Goal: Task Accomplishment & Management: Complete application form

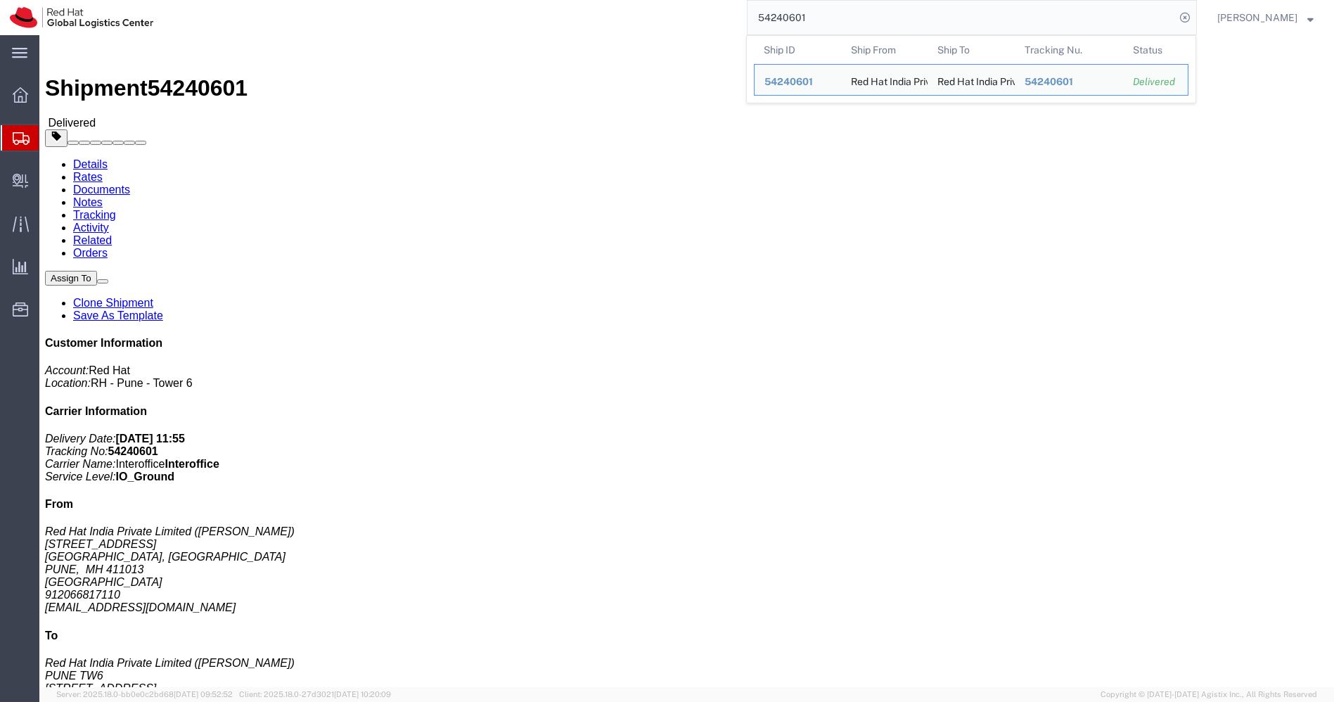
click at [888, 24] on input "54240601" at bounding box center [962, 18] width 428 height 34
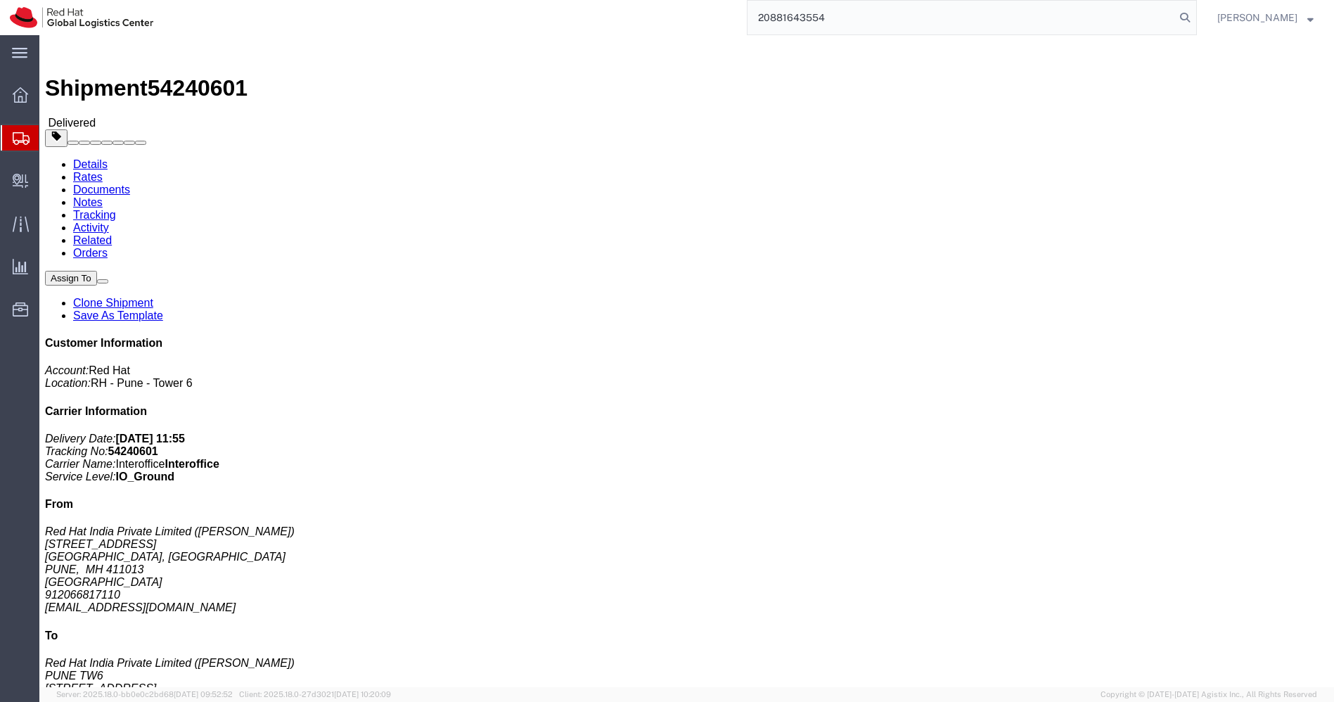
type input "20881643554"
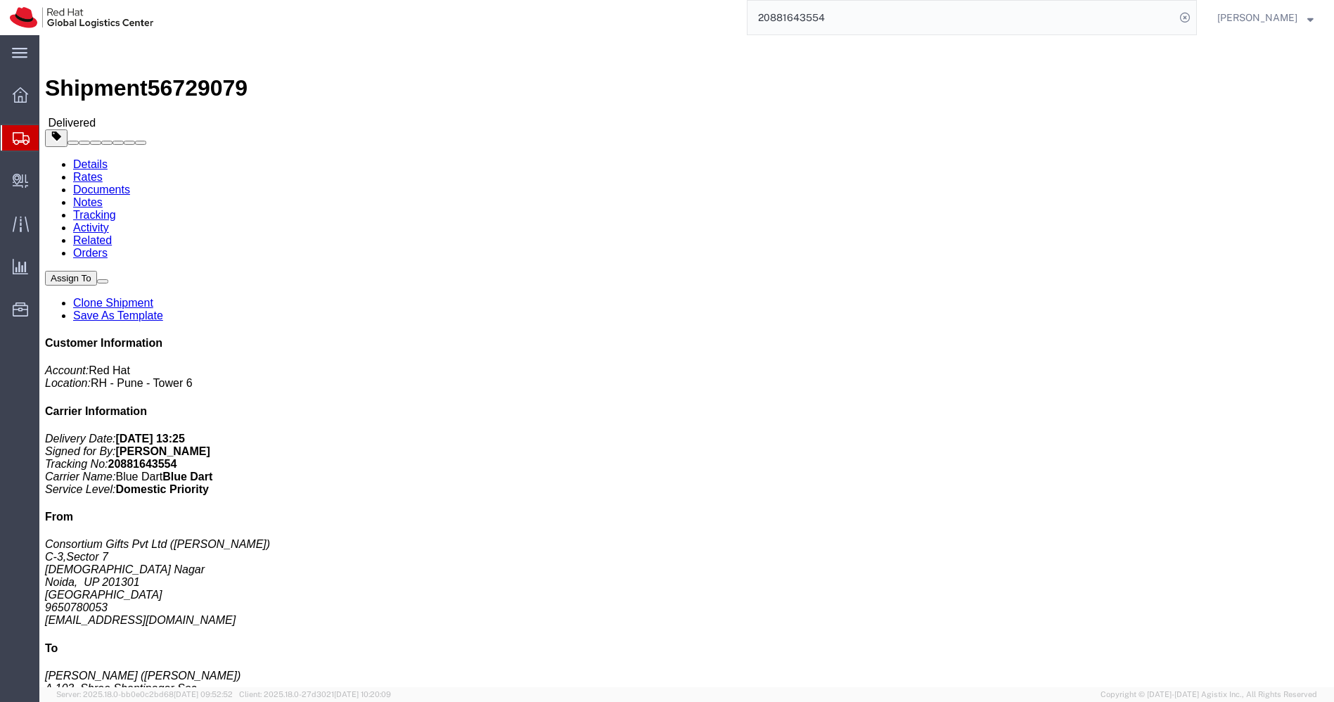
click link "Clone Shipment"
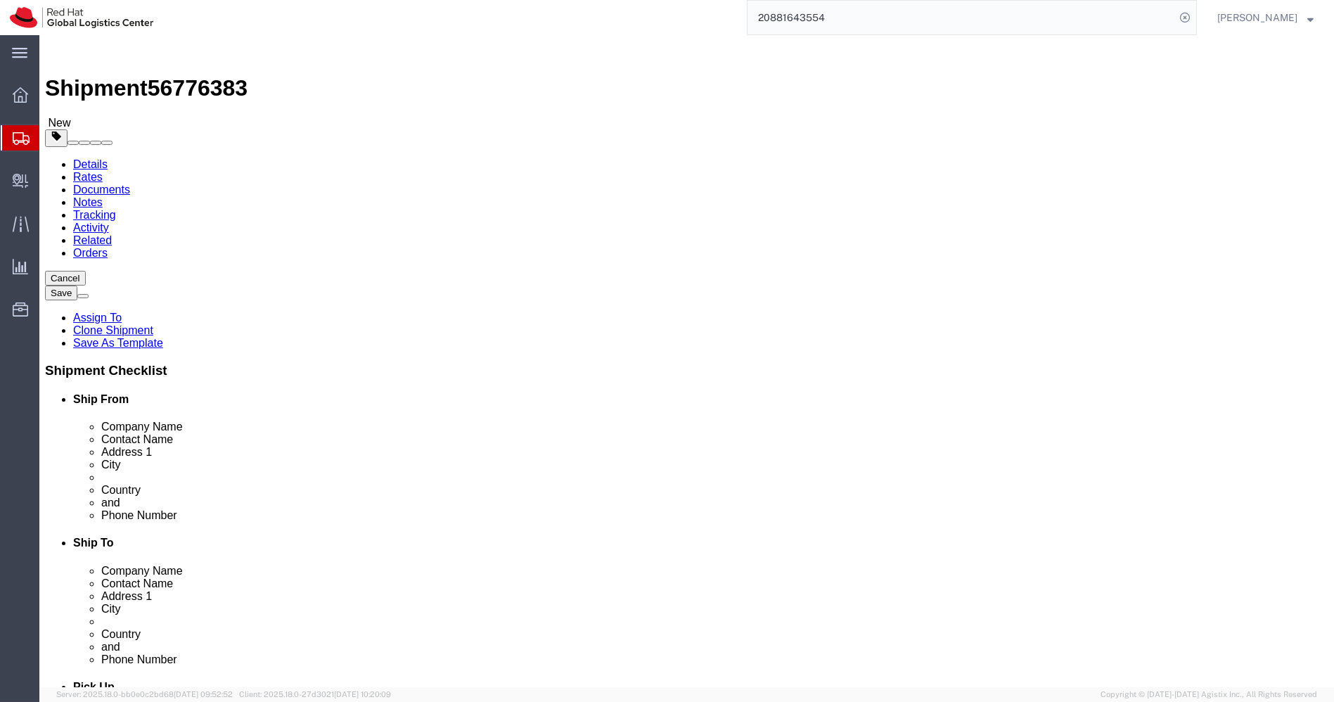
select select
type input "[GEOGRAPHIC_DATA]"
select select "38007"
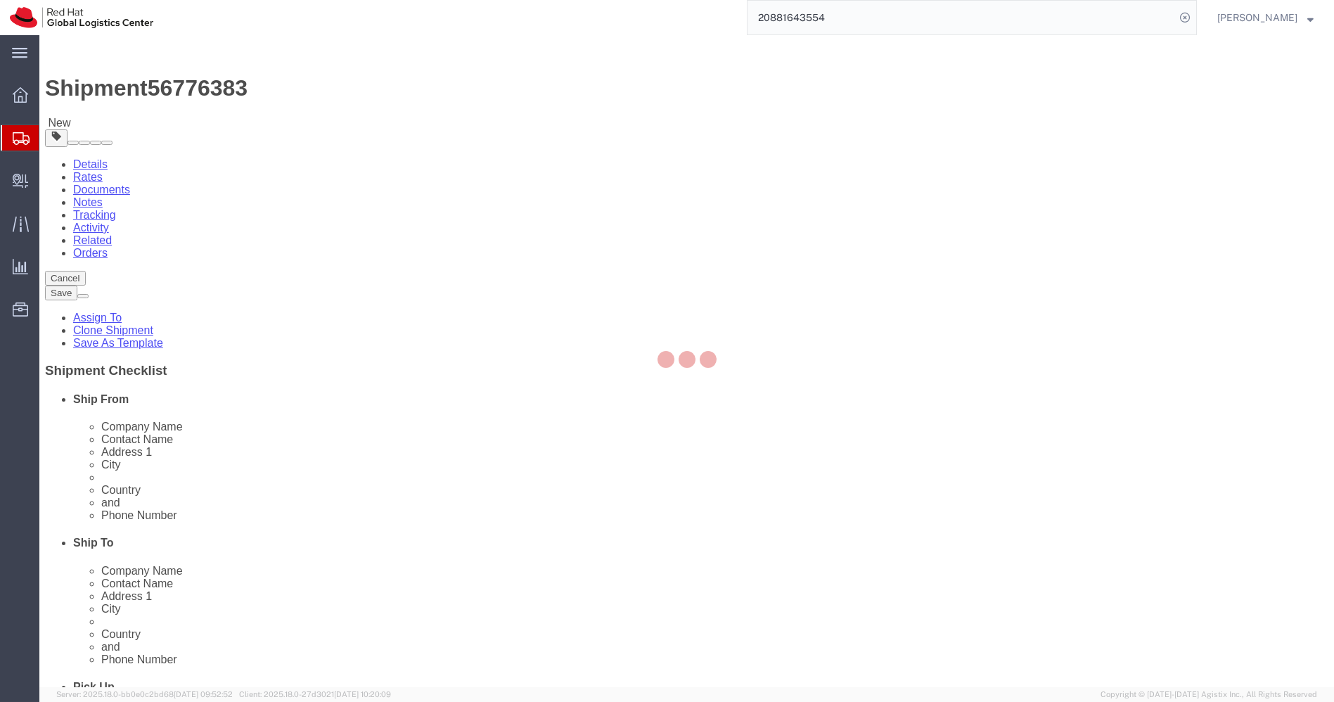
type input "[GEOGRAPHIC_DATA]"
type input "Red Hat India Private Limited"
type input "Tower-X Level 1, [GEOGRAPHIC_DATA]"
type input "[GEOGRAPHIC_DATA], [GEOGRAPHIC_DATA]"
select select "MH"
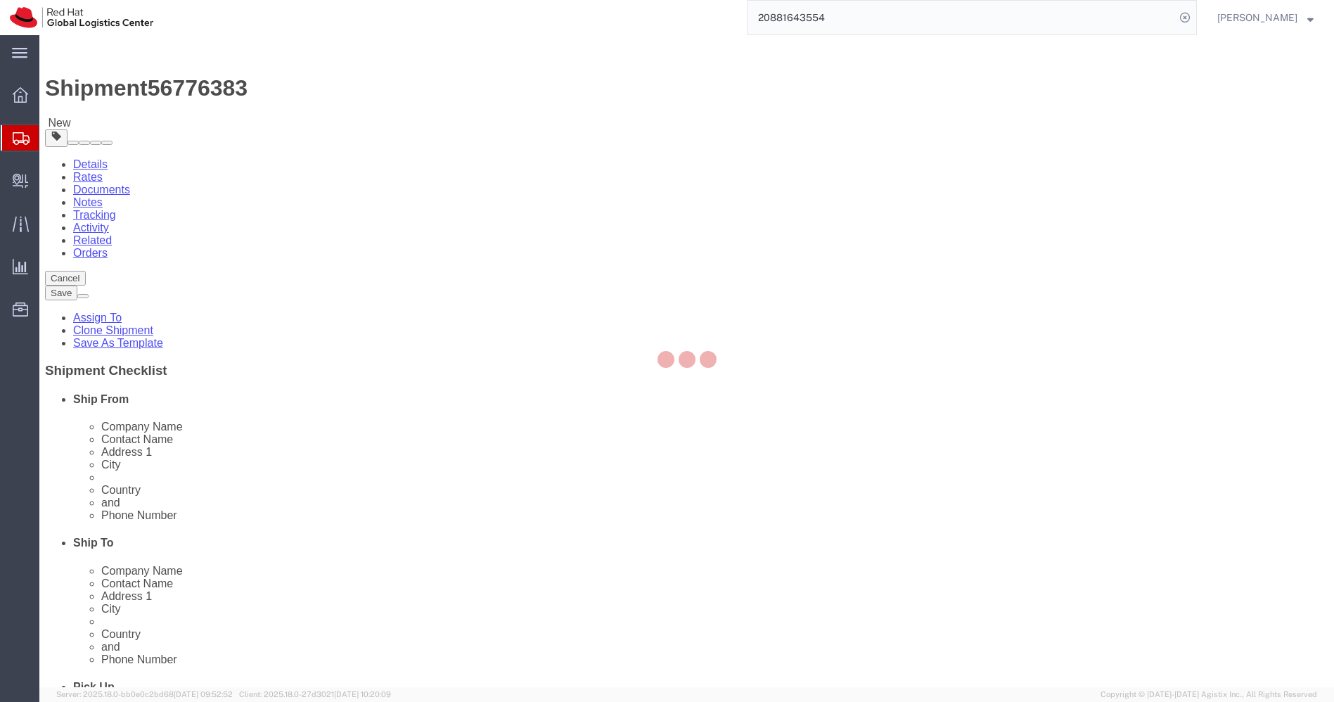
type input "411013"
type input "2066817173"
checkbox input "false"
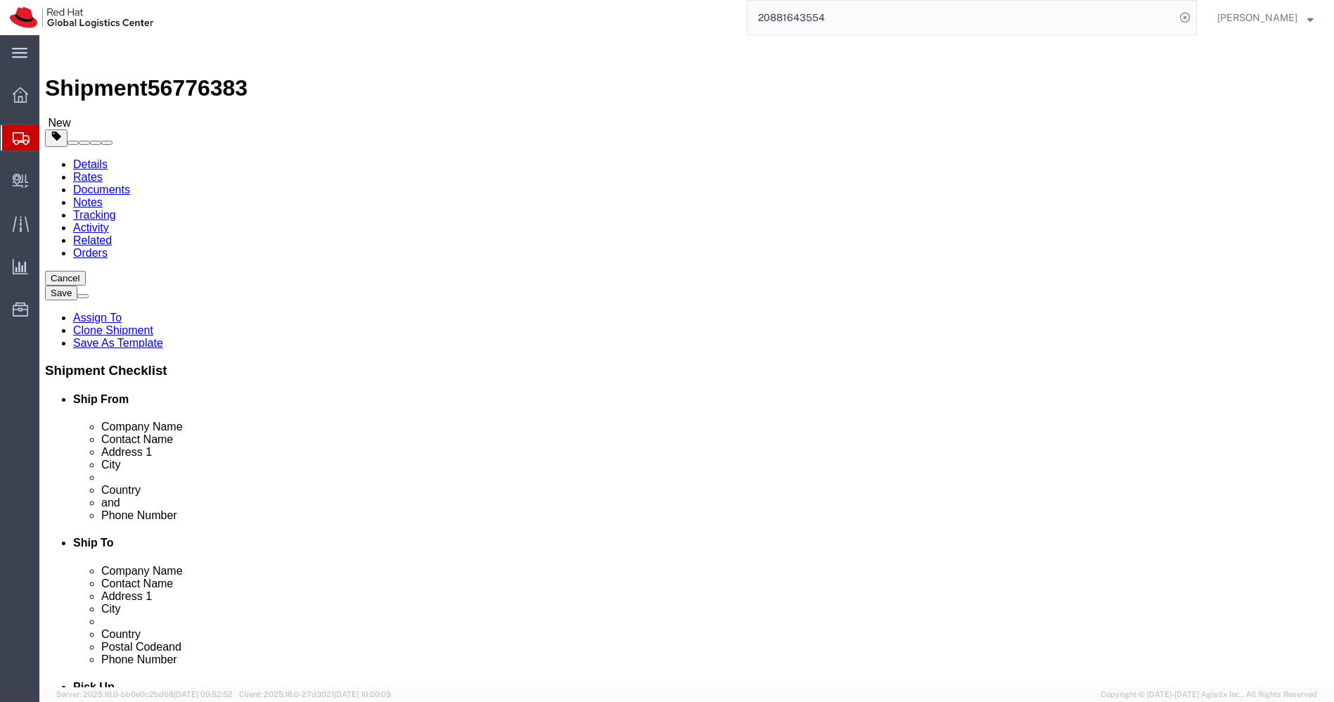
select select "MH"
click input "text"
paste input "[PERSON_NAME]"
type input "[PERSON_NAME]"
click input "2066817173"
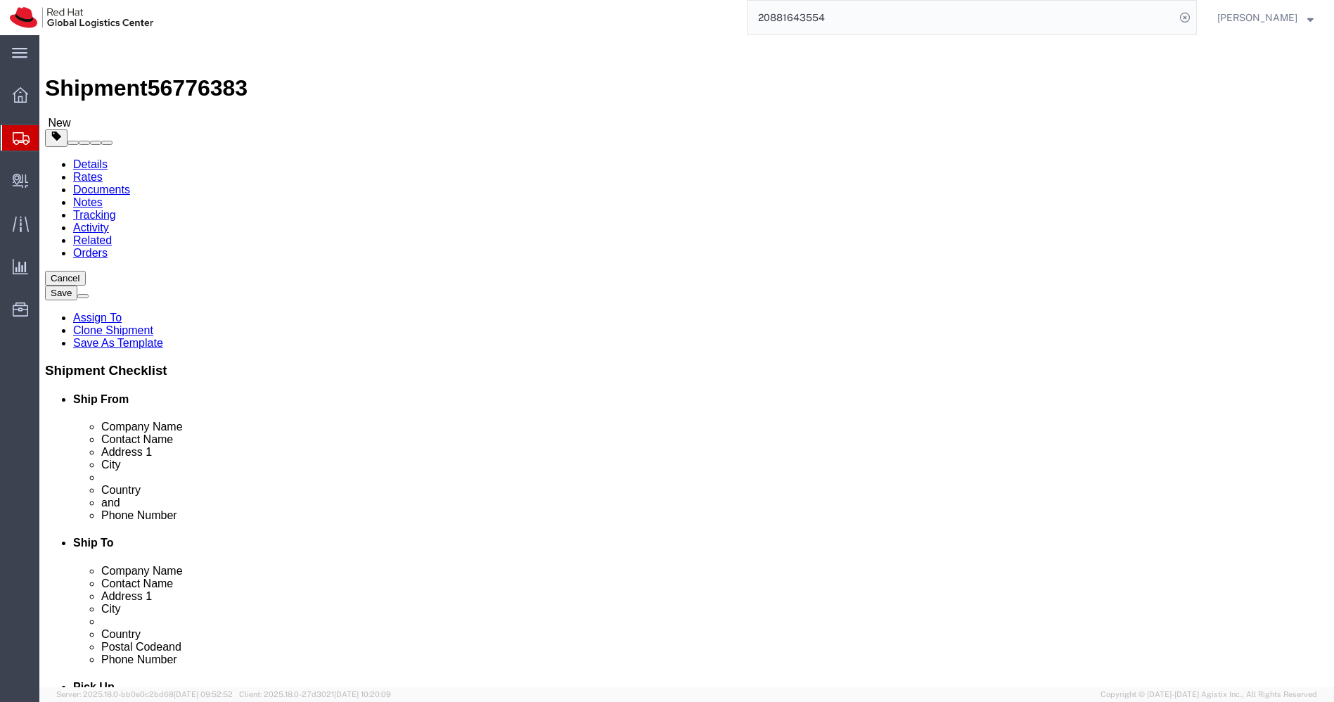
click input "2066817173"
type input "v"
paste input "7507702910"
type input "7507702910"
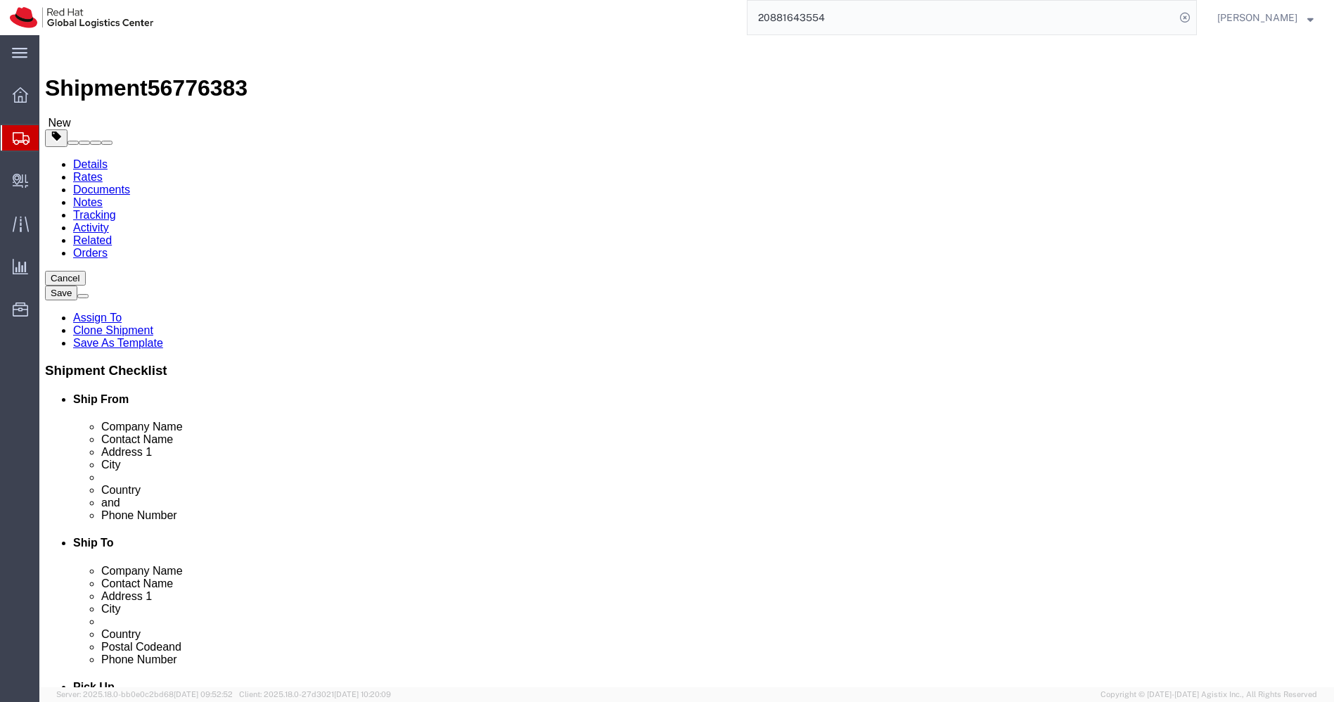
paste input "[EMAIL_ADDRESS][DOMAIN_NAME]"
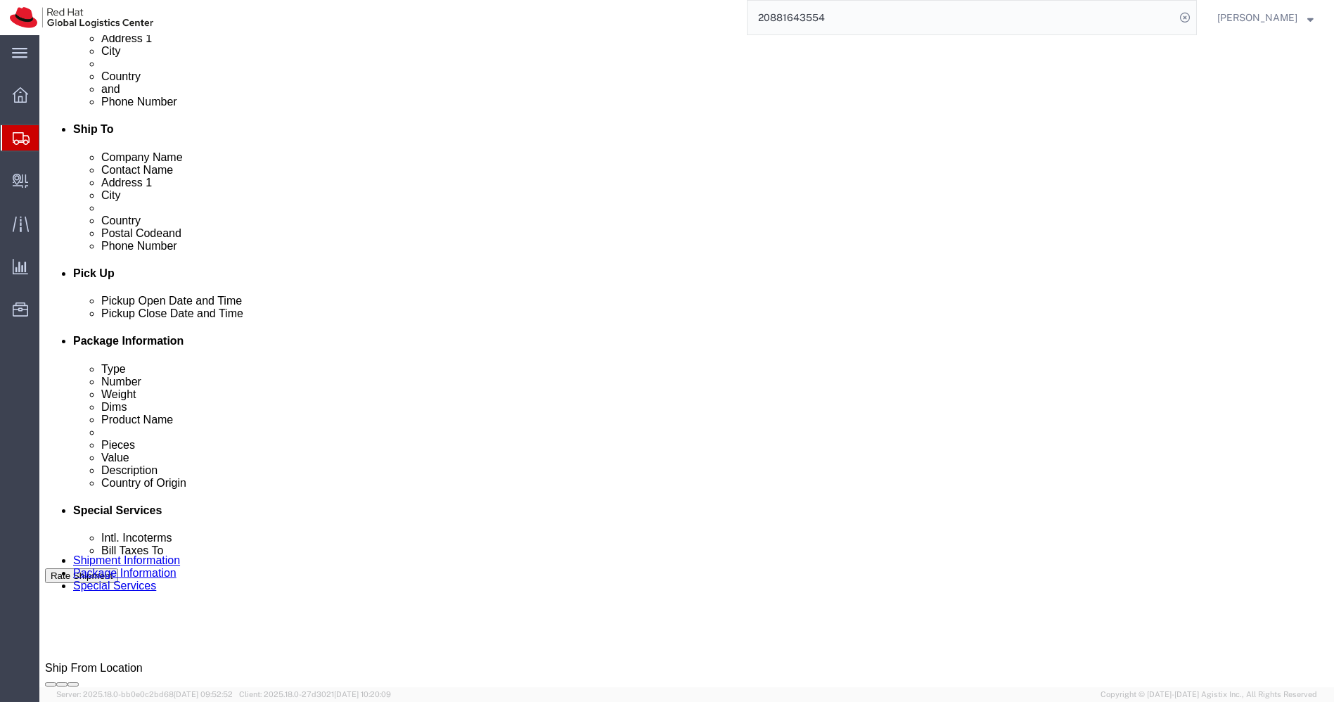
scroll to position [627, 0]
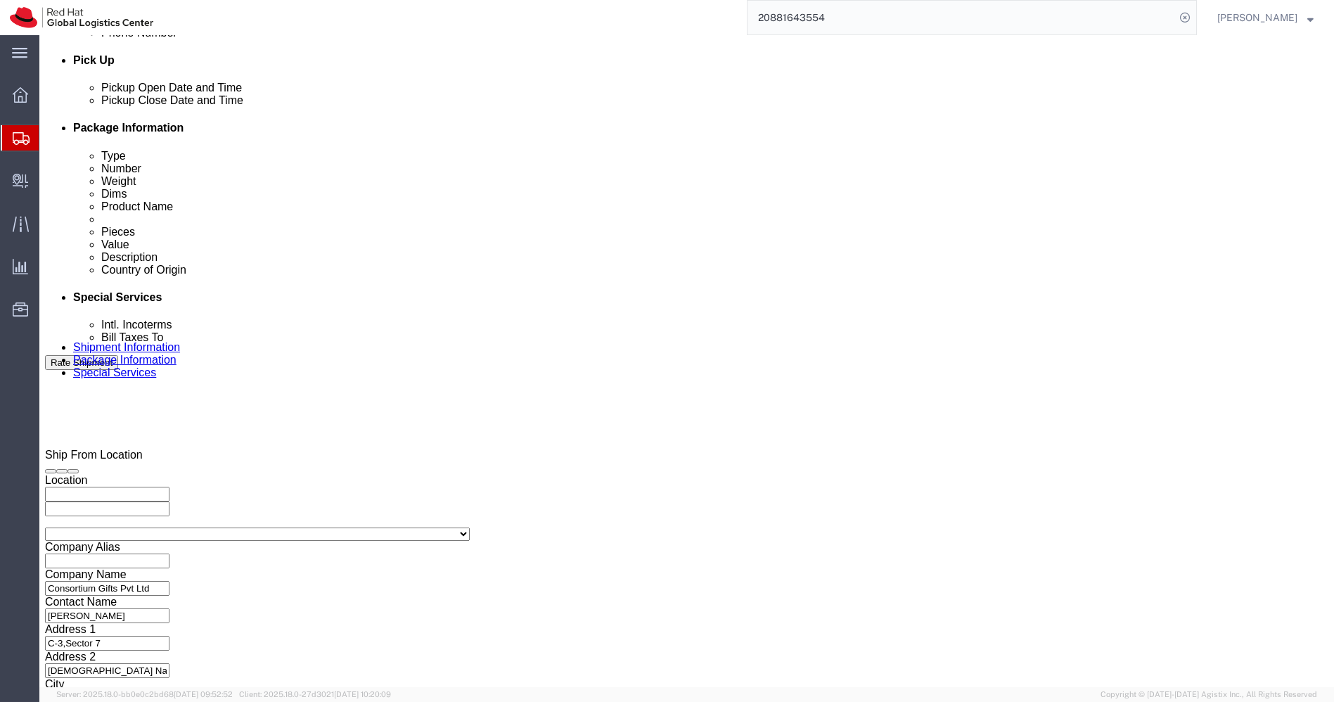
type input "[EMAIL_ADDRESS][DOMAIN_NAME]"
checkbox input "true"
click select "Select Air Less than Truckload Multi-Leg Ocean Freight Rail Small Parcel Truckl…"
select select
click select "Select Air Less than Truckload Multi-Leg Ocean Freight Rail Small Parcel Truckl…"
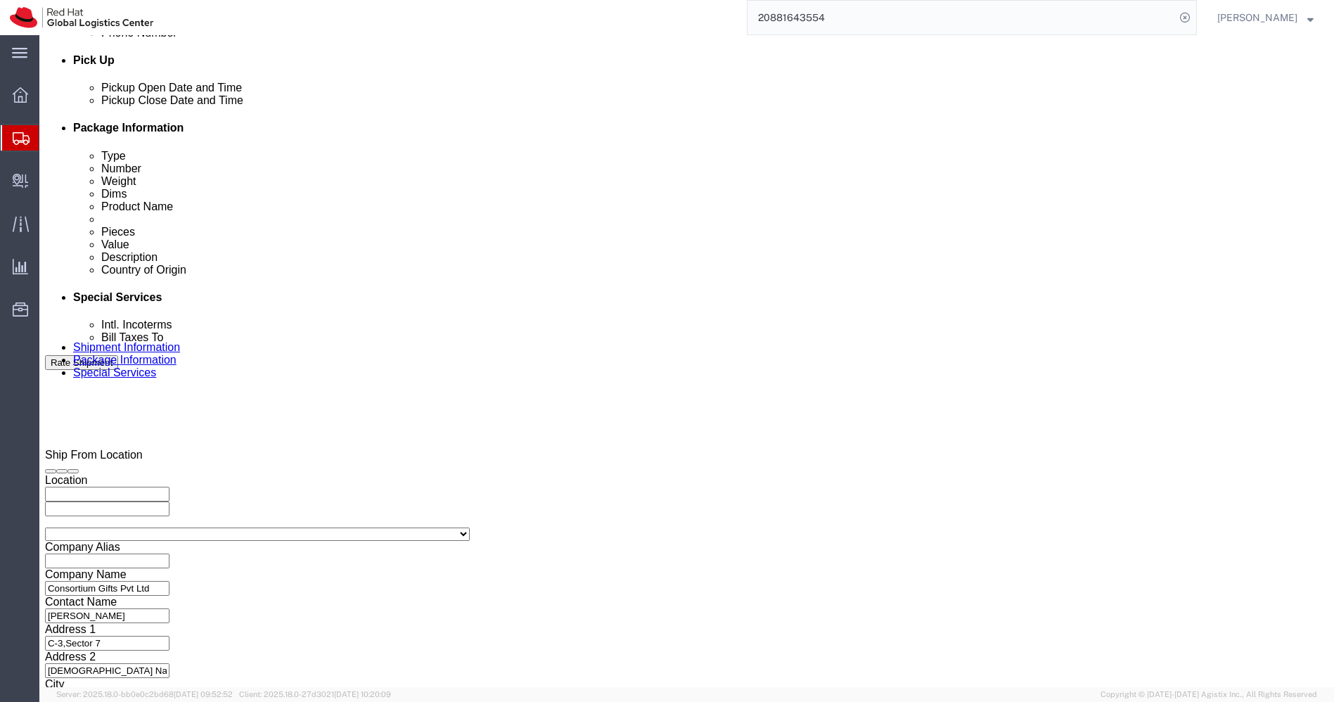
scroll to position [580, 0]
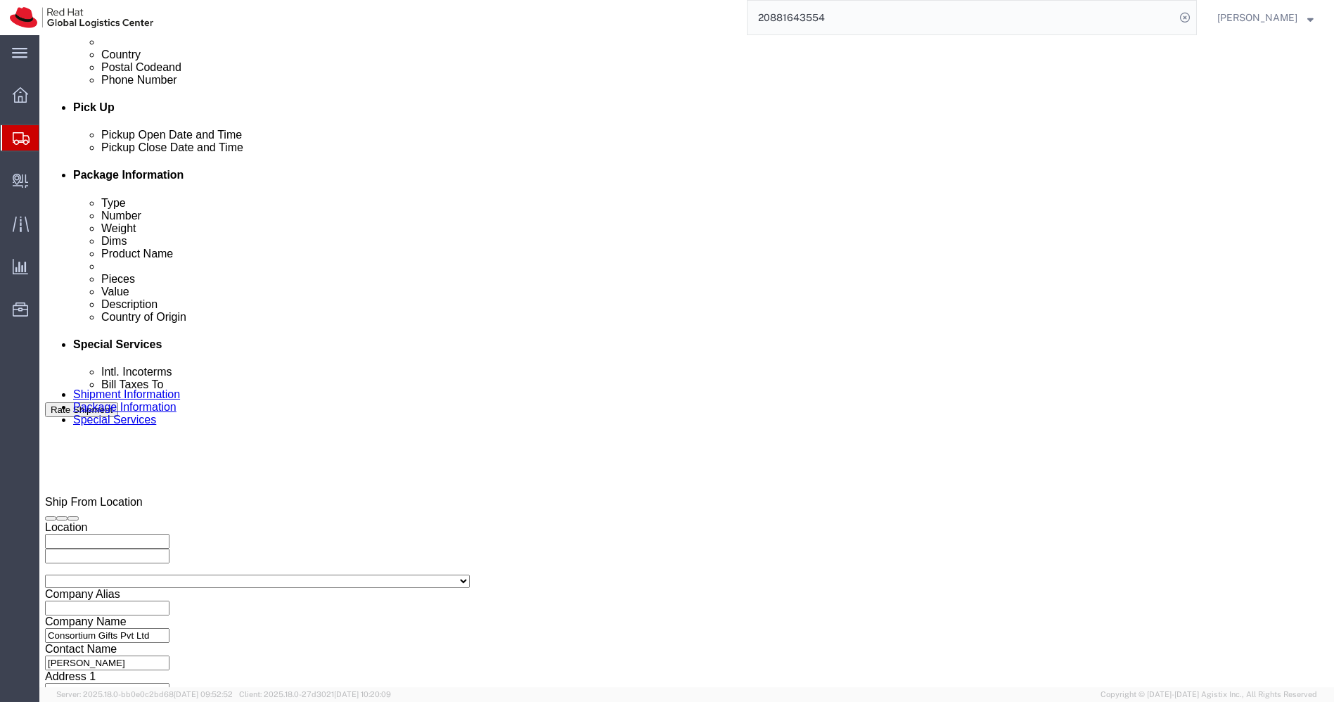
click icon
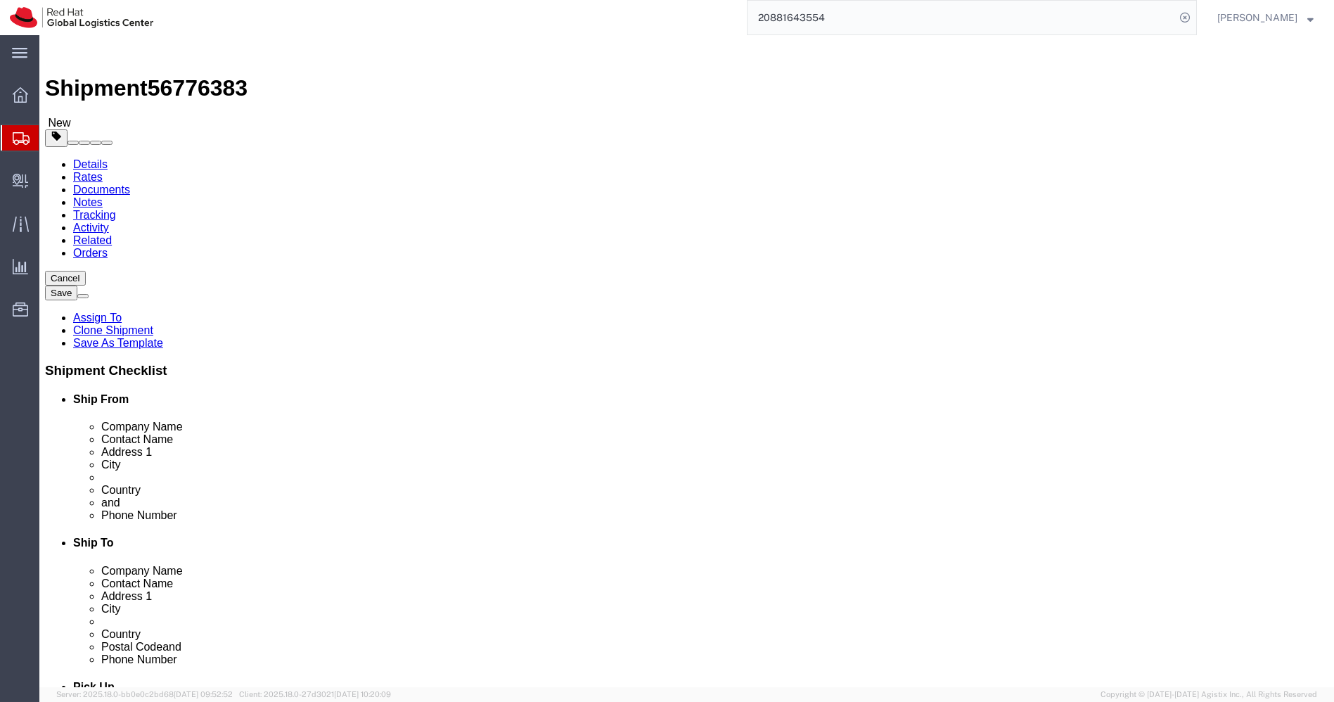
click input "28.00"
type input "36"
type input "27"
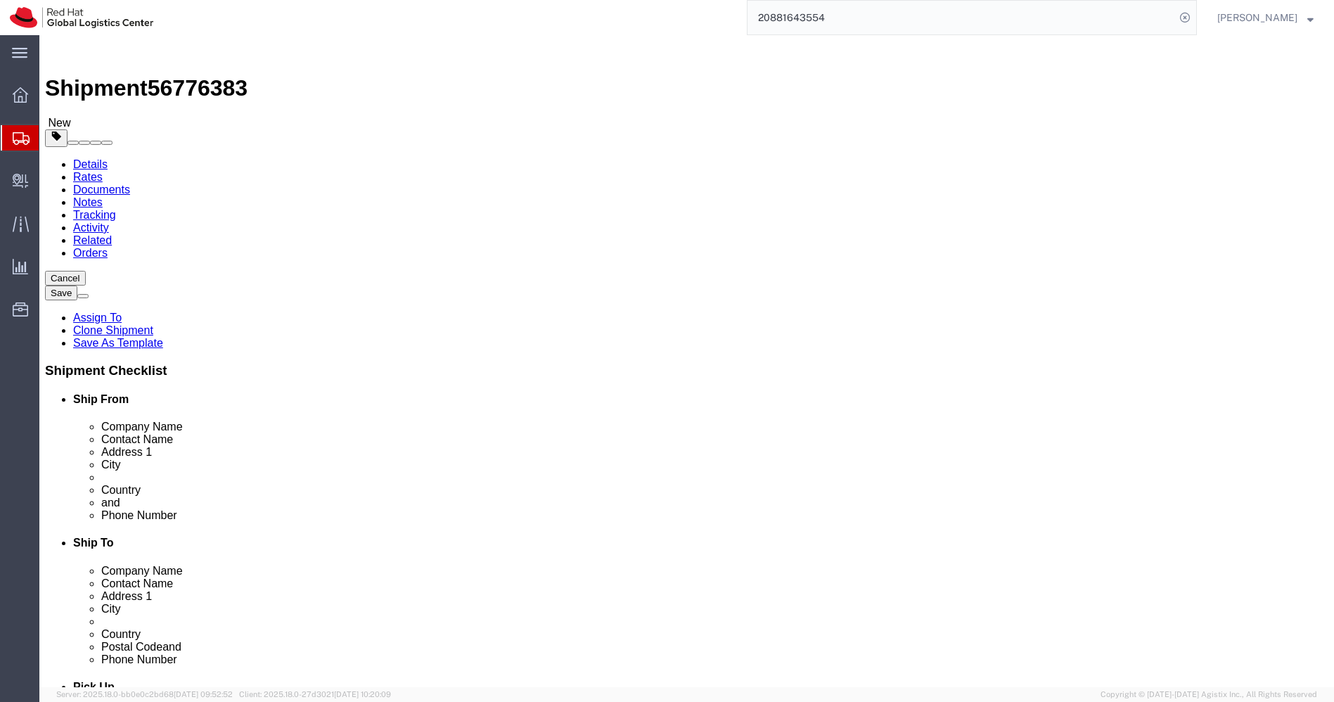
type input "21"
click input "0.50"
paste input "3.3"
type input "3.3"
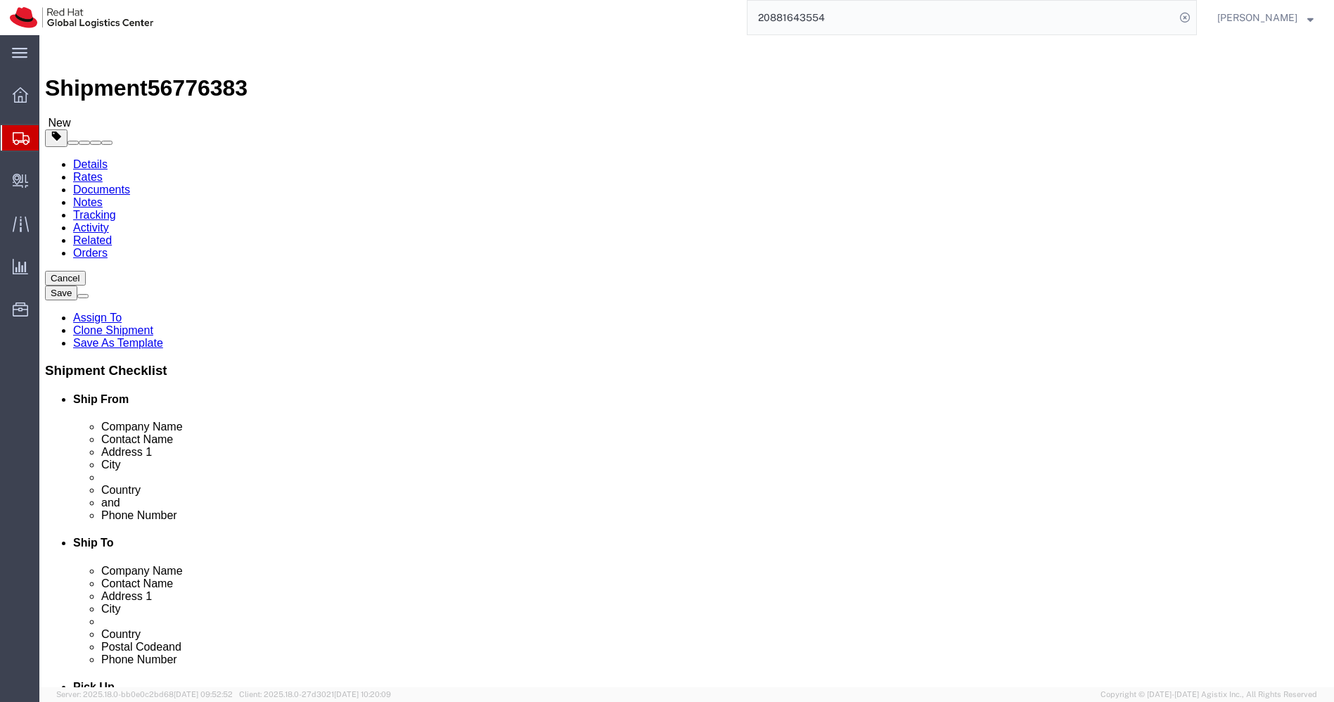
click dd "685.00 INR"
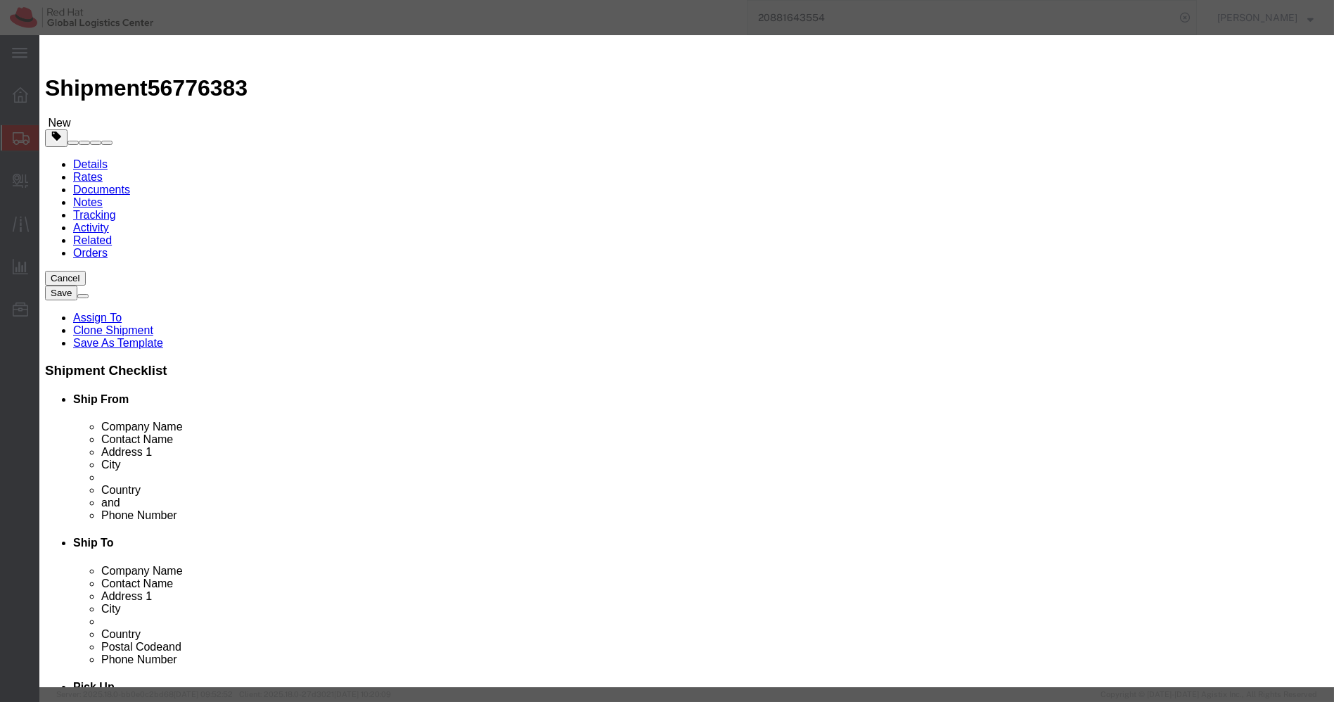
click input "RedHat-Asian Artwork Black Round Neck T-shirt-SML"
paste input "Boardroom T-shirt Grey"
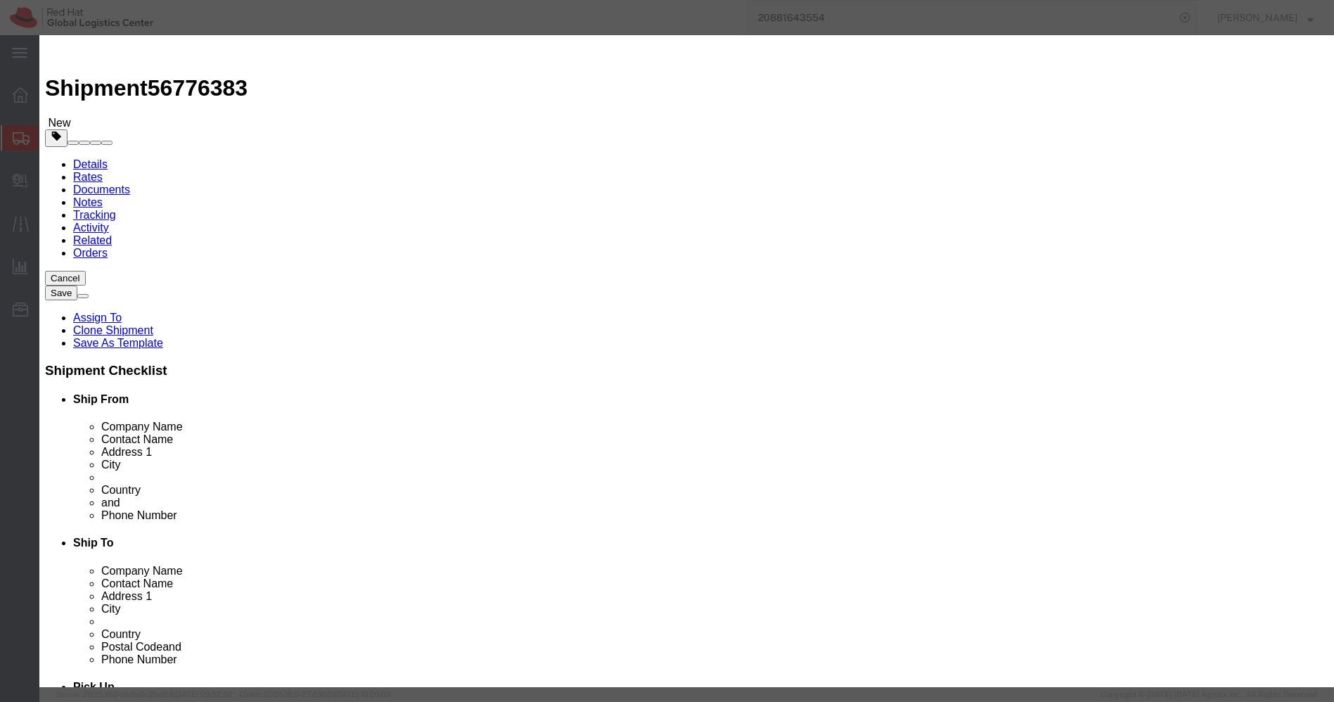
type input "Boardroom T-shirt Grey"
click input "685.00"
paste input "2.5"
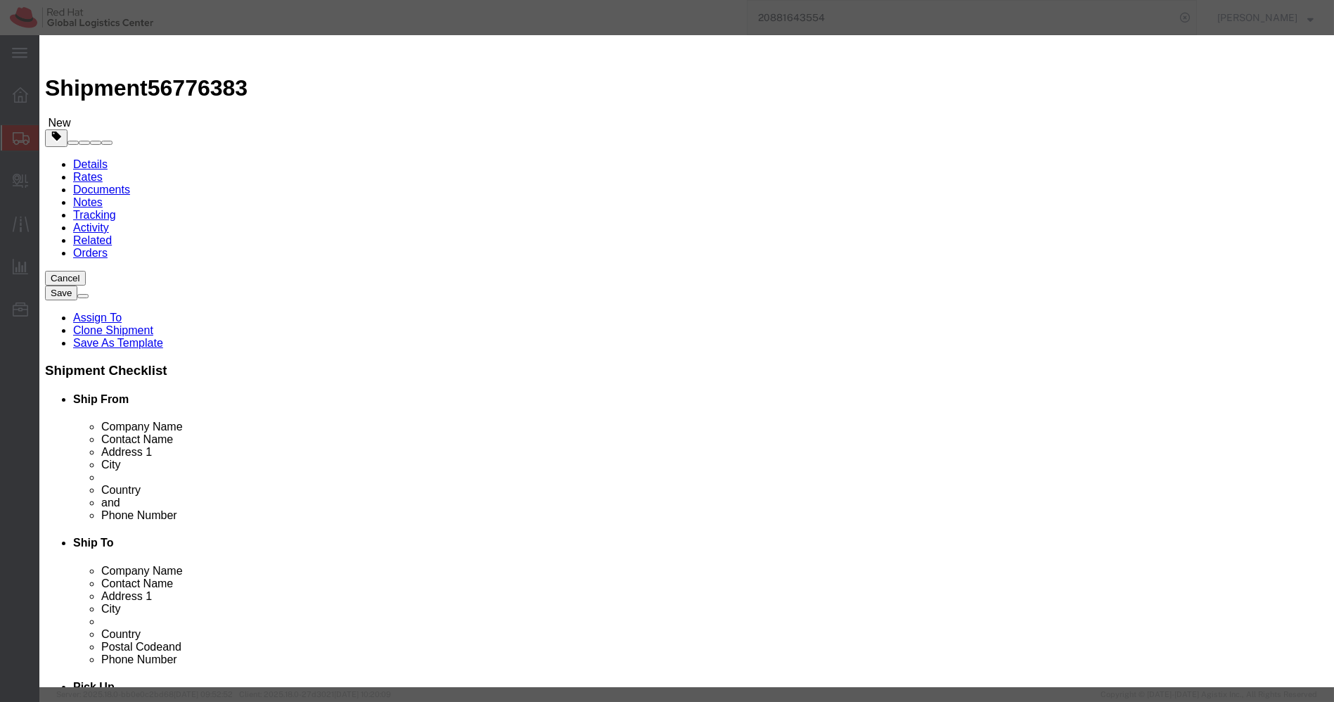
type input "682.5"
click input "1.00"
type input "10"
type input "6825"
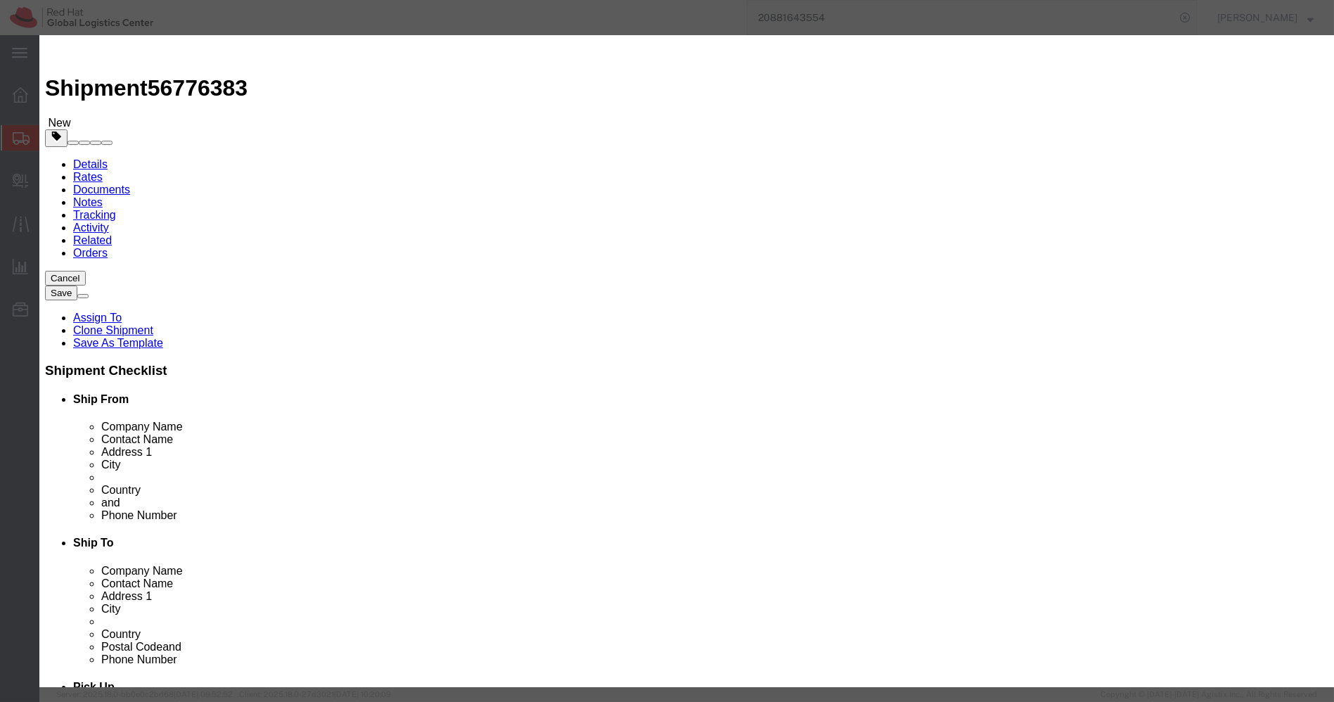
click div "Commodity library"
click button "Save & Close"
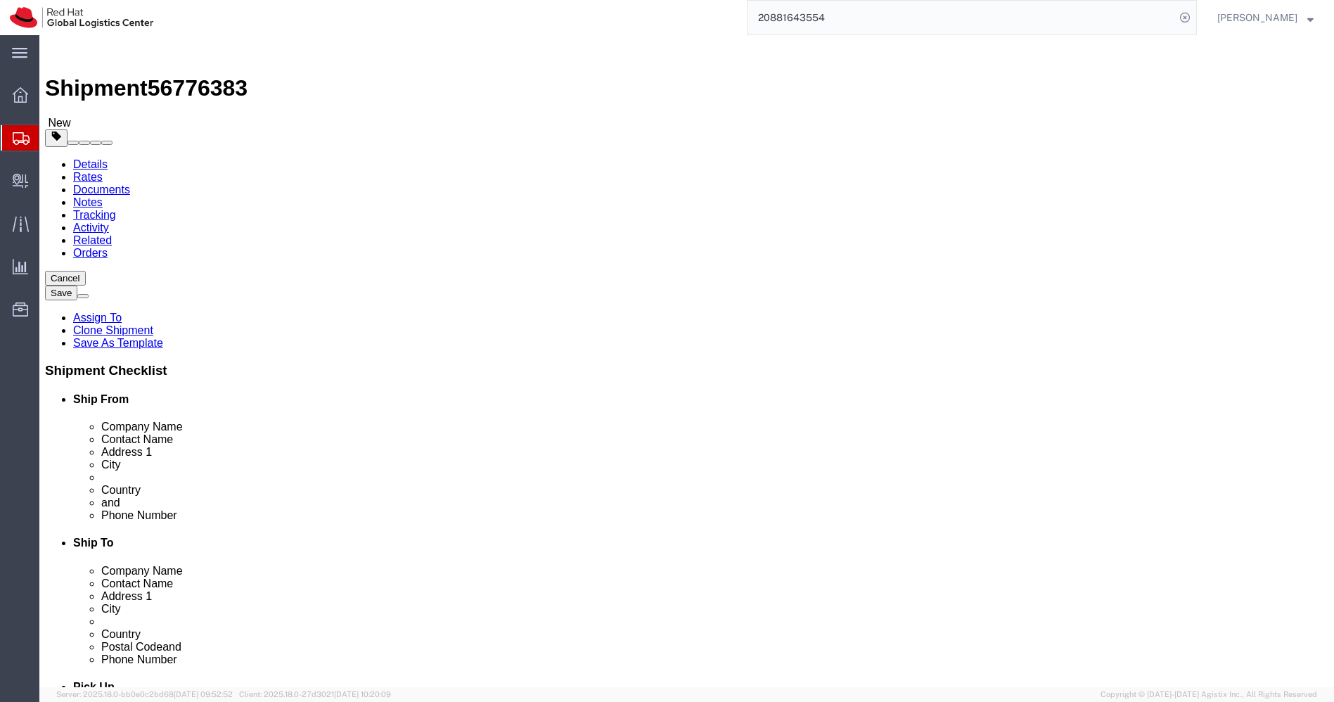
click link "Special Services"
select select "COSTCENTER"
type input "103"
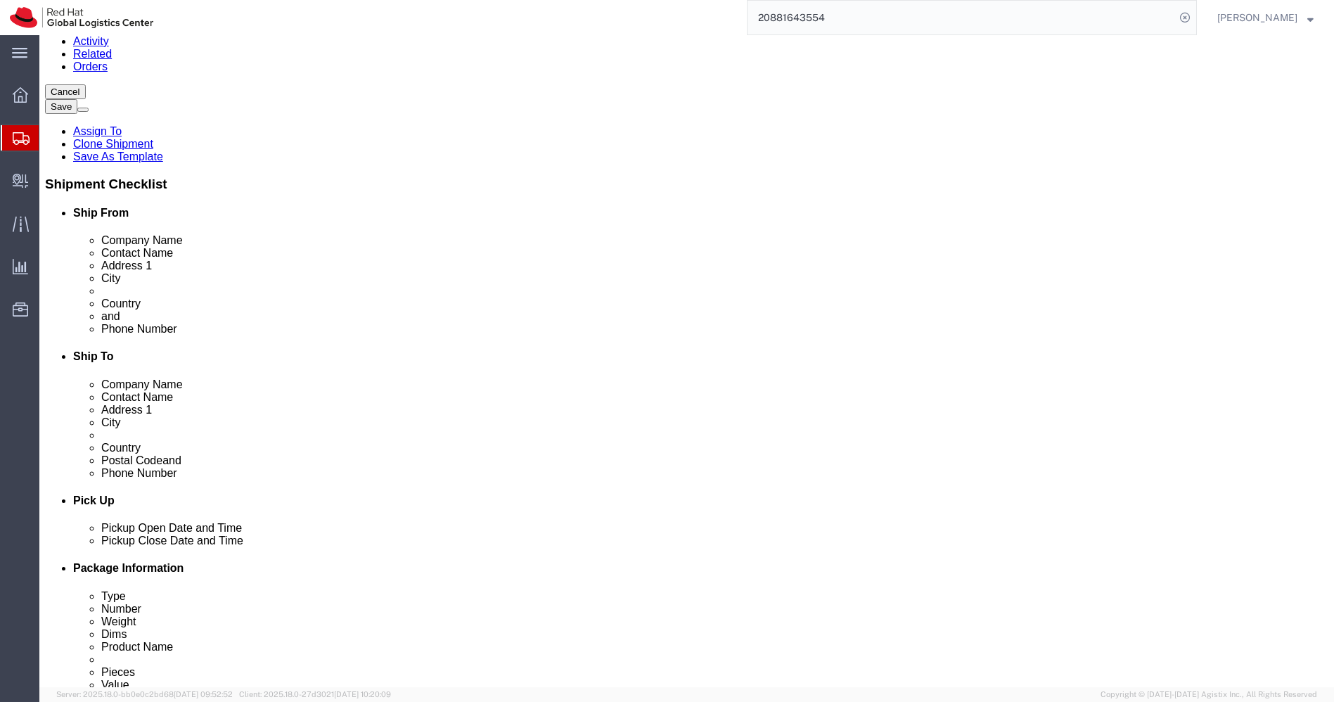
scroll to position [189, 0]
click button "Rate Shipment"
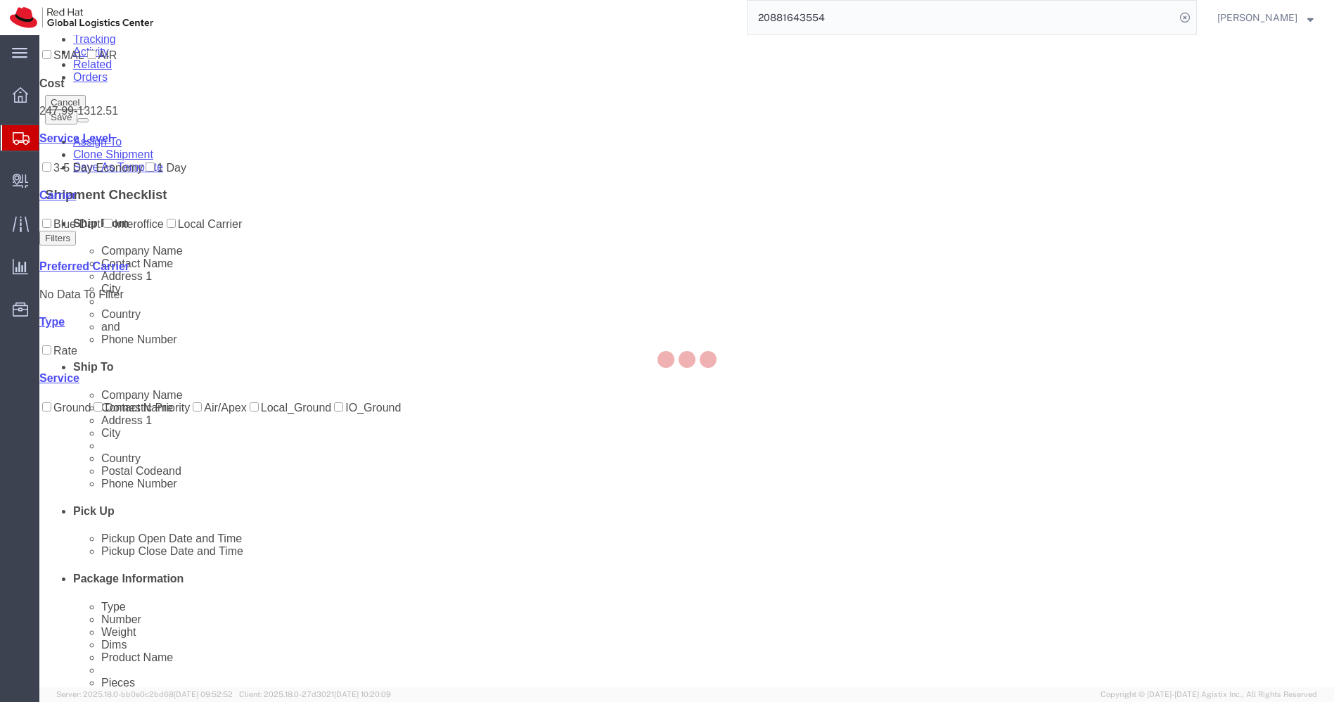
scroll to position [0, 0]
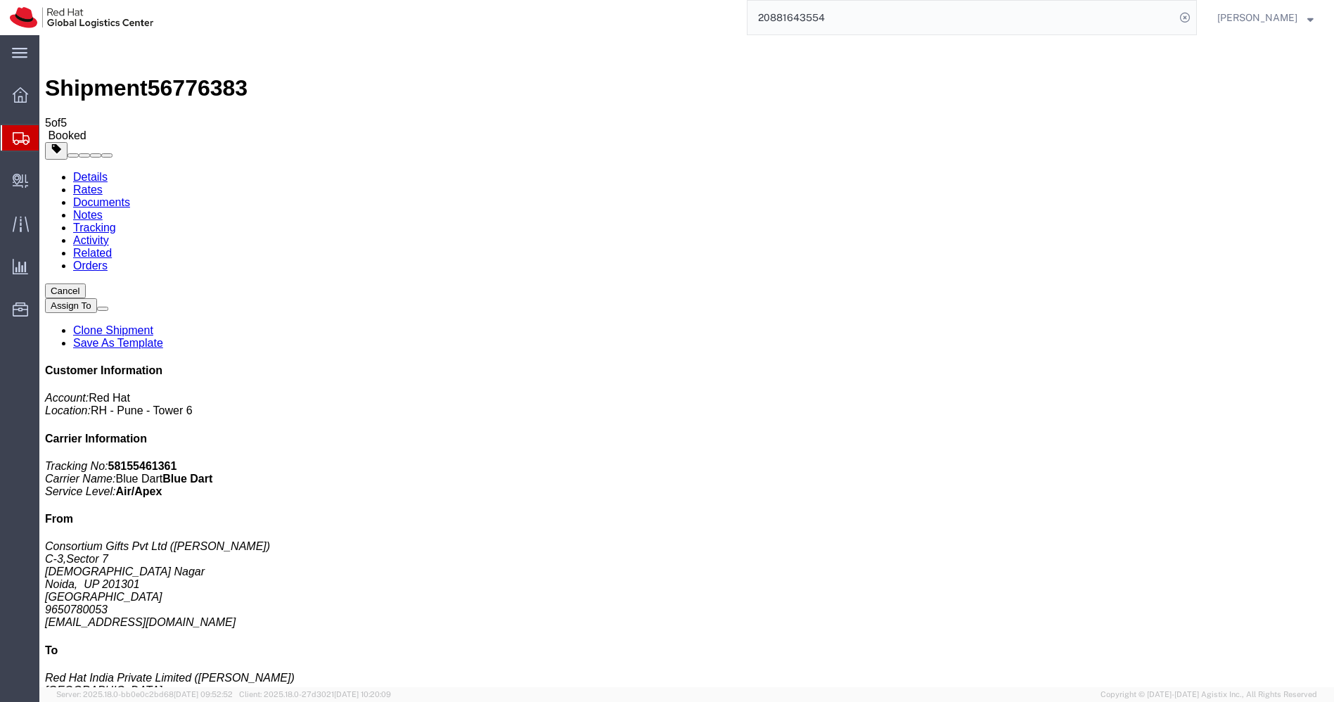
click at [80, 171] on link "Details" at bounding box center [90, 177] width 34 height 12
click span "button"
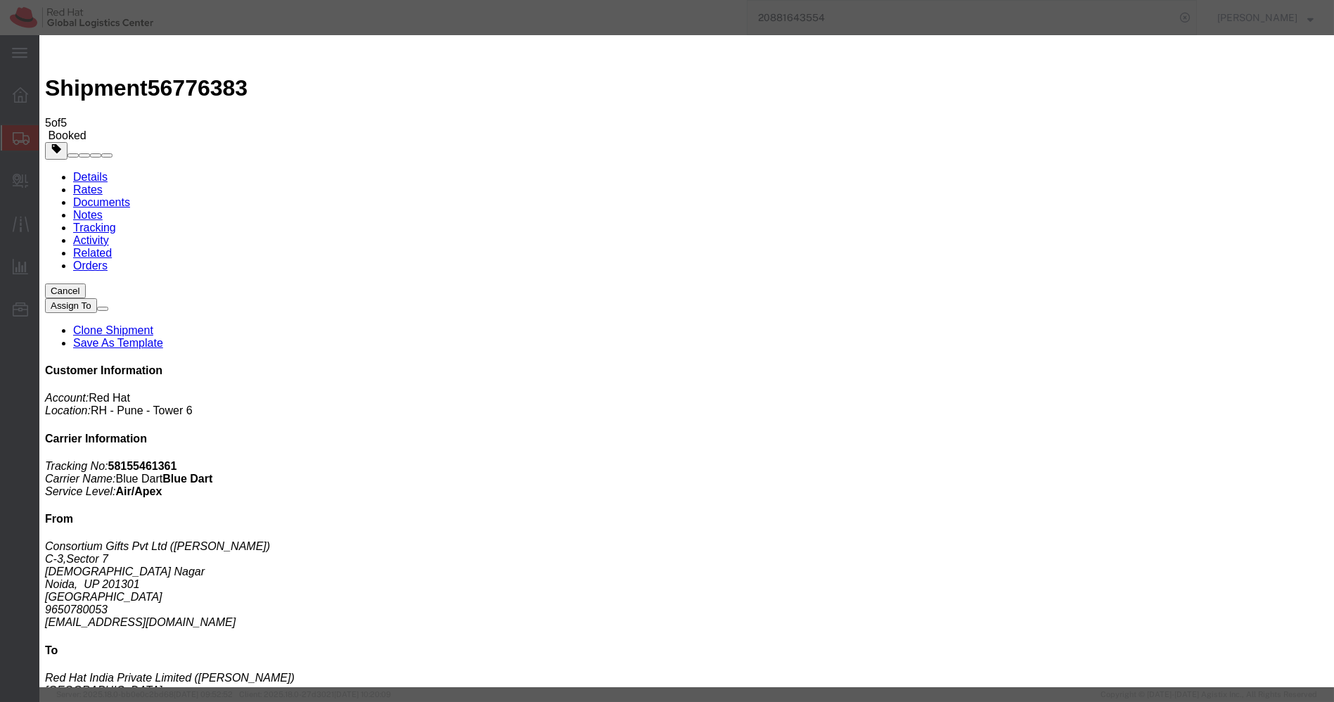
click div "[DATE] 3:05 PM"
click div "[DATE] 4:05 PM"
type input "5:05 PM"
click button "Apply"
click button "Save"
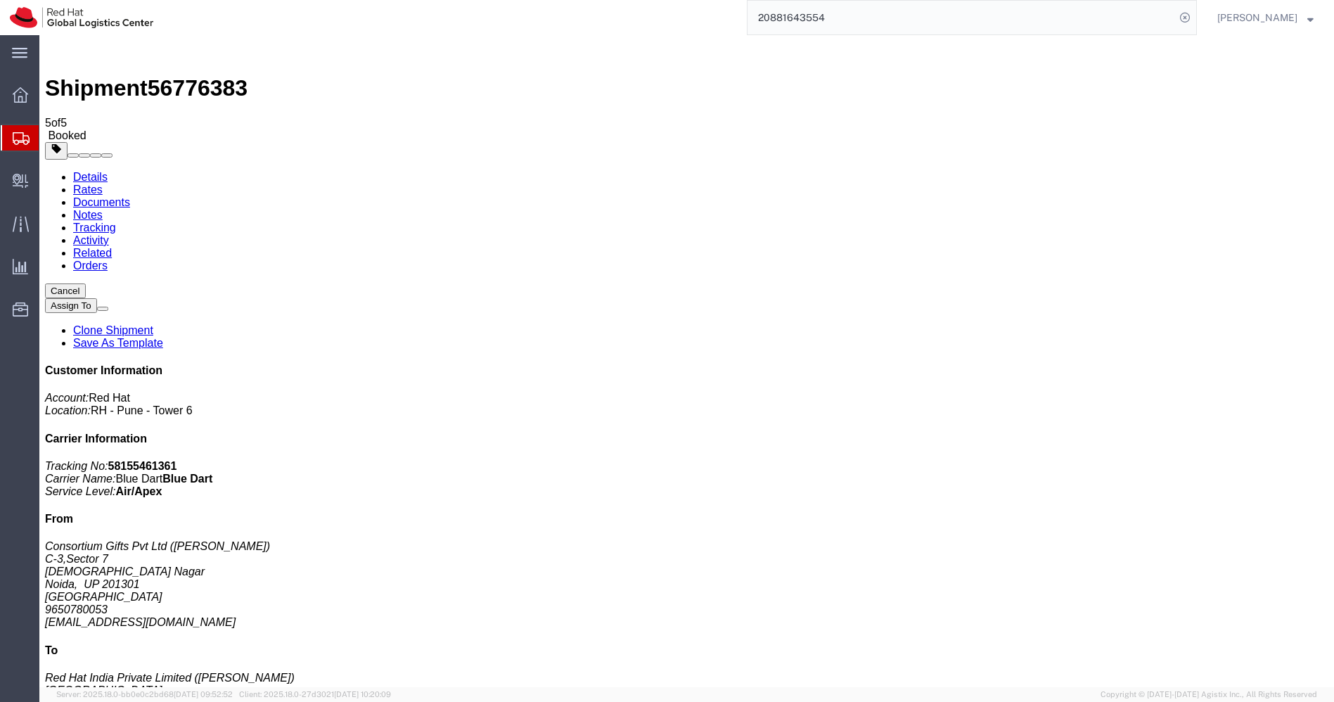
click button "Close"
click link "Schedule pickup request"
drag, startPoint x: 672, startPoint y: 171, endPoint x: 515, endPoint y: 169, distance: 156.9
click div "Pickup & Delivery Dates [DATE] 15:05 - [DATE] 17:05 Pickup request number : 794…"
copy p "Pickup request number : 79402364"
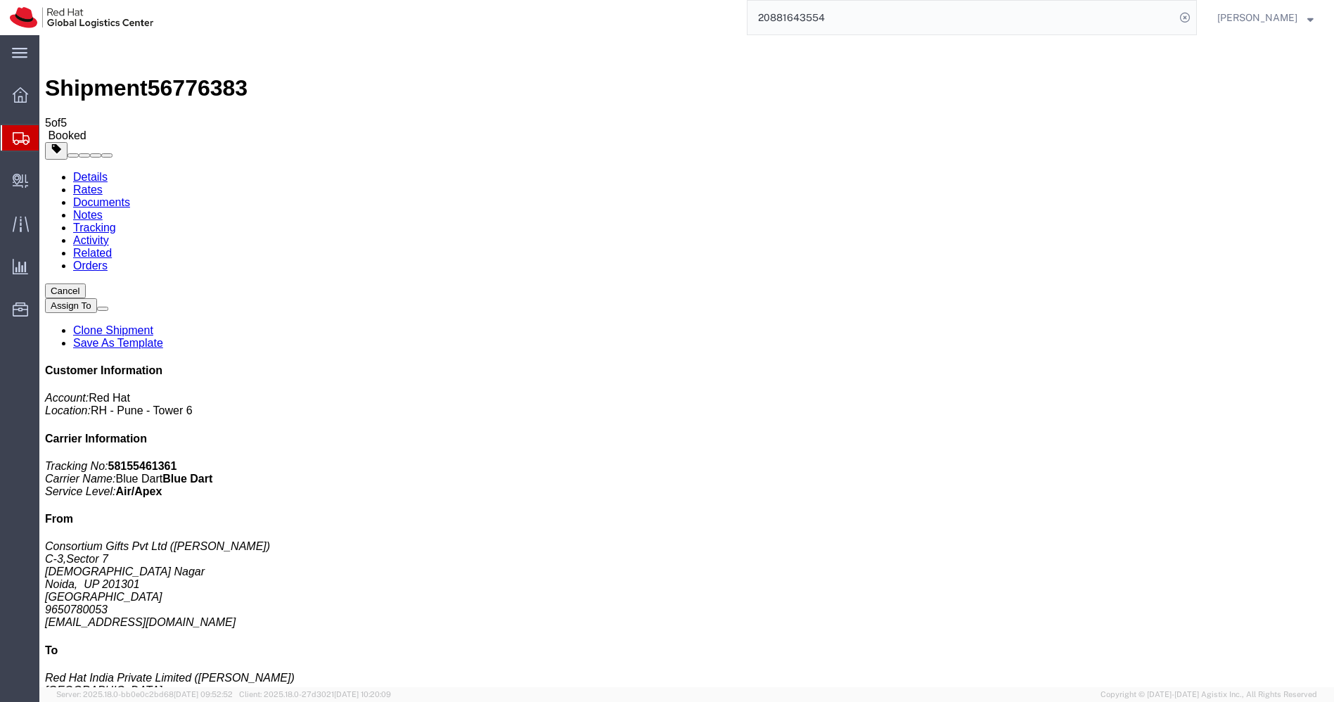
click link "Documents"
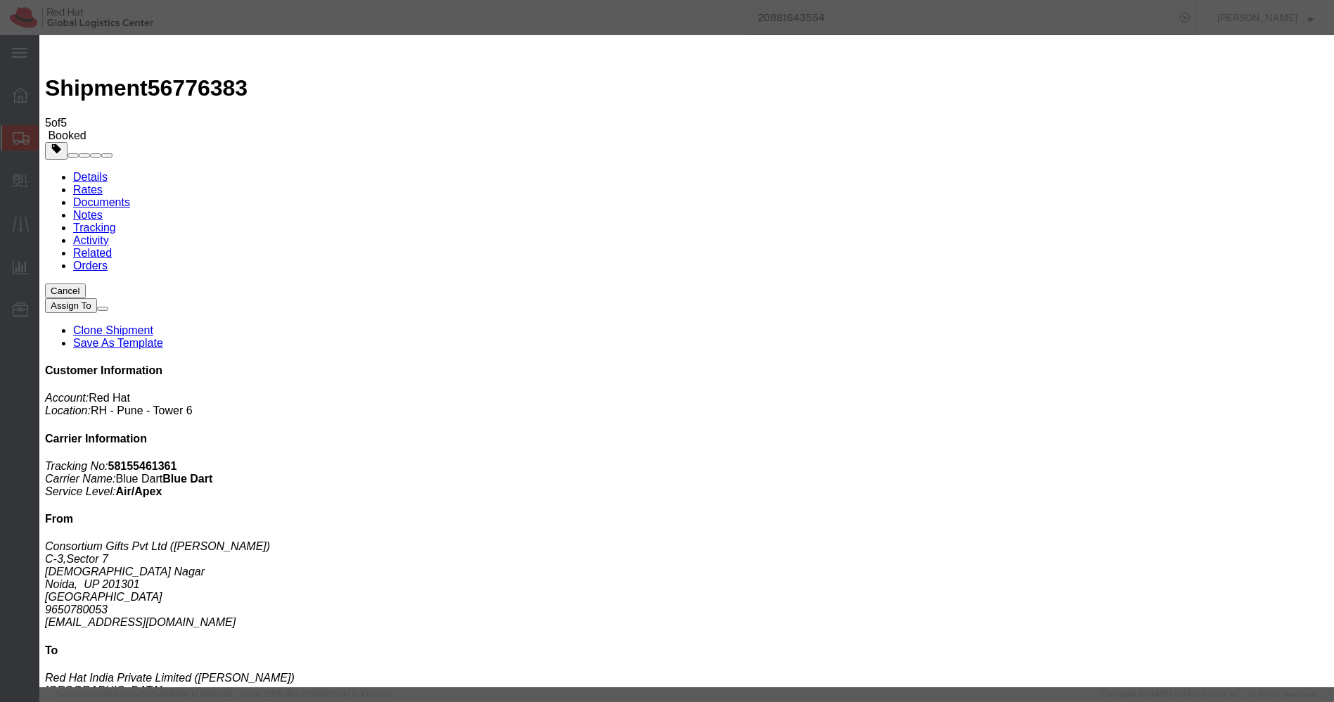
checkbox input "false"
paste textarea "Pickup request number: 79402364"
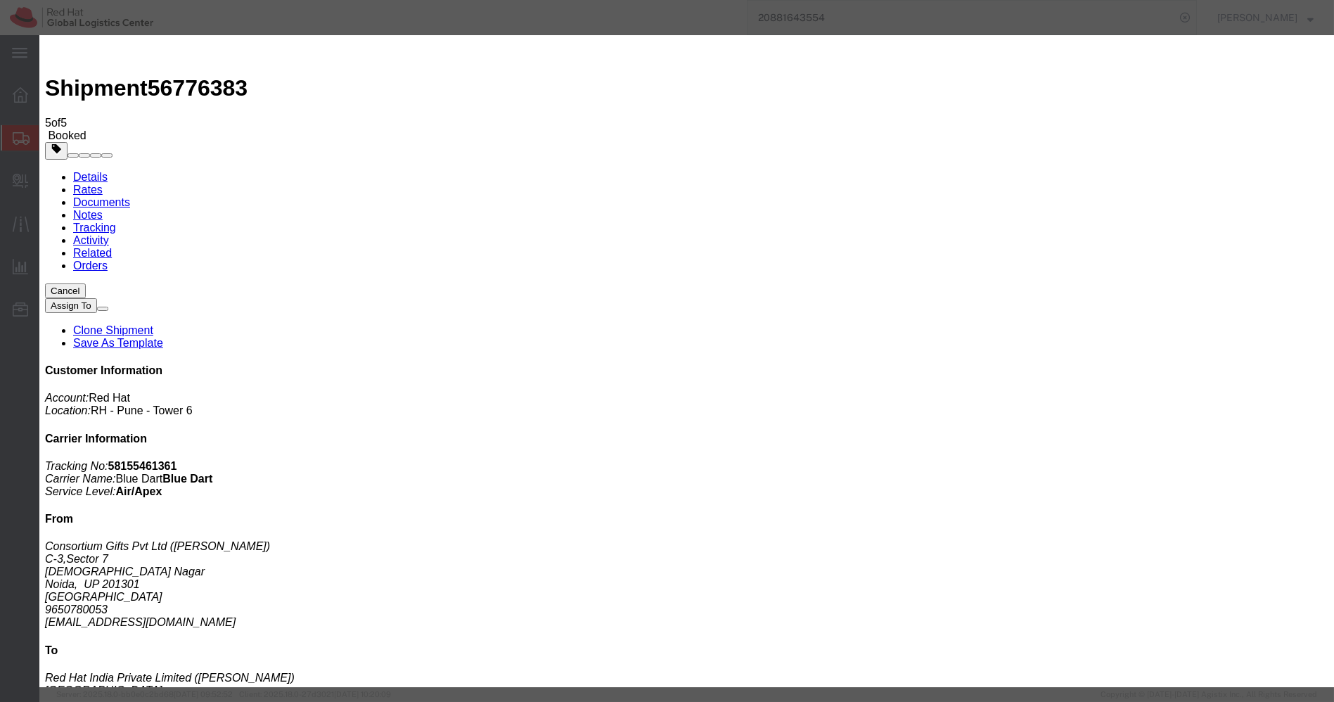
type textarea "Pickup request number: 79402364"
paste input "[EMAIL_ADDRESS][DOMAIN_NAME]"
type input "[EMAIL_ADDRESS][DOMAIN_NAME]"
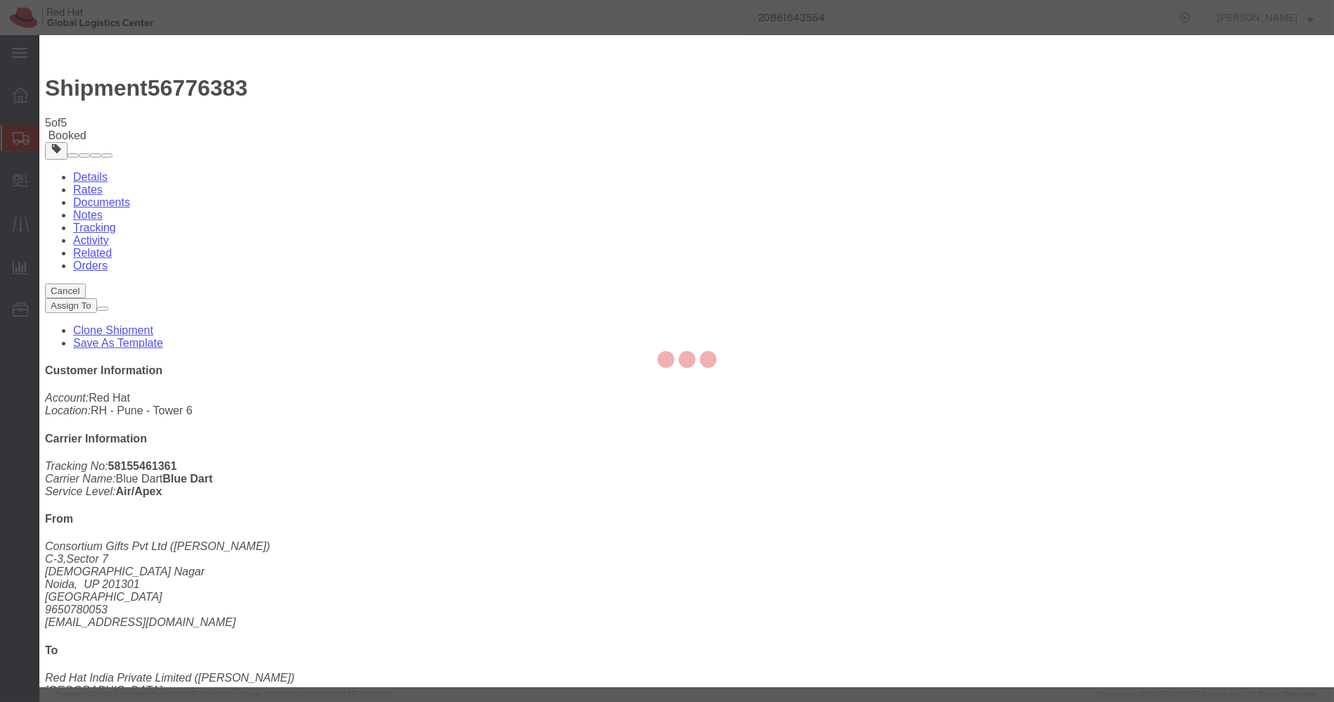
checkbox input "false"
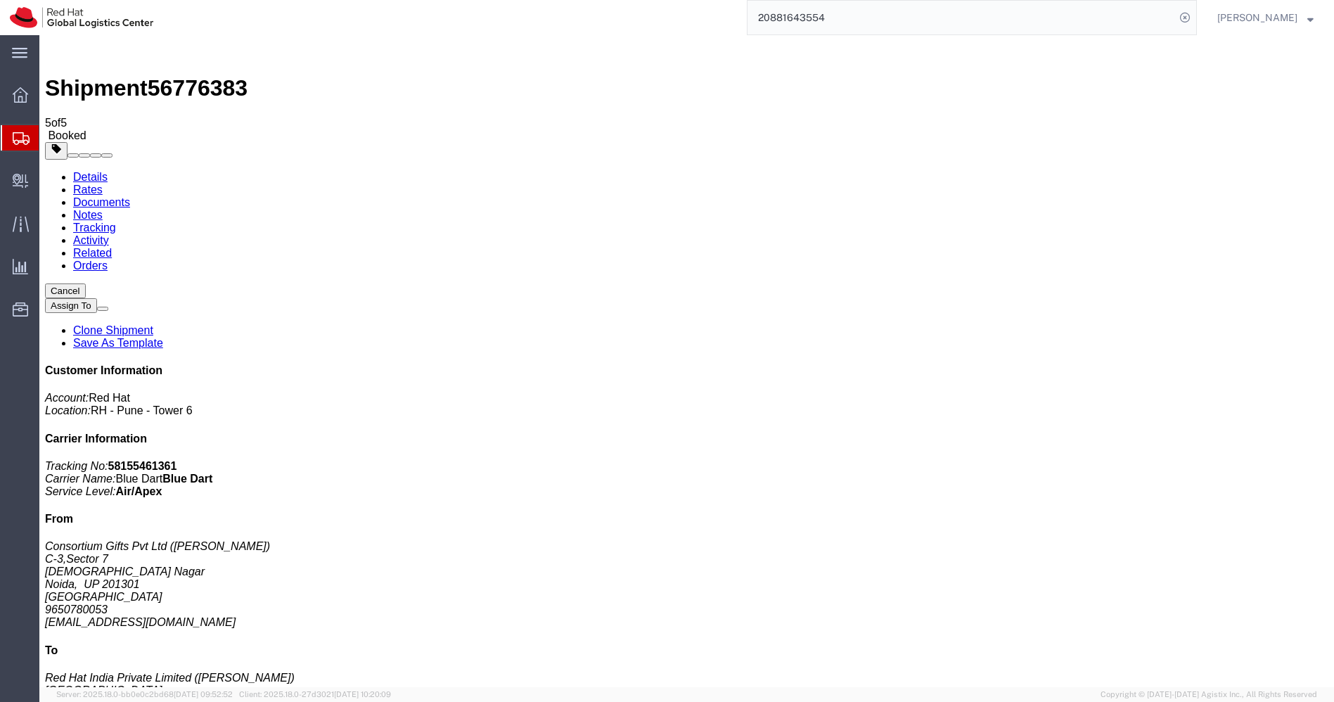
click at [153, 324] on link "Clone Shipment" at bounding box center [113, 330] width 80 height 12
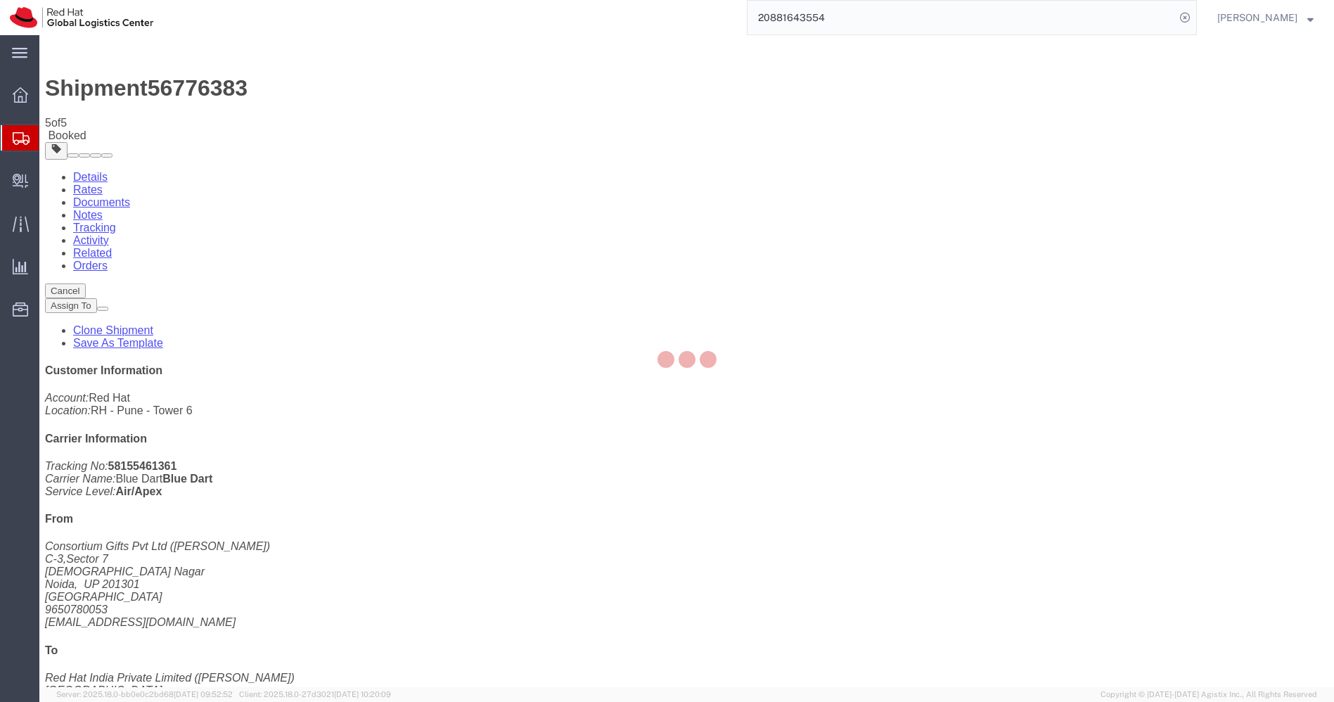
select select "38007"
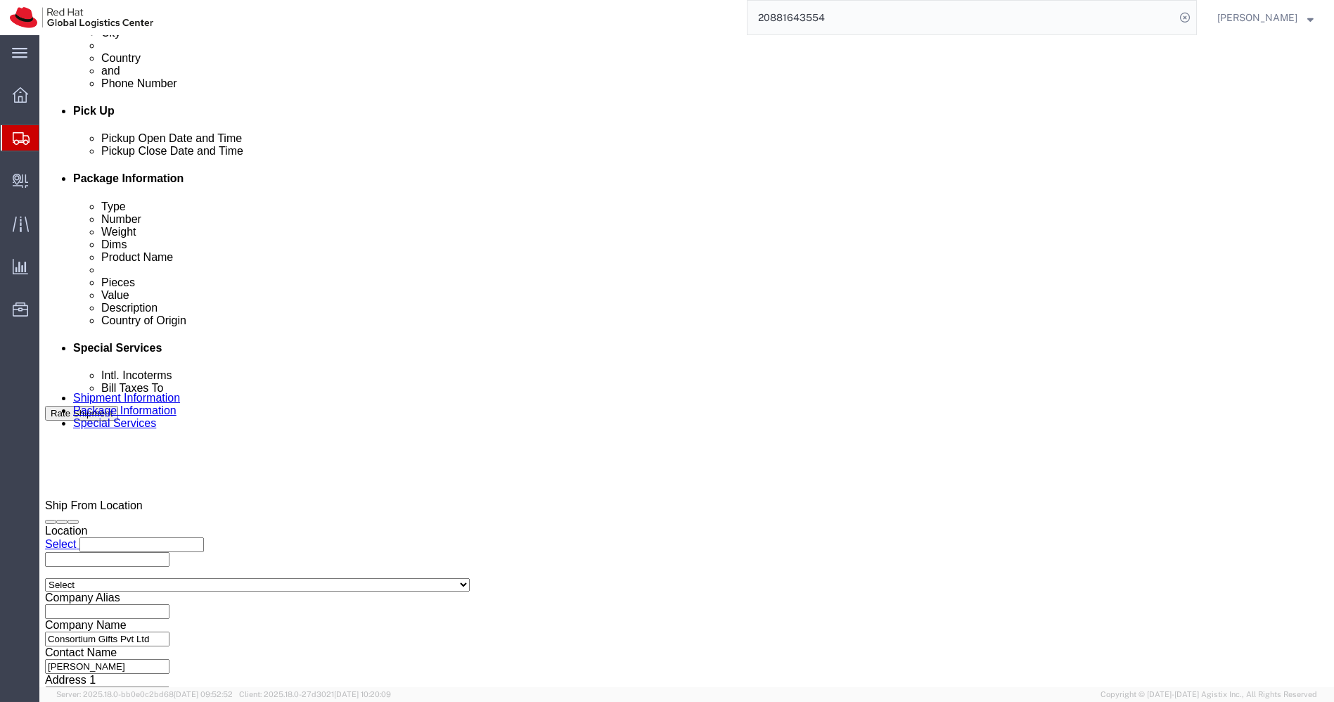
scroll to position [579, 0]
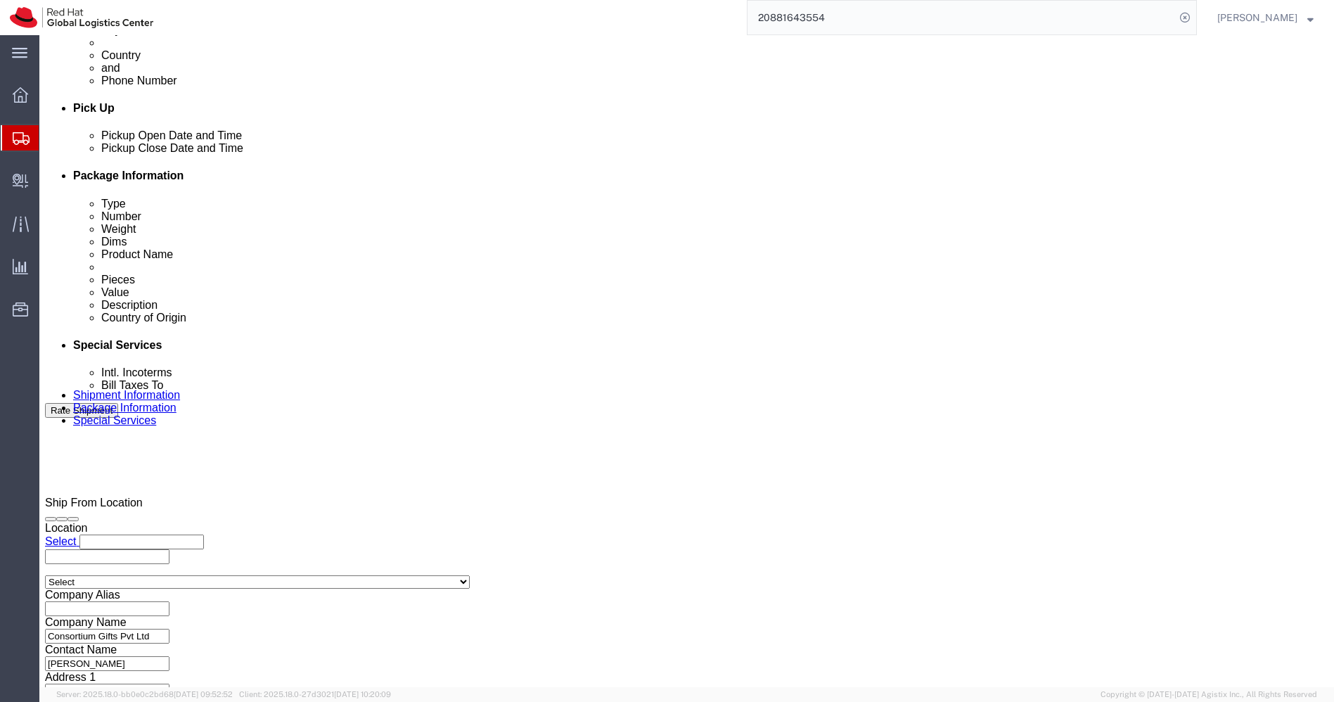
click select "Select Air Less than Truckload Multi-Leg Ocean Freight Rail Small Parcel Truckl…"
select select
click select "Select Air Less than Truckload Multi-Leg Ocean Freight Rail Small Parcel Truckl…"
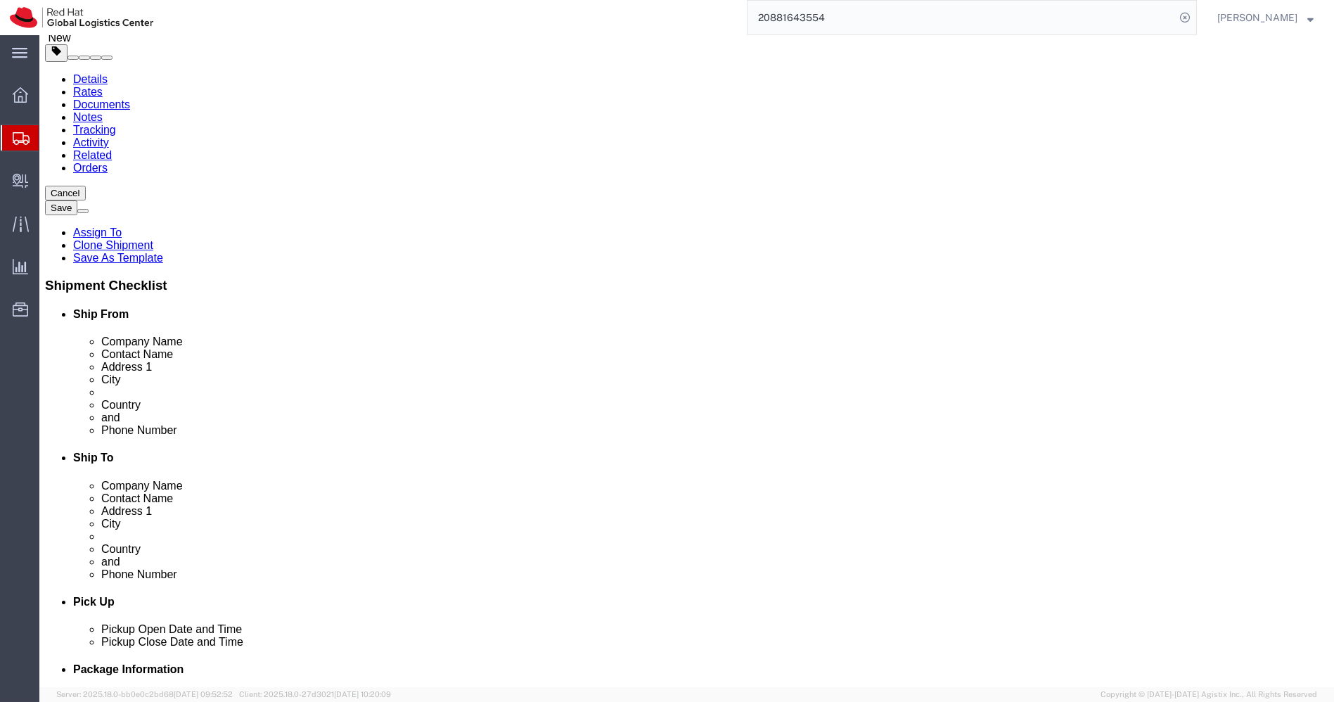
scroll to position [0, 0]
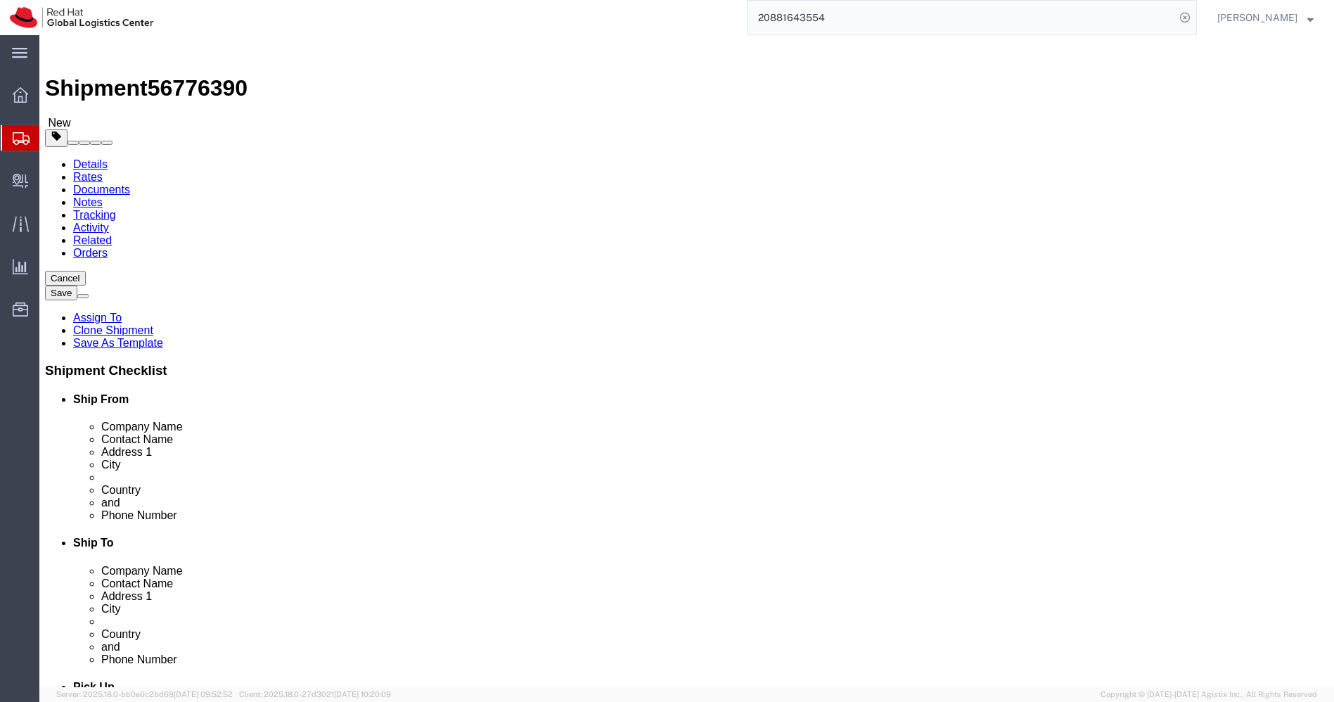
click icon
type input "505"
click icon
click input "[GEOGRAPHIC_DATA]"
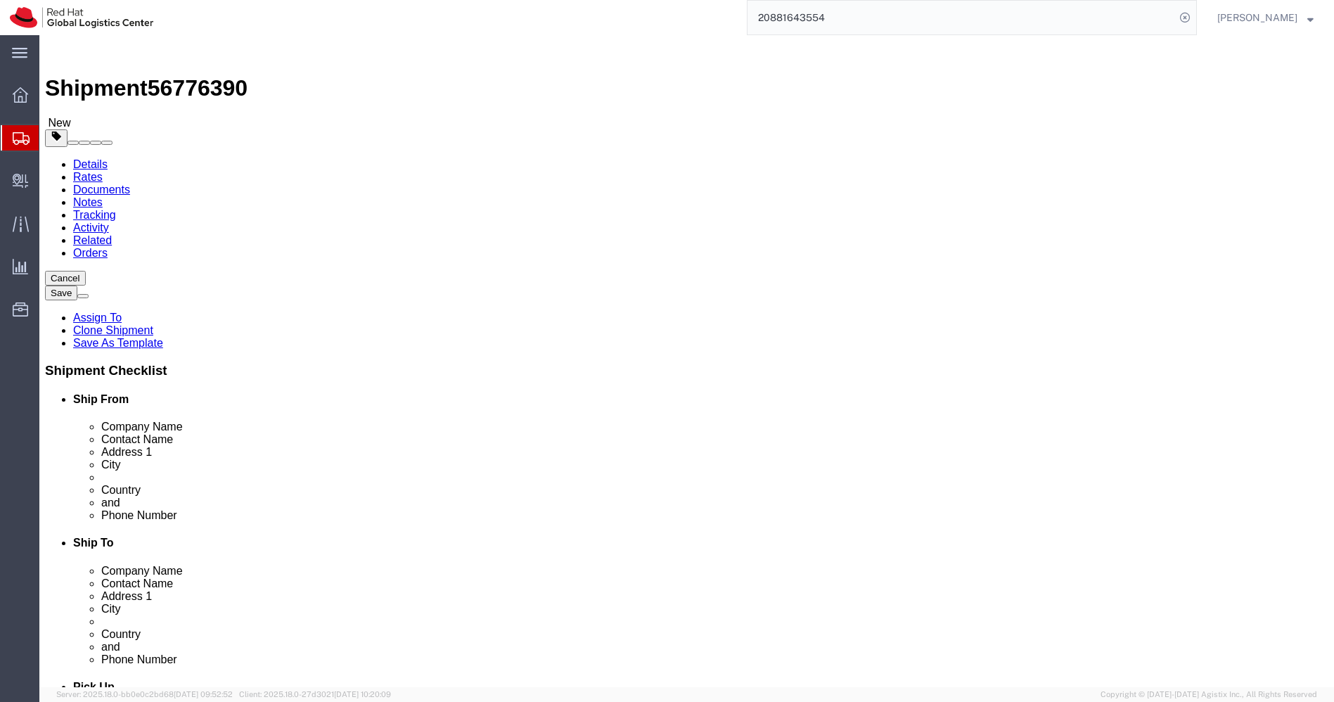
click input "[GEOGRAPHIC_DATA]"
paste input "Ishtiaq Ahm"
type input "[PERSON_NAME]"
paste input "[PERSON_NAME]"
type input "[PERSON_NAME]"
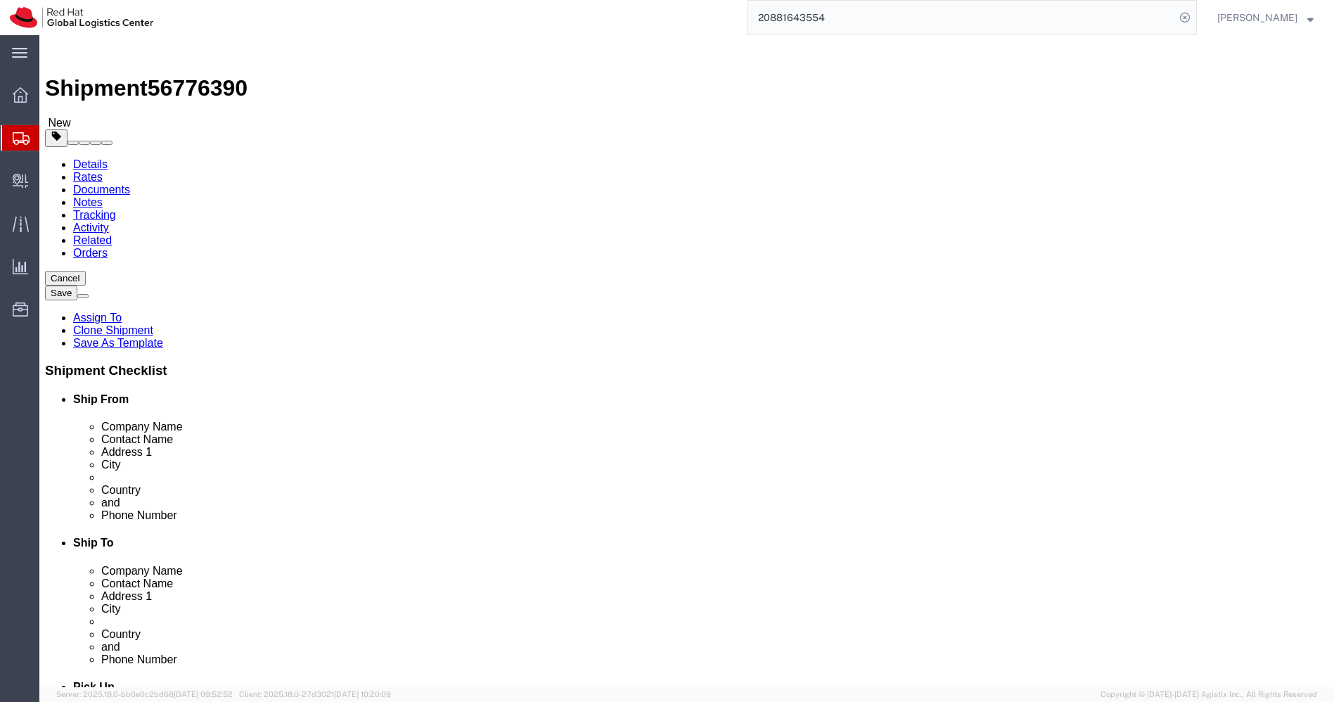
click input "7507702910"
paste input "9821191163"
type input "9821191163"
paste input "iahmed"
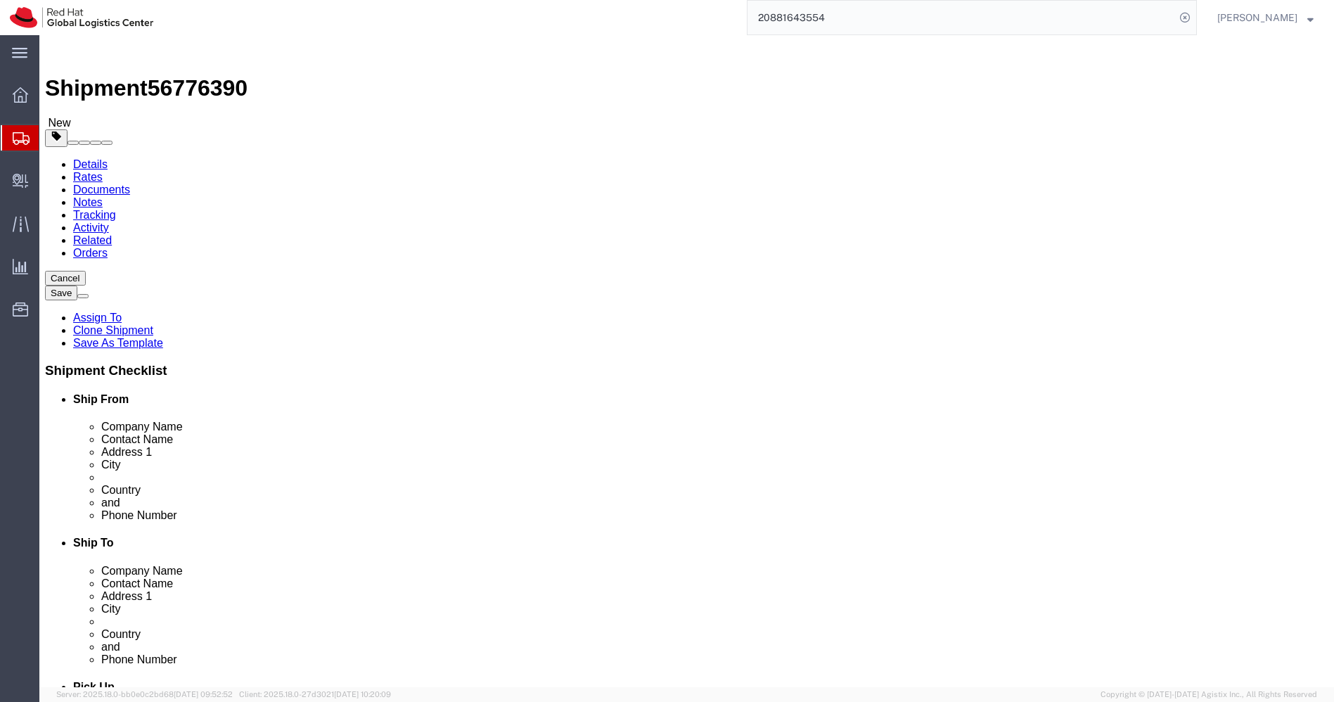
type input "[EMAIL_ADDRESS][DOMAIN_NAME]"
click input "Tower-X Level 1, [GEOGRAPHIC_DATA]"
paste input "[STREET_ADDRESS]"
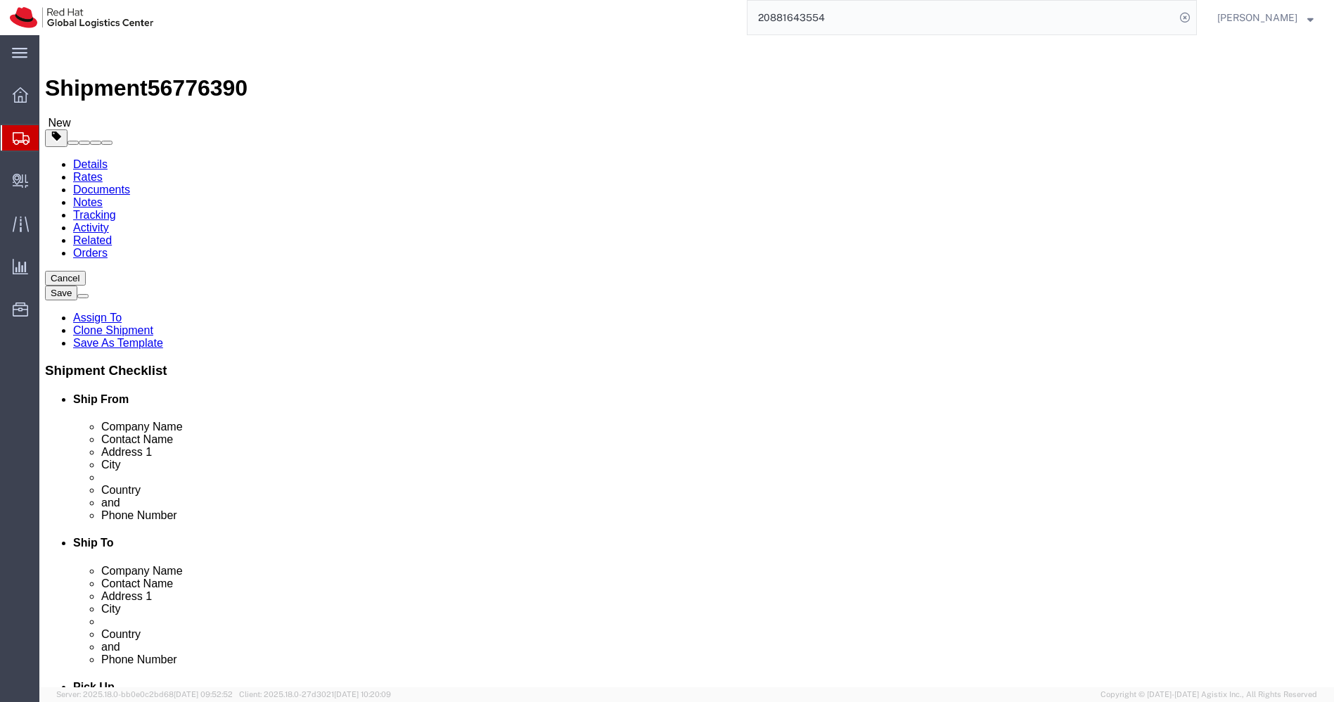
drag, startPoint x: 803, startPoint y: 317, endPoint x: 910, endPoint y: 319, distance: 107.6
click input "[STREET_ADDRESS]"
drag, startPoint x: 804, startPoint y: 312, endPoint x: 900, endPoint y: 310, distance: 95.7
click input "[STREET_ADDRESS]"
type input "[STREET_ADDRESS],"
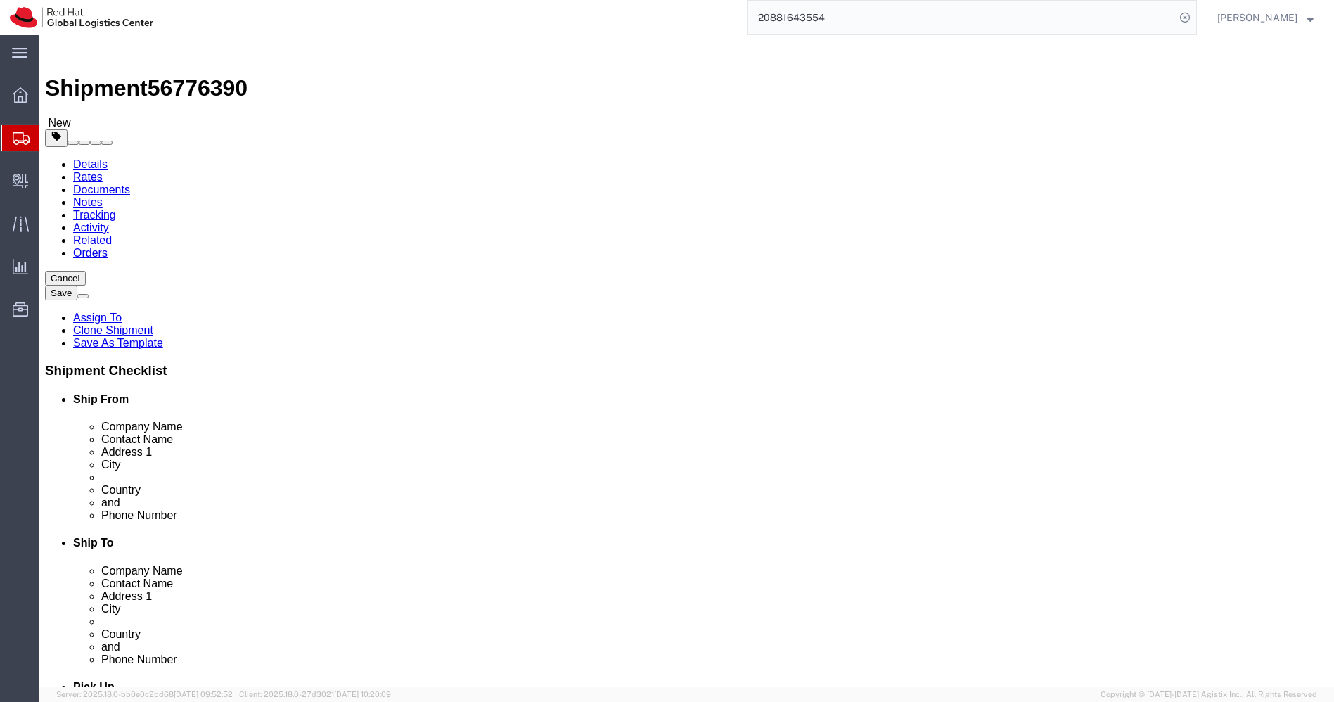
select select
paste input "[GEOGRAPHIC_DATA], [GEOGRAPHIC_DATA]"
type input "[GEOGRAPHIC_DATA], [GEOGRAPHIC_DATA]"
paste input "[GEOGRAPHIC_DATA]"
type input "[GEOGRAPHIC_DATA]"
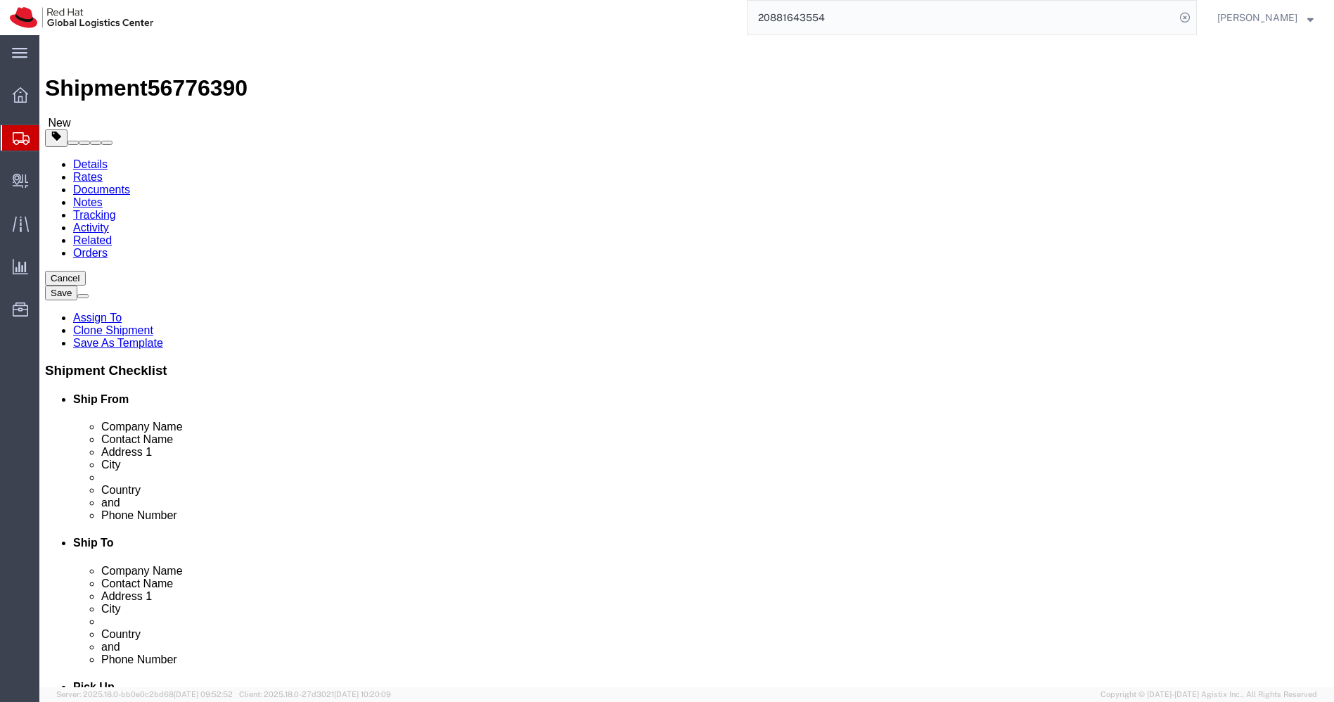
type input "k"
type input "kar"
click input "411013"
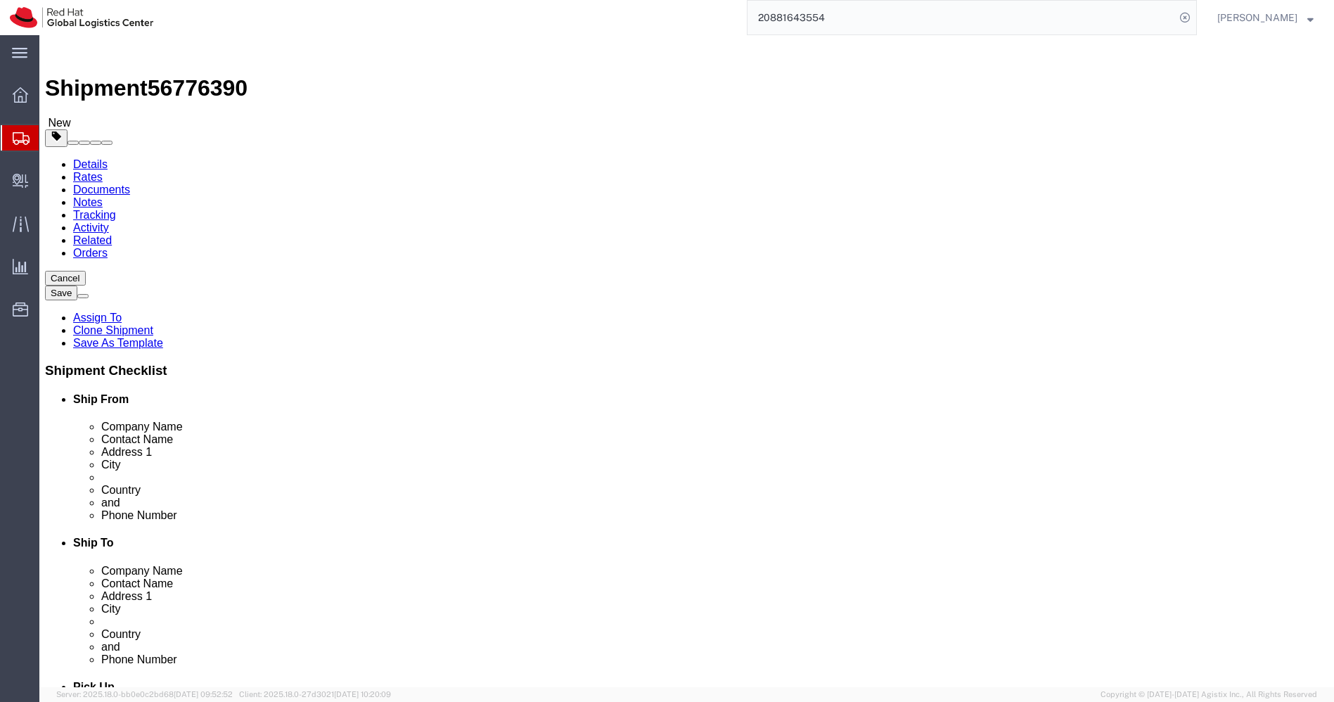
paste input "560038"
type input "560038"
click icon
click input "36.00"
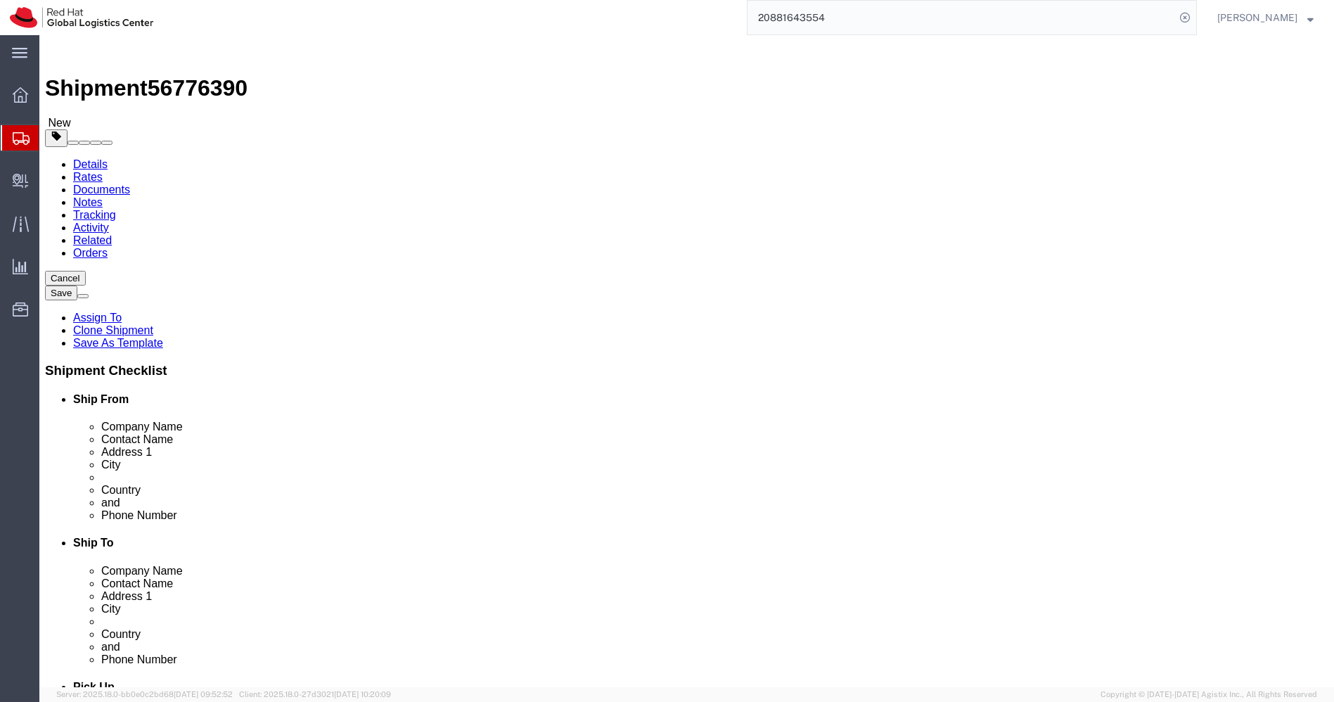
click input "36.00"
type input "29"
type input "20"
type input "10"
click input "3.30"
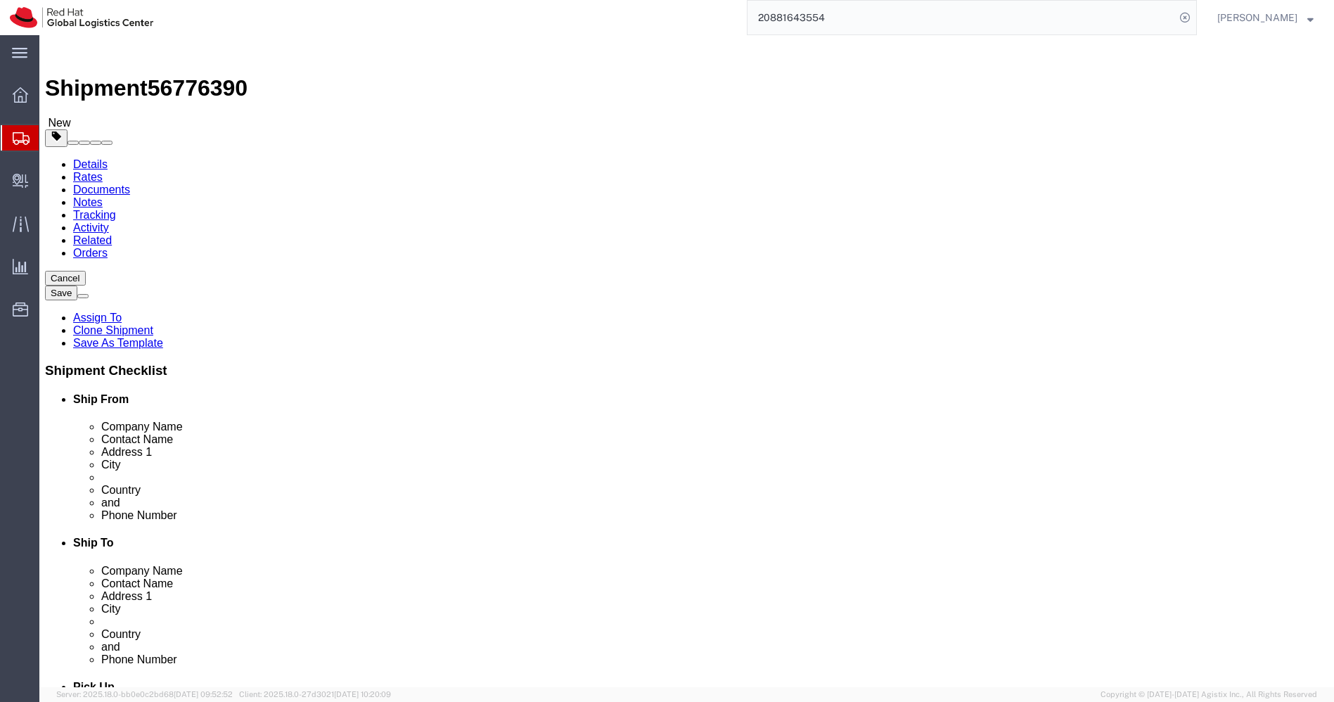
click input "3.30"
paste input "0.85"
type input "0.85"
click dd "6825.00 INR"
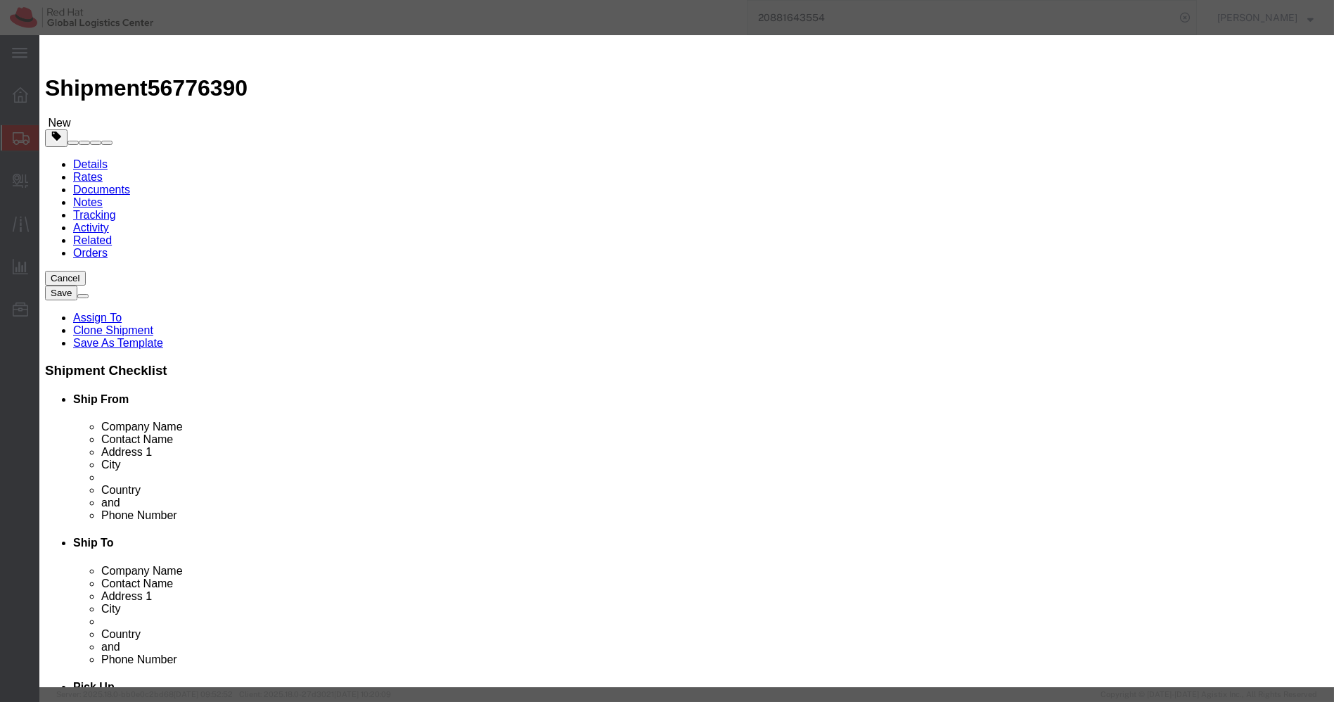
click input "Boardroom T-shirt Grey"
paste input "RM-Boardroom Jacket-XL"
type input "BRM-Boardroom Jacket-XL"
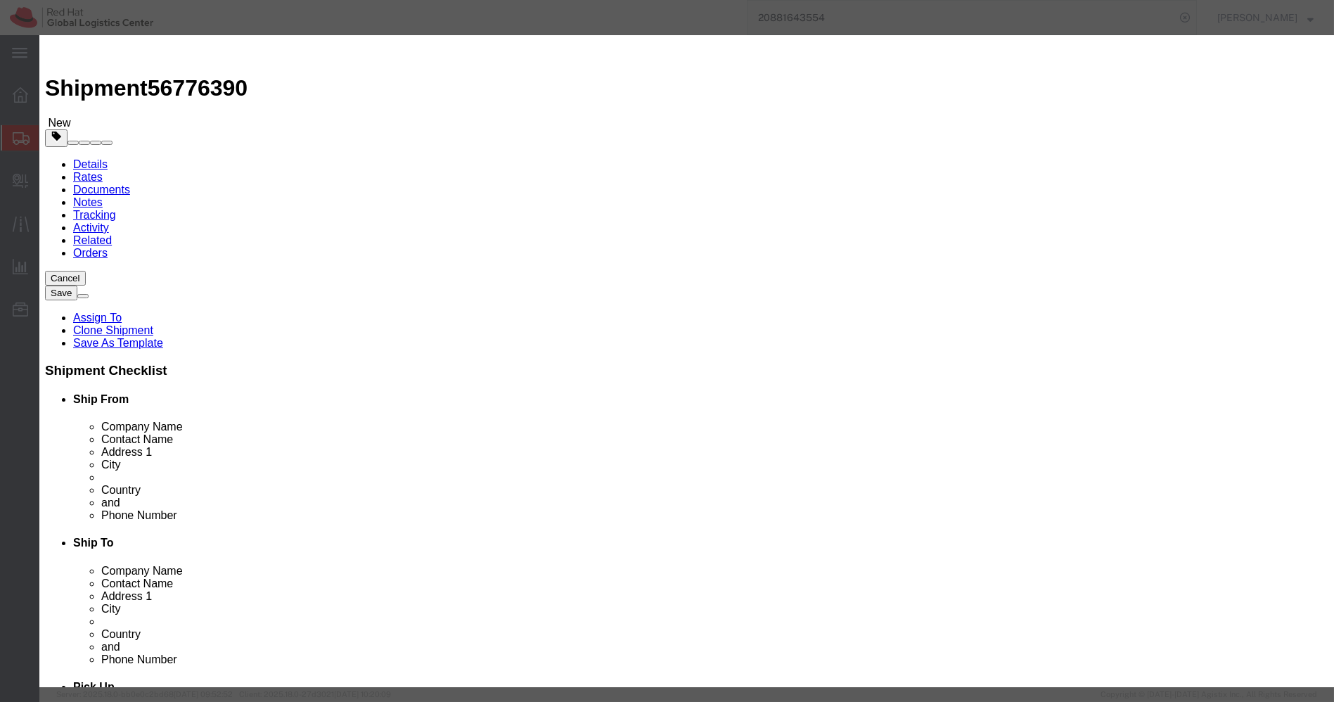
click input "6825.00"
click input "10.00"
click input "1"
type input "1"
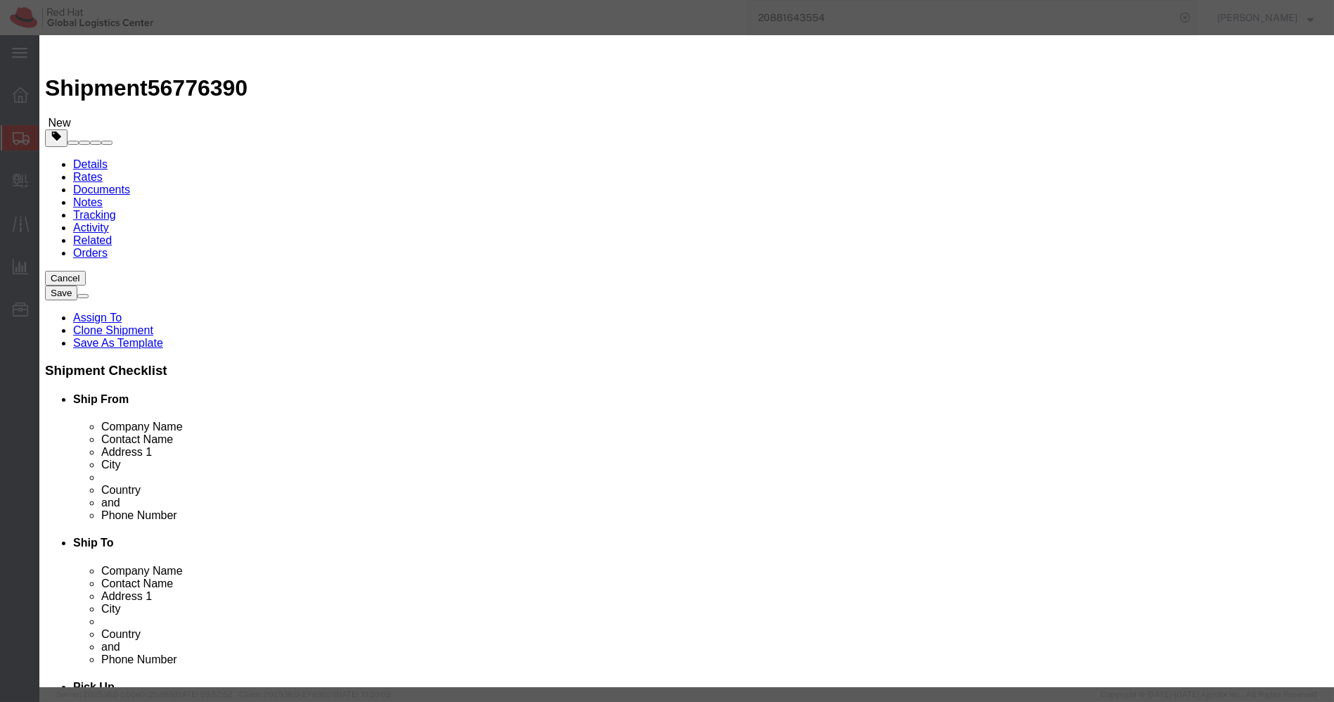
click h3 "Edit content"
click input "682.5"
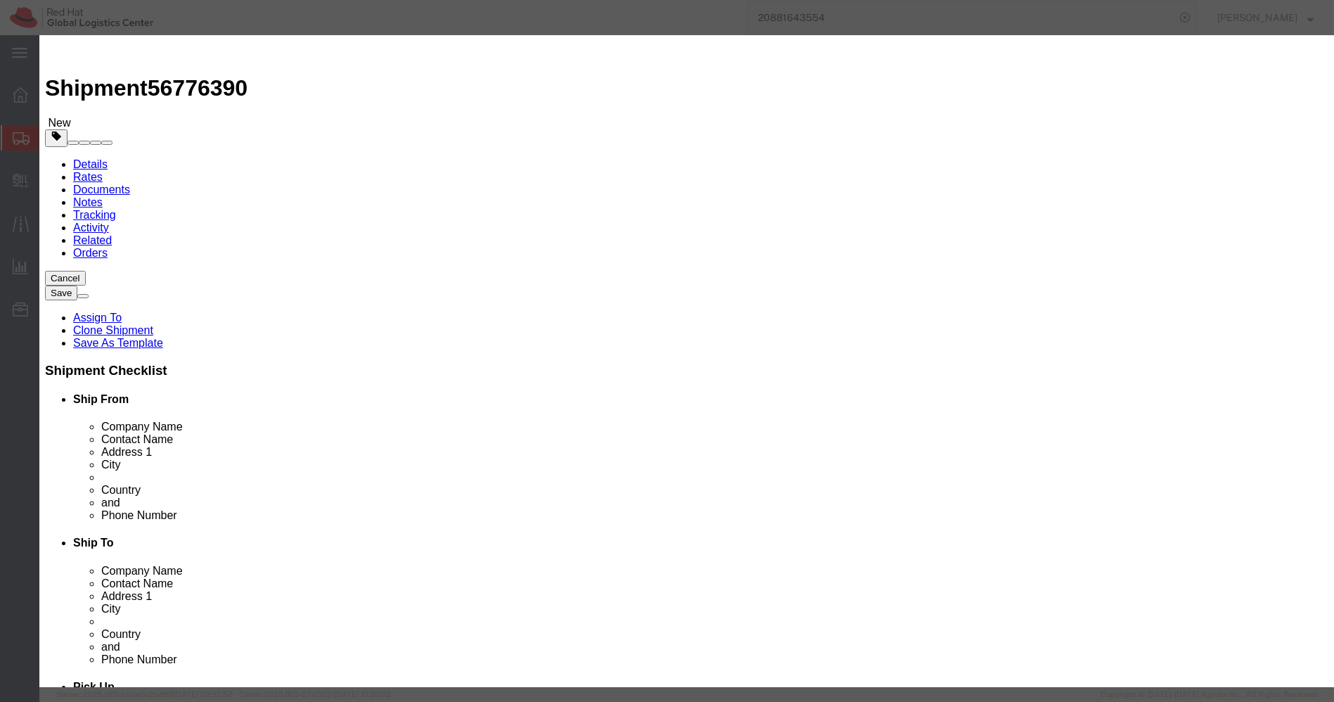
paste input "1400"
type input "1400"
click button "Save & Close"
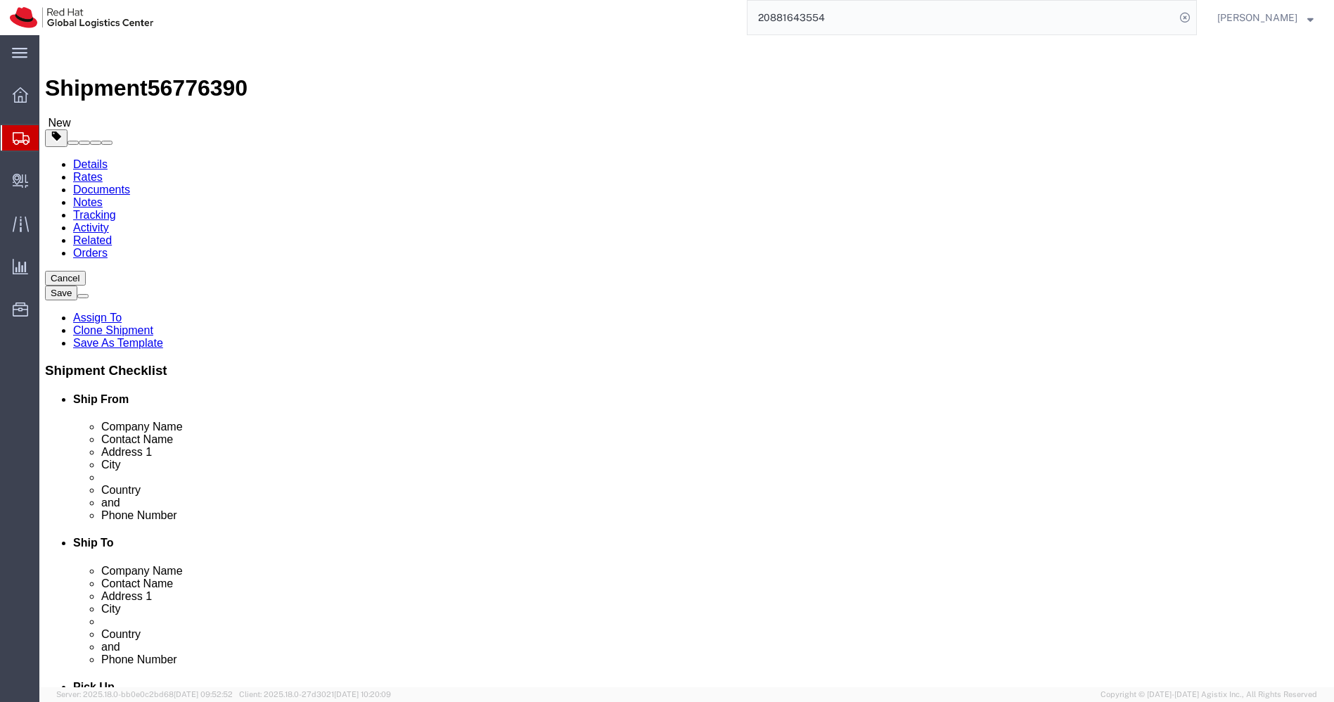
click link "Clone this content"
click dd "1400.00 INR"
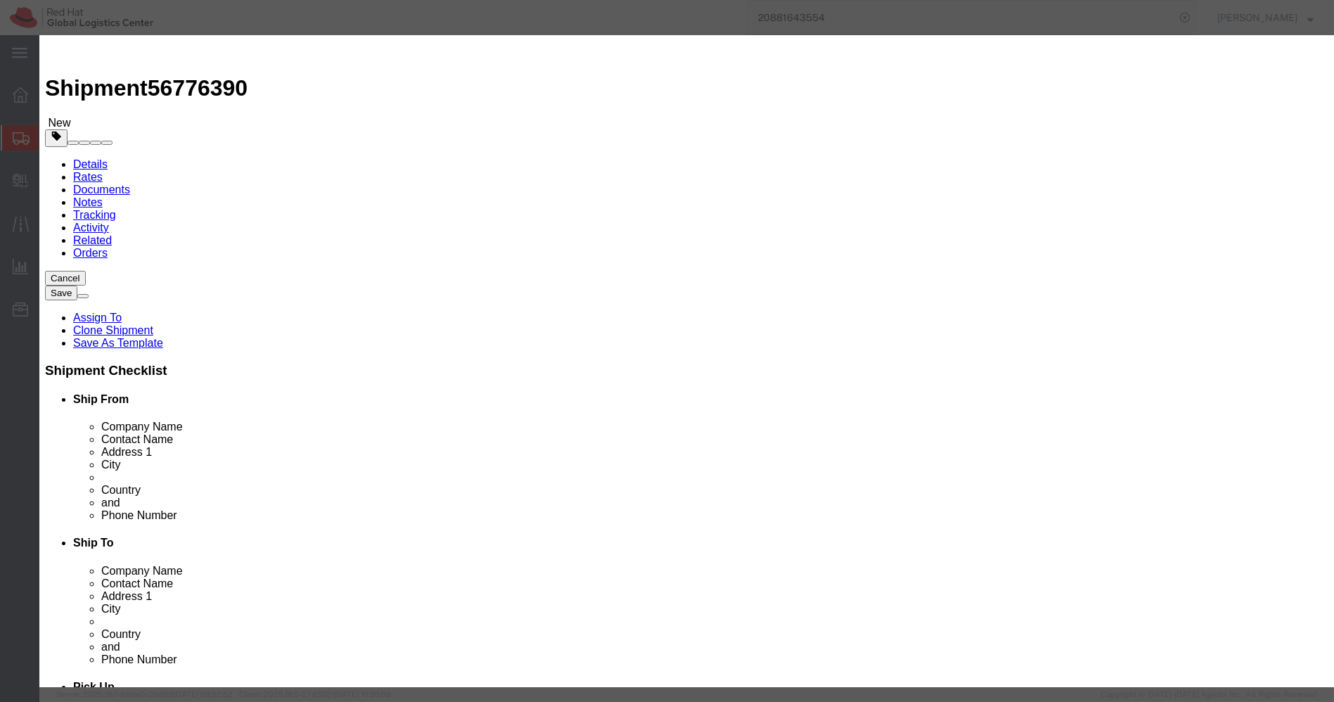
click input "BRM-Boardroom Jacket-XL"
paste input "RED0002-XL|Polo T-shir"
type input "RED0002-XL|Polo T-shirt-XL"
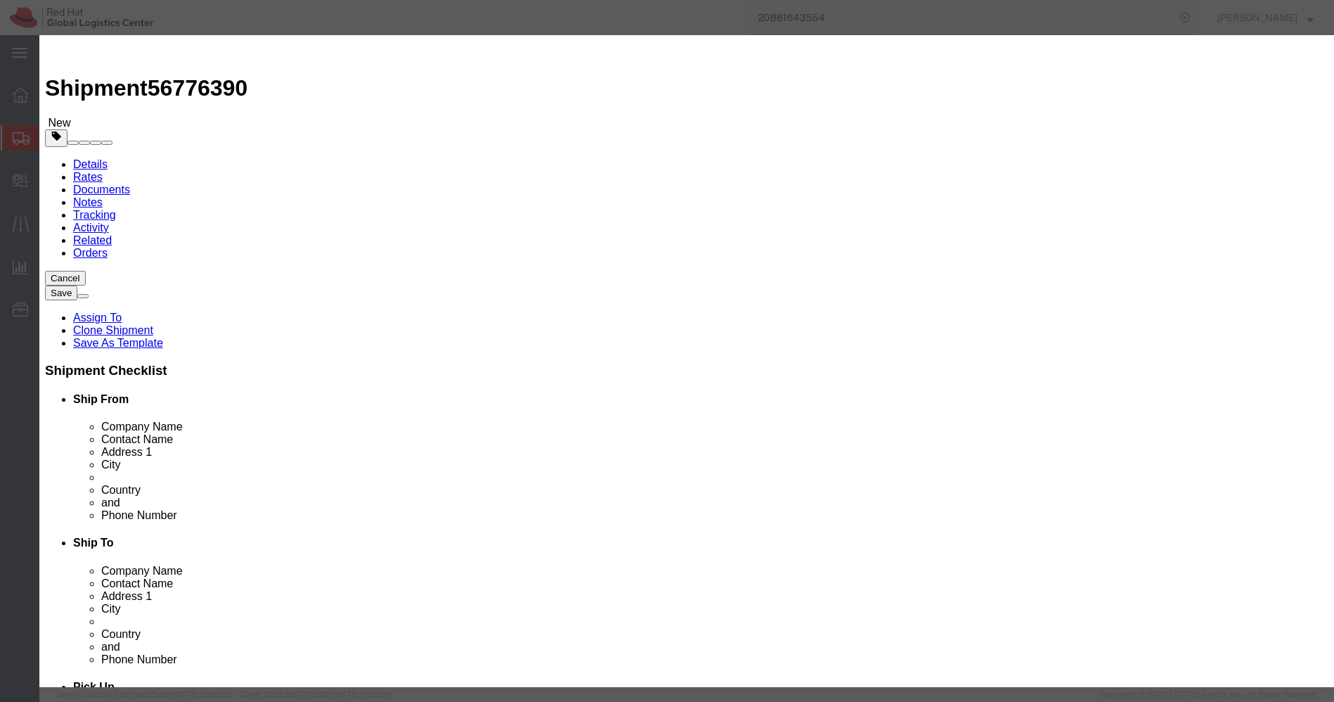
click input "1400.00"
paste input "7"
type input "700"
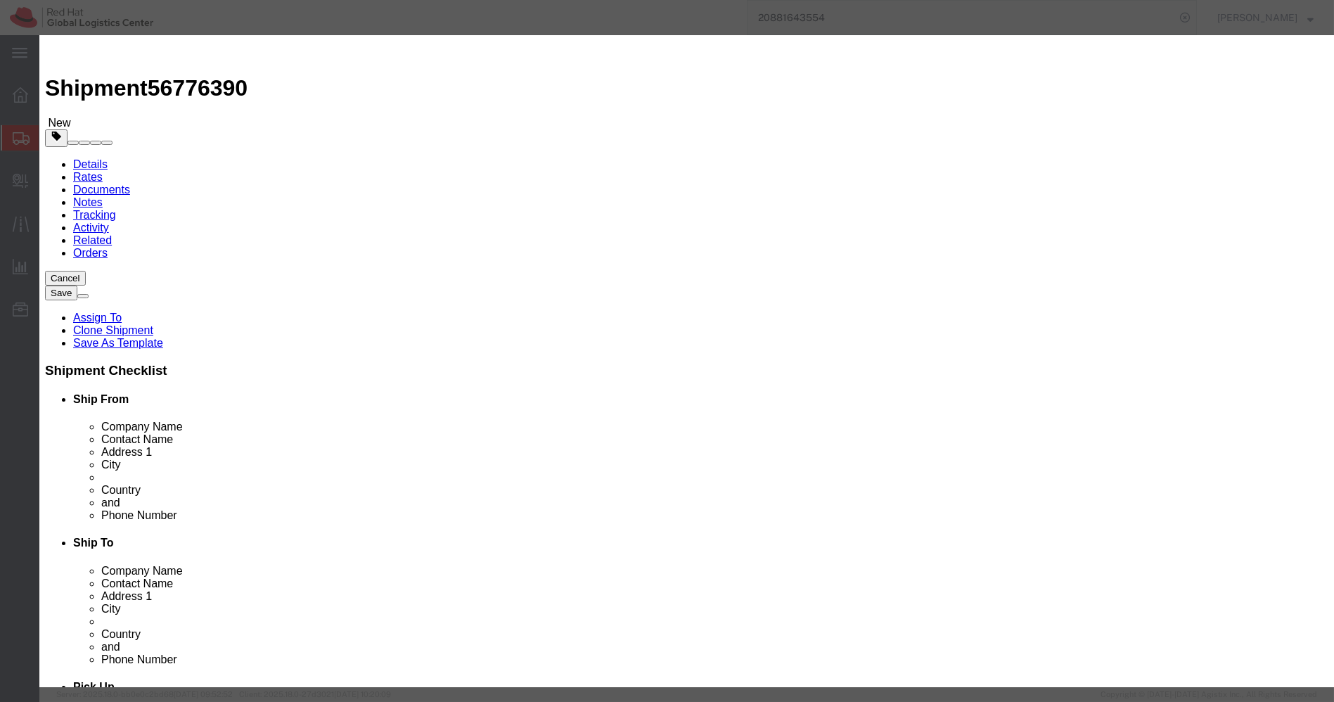
click button "Save & Close"
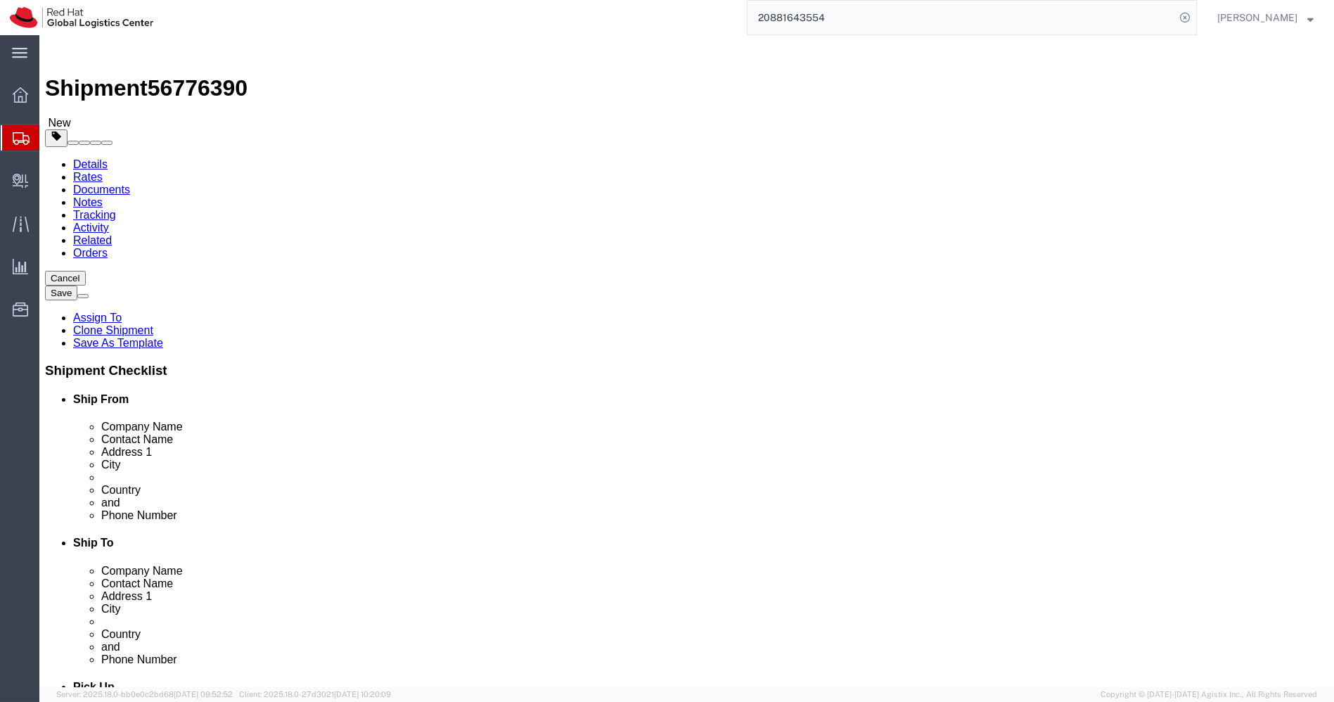
click button "Rate Shipment"
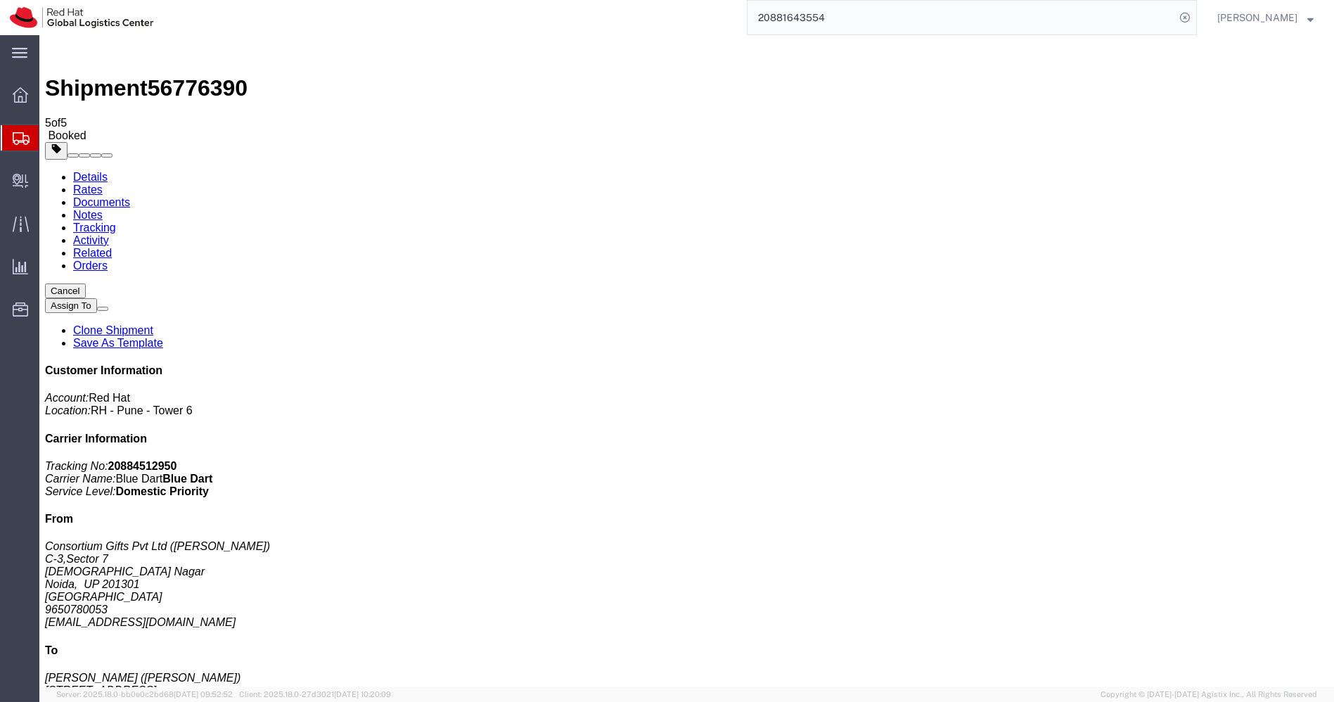
click at [99, 171] on link "Details" at bounding box center [90, 177] width 34 height 12
click link "Schedule pickup request"
click icon "Pickup request number"
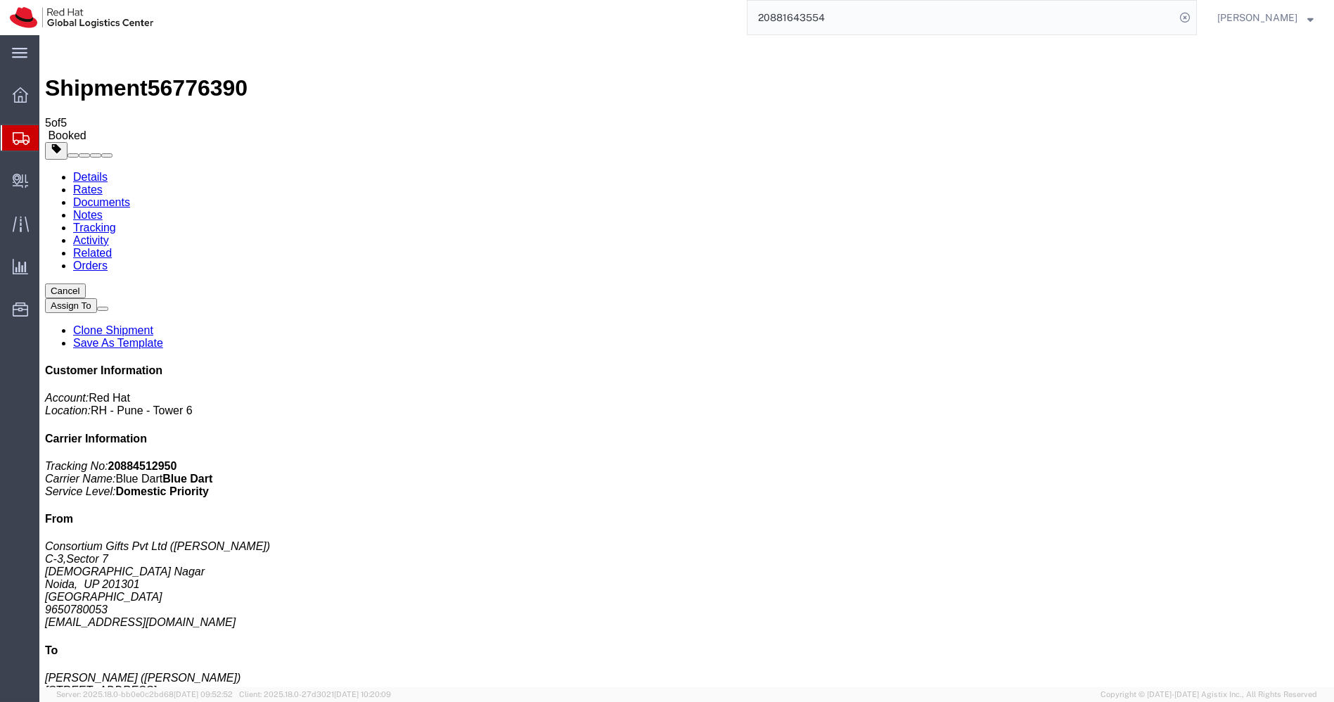
click icon "Pickup request number"
copy div "Pickup request number : 79402647 Edit Date and Time Pickup Date: Pickup Start D…"
click link "Documents"
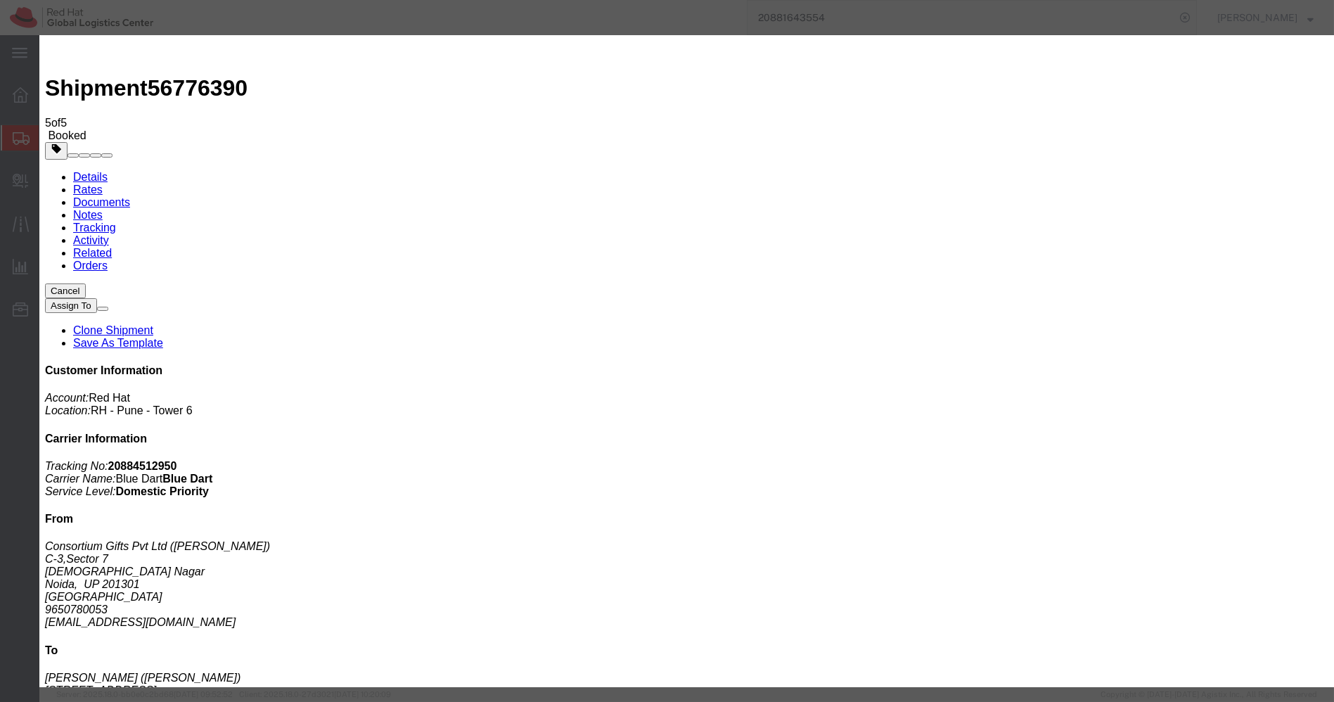
checkbox input "false"
paste textarea "Pickup request number: 79402647"
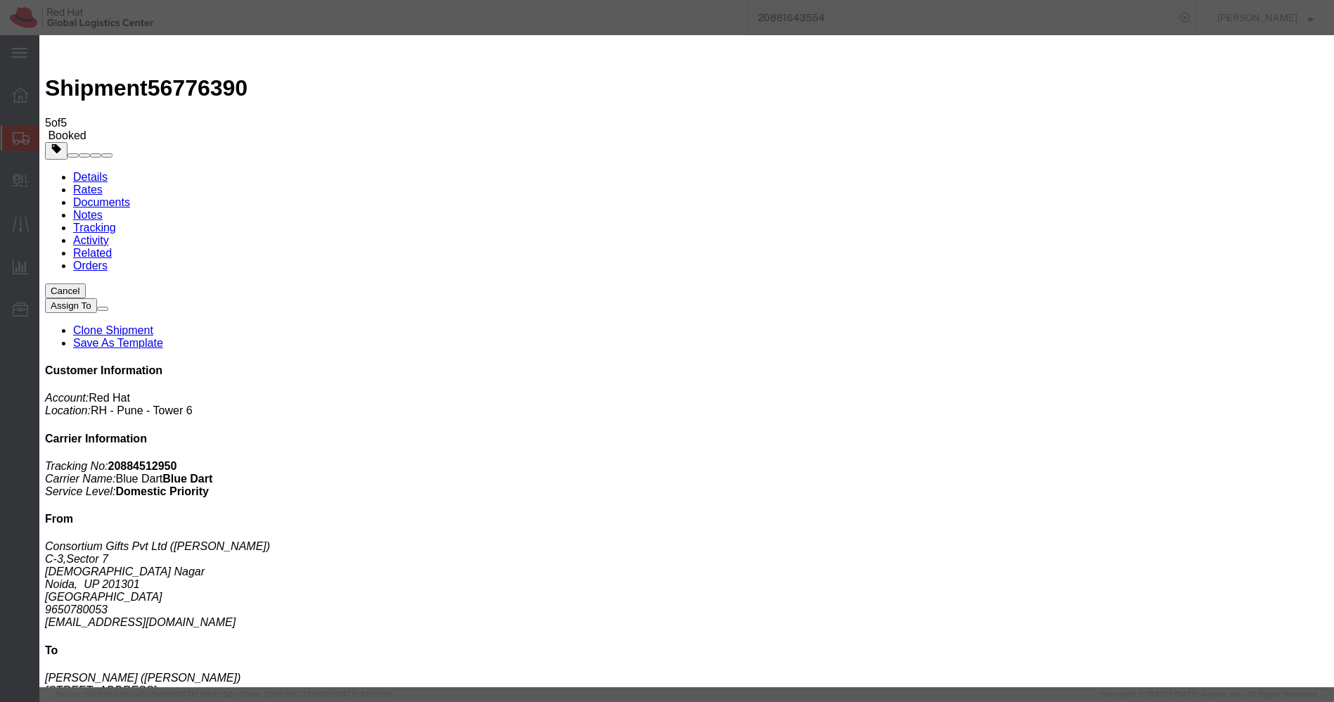
type textarea "Pickup request number: 79402647"
paste input "[EMAIL_ADDRESS][DOMAIN_NAME]"
type input "[EMAIL_ADDRESS][DOMAIN_NAME]"
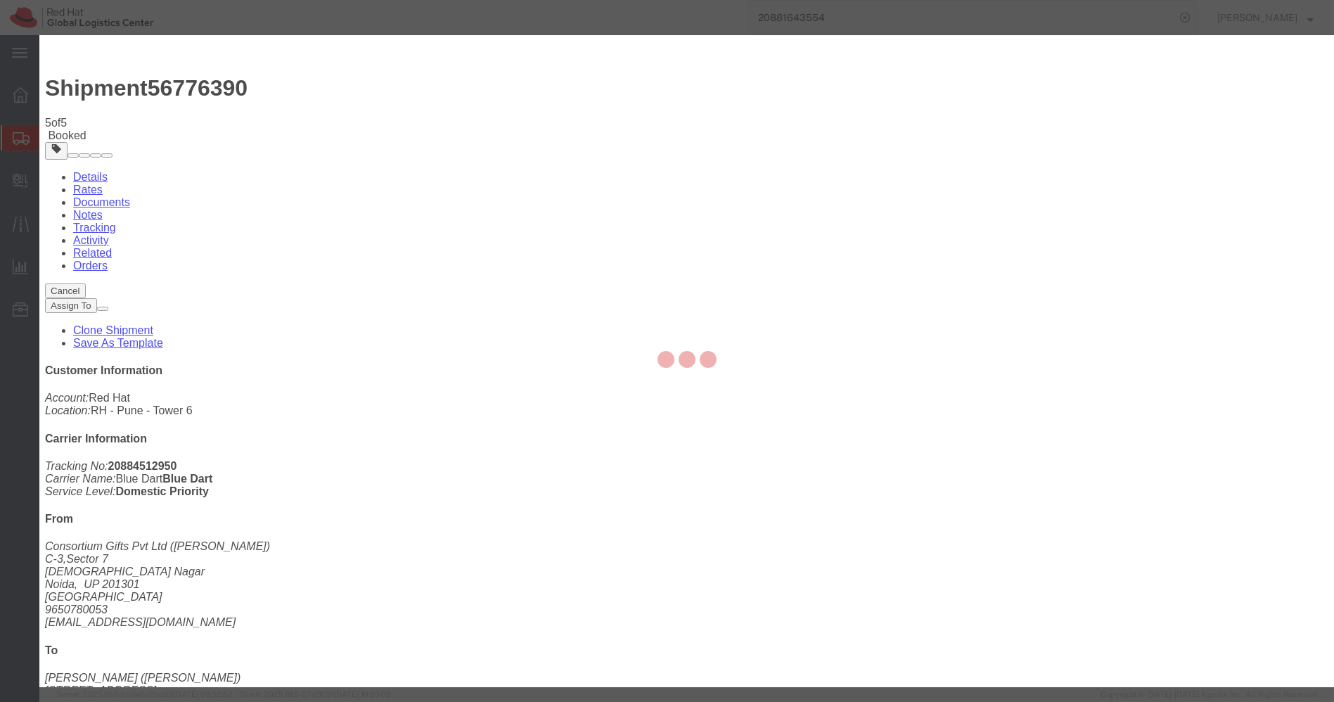
checkbox input "false"
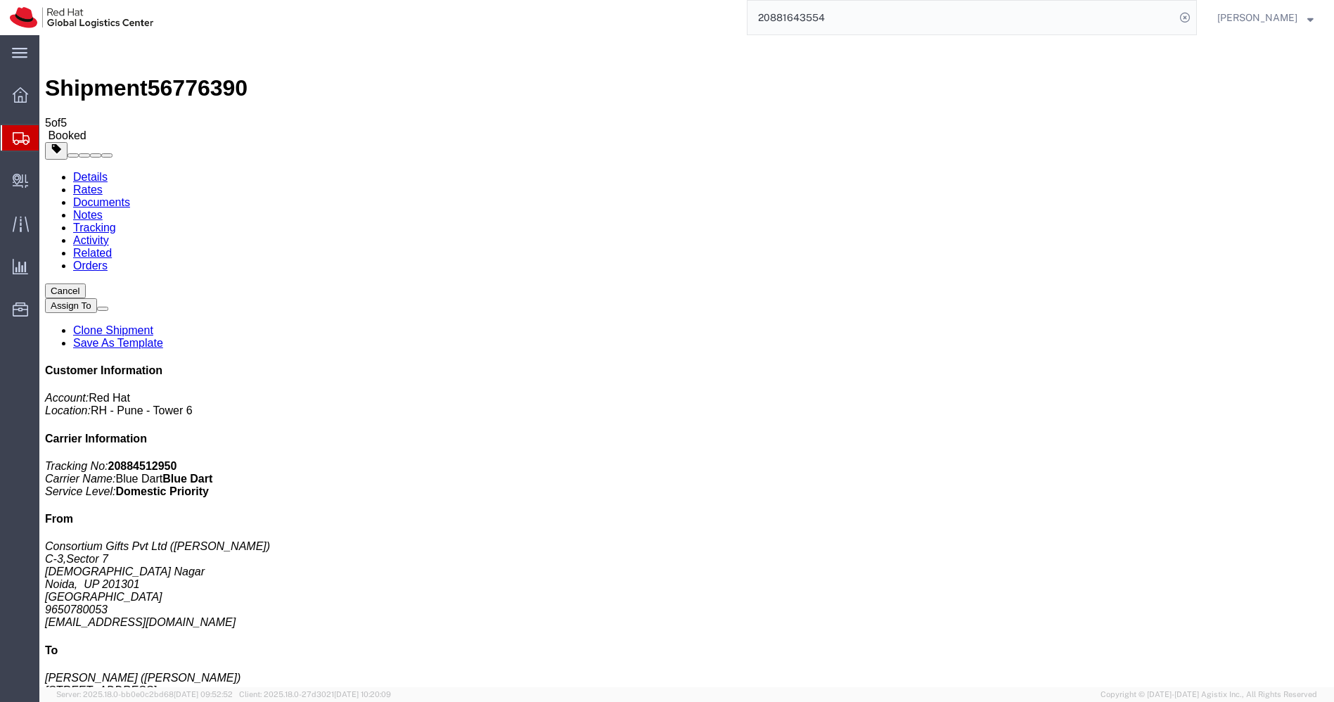
click at [870, 21] on input "20881643554" at bounding box center [962, 18] width 428 height 34
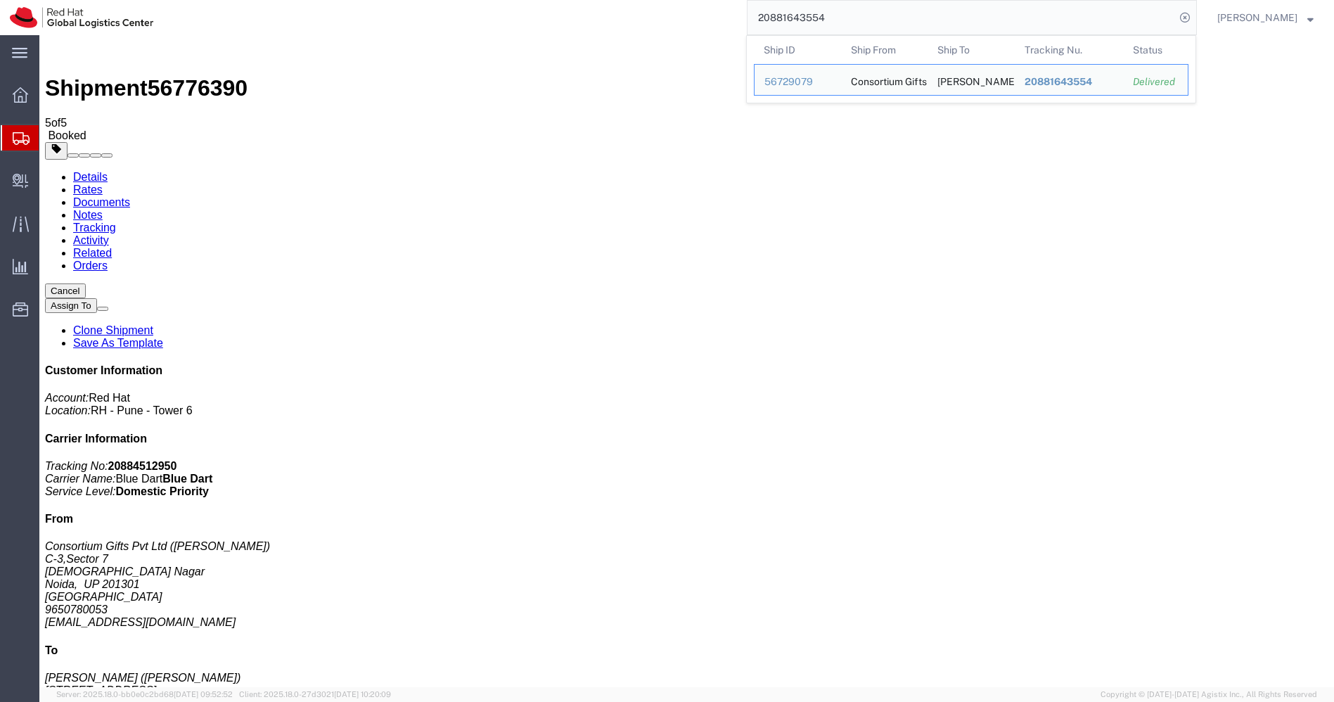
click at [870, 21] on input "20881643554" at bounding box center [962, 18] width 428 height 34
click at [0, 0] on span "Create Delivery" at bounding box center [0, 0] width 0 height 0
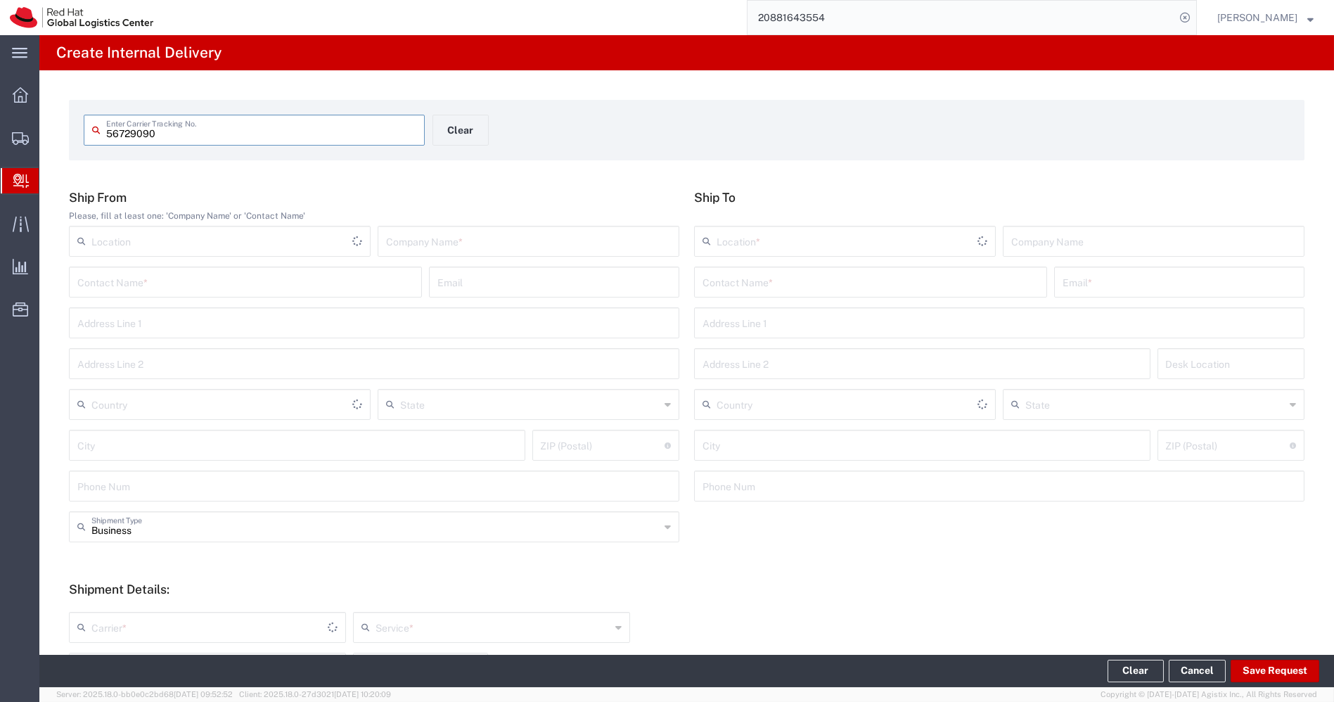
type input "56729090"
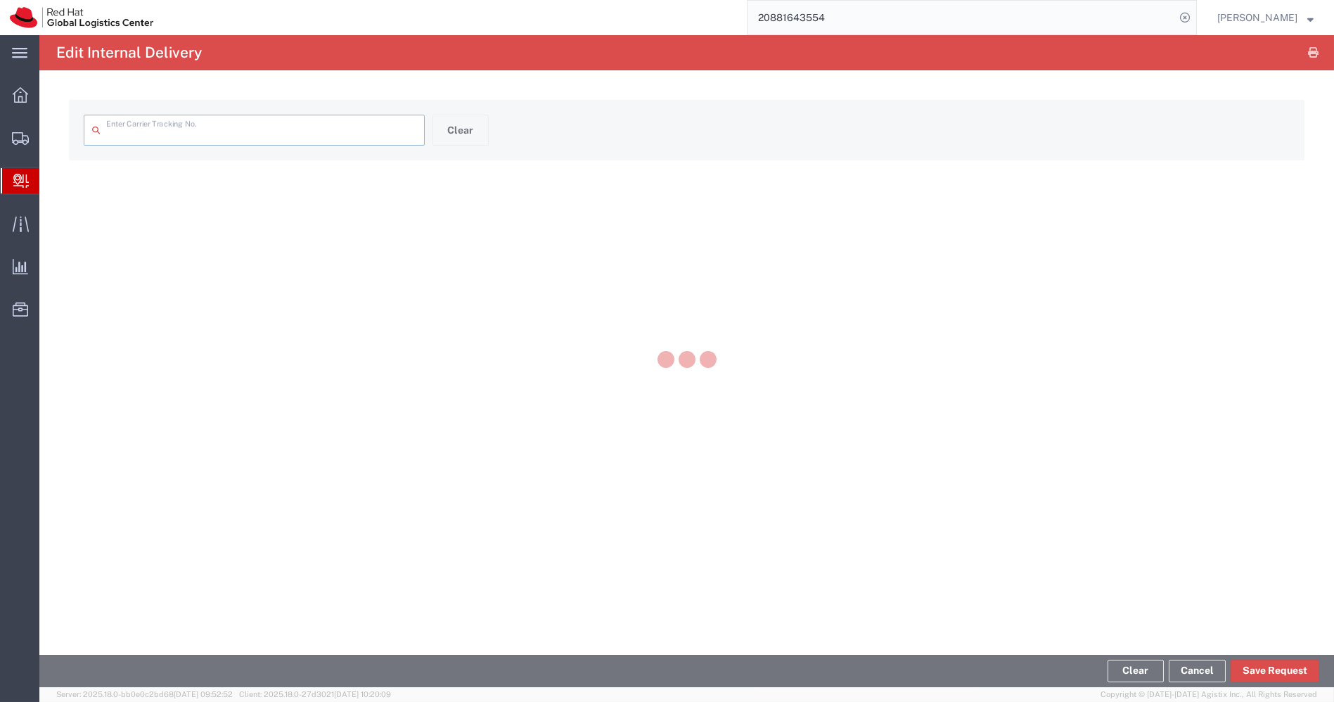
type input "56729090"
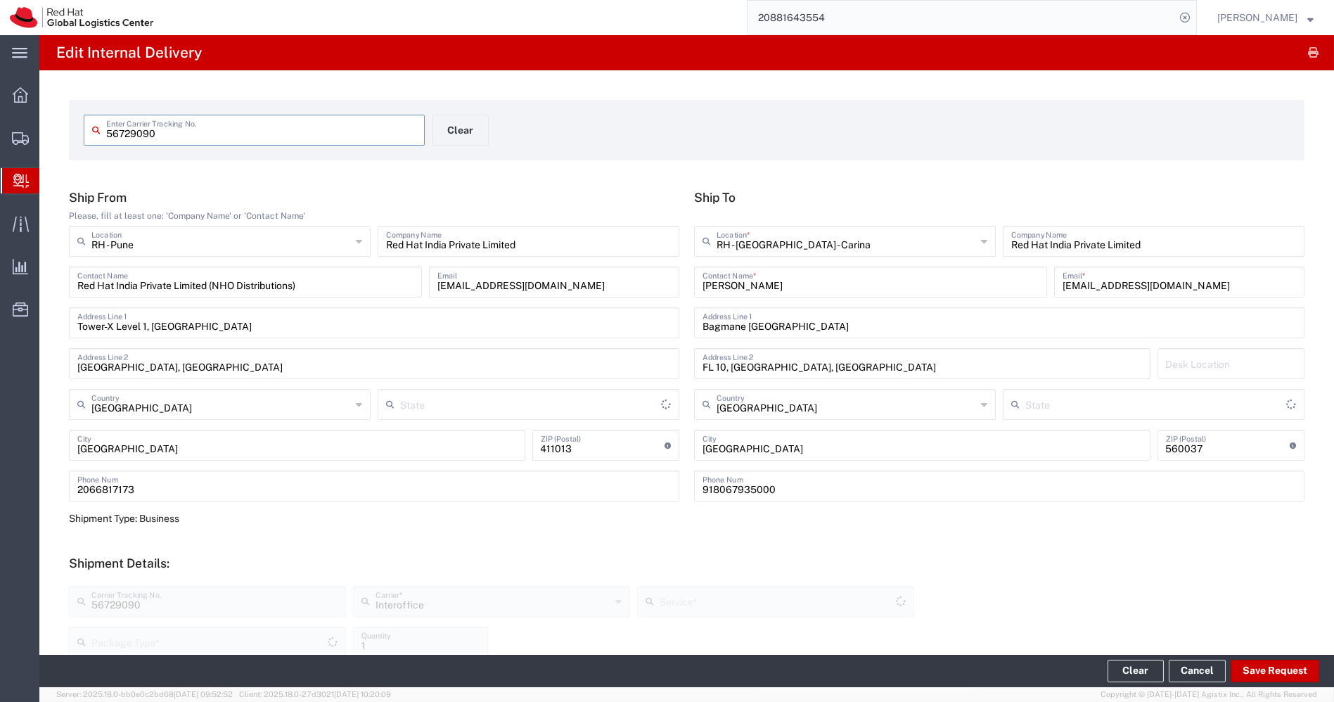
type input "Your Packaging"
type input "IO_Ground"
type input "Mahārāshtra"
type input "[GEOGRAPHIC_DATA]"
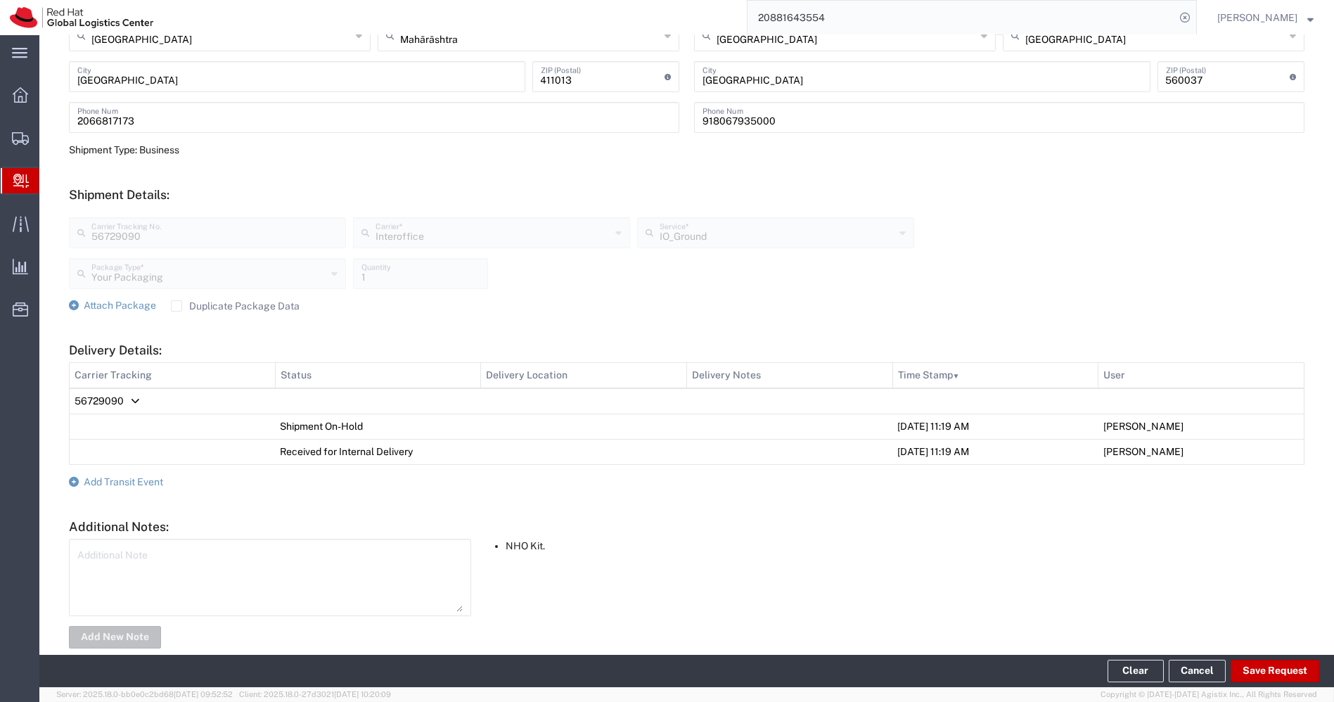
scroll to position [391, 0]
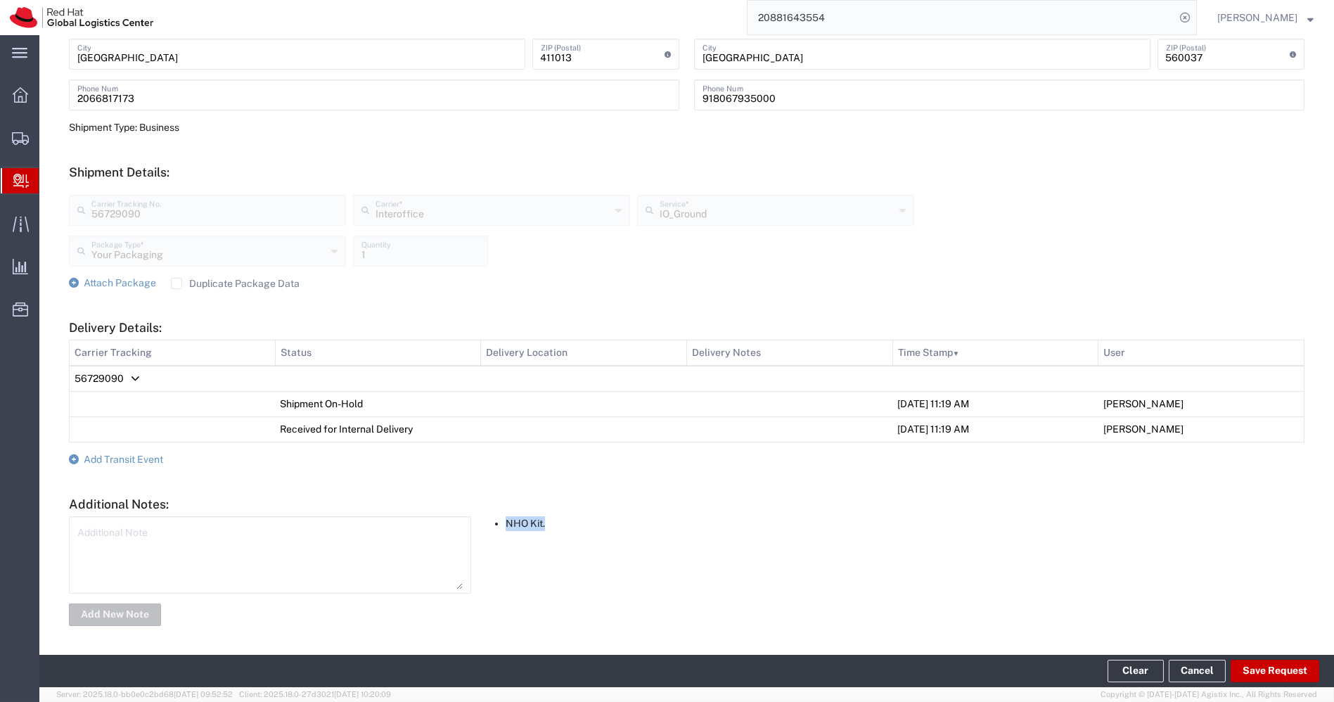
drag, startPoint x: 542, startPoint y: 523, endPoint x: 503, endPoint y: 522, distance: 39.4
click at [506, 522] on li "NHO Kit." at bounding box center [905, 523] width 799 height 15
copy li "NHO Kit."
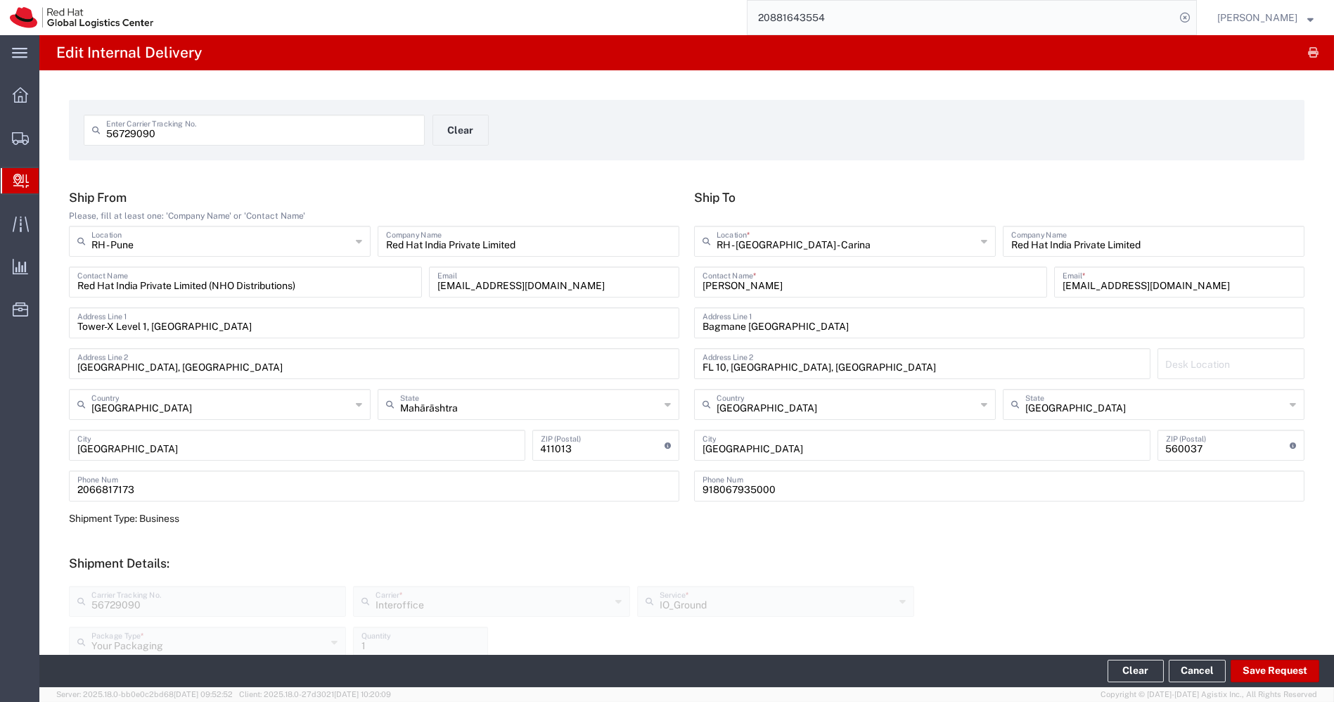
click at [0, 0] on span "Create Delivery" at bounding box center [0, 0] width 0 height 0
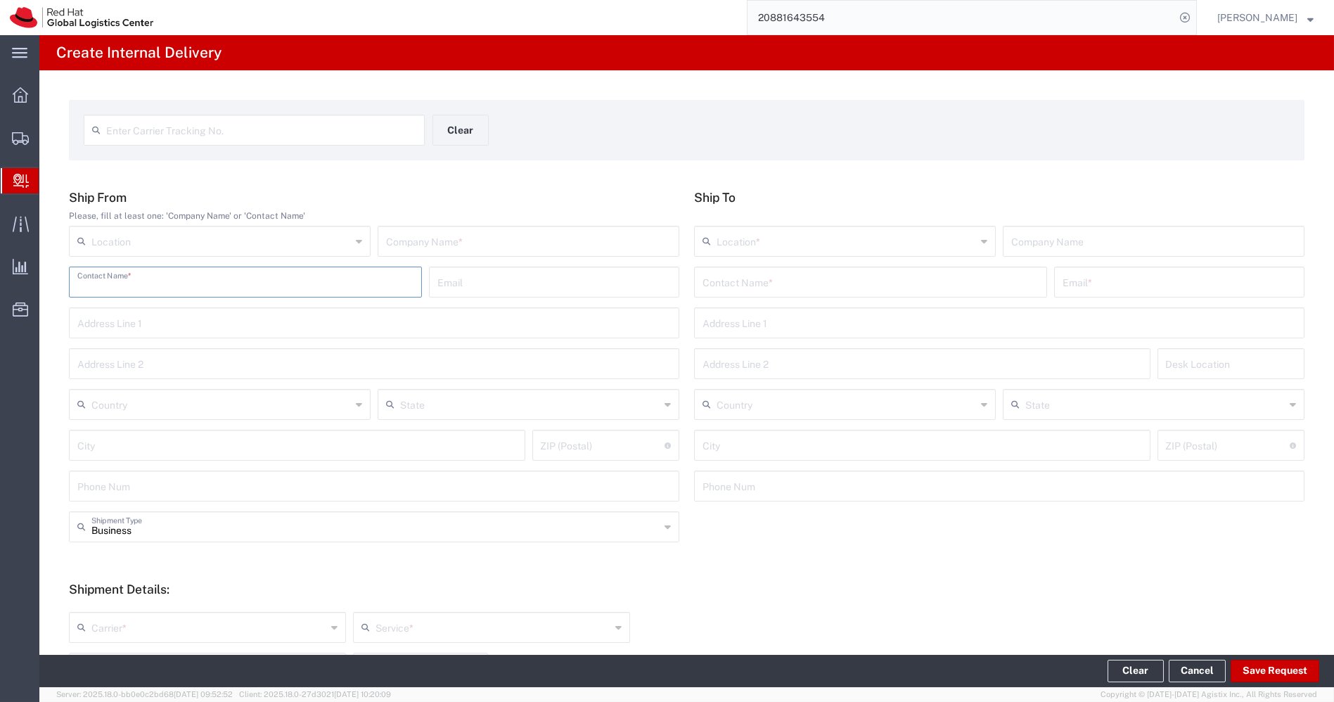
click at [320, 276] on input "text" at bounding box center [245, 281] width 336 height 25
paste input "NHO Kit."
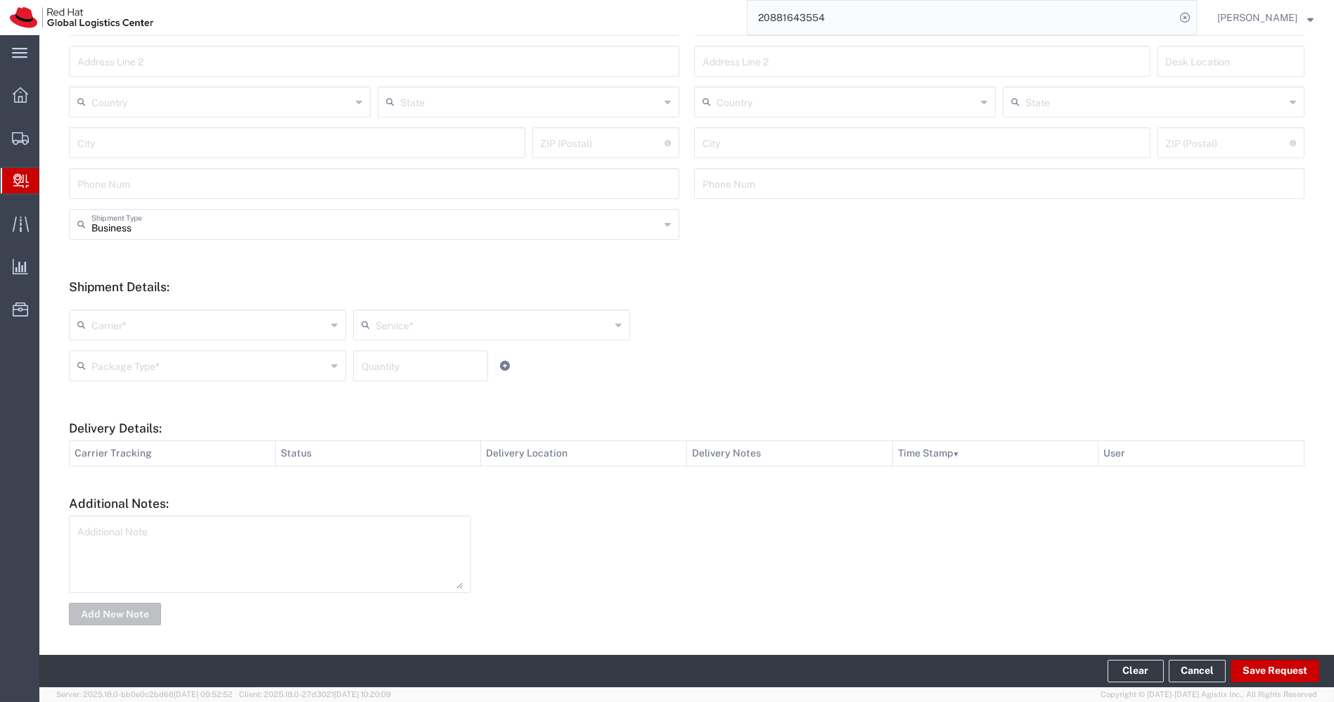
type input "NHO Kit."
click at [200, 526] on textarea at bounding box center [269, 554] width 385 height 69
paste textarea "NHO Kit."
type textarea "NHO Kit."
click at [115, 615] on button "Add New Note" at bounding box center [115, 614] width 92 height 23
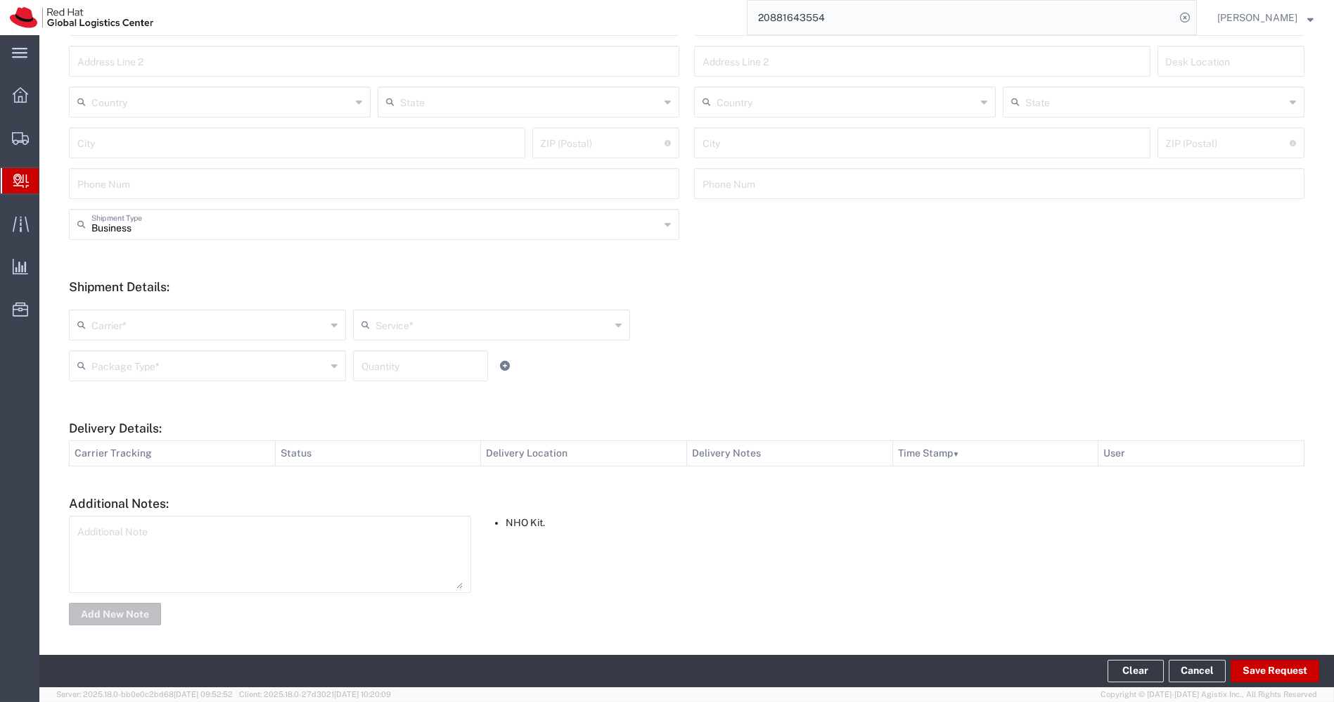
scroll to position [0, 0]
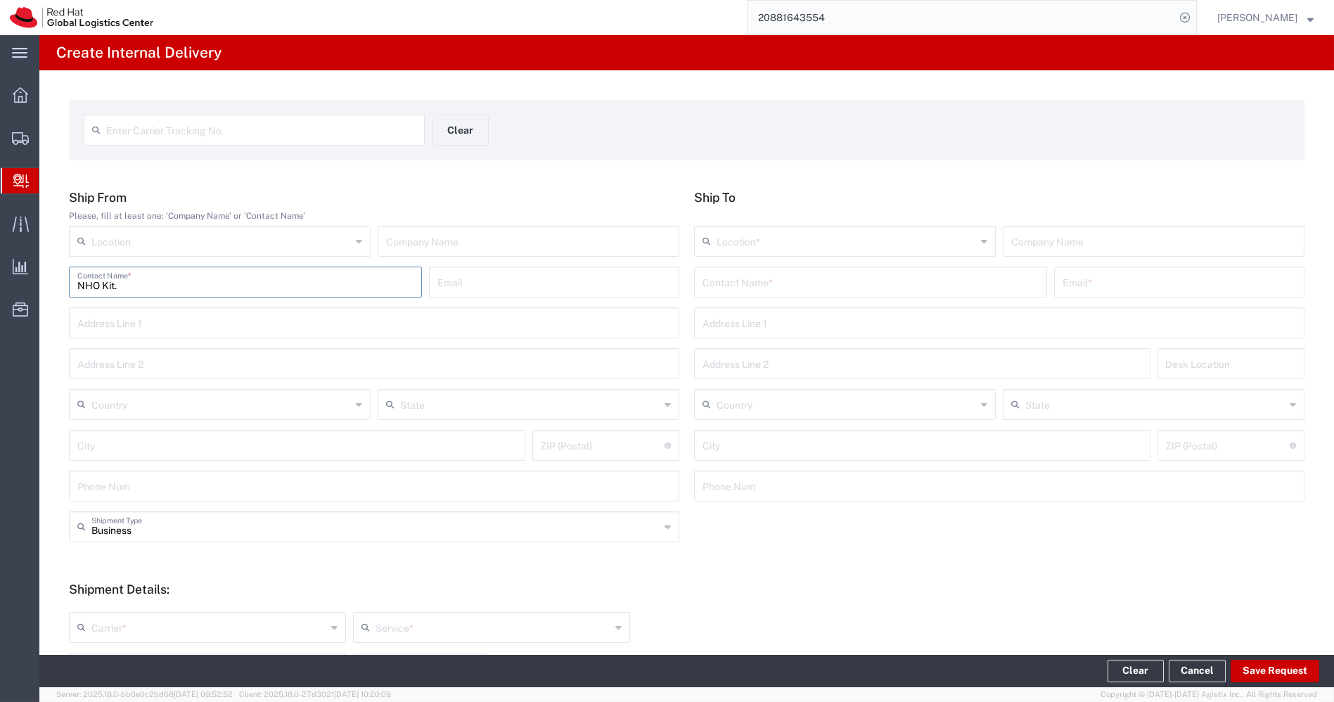
click at [156, 292] on input "NHO Kit." at bounding box center [245, 281] width 336 height 25
type input "NHO Kit"
click at [751, 292] on input "text" at bounding box center [871, 281] width 336 height 25
paste input "[PERSON_NAME]"
type input "[PERSON_NAME]"
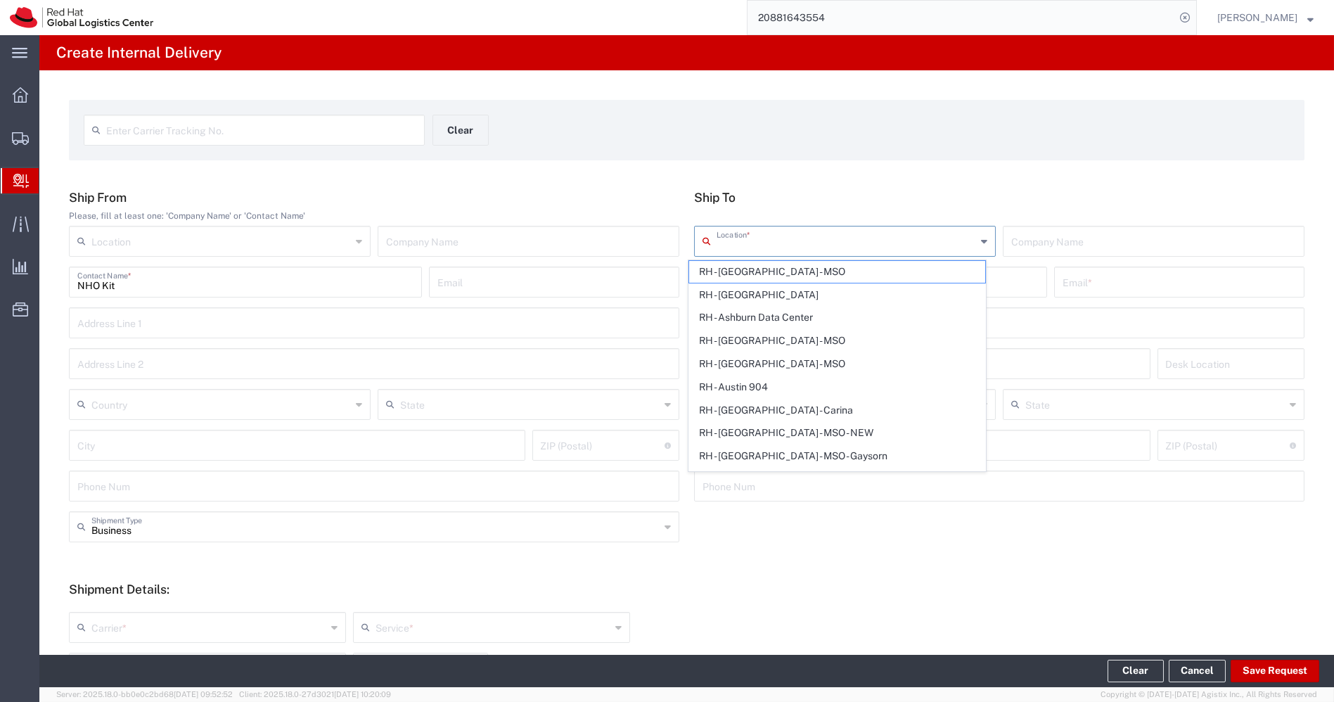
click at [864, 242] on input "text" at bounding box center [847, 240] width 260 height 25
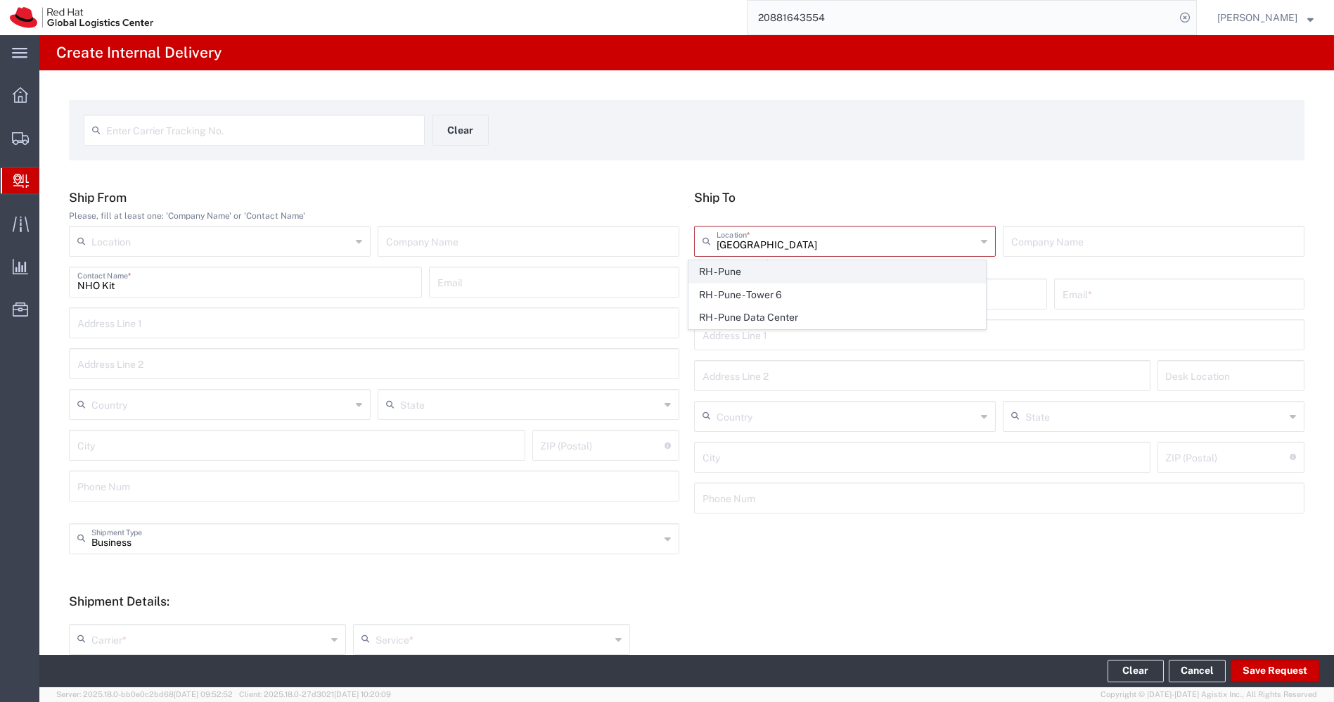
click at [739, 275] on span "RH - Pune" at bounding box center [837, 272] width 296 height 22
type input "RH - Pune"
type input "Red Hat India Private Limited"
type input "Tower-X Level 1, [GEOGRAPHIC_DATA]"
type input "[GEOGRAPHIC_DATA], [GEOGRAPHIC_DATA]"
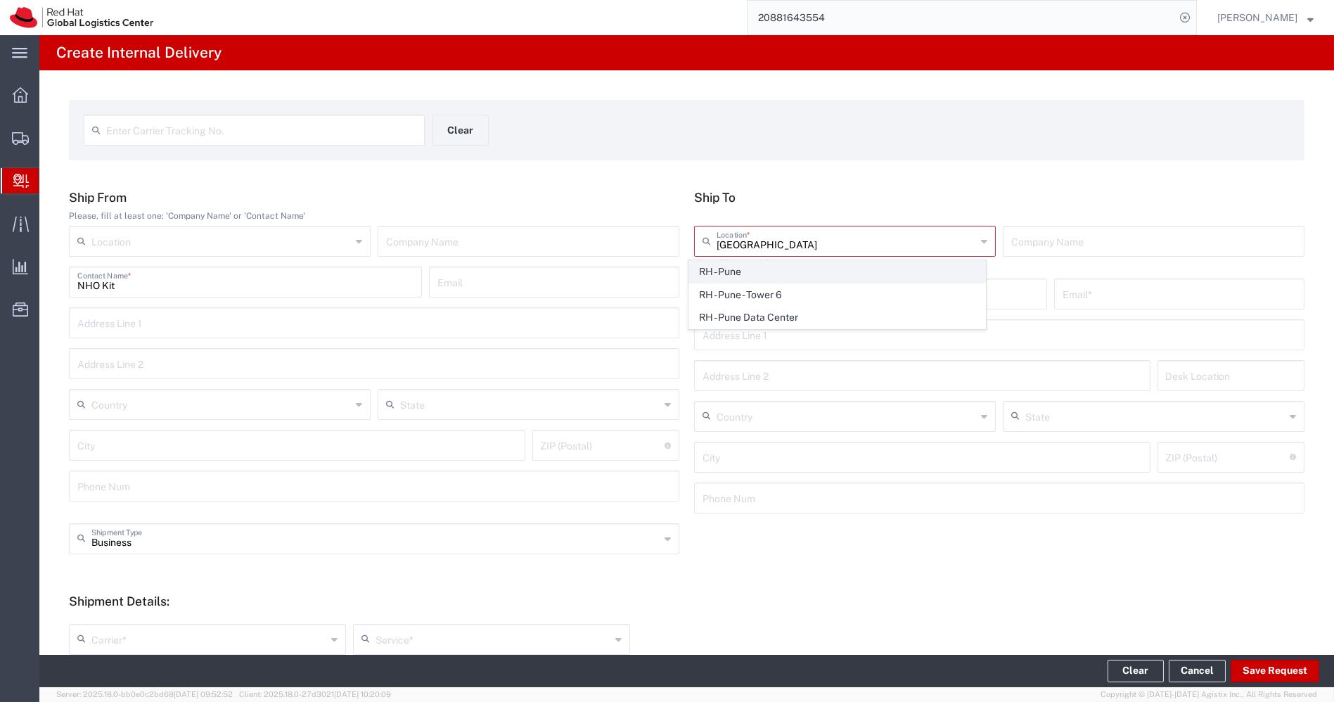
type input "[GEOGRAPHIC_DATA]"
type input "411013"
type input "2066817173"
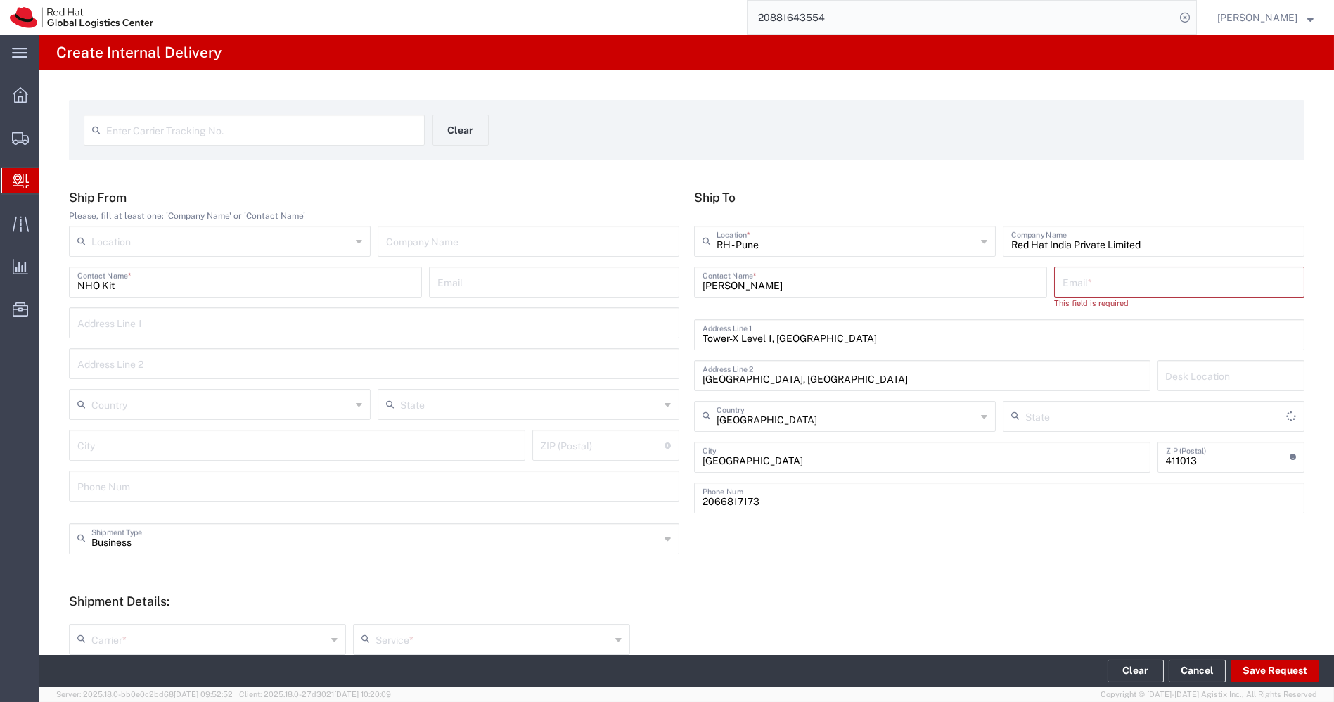
type input "Mahārāshtra"
click at [1069, 283] on input "text" at bounding box center [1180, 281] width 234 height 25
paste input "[EMAIL_ADDRESS][DOMAIN_NAME]"
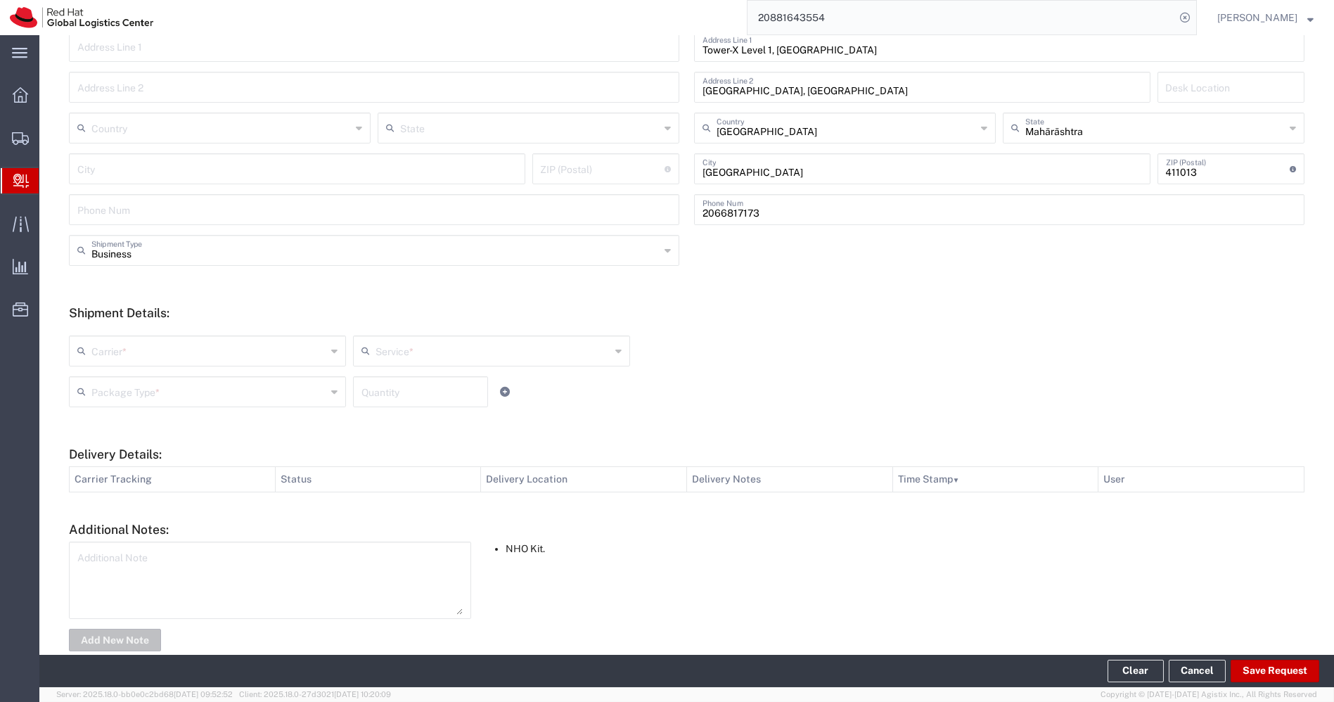
scroll to position [302, 0]
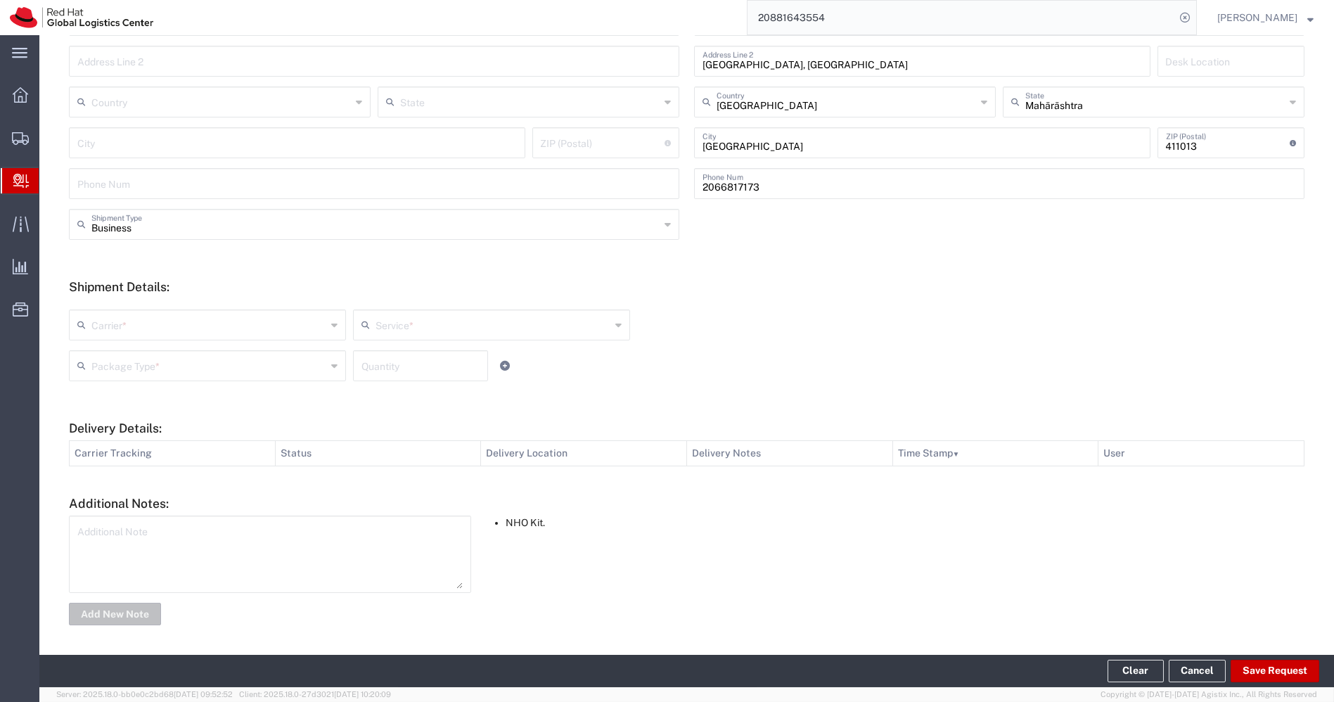
type input "[EMAIL_ADDRESS][DOMAIN_NAME]"
click at [324, 322] on div "Carrier *" at bounding box center [207, 325] width 277 height 31
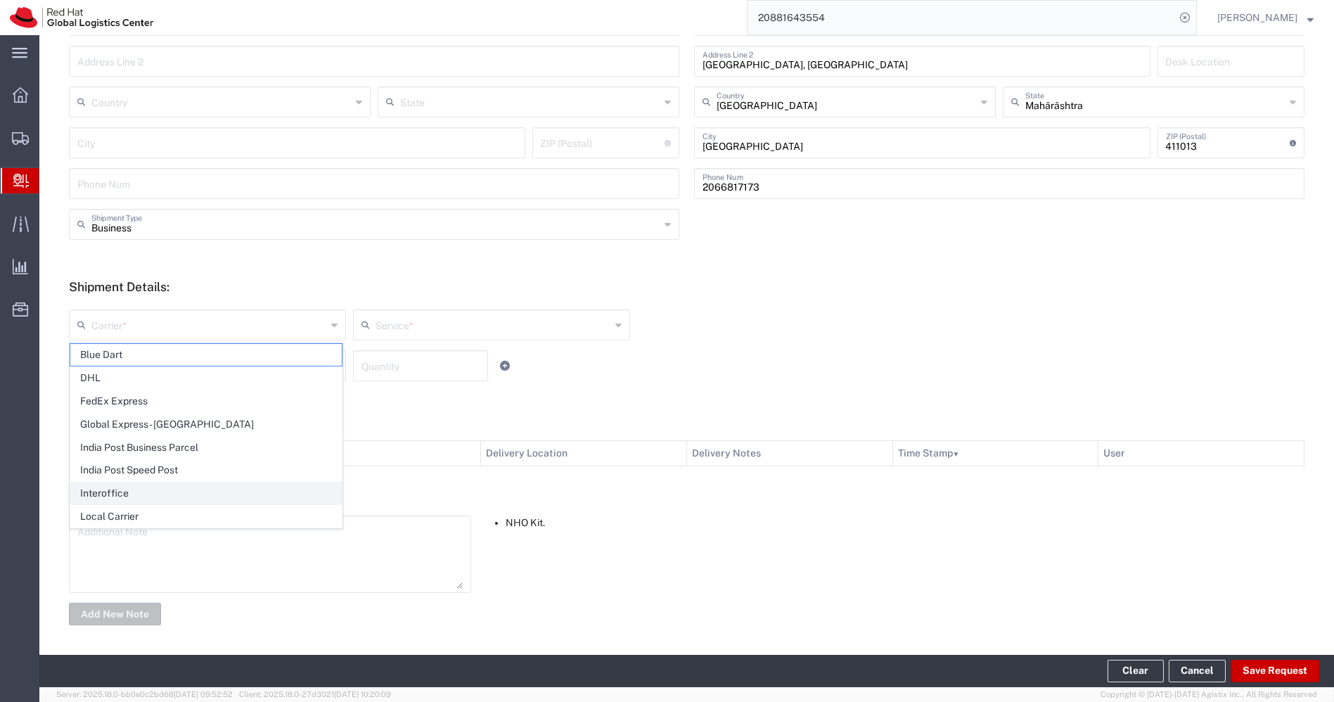
click at [144, 487] on span "Interoffice" at bounding box center [206, 494] width 272 height 22
type input "Interoffice"
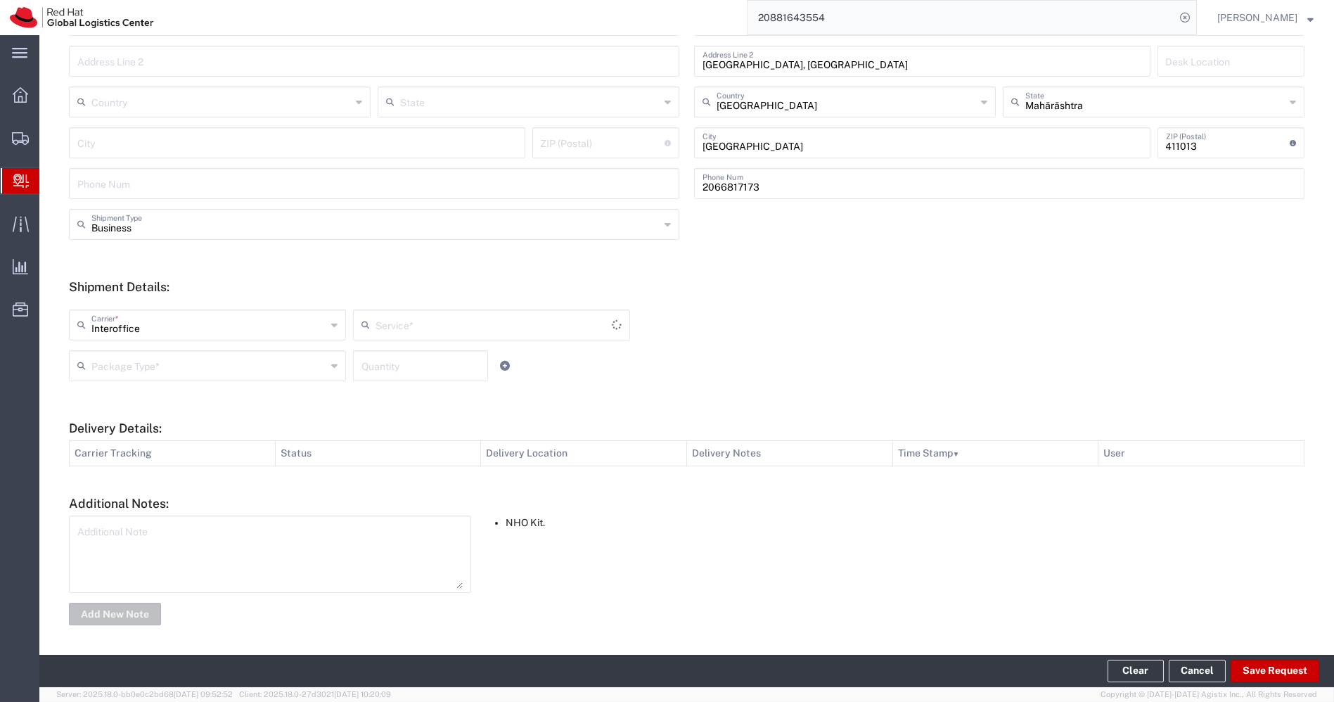
type input "IO_Ground"
click at [249, 369] on input "text" at bounding box center [208, 364] width 235 height 25
click at [146, 434] on span "PAK" at bounding box center [206, 442] width 272 height 22
type input "PAK"
click at [391, 369] on input "number" at bounding box center [421, 364] width 118 height 25
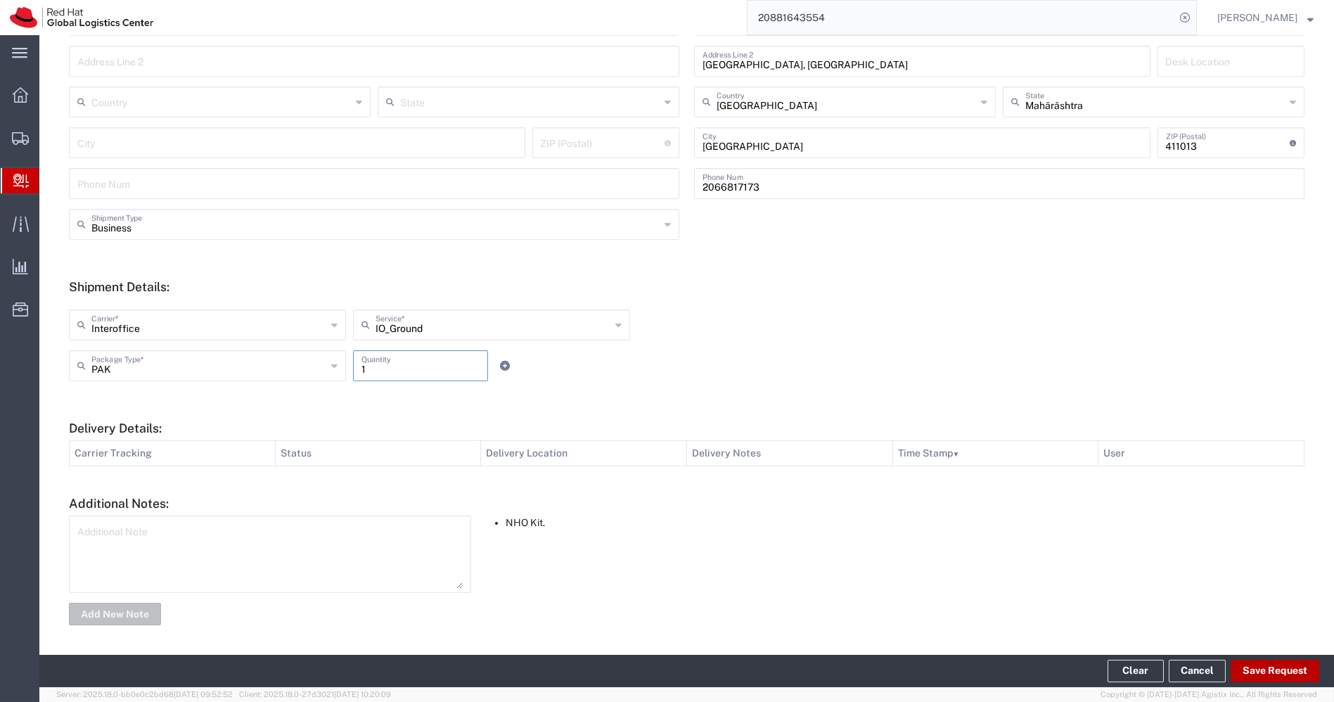
type input "1"
click at [1269, 670] on button "Save Request" at bounding box center [1275, 671] width 89 height 23
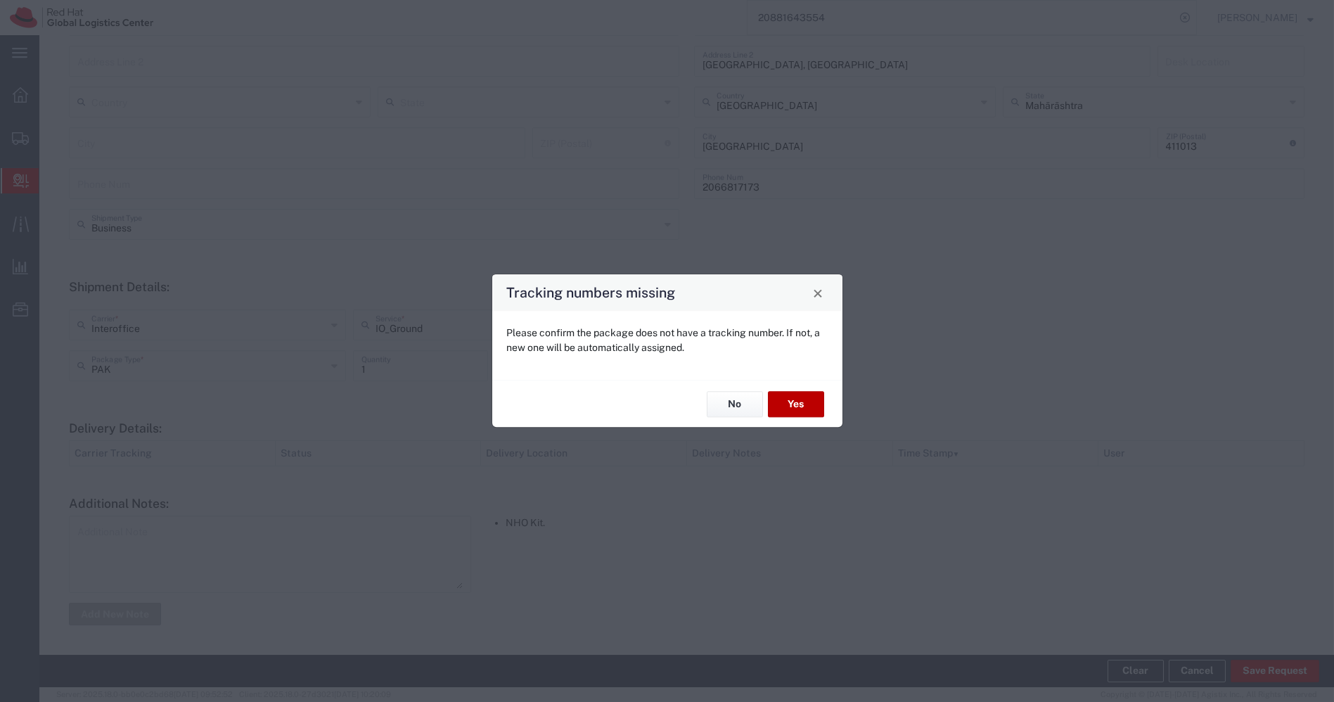
click at [793, 411] on button "Yes" at bounding box center [796, 404] width 56 height 26
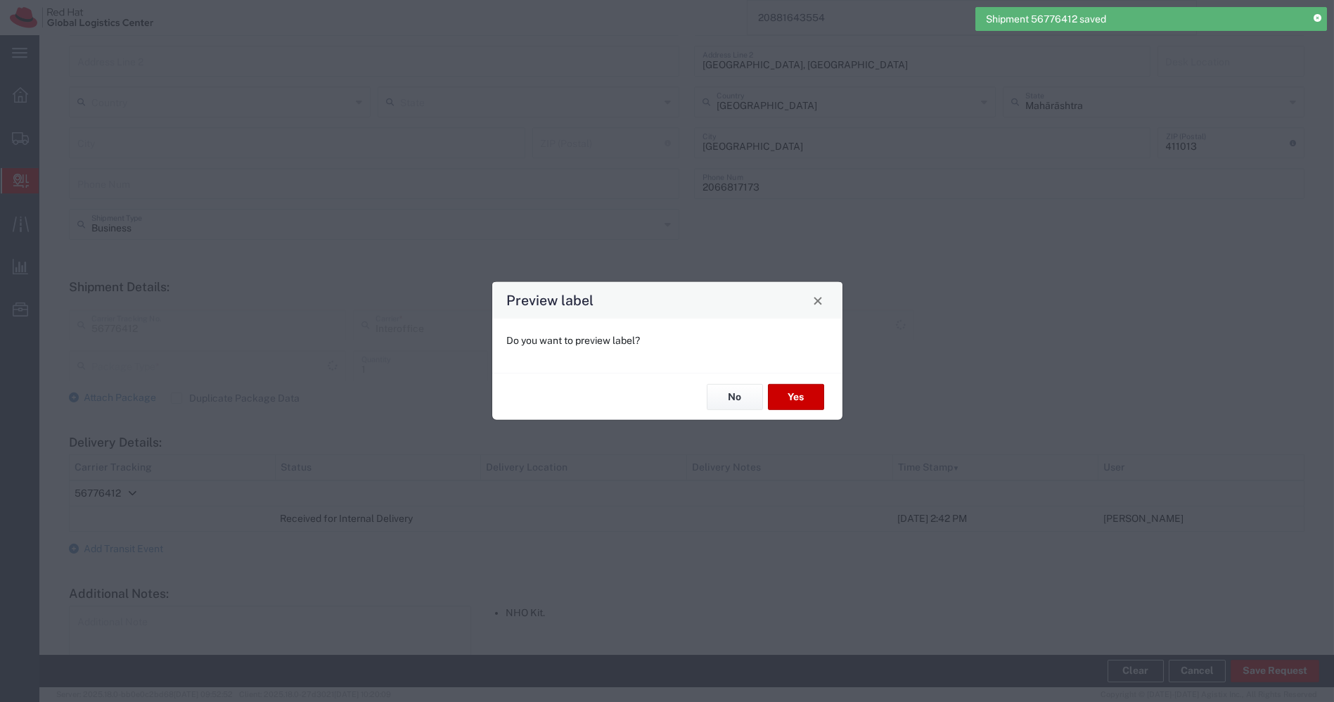
type input "PAK"
type input "IO_Ground"
click at [798, 407] on button "Yes" at bounding box center [796, 397] width 56 height 26
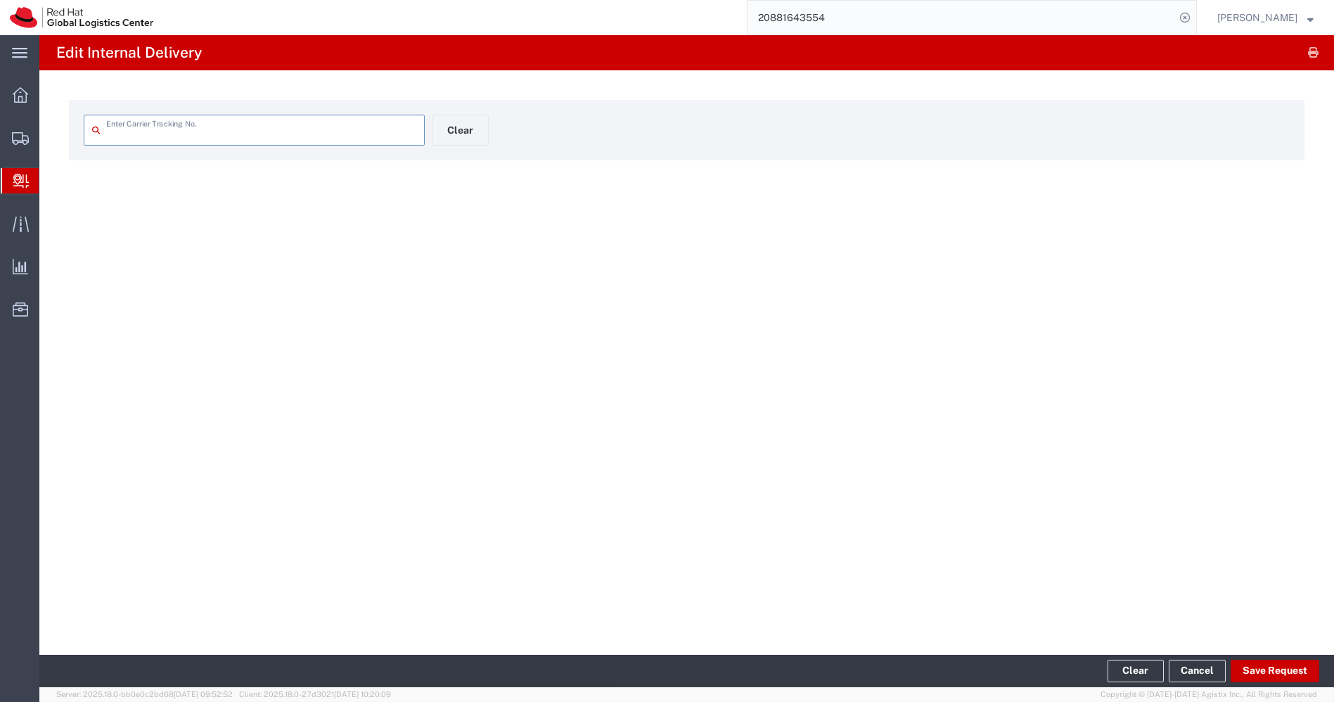
type input "56776412"
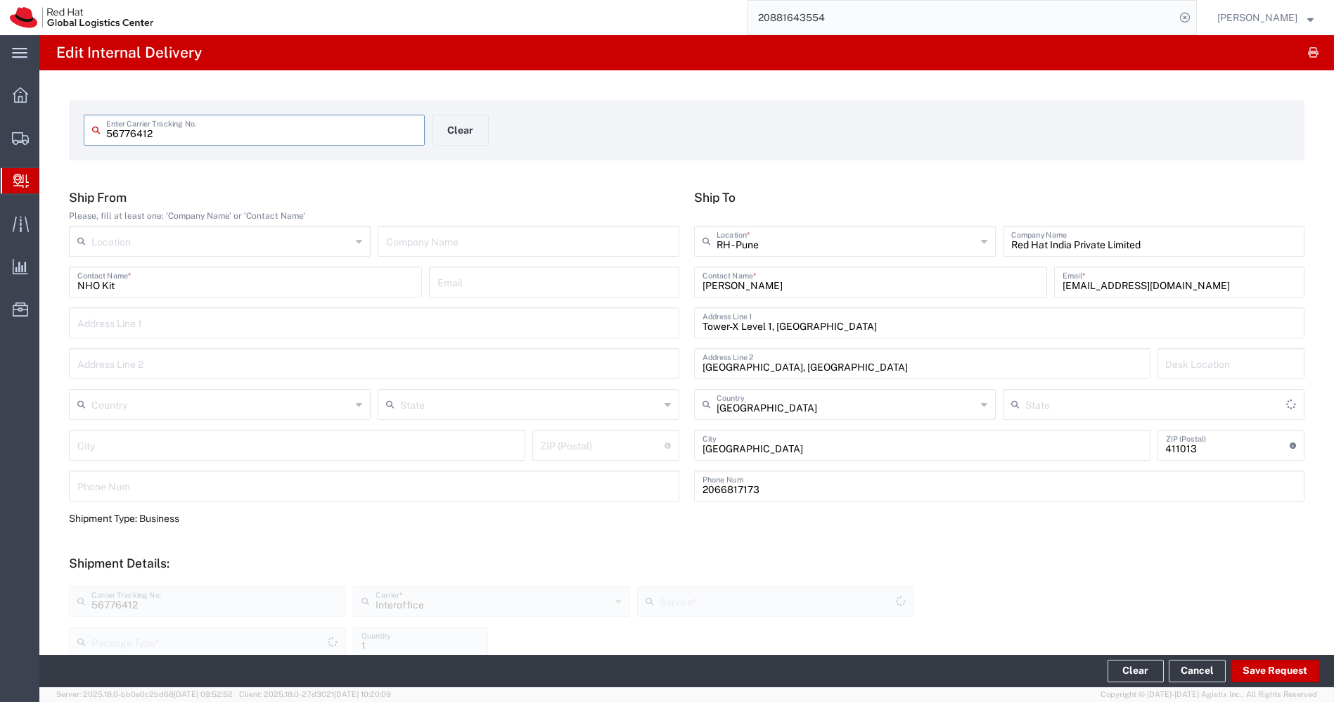
type input "IO_Ground"
type input "PAK"
type input "Mahārāshtra"
drag, startPoint x: 162, startPoint y: 133, endPoint x: 0, endPoint y: 148, distance: 163.2
click at [0, 148] on div "main_menu Created with Sketch. Collapse Menu Overview Shipments Shipment Manage…" at bounding box center [667, 368] width 1334 height 667
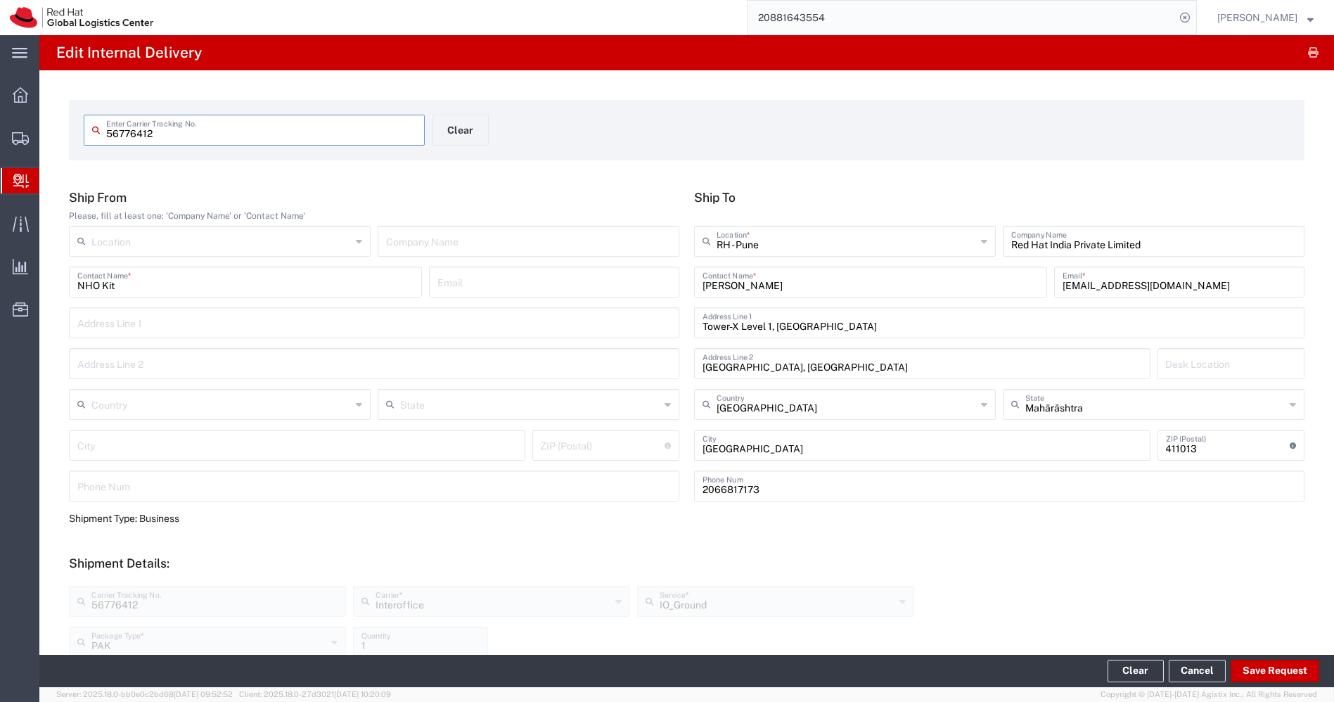
click at [153, 290] on input "NHO Kit" at bounding box center [245, 281] width 336 height 25
click at [0, 0] on span "Create Delivery" at bounding box center [0, 0] width 0 height 0
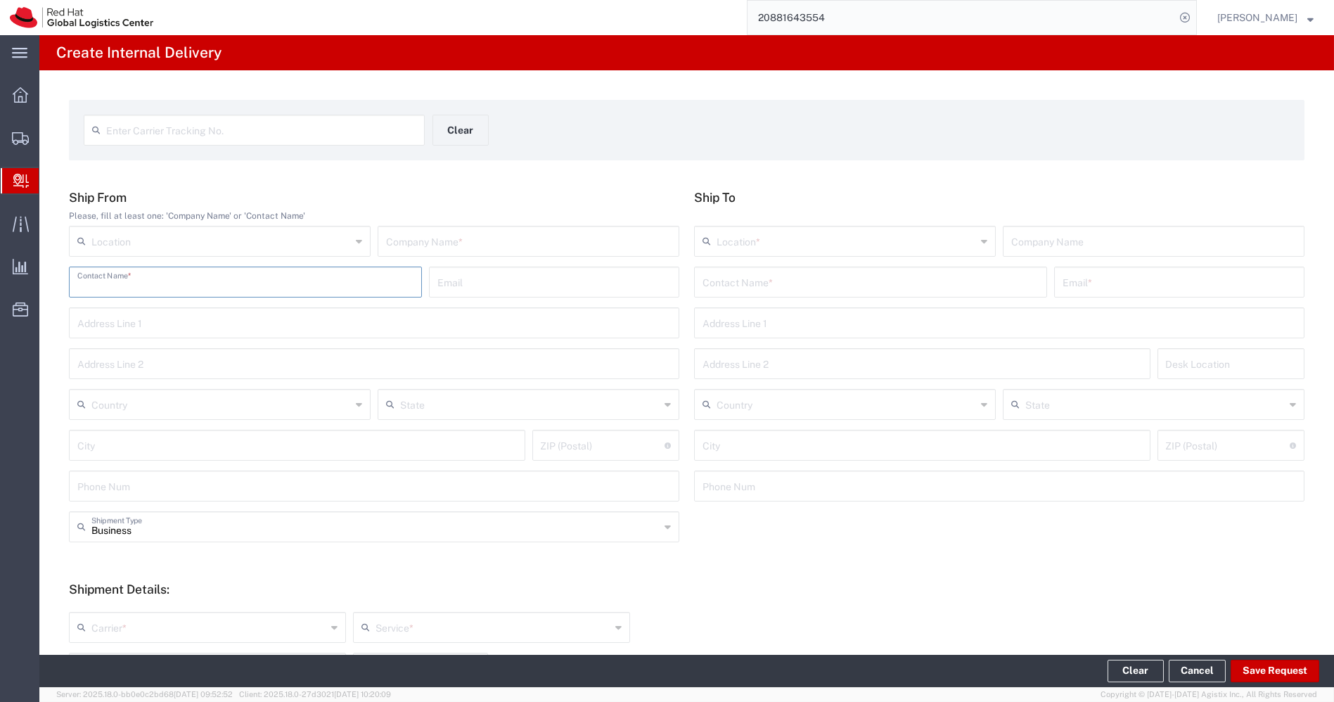
click at [265, 290] on input "text" at bounding box center [245, 281] width 336 height 25
paste input "NHO Kit"
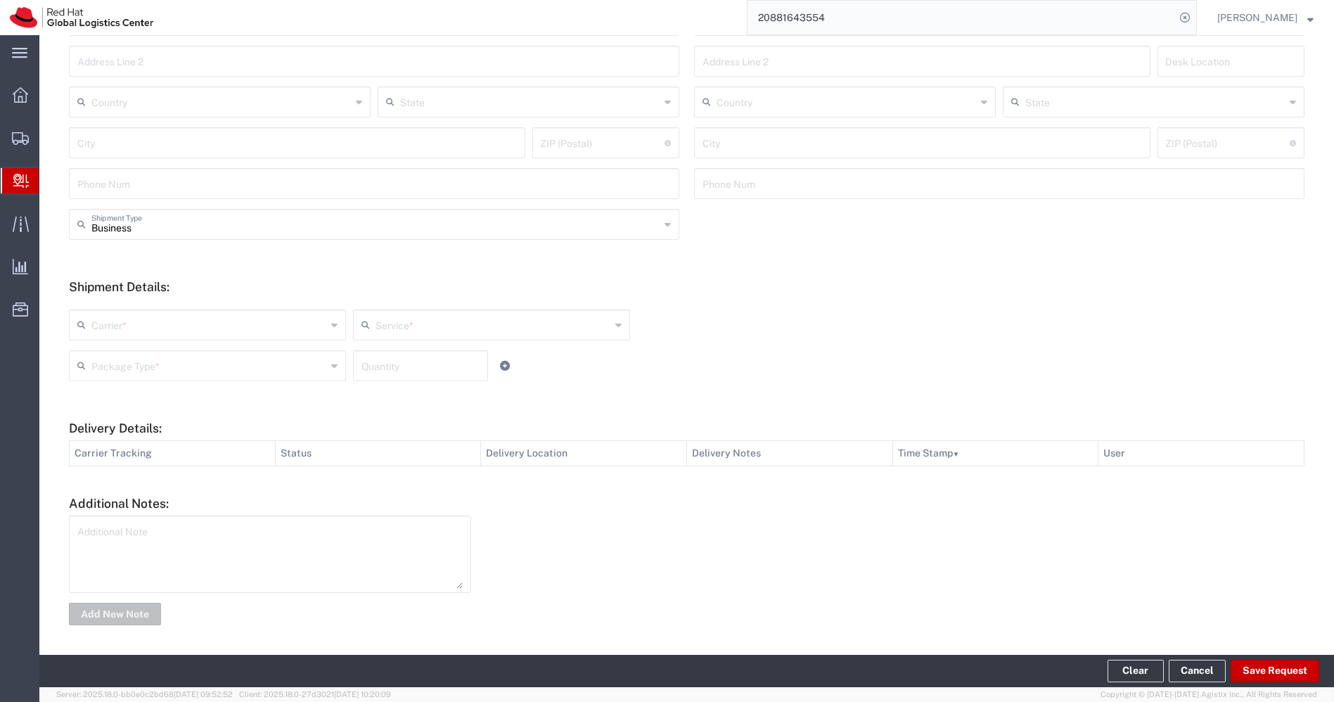
type input "NHO Kit"
click at [171, 543] on textarea at bounding box center [269, 554] width 385 height 69
paste textarea "NHO Kit"
type textarea "NHO Kit"
click at [104, 617] on button "Add New Note" at bounding box center [115, 614] width 92 height 23
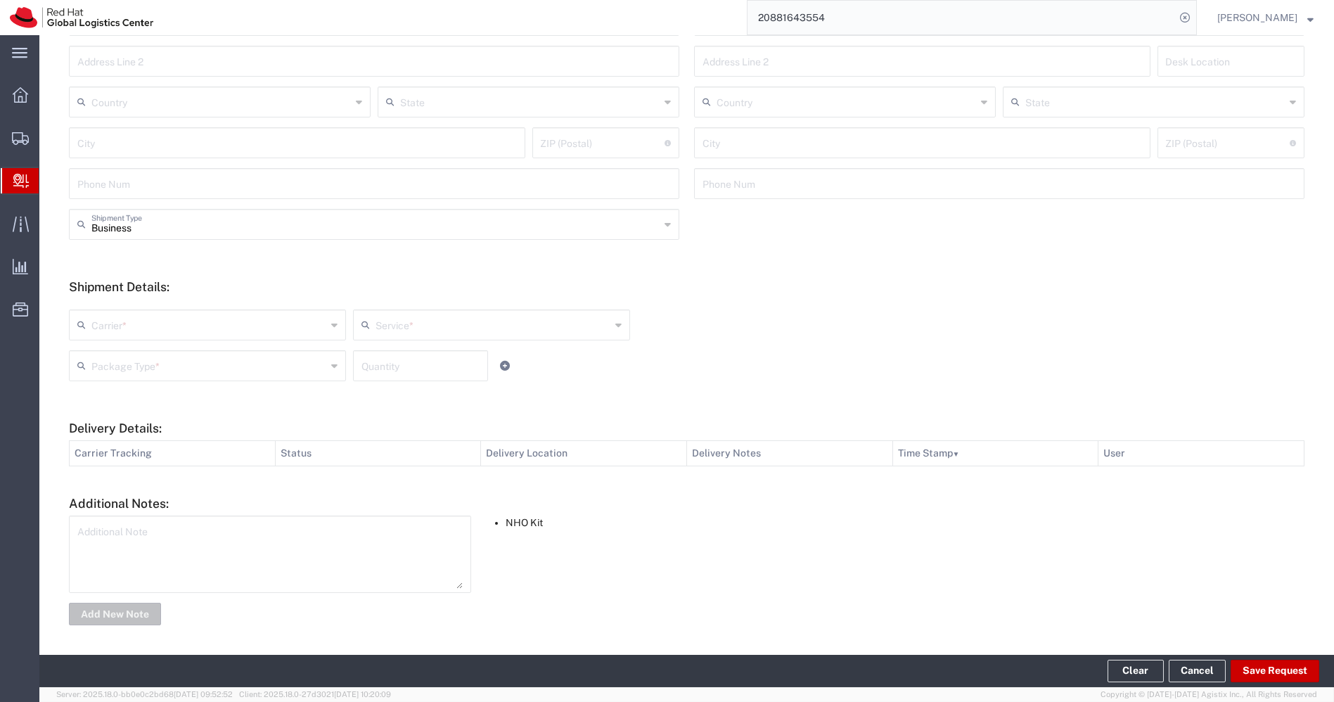
scroll to position [0, 0]
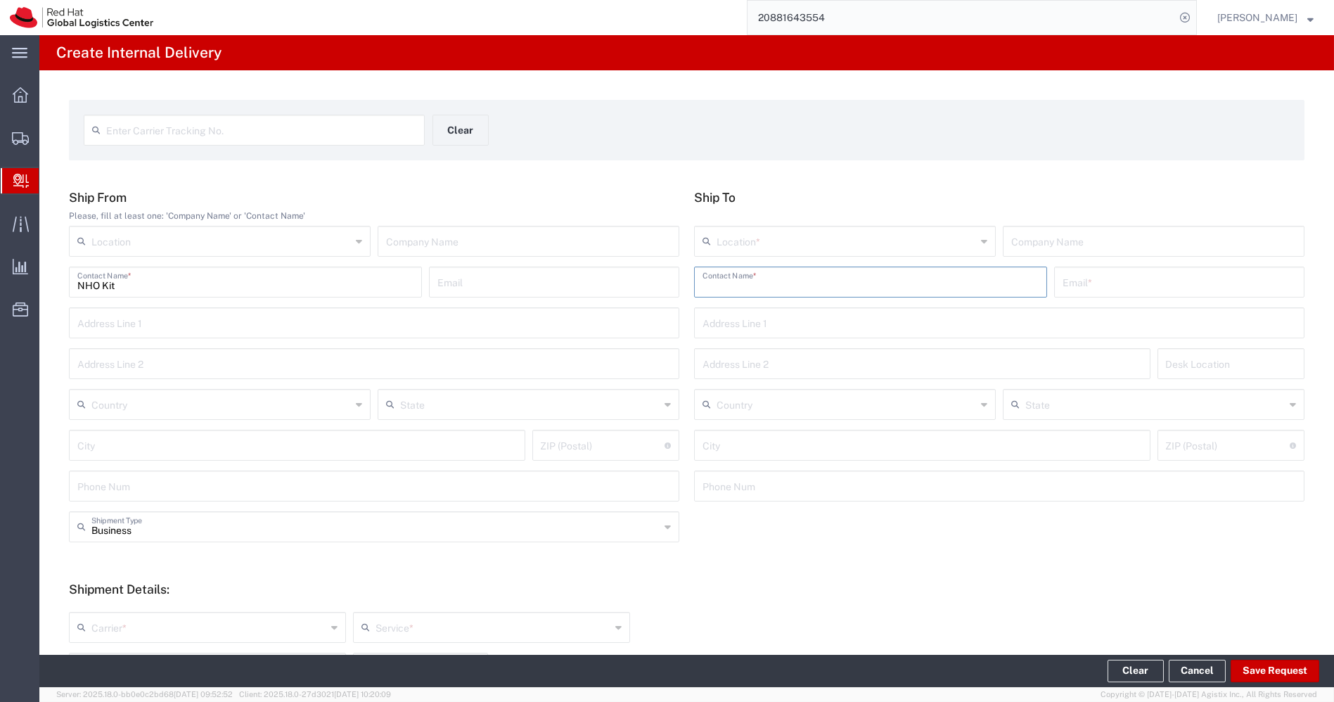
click at [800, 273] on input "text" at bounding box center [871, 281] width 336 height 25
paste input "[PERSON_NAME] Badare"
click at [775, 286] on input "[PERSON_NAME] Badare" at bounding box center [871, 281] width 336 height 25
type input "[PERSON_NAME]"
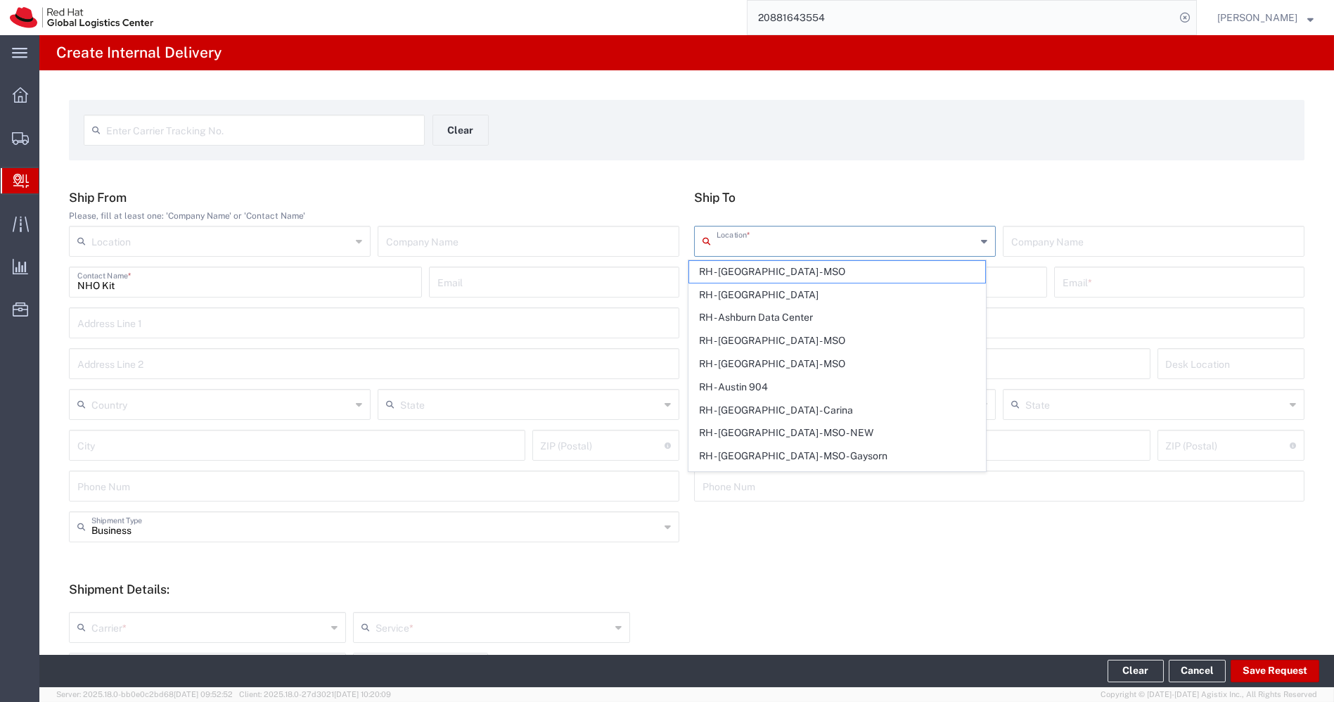
click at [815, 243] on input "text" at bounding box center [847, 240] width 260 height 25
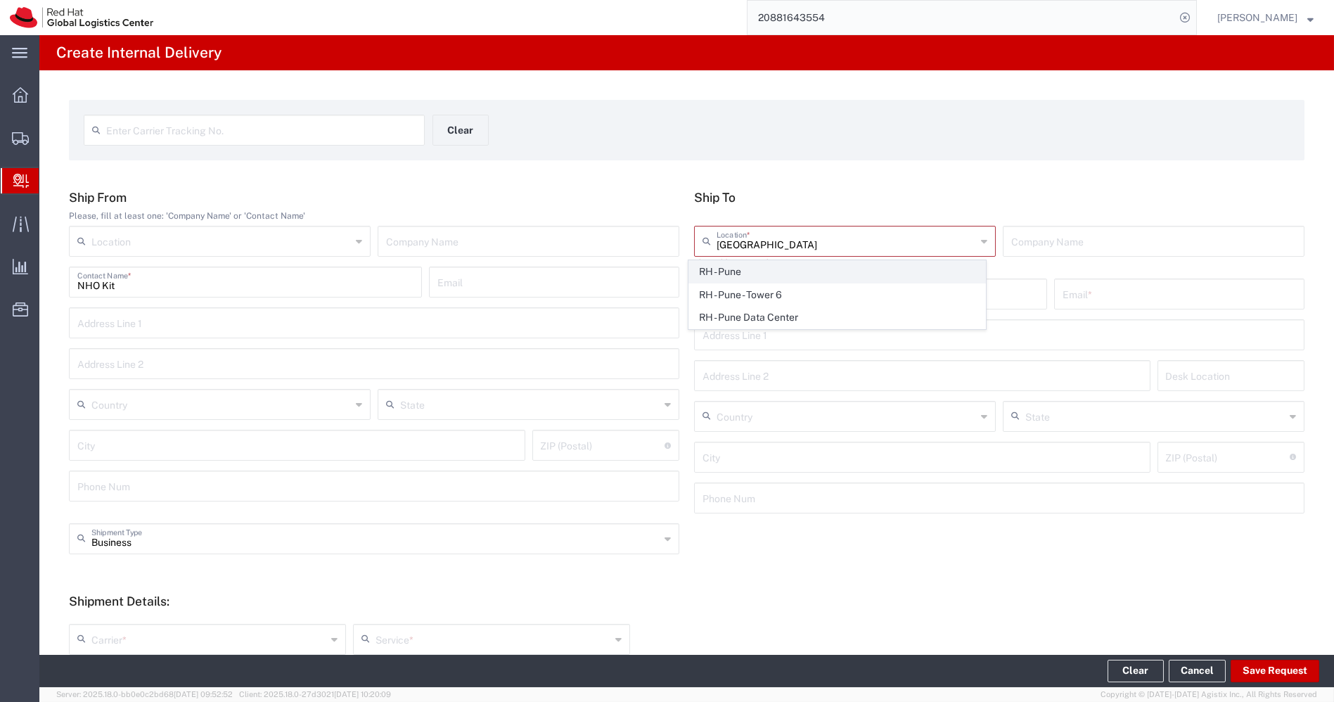
click at [750, 274] on span "RH - Pune" at bounding box center [837, 272] width 296 height 22
type input "RH - Pune"
type input "Red Hat India Private Limited"
type input "Tower-X Level 1, [GEOGRAPHIC_DATA]"
type input "[GEOGRAPHIC_DATA], [GEOGRAPHIC_DATA]"
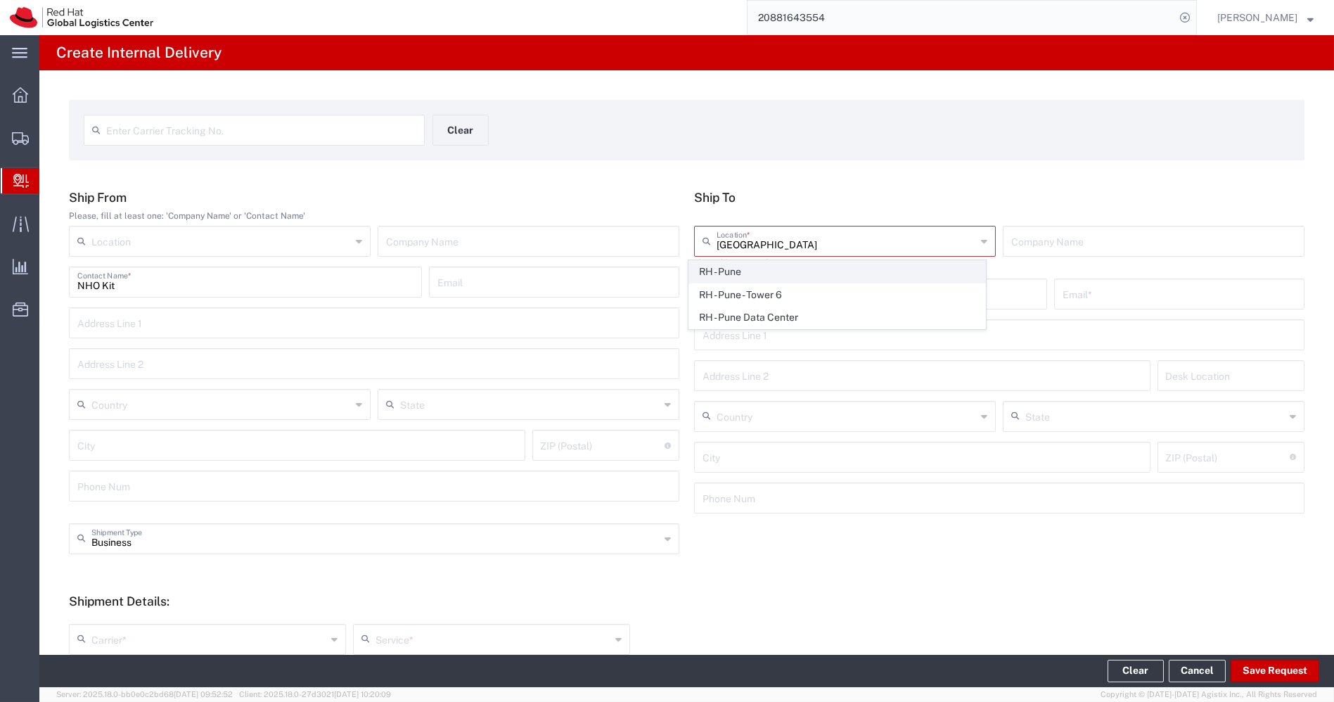
type input "[GEOGRAPHIC_DATA]"
type input "411013"
type input "2066817173"
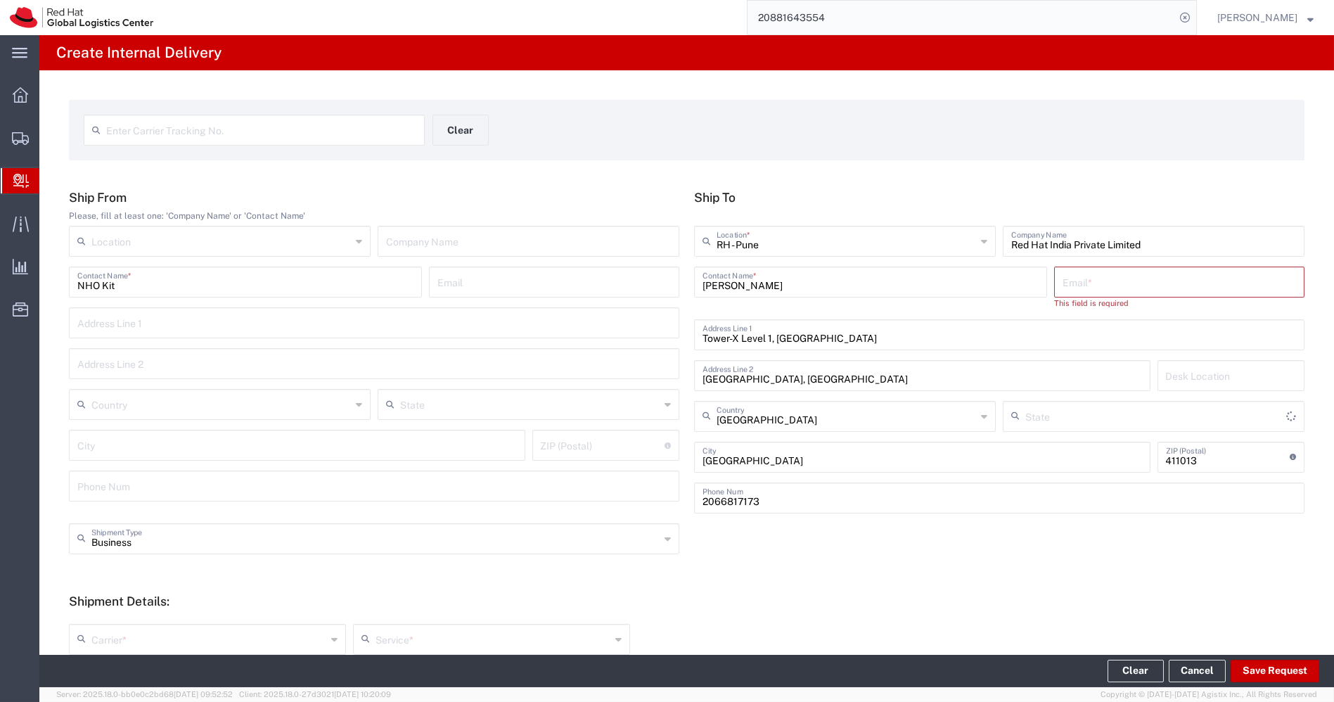
type input "Mahārāshtra"
click at [1066, 284] on input "text" at bounding box center [1180, 281] width 234 height 25
paste input "[EMAIL_ADDRESS][DOMAIN_NAME]"
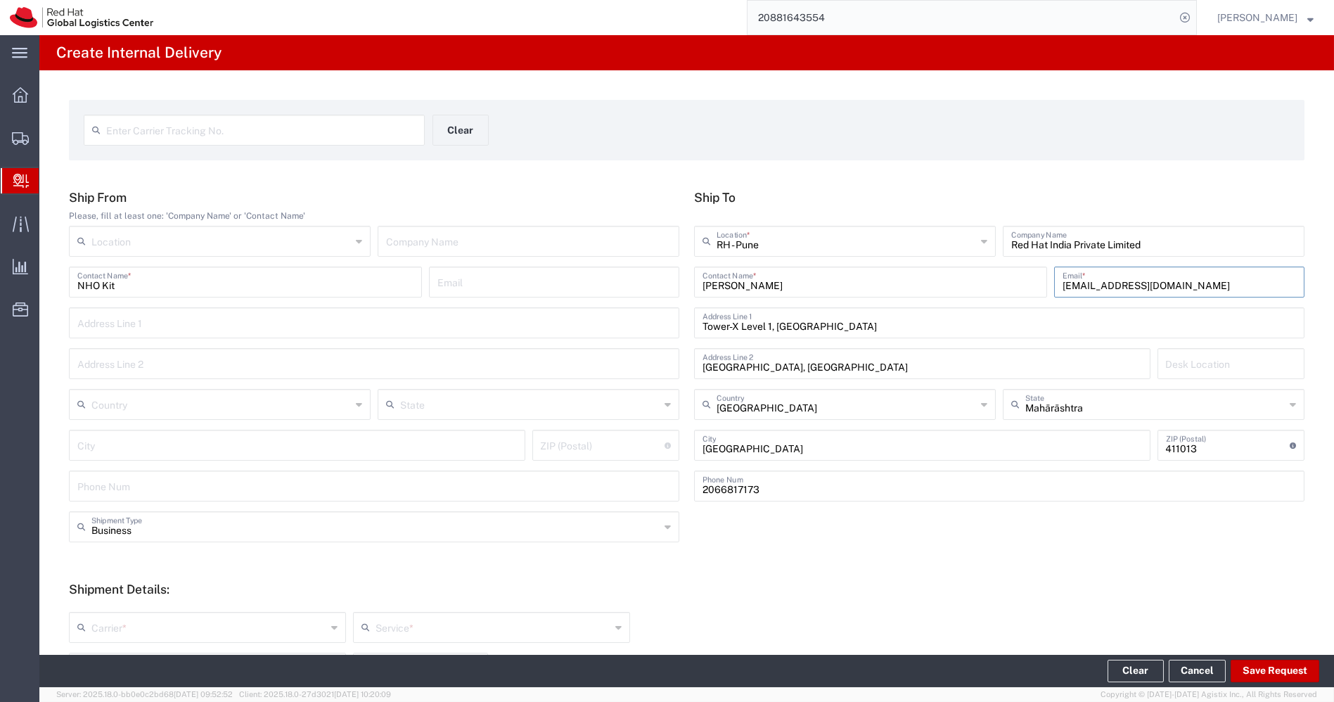
scroll to position [302, 0]
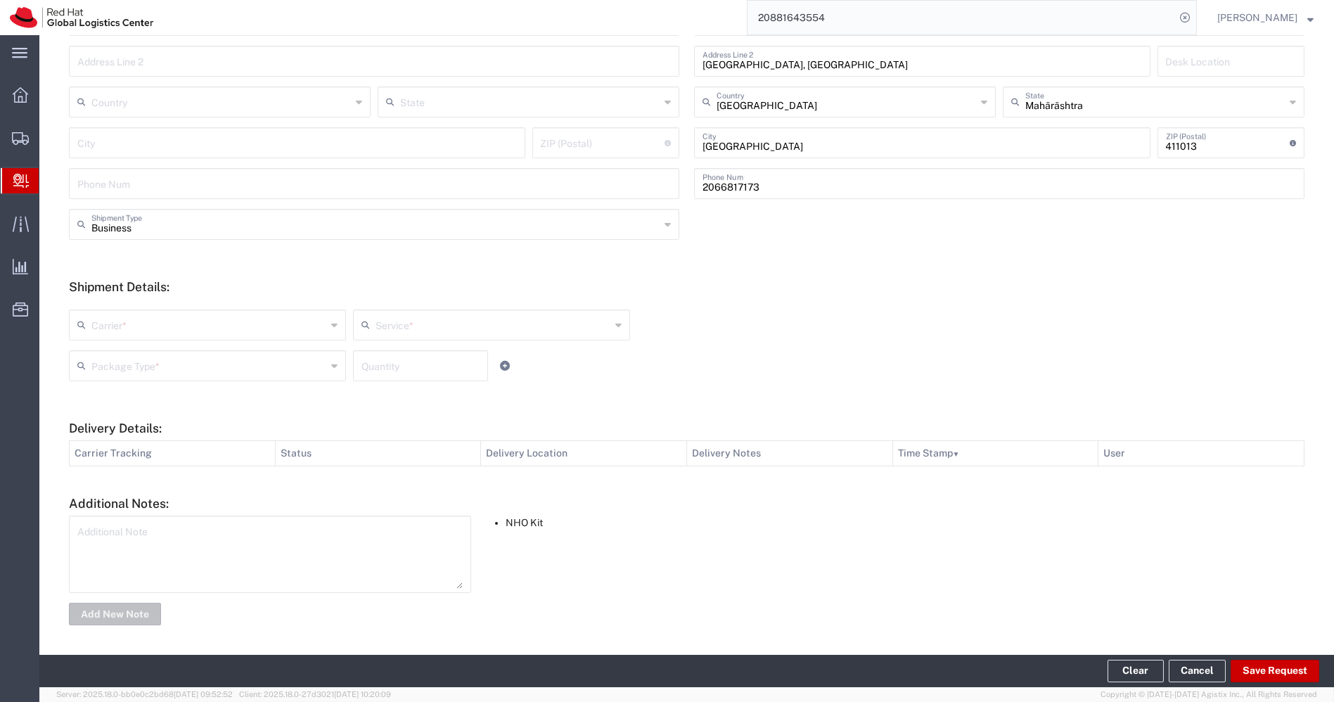
type input "[EMAIL_ADDRESS][DOMAIN_NAME]"
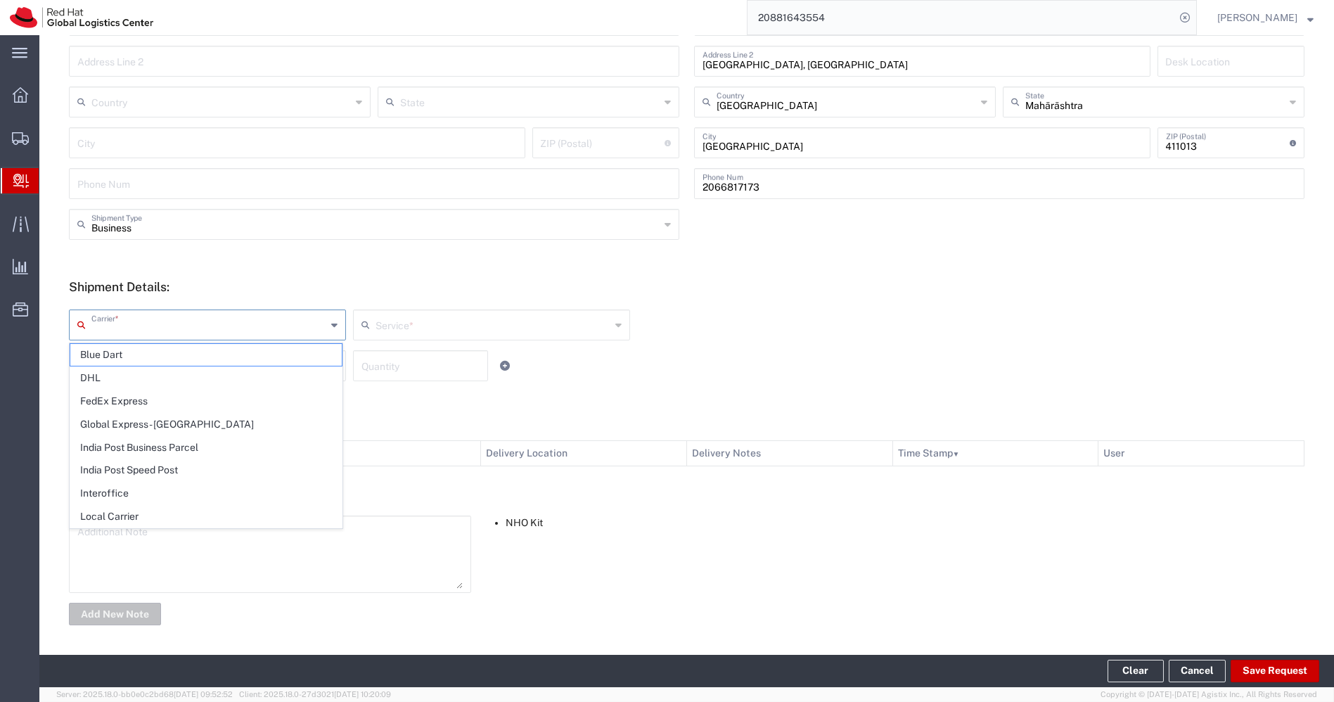
click at [301, 326] on input "text" at bounding box center [208, 324] width 235 height 25
click at [116, 490] on span "Interoffice" at bounding box center [206, 494] width 272 height 22
type input "Interoffice"
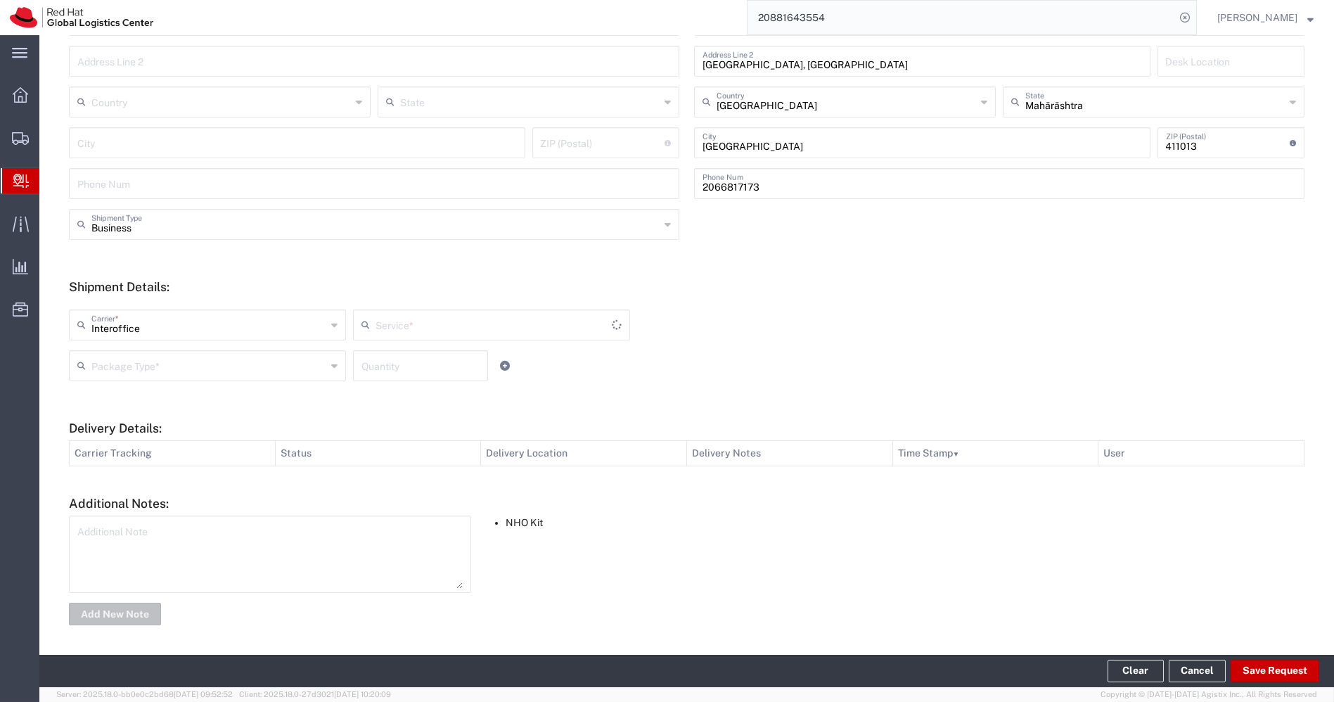
type input "IO_Ground"
click at [267, 371] on input "text" at bounding box center [208, 364] width 235 height 25
click at [168, 440] on span "PAK" at bounding box center [206, 442] width 272 height 22
type input "PAK"
click at [426, 357] on input "number" at bounding box center [421, 364] width 118 height 25
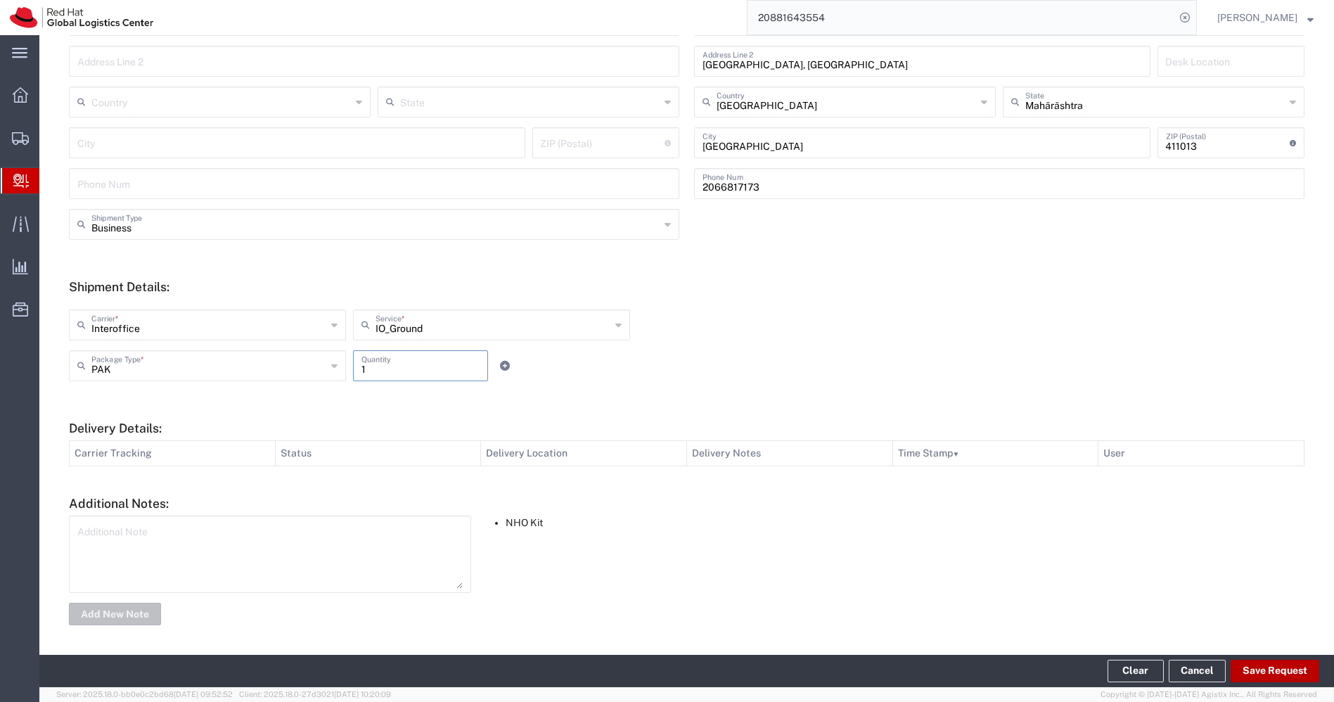
type input "1"
click at [1260, 672] on button "Save Request" at bounding box center [1275, 671] width 89 height 23
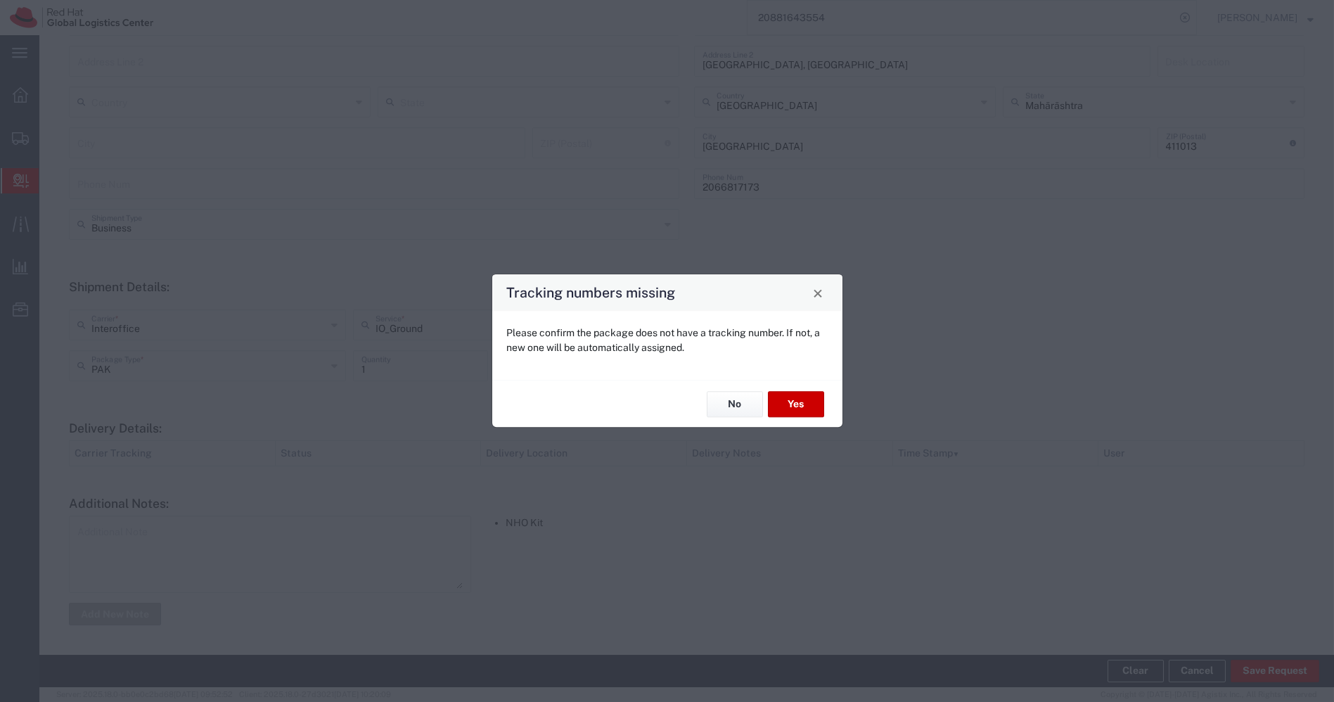
click at [799, 417] on div "No Yes" at bounding box center [667, 403] width 350 height 47
click at [799, 404] on button "Yes" at bounding box center [796, 404] width 56 height 26
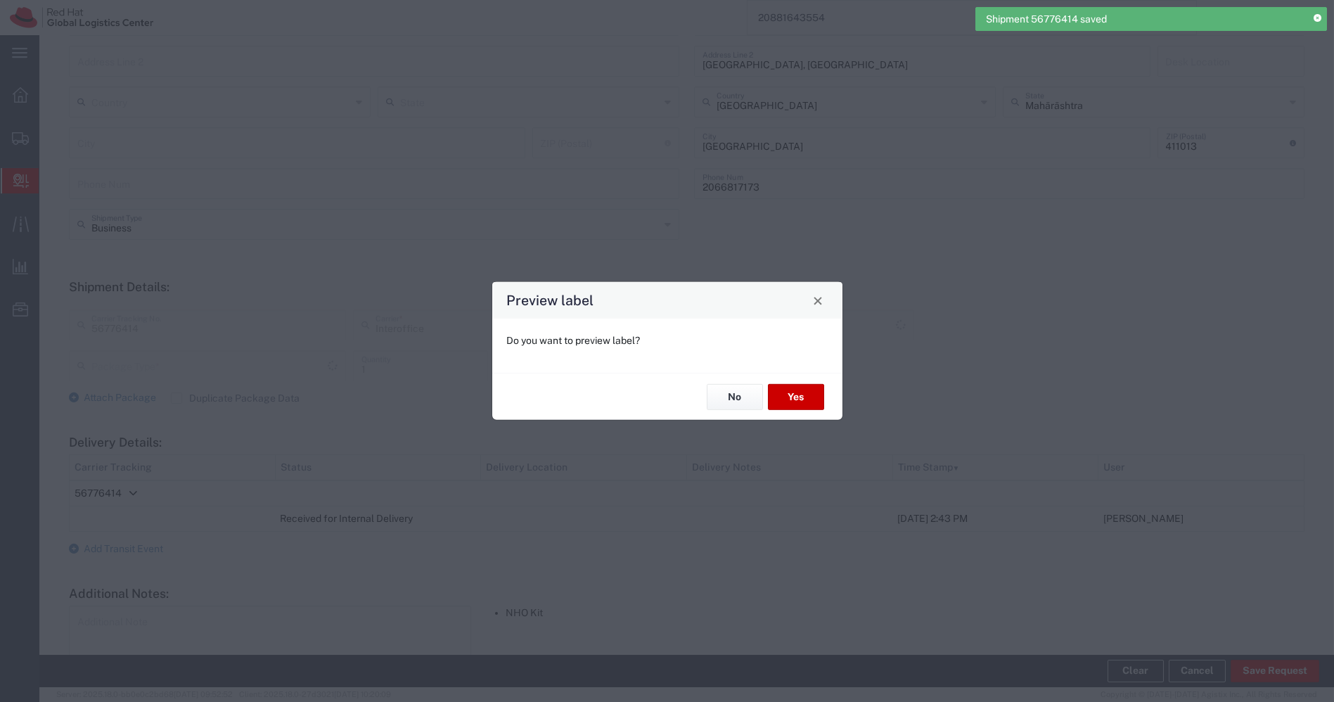
type input "PAK"
type input "IO_Ground"
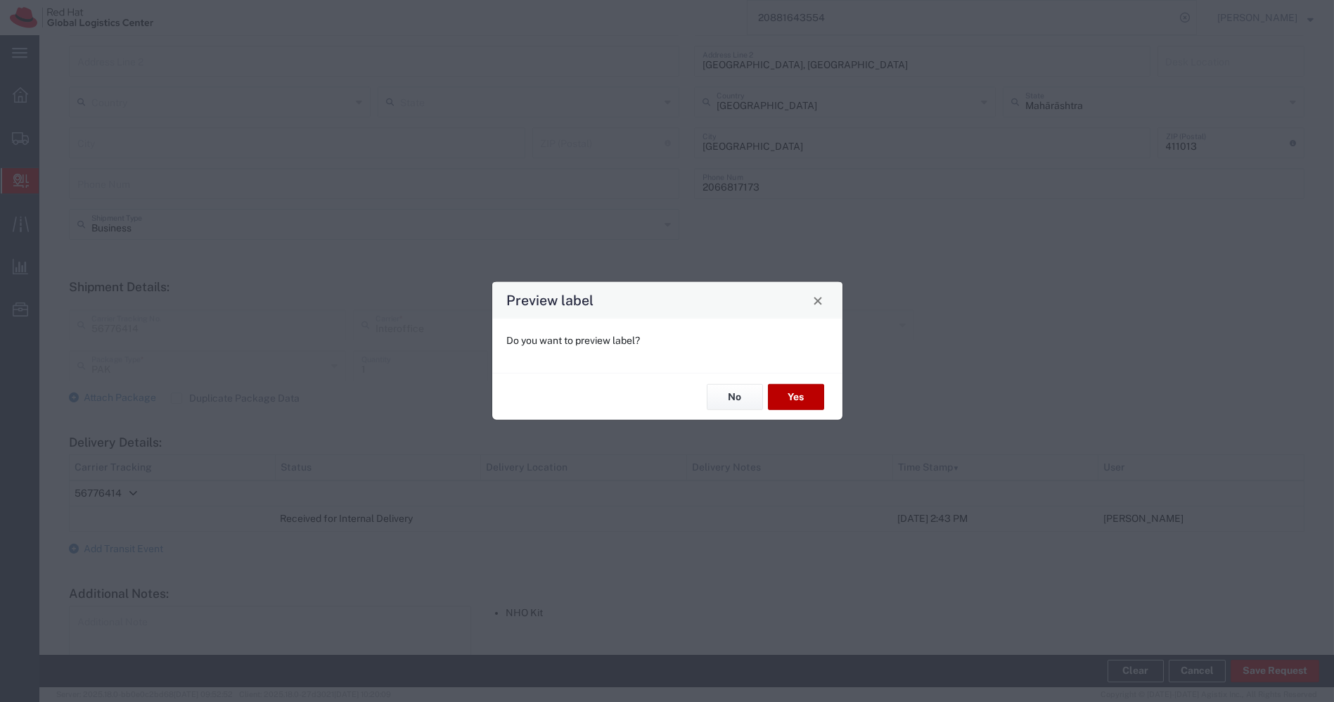
click at [791, 395] on button "Yes" at bounding box center [796, 397] width 56 height 26
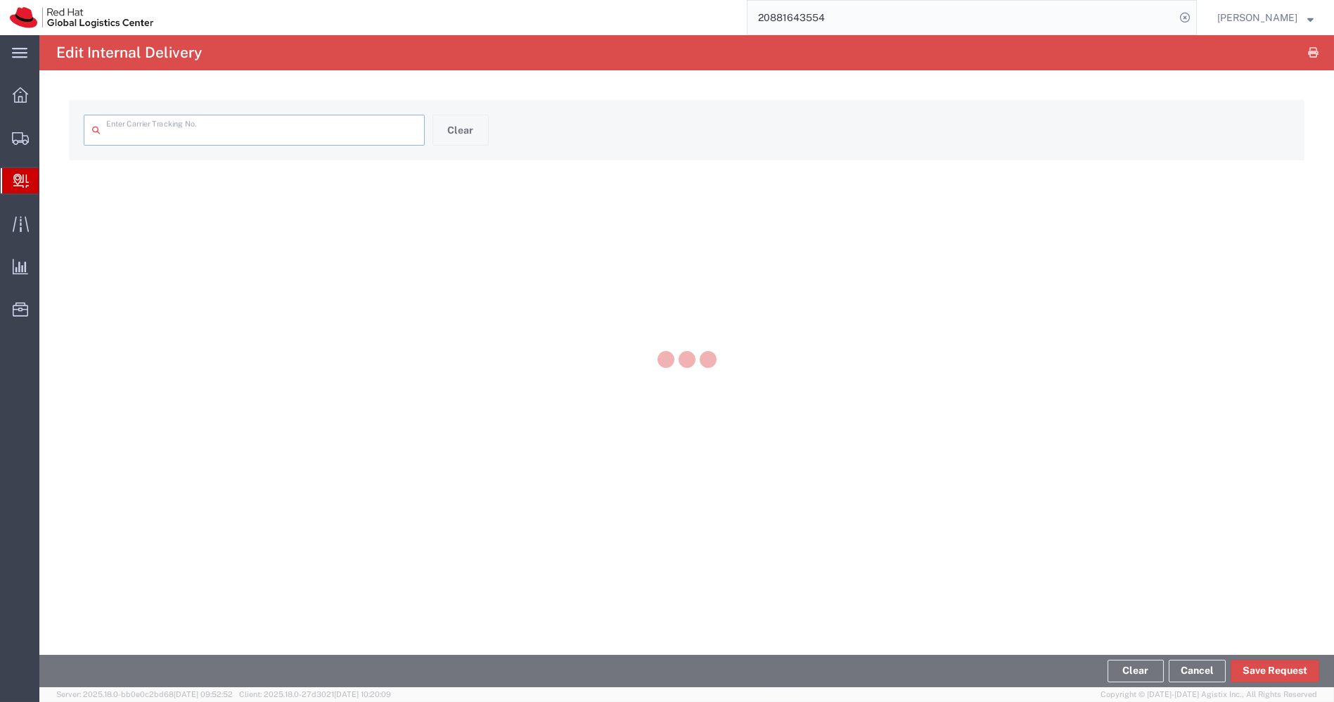
type input "56776414"
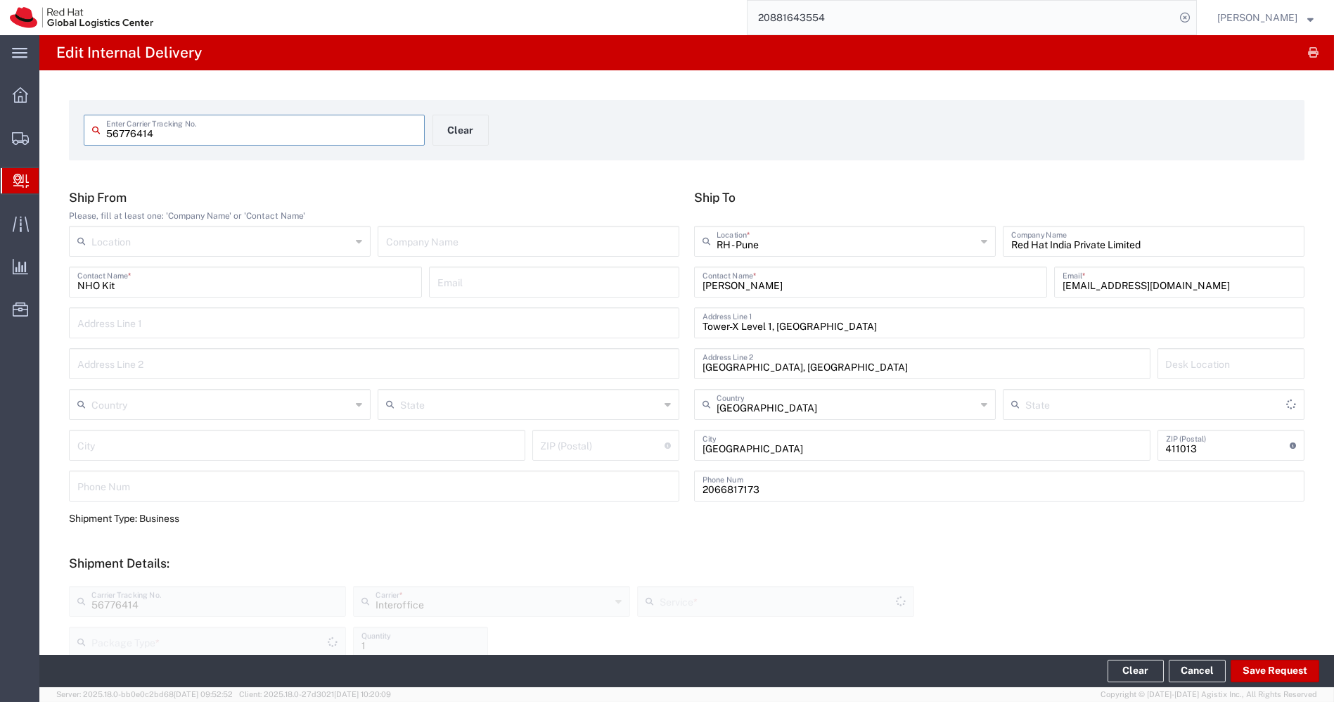
type input "IO_Ground"
type input "PAK"
type input "Mahārāshtra"
click at [308, 131] on input "56776414" at bounding box center [261, 129] width 310 height 25
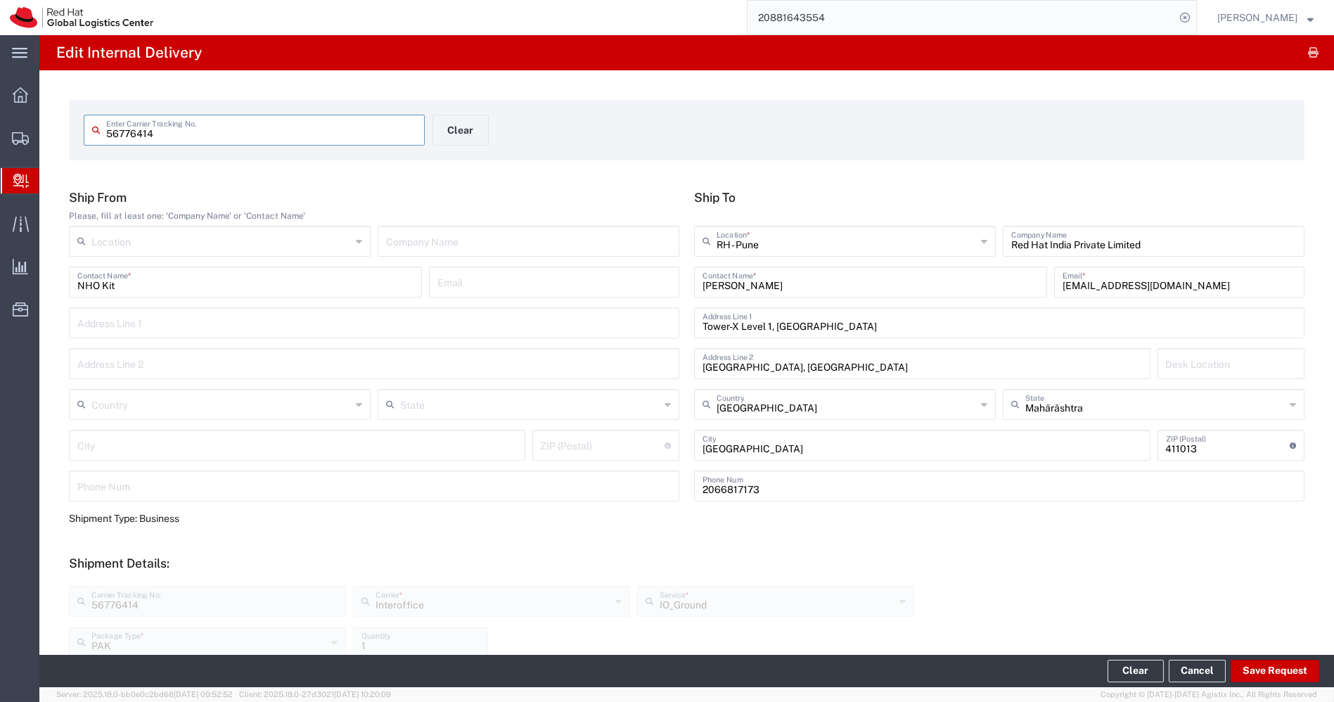
click at [308, 131] on input "56776414" at bounding box center [261, 129] width 310 height 25
click at [170, 295] on div "NHO Kit Contact Name *" at bounding box center [245, 282] width 353 height 31
drag, startPoint x: 170, startPoint y: 295, endPoint x: 184, endPoint y: 288, distance: 15.7
click at [184, 288] on div "NHO Kit Contact Name *" at bounding box center [245, 282] width 353 height 31
click at [184, 288] on input "NHO Kit" at bounding box center [245, 281] width 336 height 25
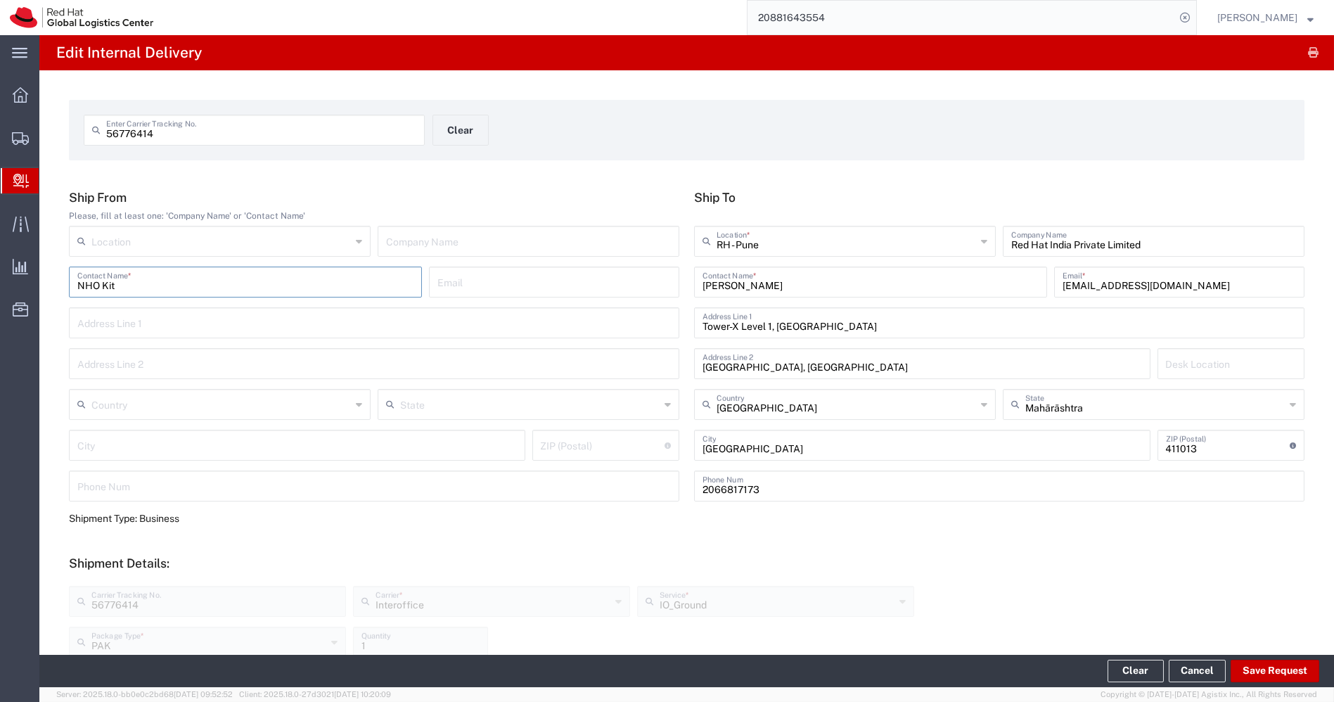
click at [184, 288] on input "NHO Kit" at bounding box center [245, 281] width 336 height 25
click at [0, 0] on span "Create Delivery" at bounding box center [0, 0] width 0 height 0
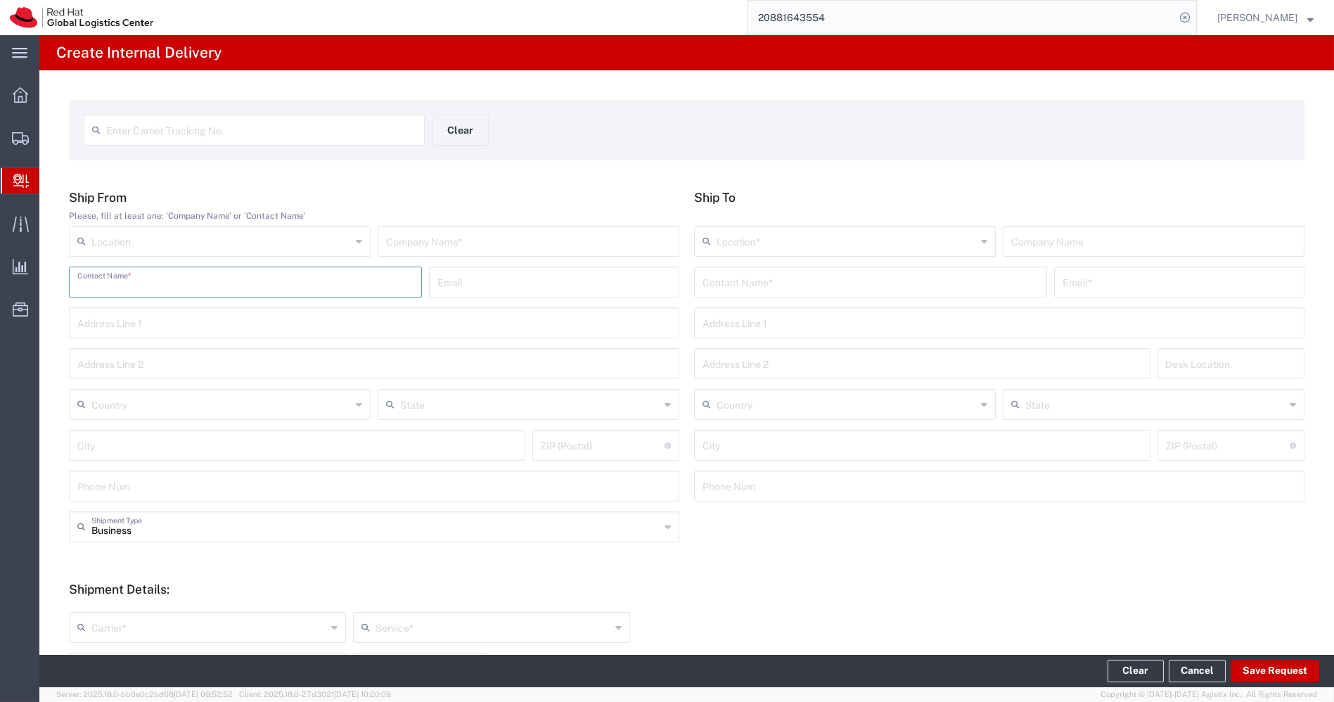
click at [229, 282] on input "text" at bounding box center [245, 281] width 336 height 25
paste input "NHO Kit"
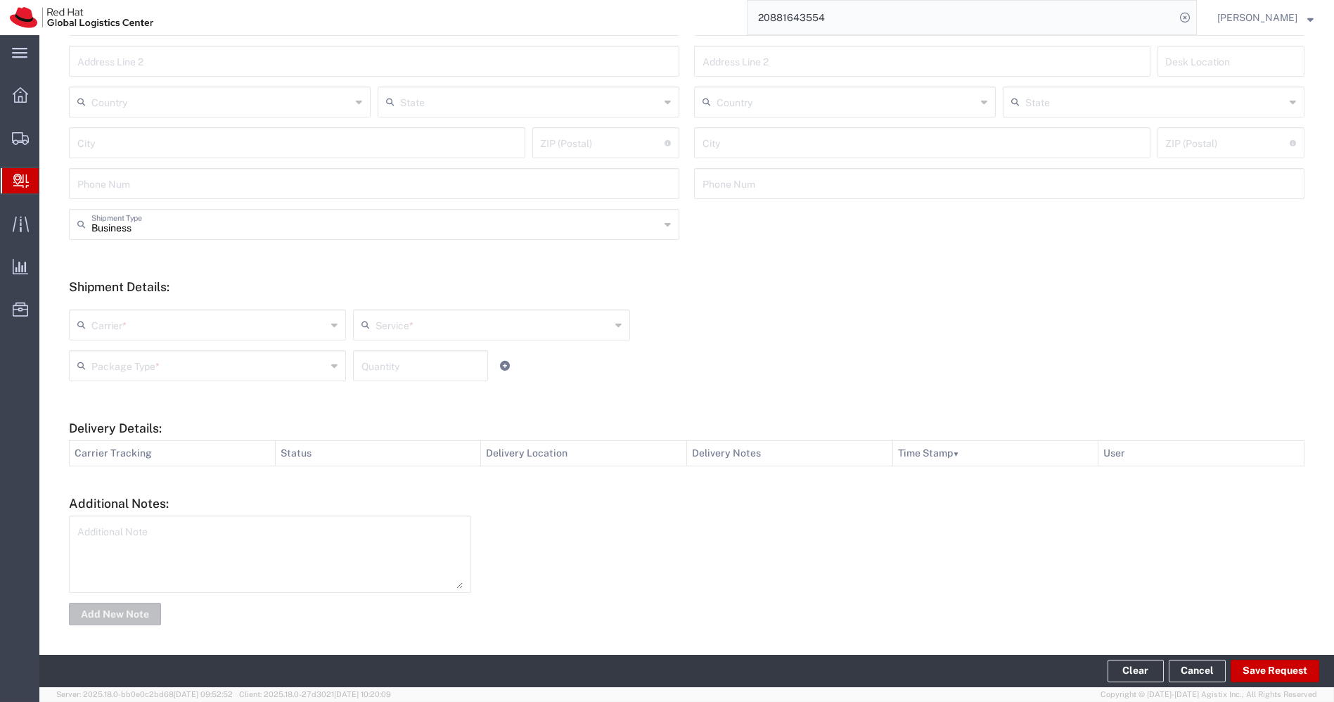
type input "NHO Kit"
click at [167, 528] on textarea at bounding box center [269, 554] width 385 height 69
paste textarea "NHO Kit"
type textarea "NHO Kit"
click at [130, 611] on button "Add New Note" at bounding box center [115, 614] width 92 height 23
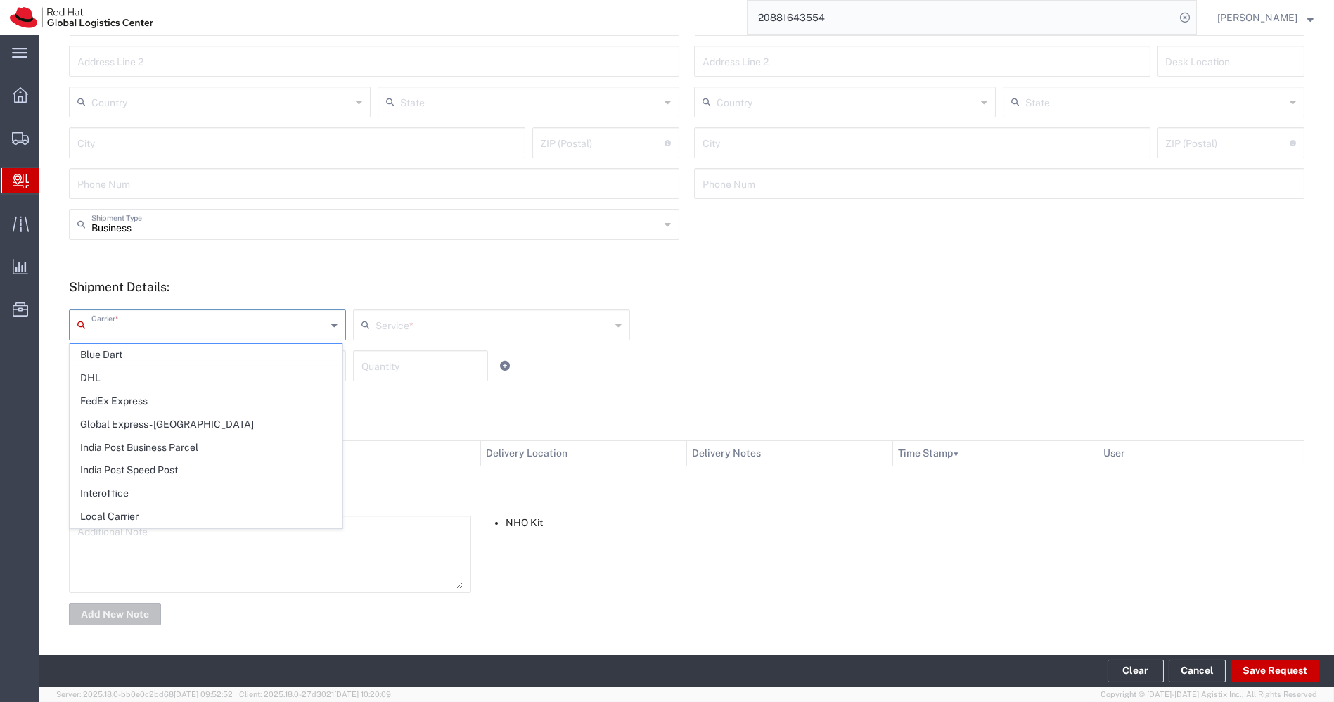
click at [275, 312] on input "text" at bounding box center [208, 324] width 235 height 25
click at [132, 487] on span "Interoffice" at bounding box center [206, 494] width 272 height 22
type input "Interoffice"
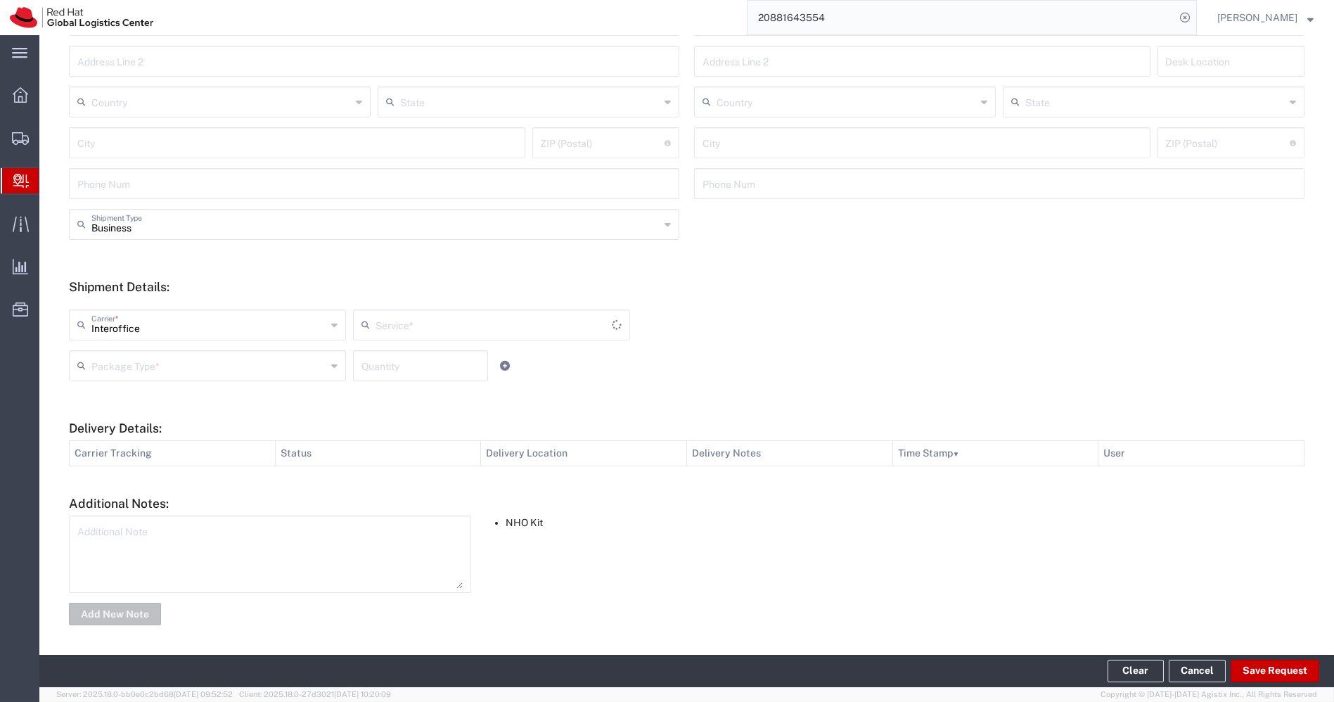
type input "IO_Ground"
click at [235, 369] on input "text" at bounding box center [208, 364] width 235 height 25
click at [137, 443] on span "PAK" at bounding box center [206, 442] width 272 height 22
type input "PAK"
click at [371, 371] on input "number" at bounding box center [421, 364] width 118 height 25
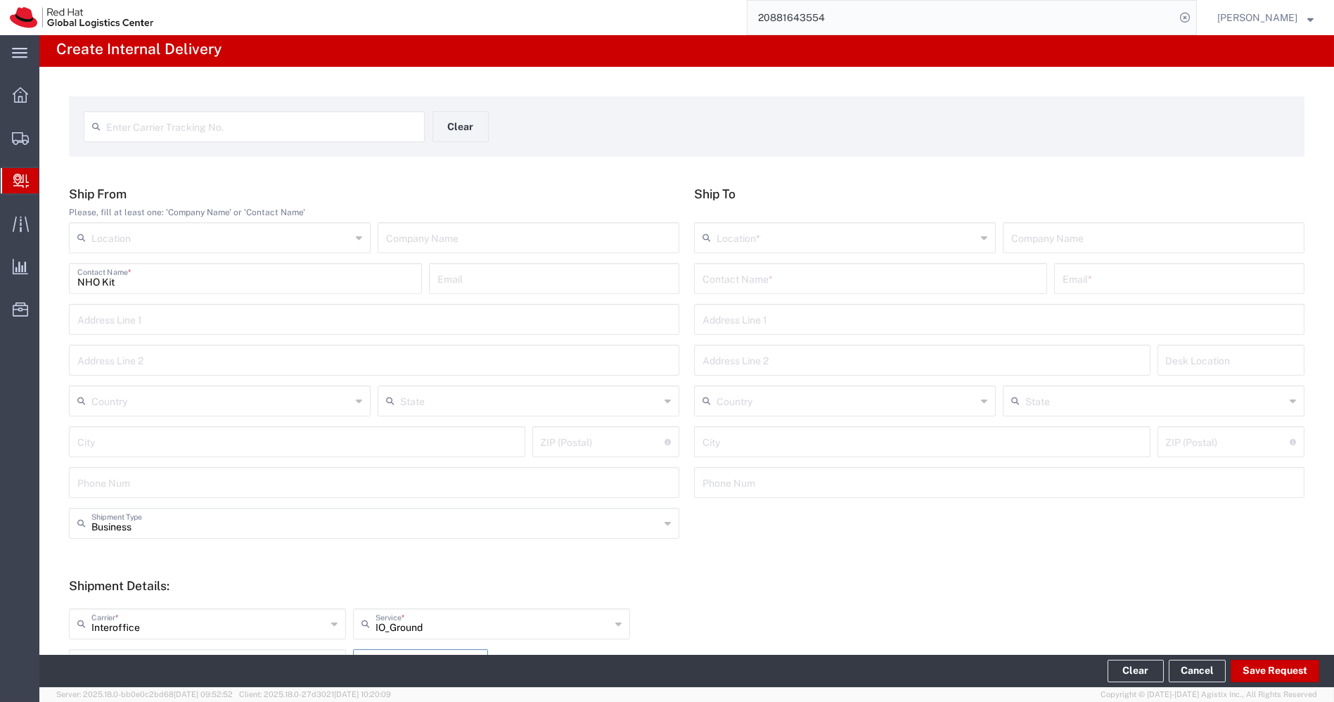
scroll to position [0, 0]
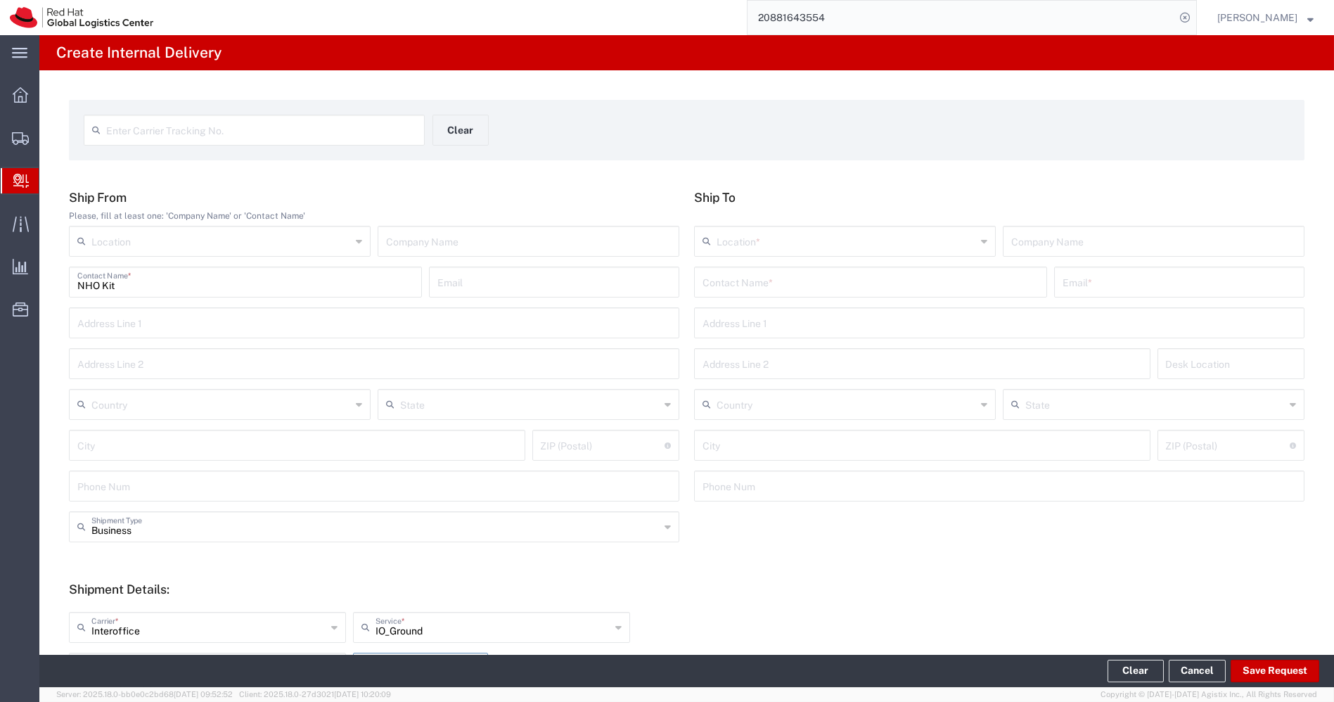
type input "1"
click at [749, 286] on input "text" at bounding box center [871, 281] width 336 height 25
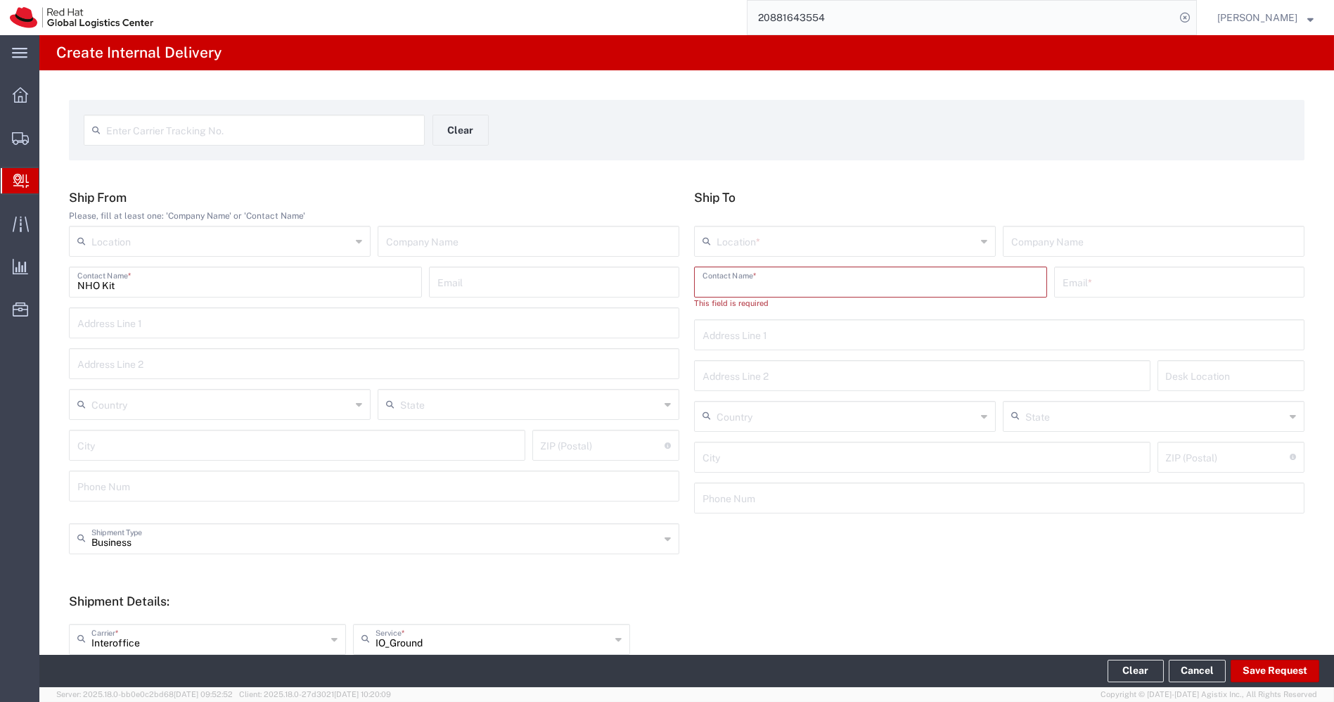
paste input "[PERSON_NAME]"
type input "[PERSON_NAME]"
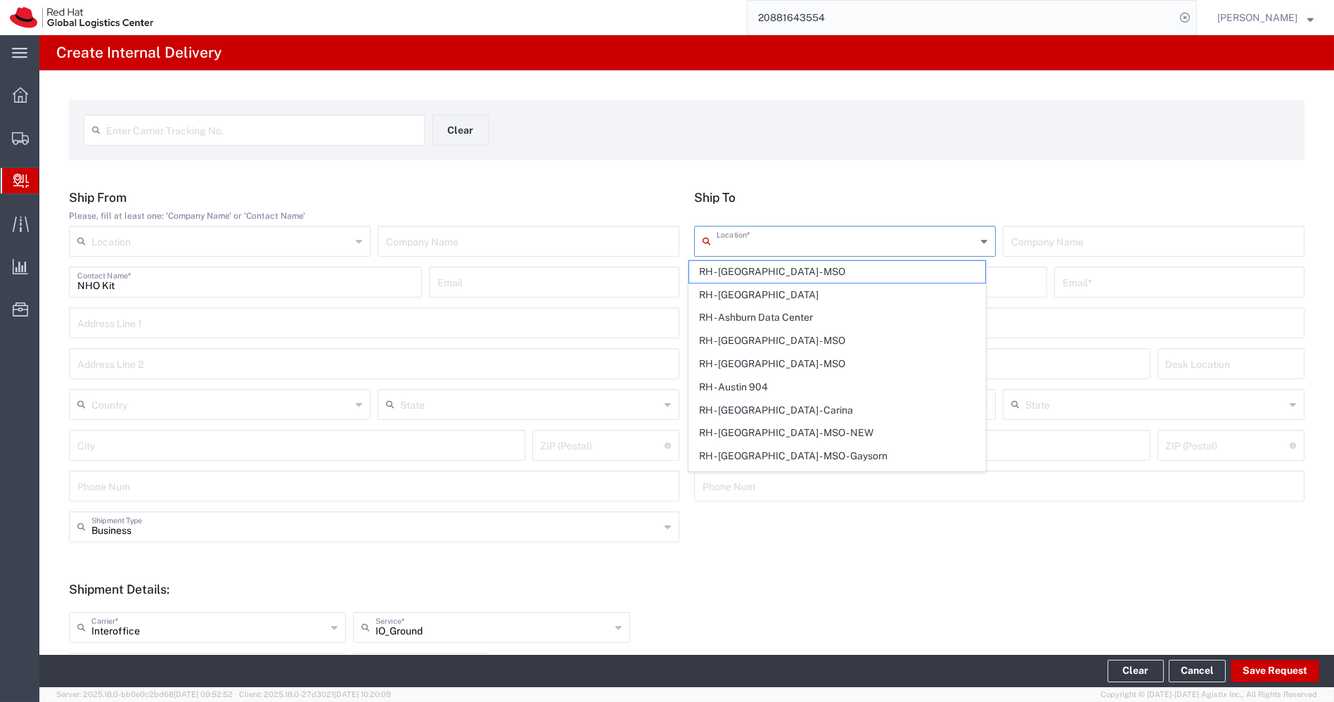
click at [823, 241] on input "text" at bounding box center [847, 240] width 260 height 25
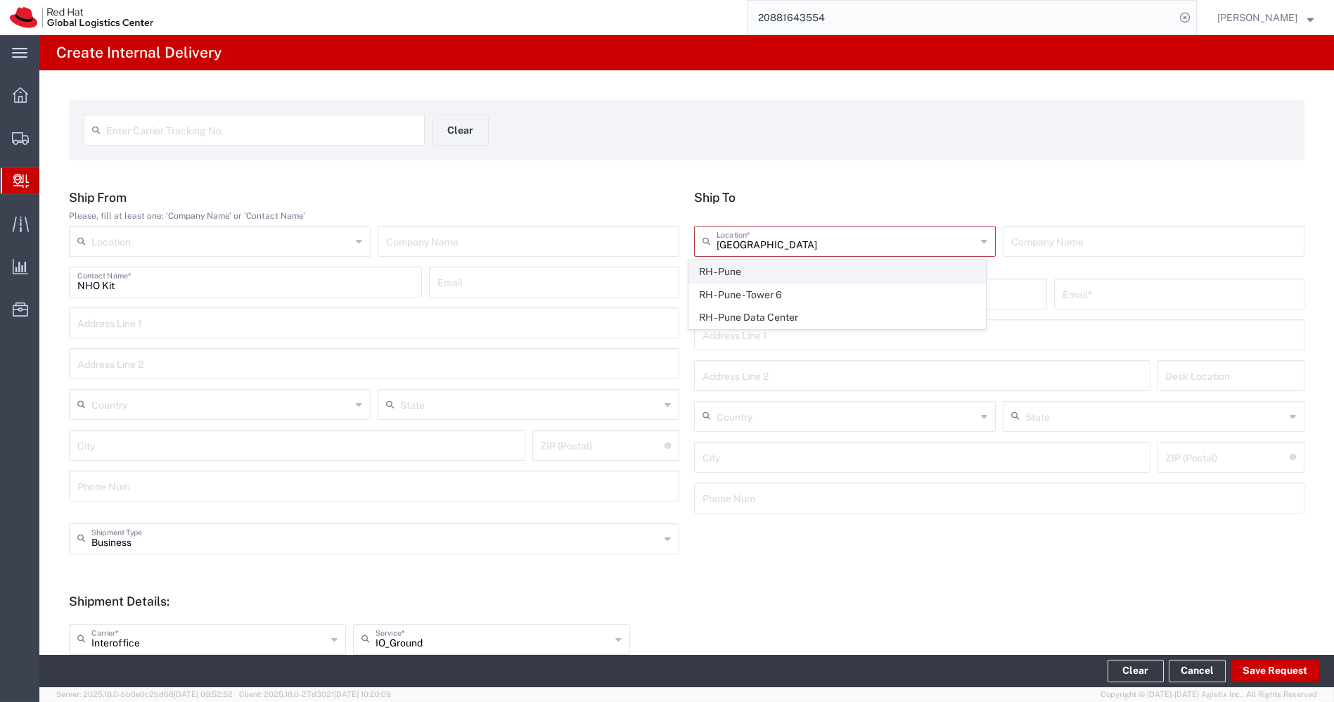
click at [741, 266] on span "RH - Pune" at bounding box center [837, 272] width 296 height 22
type input "RH - Pune"
type input "Red Hat India Private Limited"
type input "Tower-X Level 1, [GEOGRAPHIC_DATA]"
type input "[GEOGRAPHIC_DATA], [GEOGRAPHIC_DATA]"
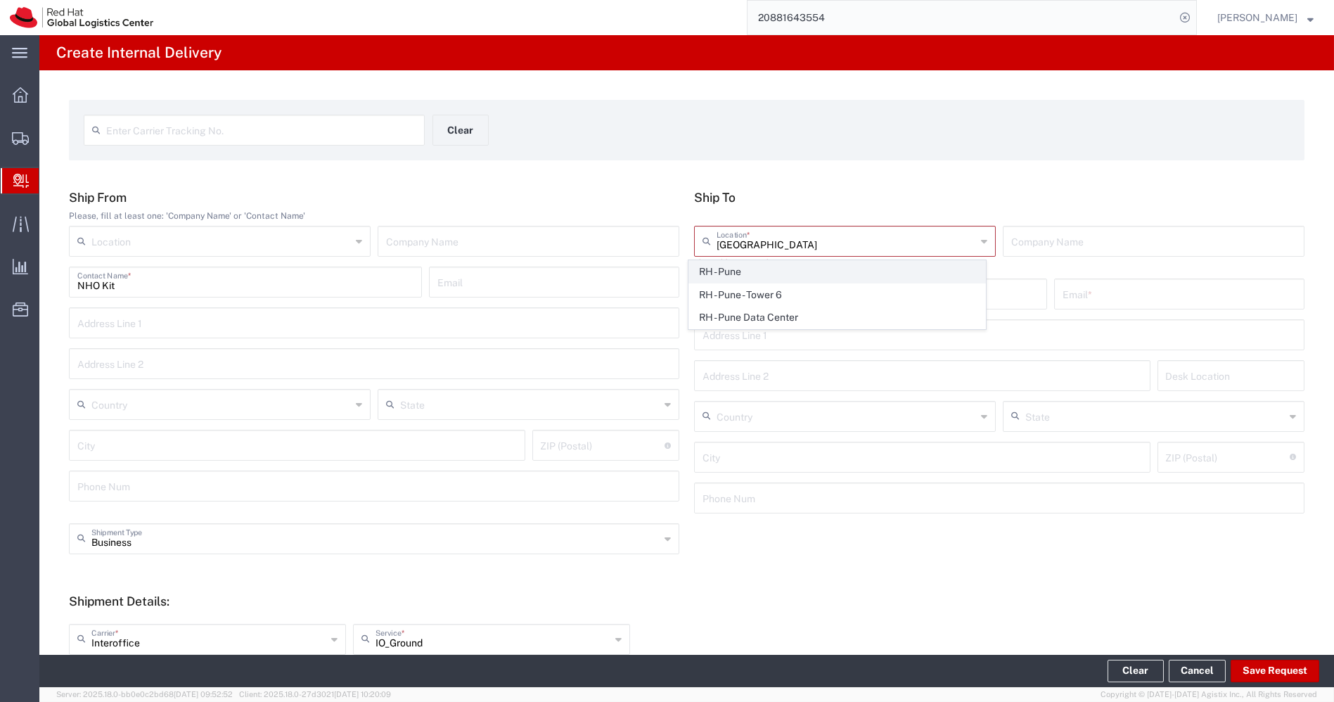
type input "[GEOGRAPHIC_DATA]"
type input "411013"
type input "2066817173"
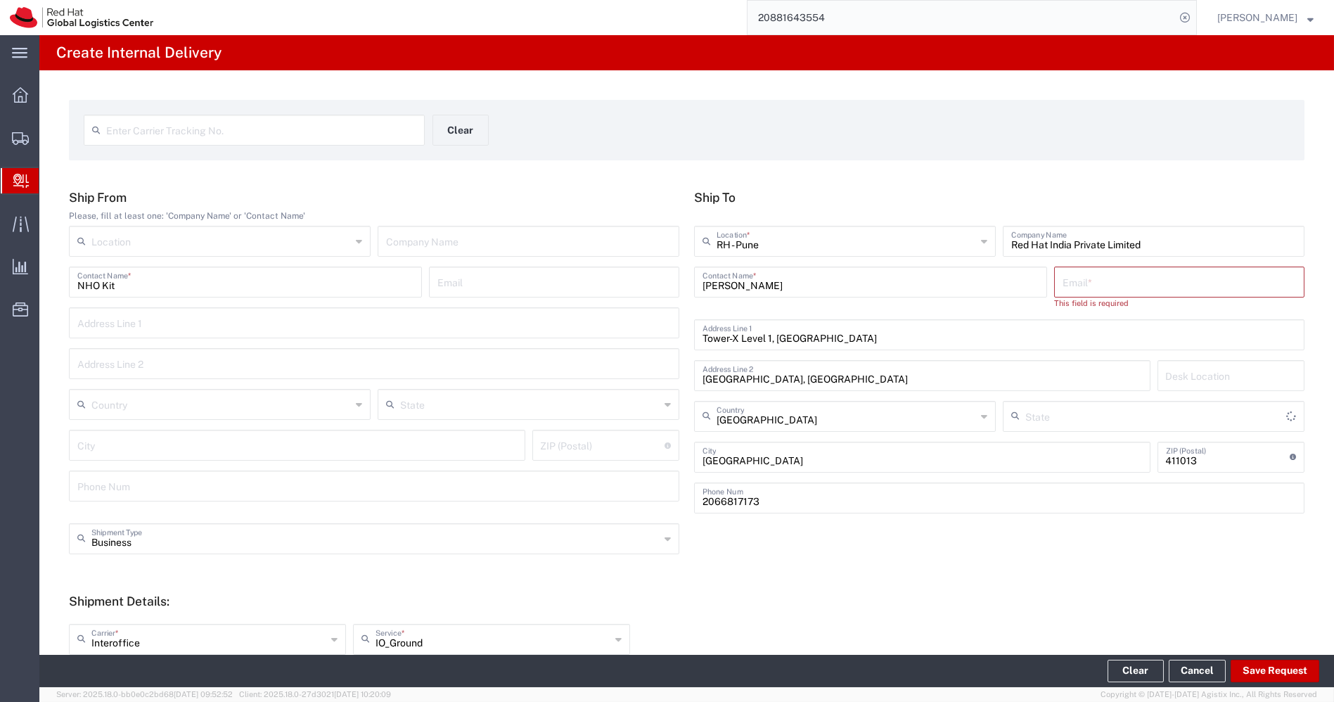
type input "Mahārāshtra"
click at [1076, 283] on input "text" at bounding box center [1180, 281] width 234 height 25
paste input "[EMAIL_ADDRESS][DOMAIN_NAME]"
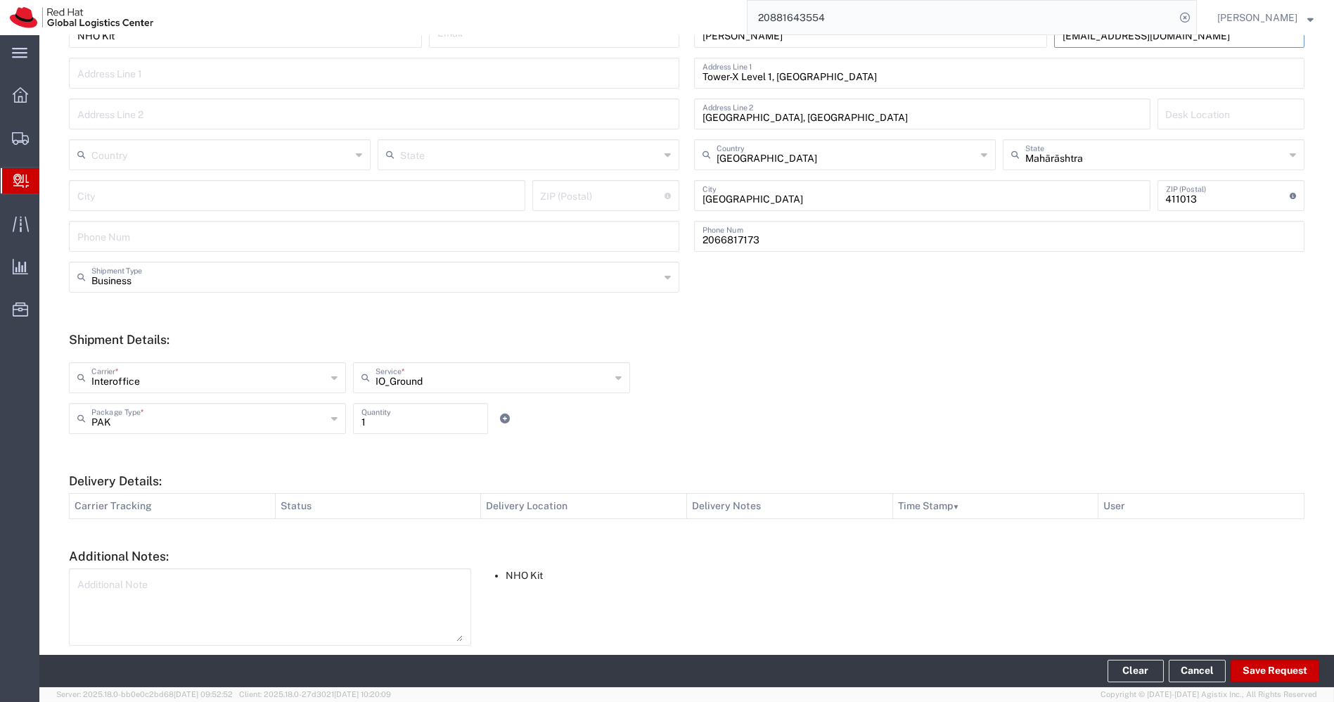
scroll to position [302, 0]
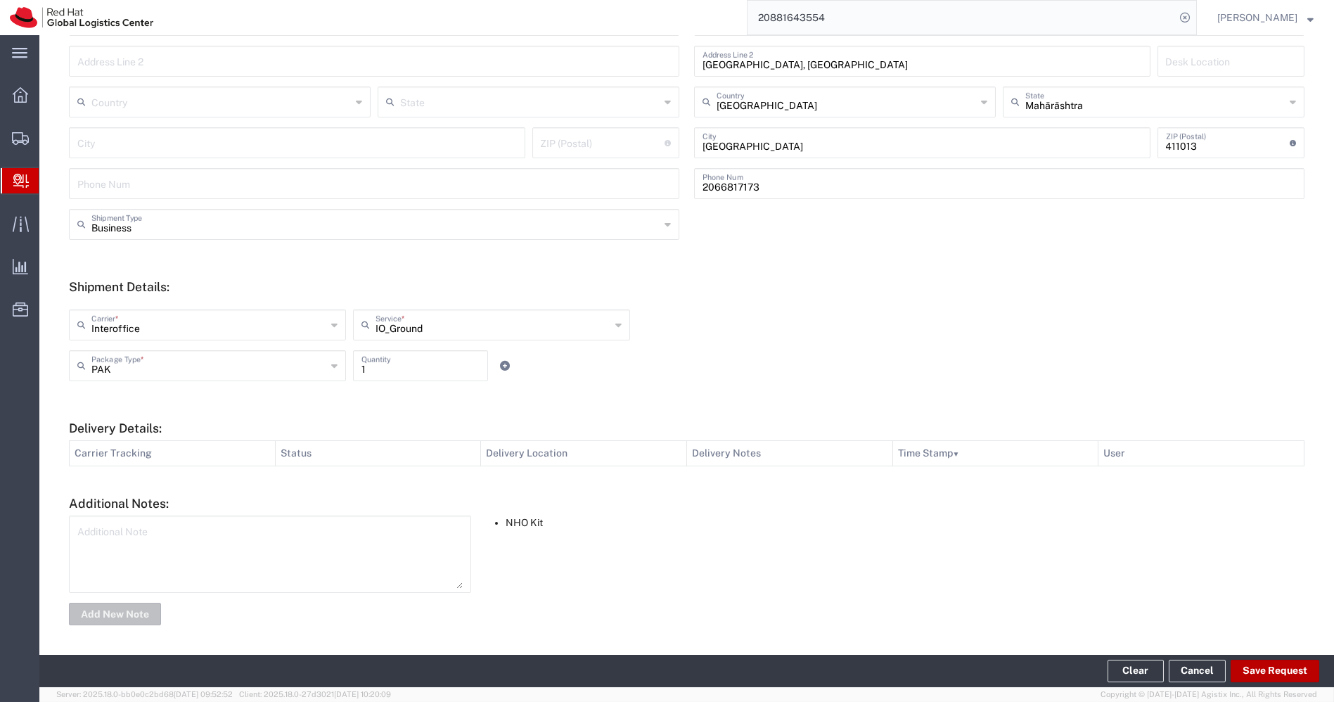
type input "[EMAIL_ADDRESS][DOMAIN_NAME]"
click at [1284, 679] on button "Save Request" at bounding box center [1275, 671] width 89 height 23
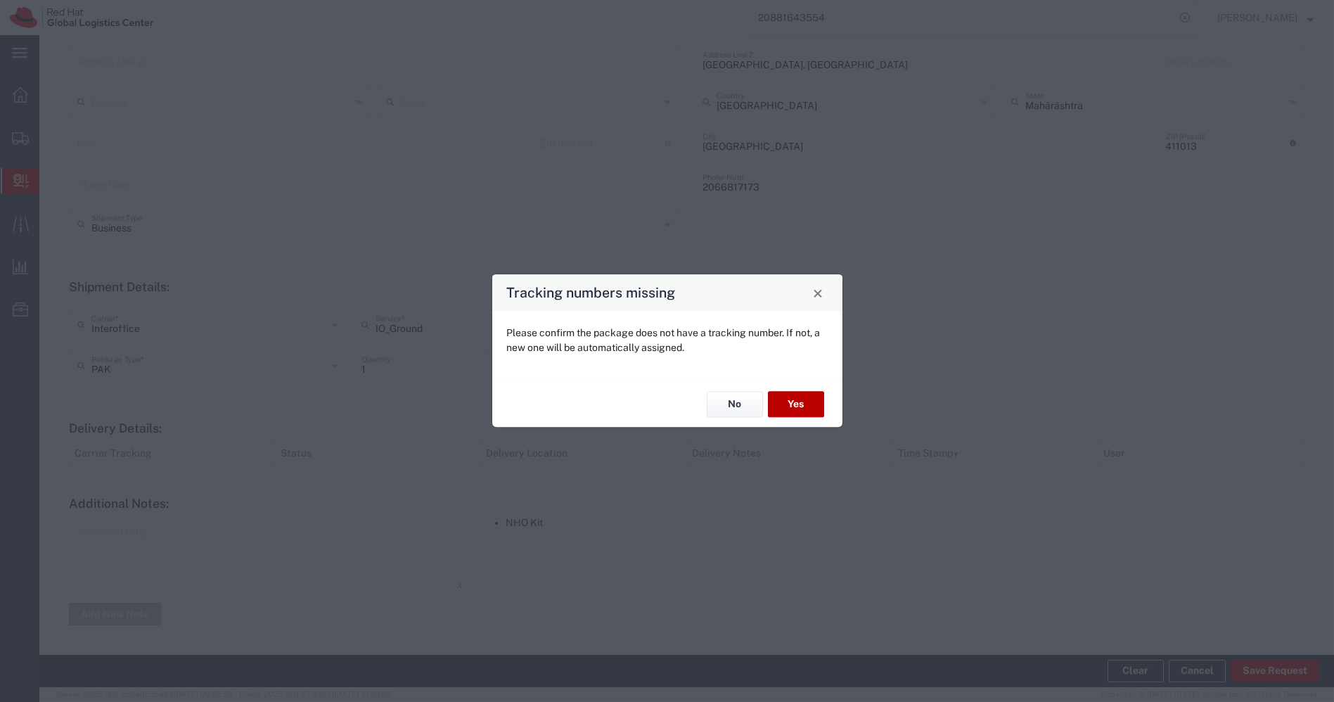
click at [789, 403] on button "Yes" at bounding box center [796, 404] width 56 height 26
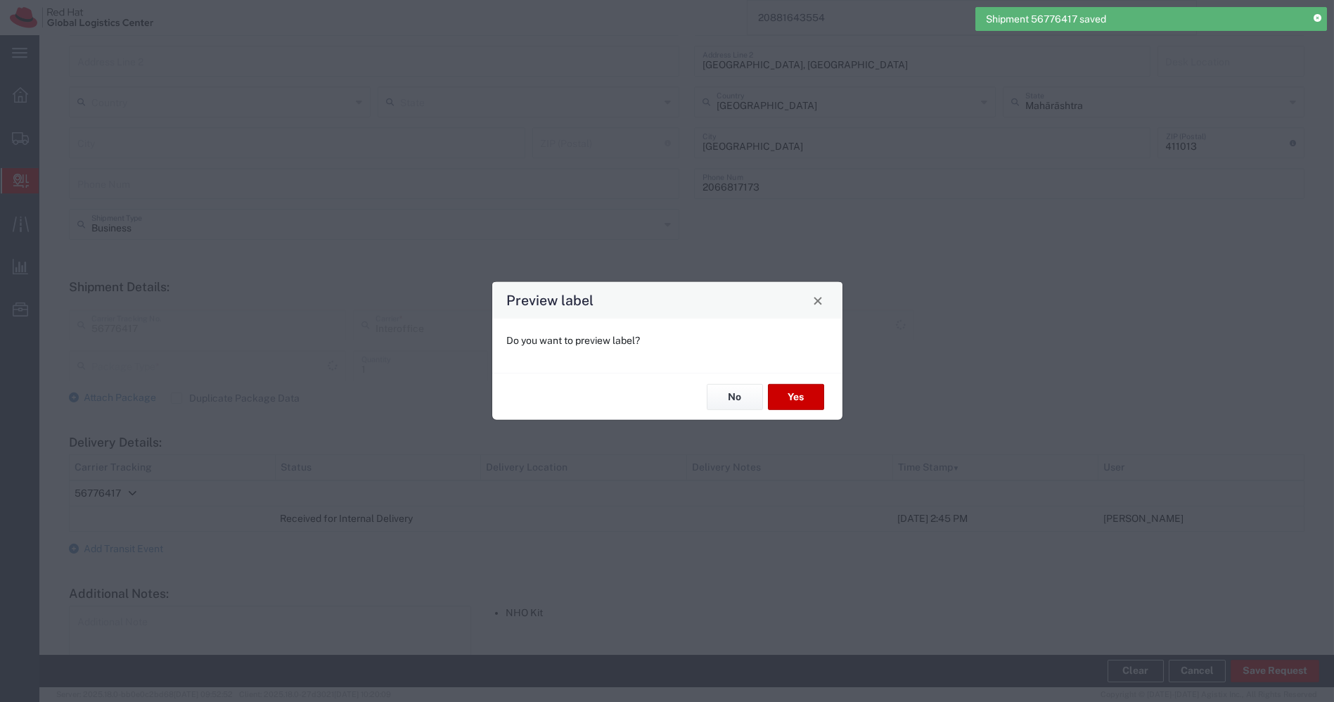
type input "PAK"
type input "IO_Ground"
click at [804, 395] on button "Yes" at bounding box center [796, 397] width 56 height 26
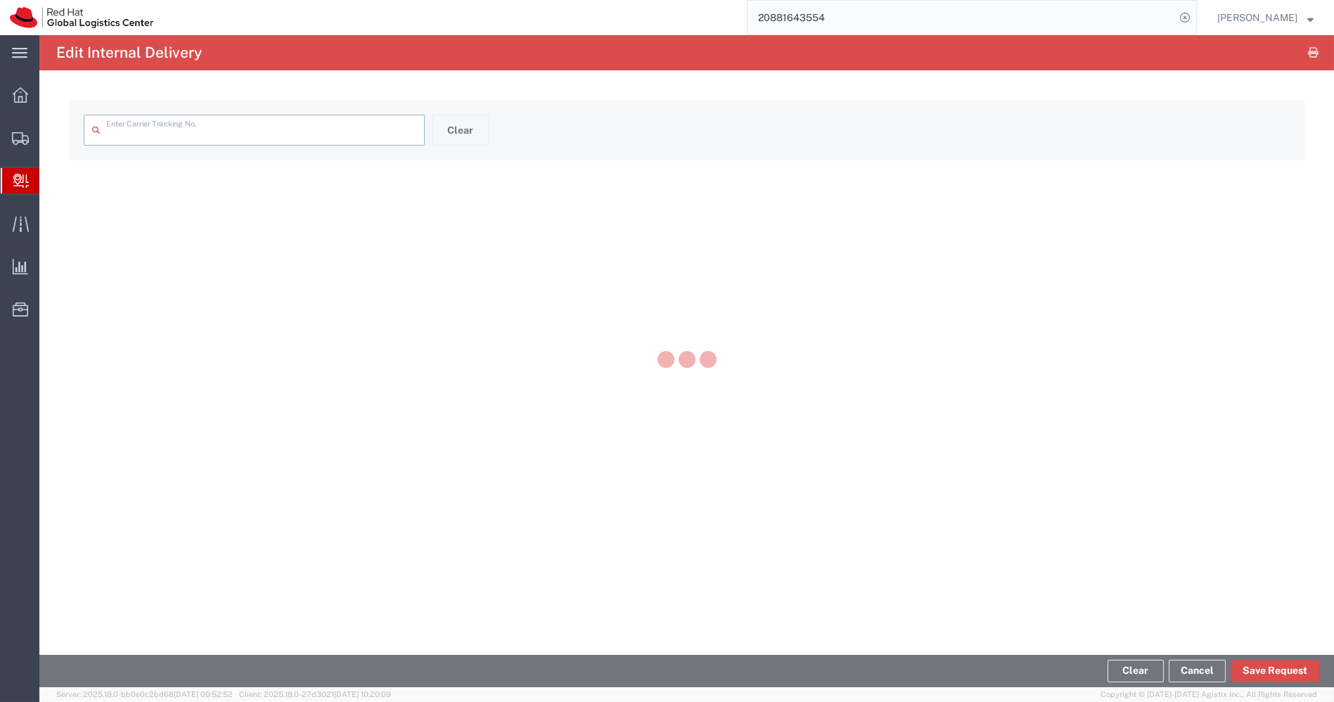
type input "56776417"
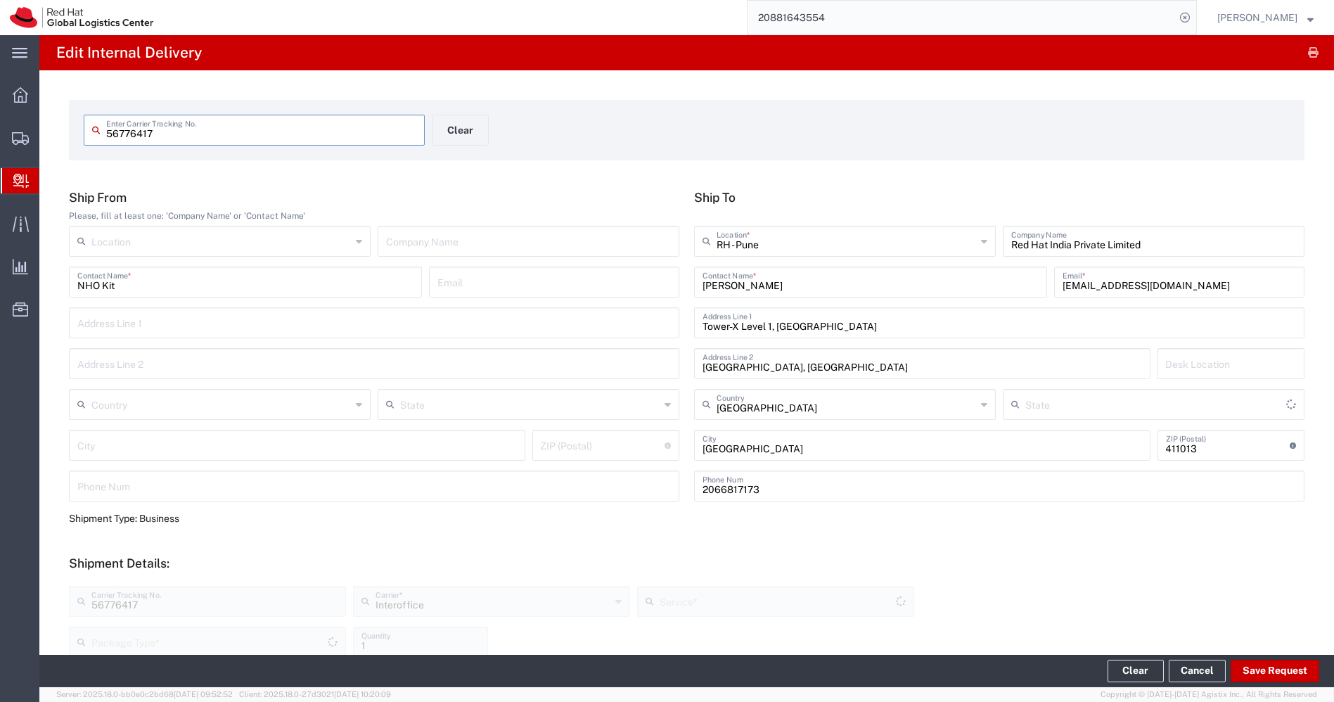
type input "PAK"
type input "IO_Ground"
type input "Mahārāshtra"
click at [221, 134] on input "56776417" at bounding box center [261, 129] width 310 height 25
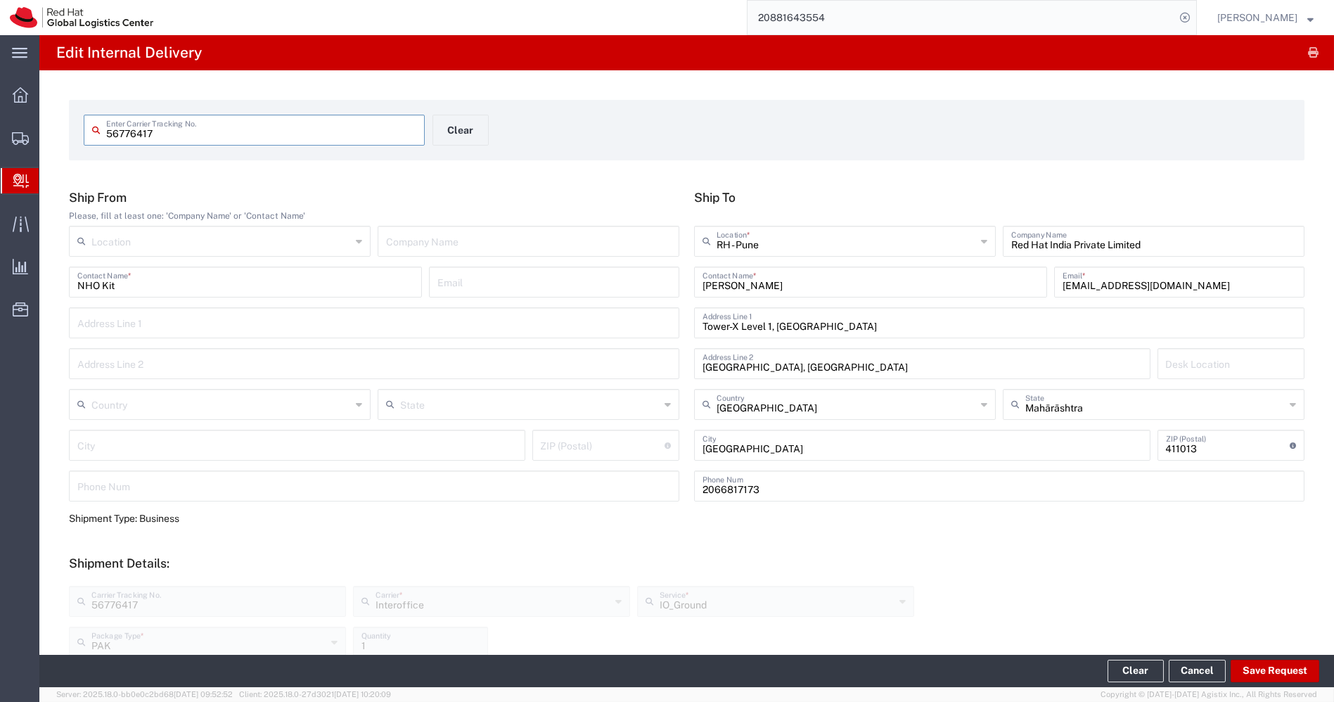
click at [221, 134] on input "56776417" at bounding box center [261, 129] width 310 height 25
click at [132, 288] on input "NHO Kit" at bounding box center [245, 281] width 336 height 25
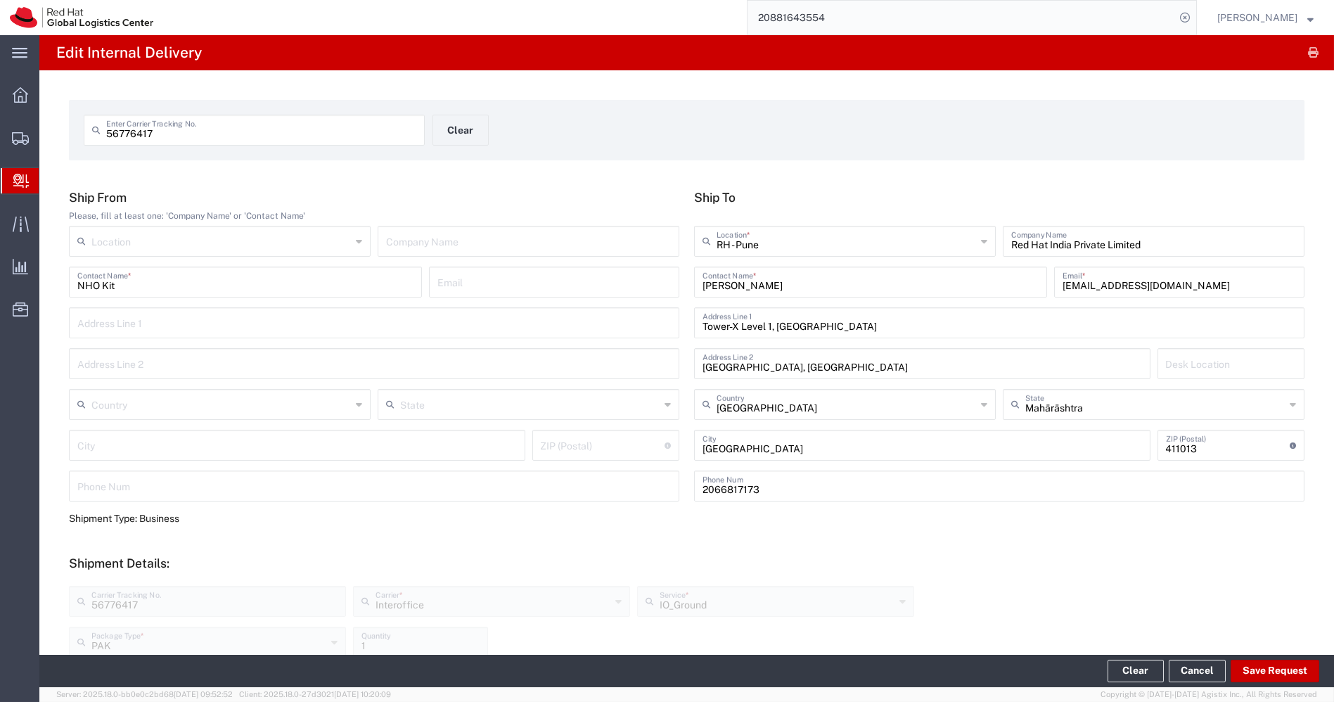
click at [0, 0] on span "Create Delivery" at bounding box center [0, 0] width 0 height 0
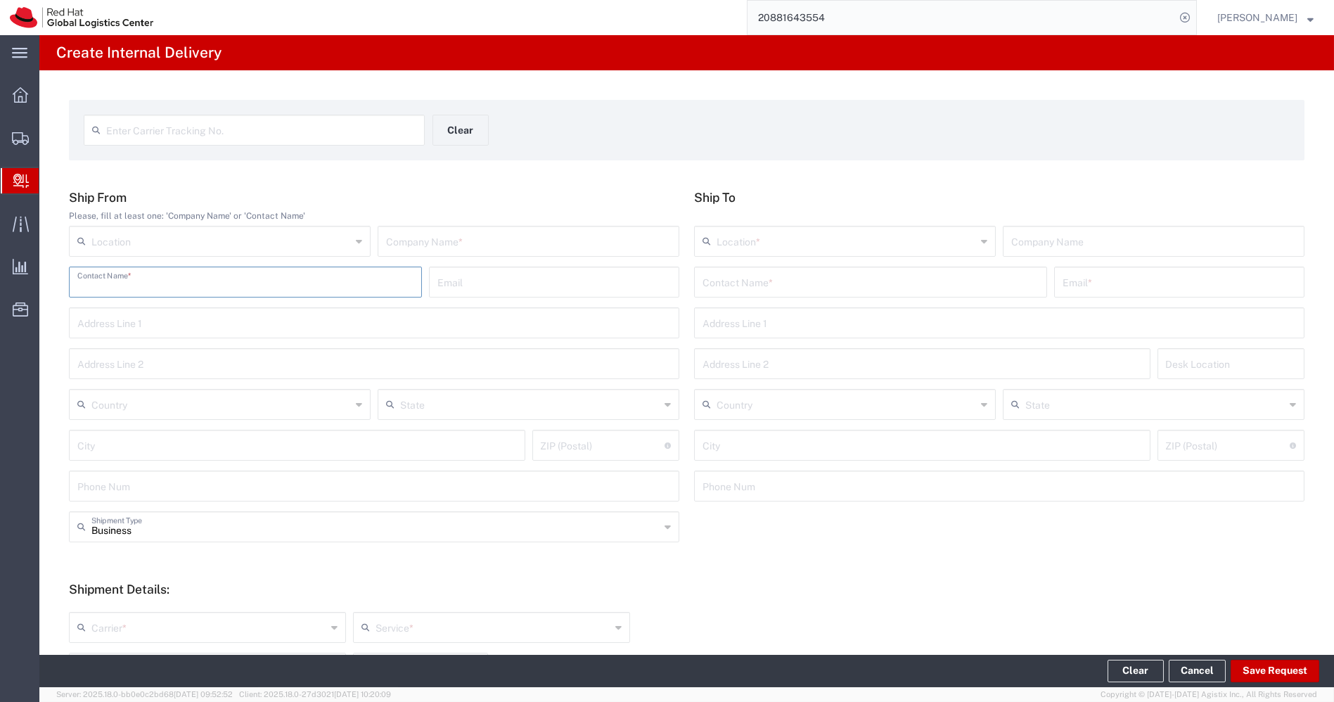
click at [270, 288] on input "text" at bounding box center [245, 281] width 336 height 25
paste input "NHO Kit"
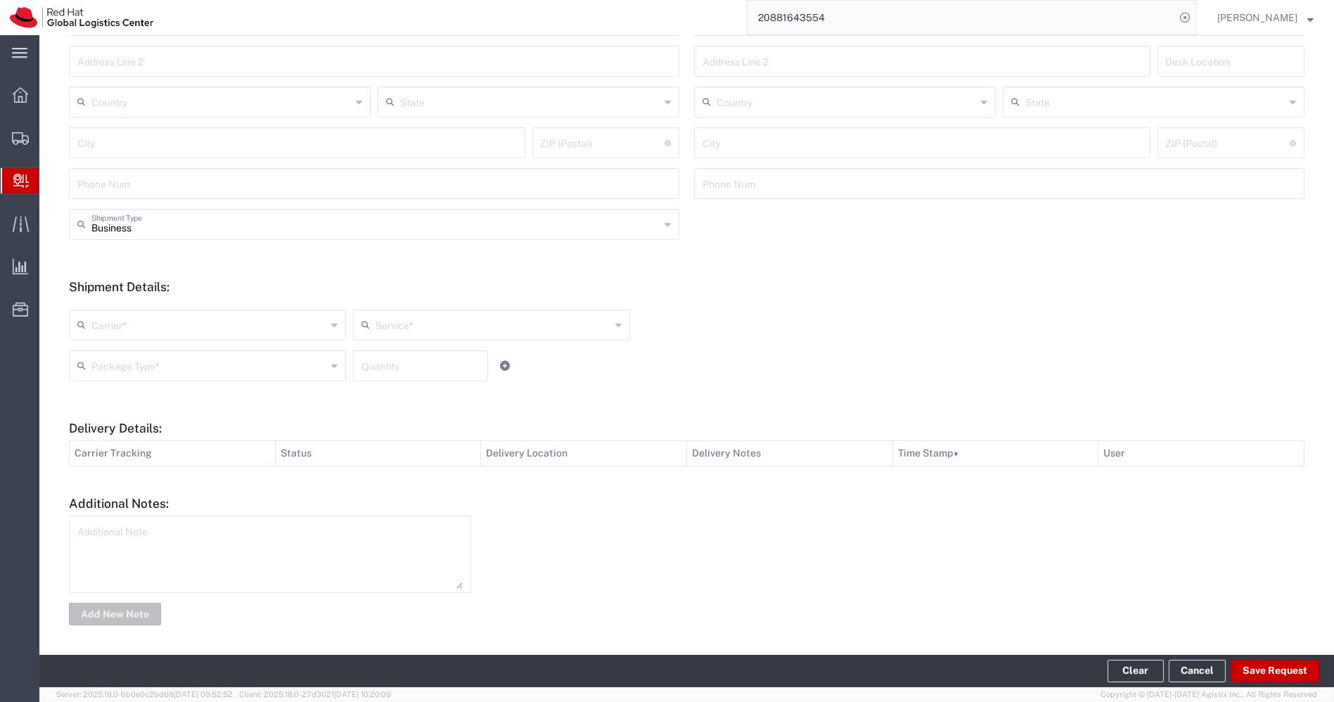
type input "NHO Kit"
click at [190, 551] on textarea at bounding box center [269, 554] width 385 height 69
paste textarea "NHO Kit"
type textarea "NHO Kit"
click at [116, 612] on button "Add New Note" at bounding box center [115, 614] width 92 height 23
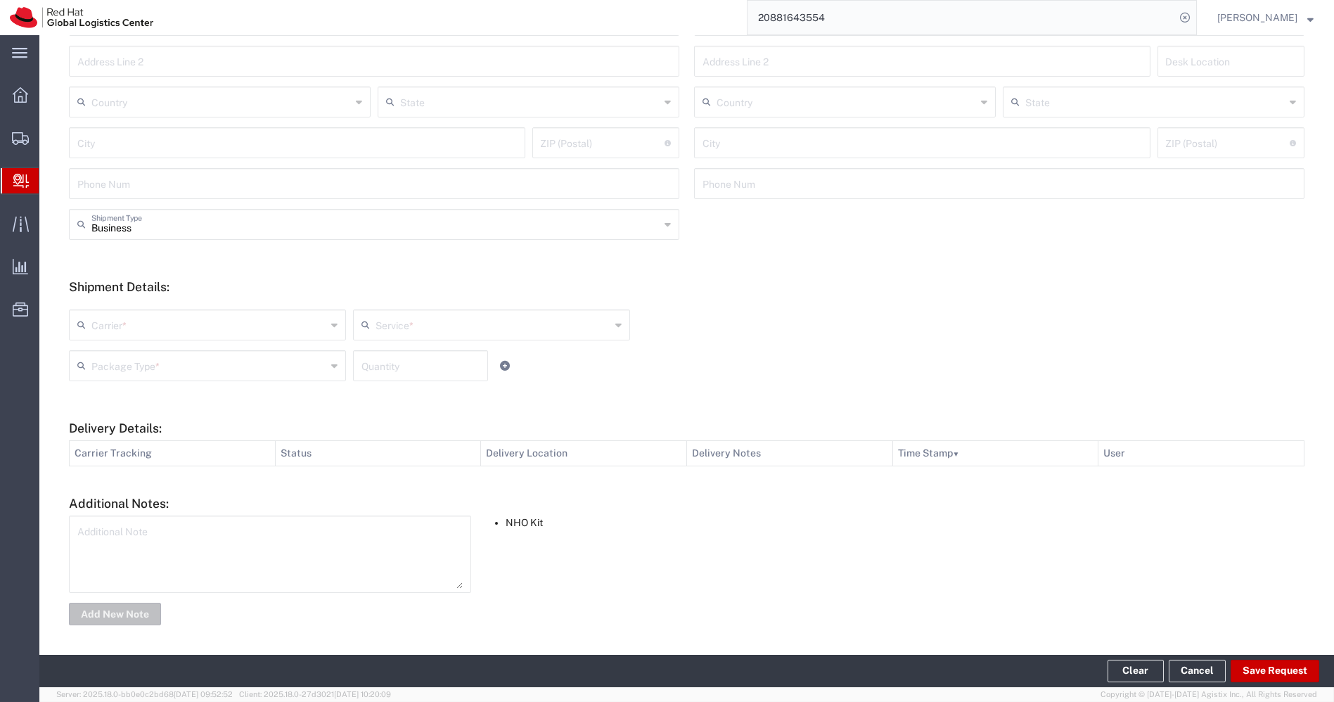
click at [336, 318] on div "Carrier *" at bounding box center [207, 325] width 277 height 31
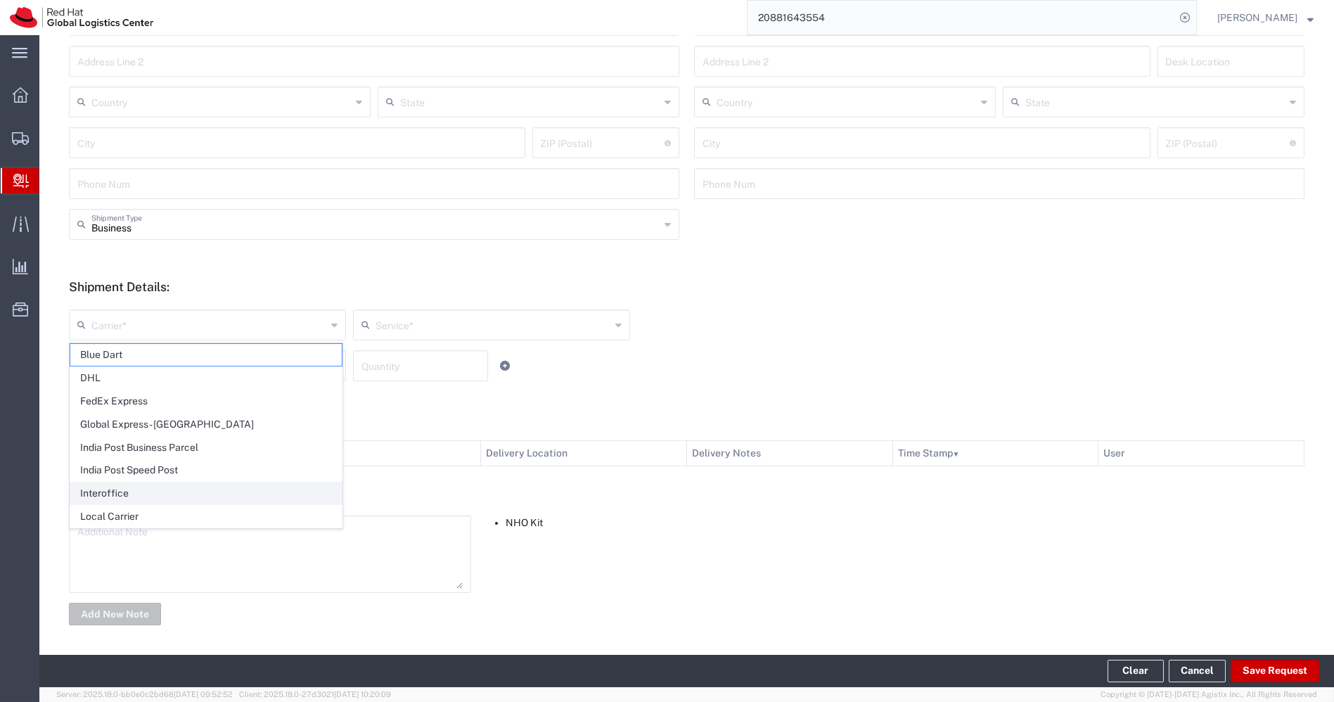
click at [120, 485] on span "Interoffice" at bounding box center [206, 494] width 272 height 22
type input "Interoffice"
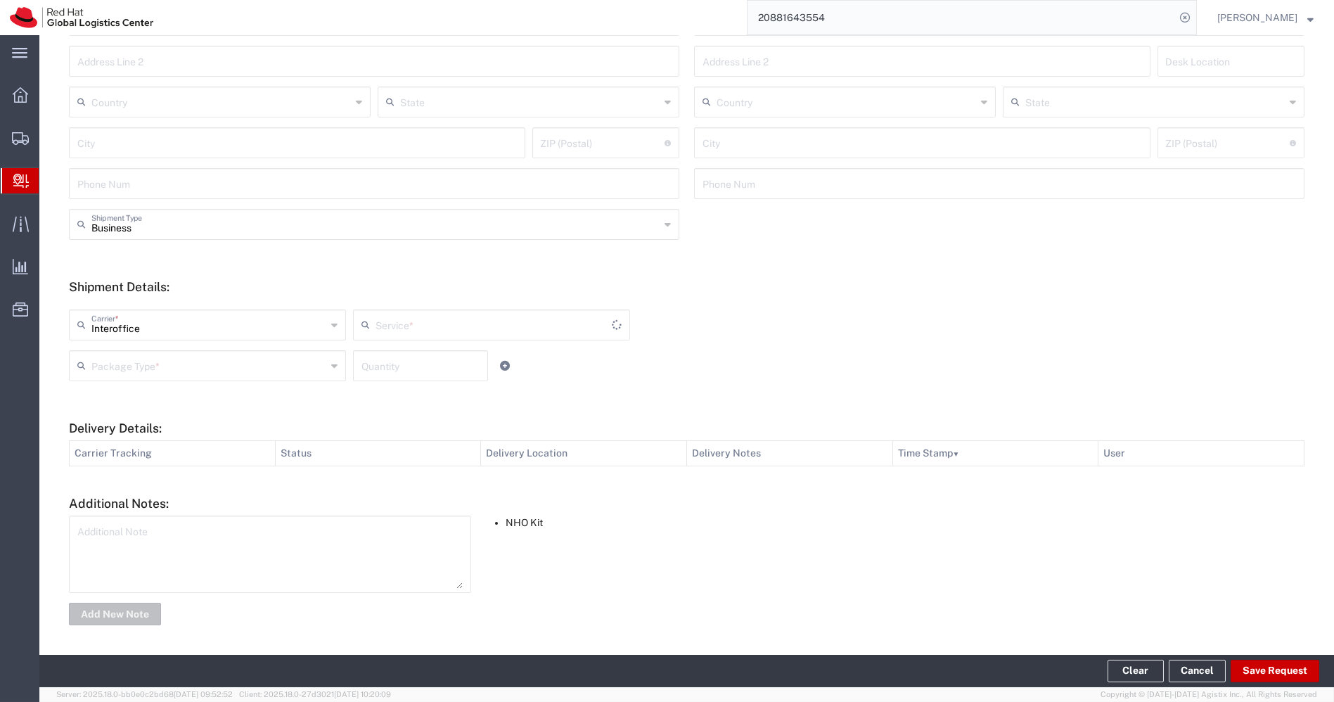
type input "IO_Ground"
click at [271, 369] on input "text" at bounding box center [208, 364] width 235 height 25
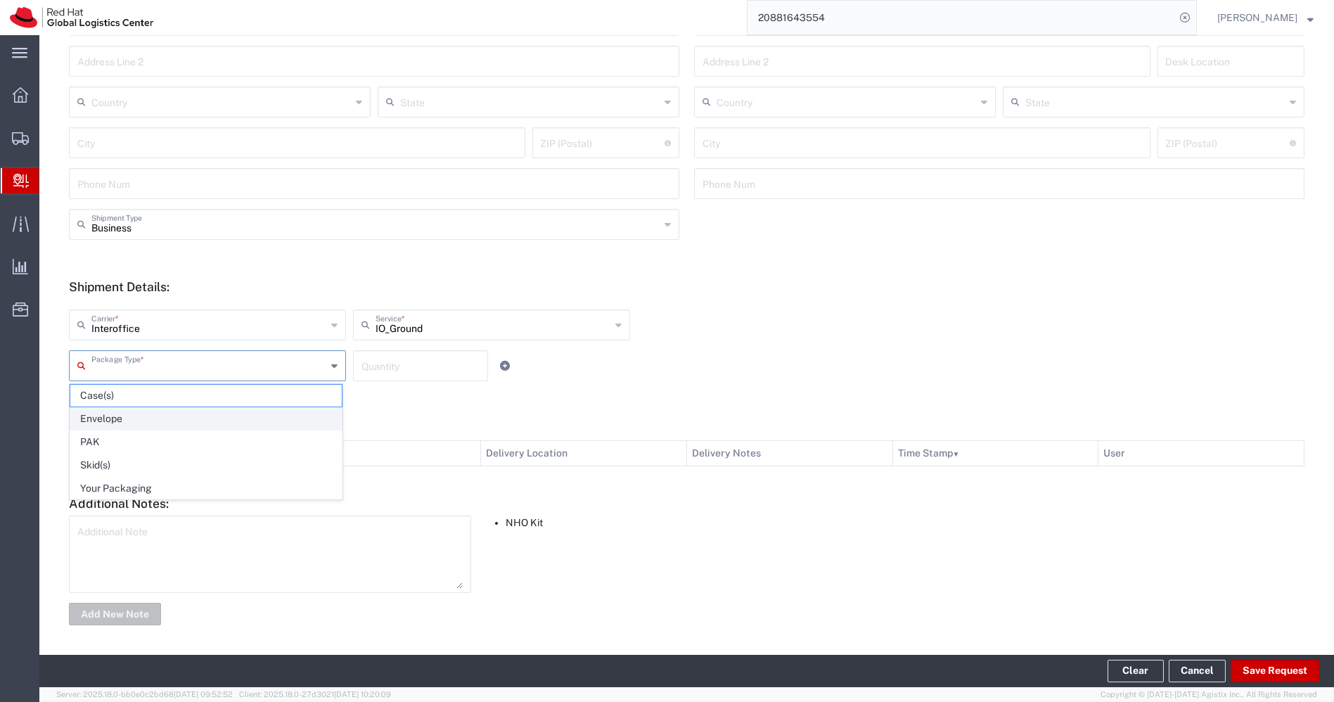
click at [171, 418] on span "Envelope" at bounding box center [206, 419] width 272 height 22
click at [236, 371] on input "Envelope" at bounding box center [208, 364] width 235 height 25
click at [129, 439] on span "PAK" at bounding box center [206, 442] width 272 height 22
type input "PAK"
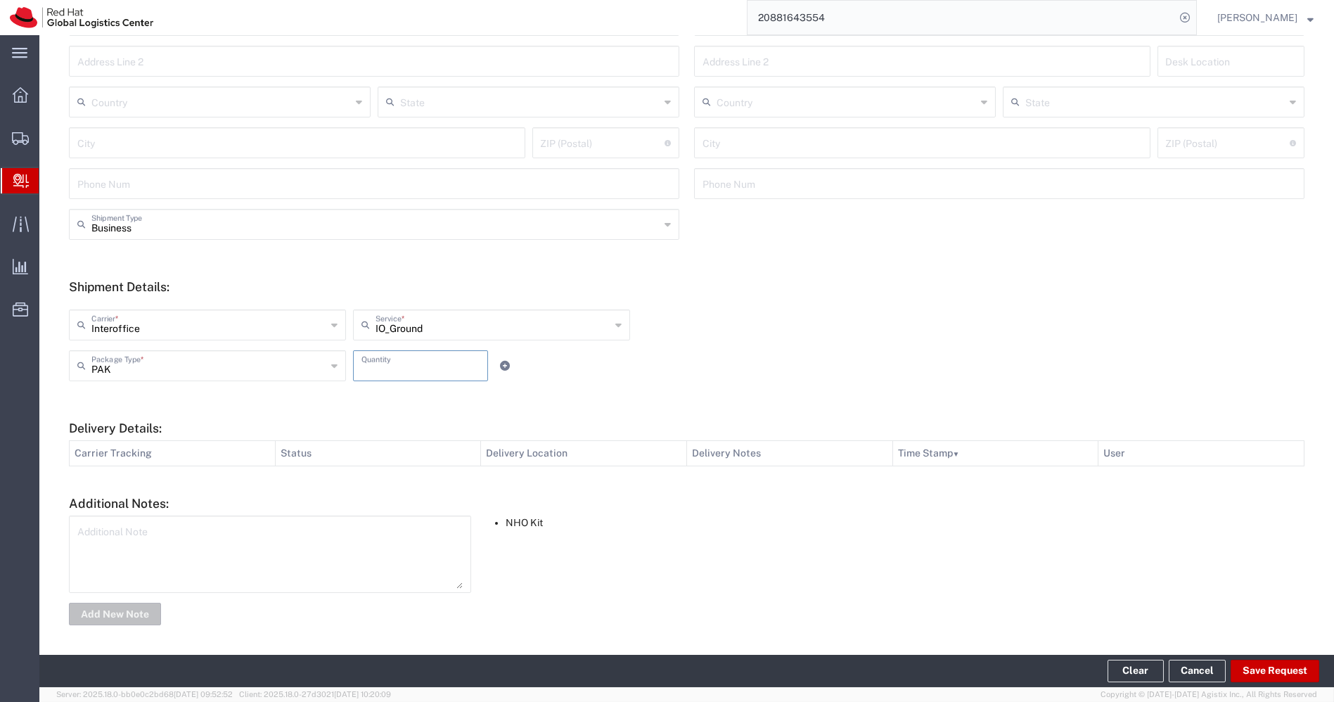
click at [404, 364] on input "number" at bounding box center [421, 364] width 118 height 25
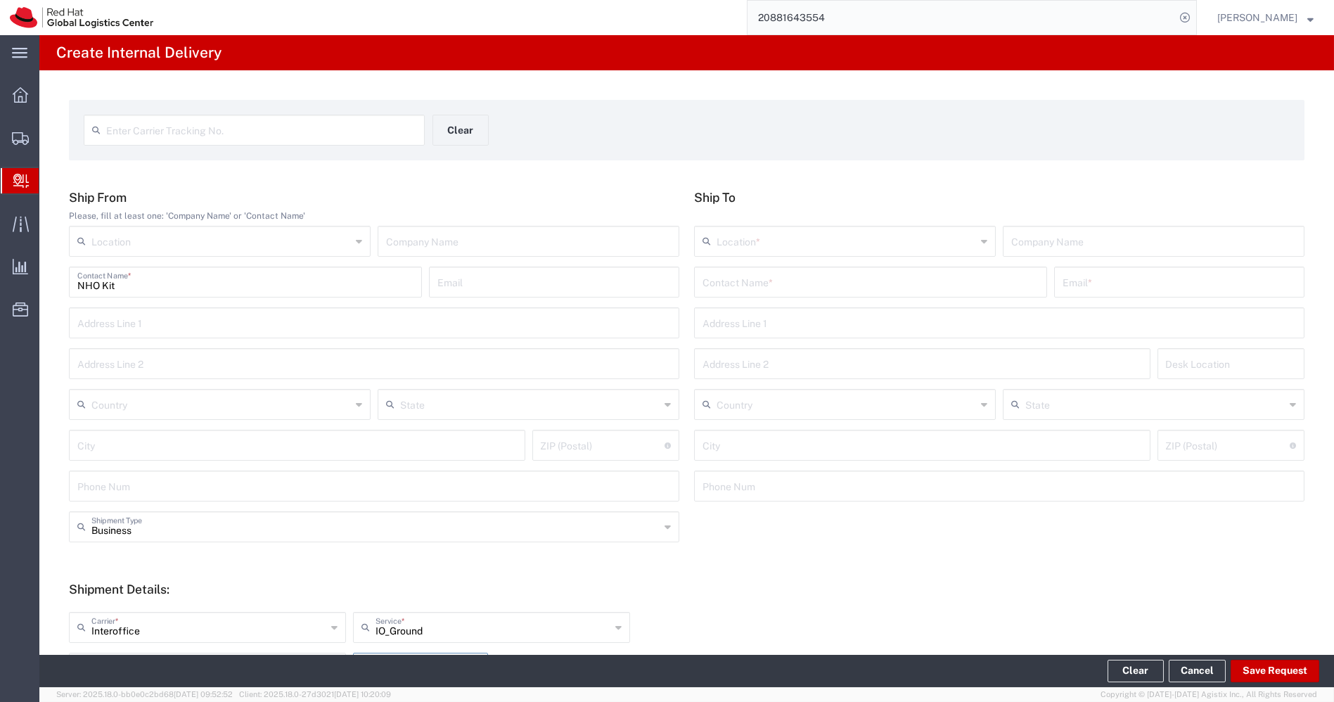
type input "1"
click at [755, 286] on input "text" at bounding box center [871, 281] width 336 height 25
paste input "[PERSON_NAME]"
type input "[PERSON_NAME]"
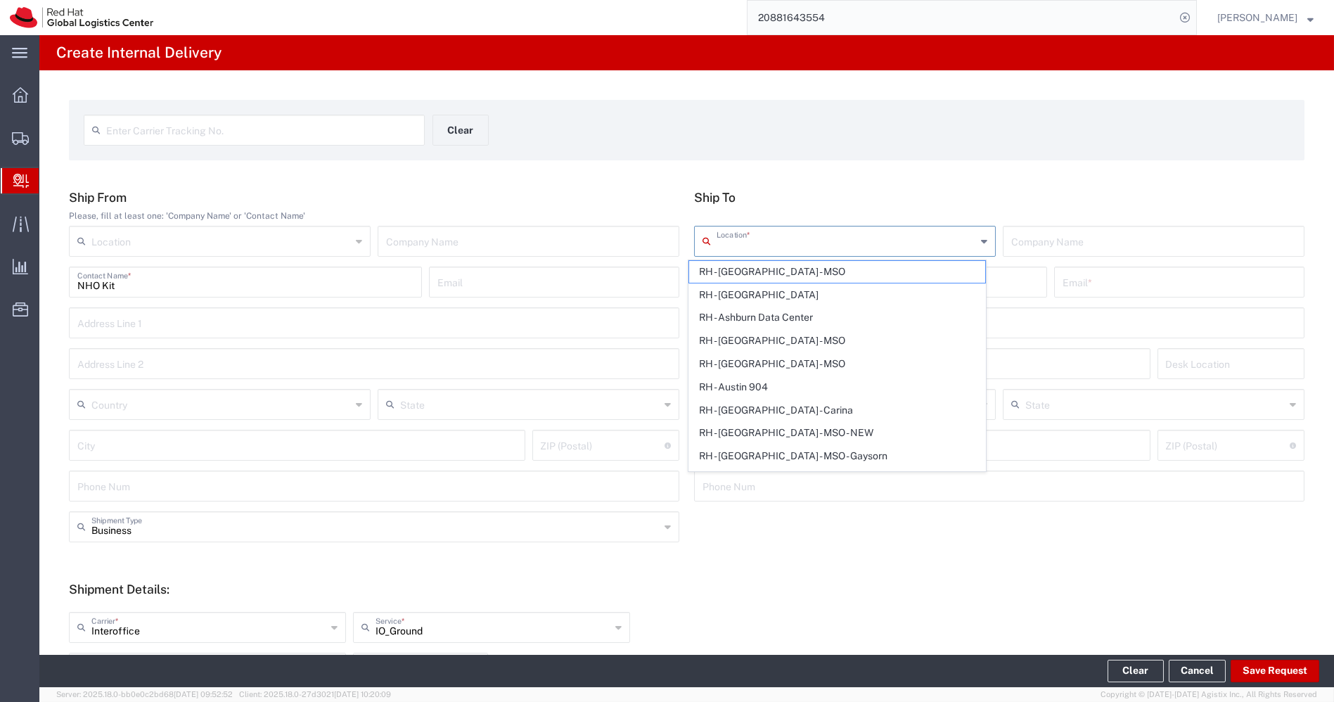
click at [882, 243] on input "text" at bounding box center [847, 240] width 260 height 25
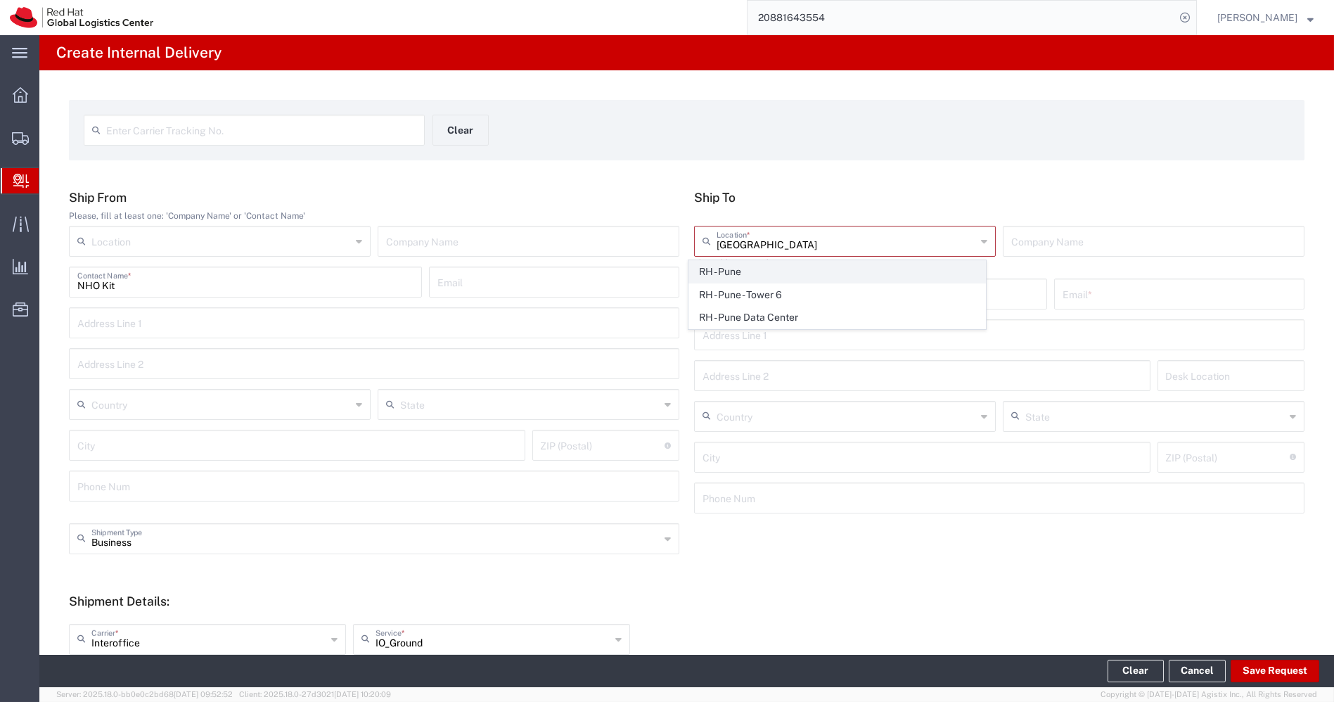
click at [812, 266] on span "RH - Pune" at bounding box center [837, 272] width 296 height 22
type input "RH - Pune"
type input "Red Hat India Private Limited"
type input "Tower-X Level 1, [GEOGRAPHIC_DATA]"
type input "[GEOGRAPHIC_DATA], [GEOGRAPHIC_DATA]"
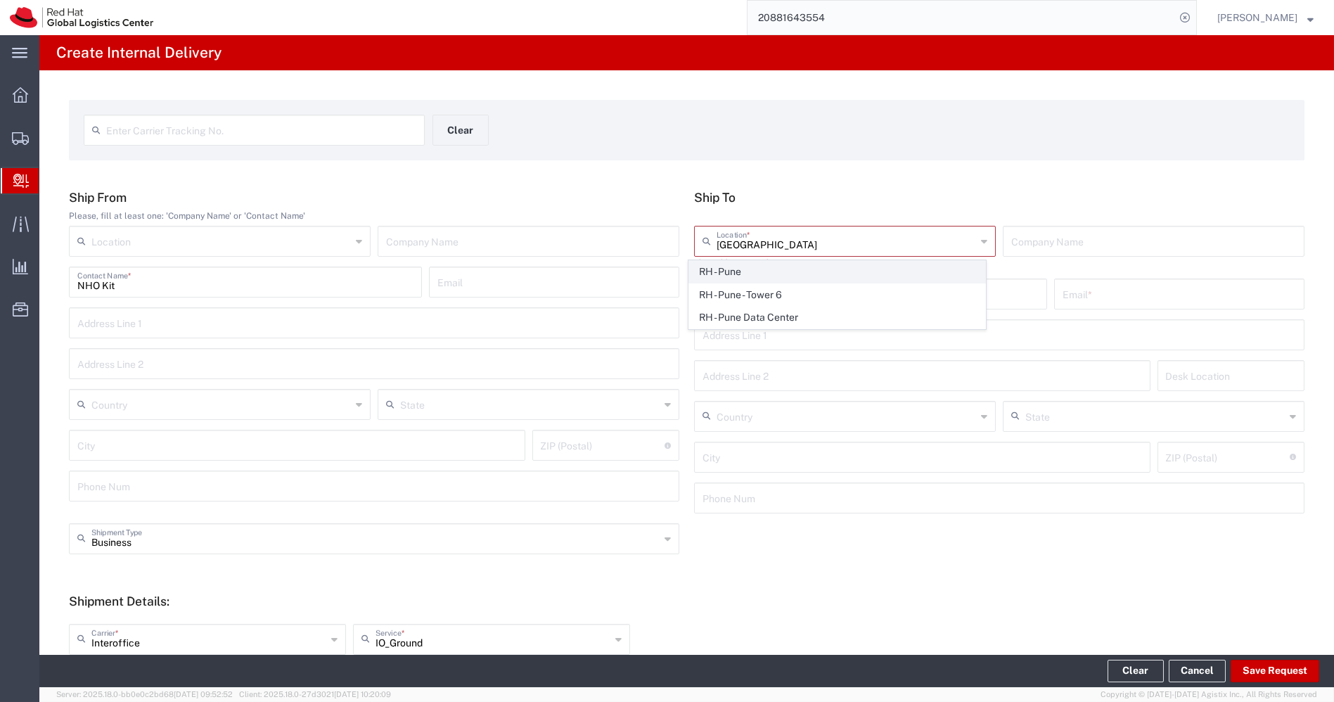
type input "[GEOGRAPHIC_DATA]"
type input "411013"
type input "2066817173"
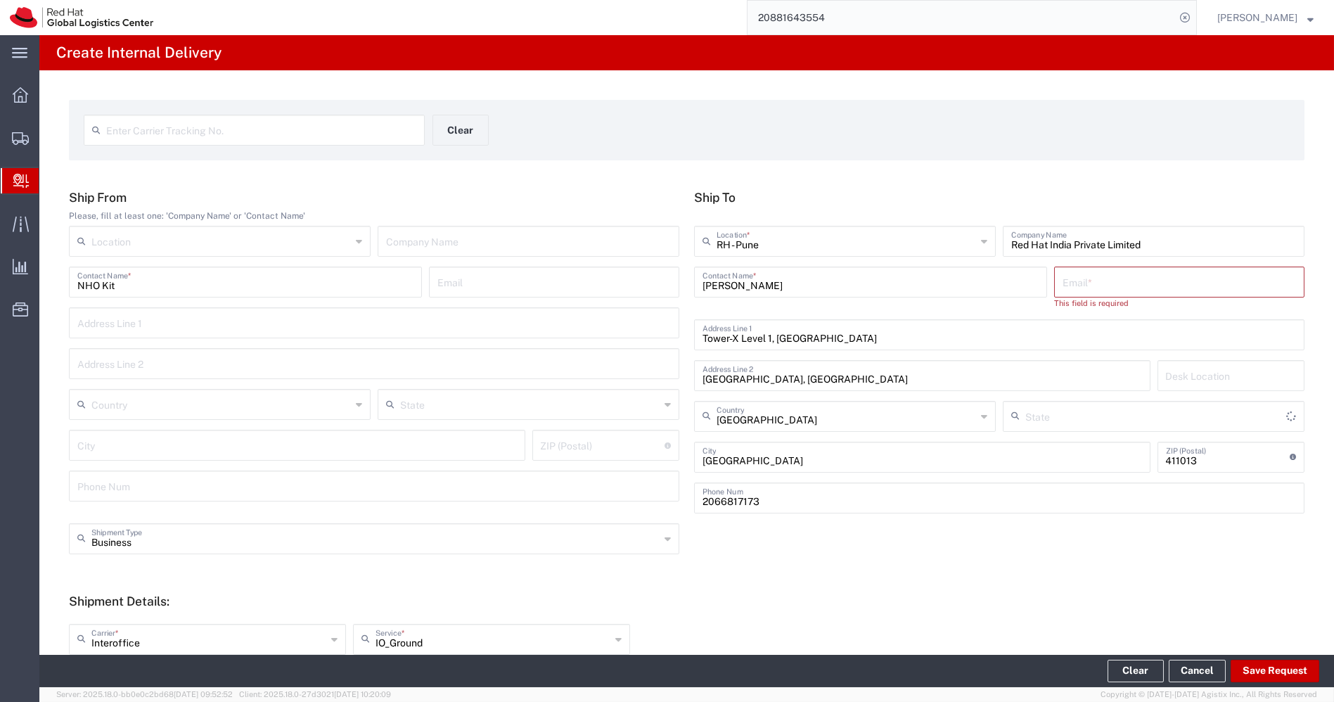
type input "Mahārāshtra"
click at [1087, 284] on input "text" at bounding box center [1180, 281] width 234 height 25
paste input "[EMAIL_ADDRESS][DOMAIN_NAME]"
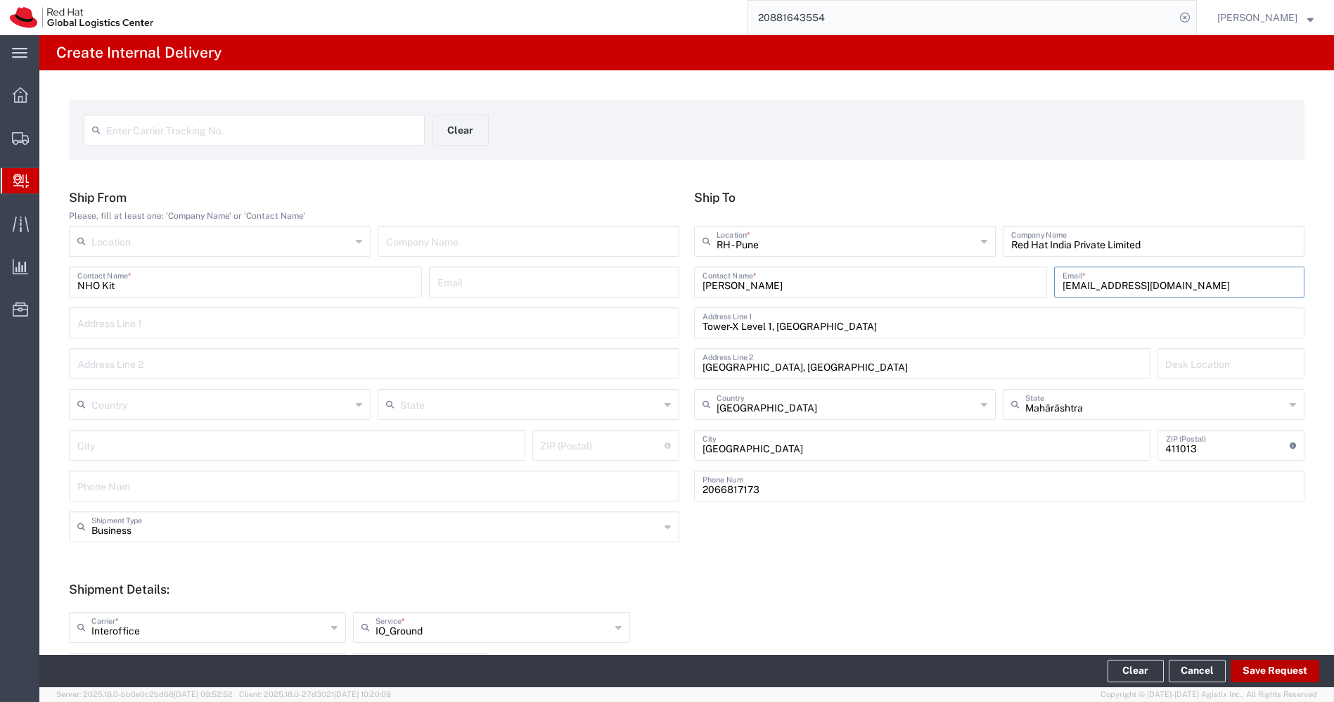
type input "[EMAIL_ADDRESS][DOMAIN_NAME]"
click at [1261, 675] on button "Save Request" at bounding box center [1275, 671] width 89 height 23
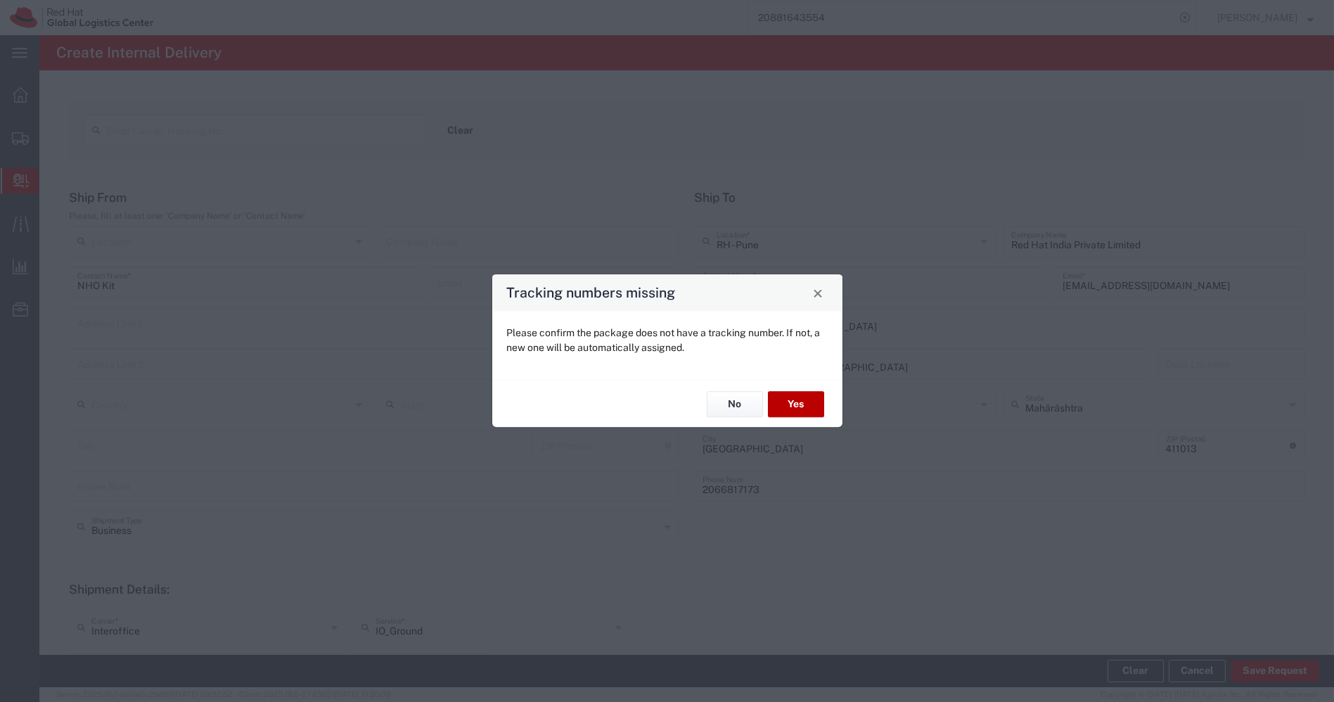
click at [803, 409] on button "Yes" at bounding box center [796, 404] width 56 height 26
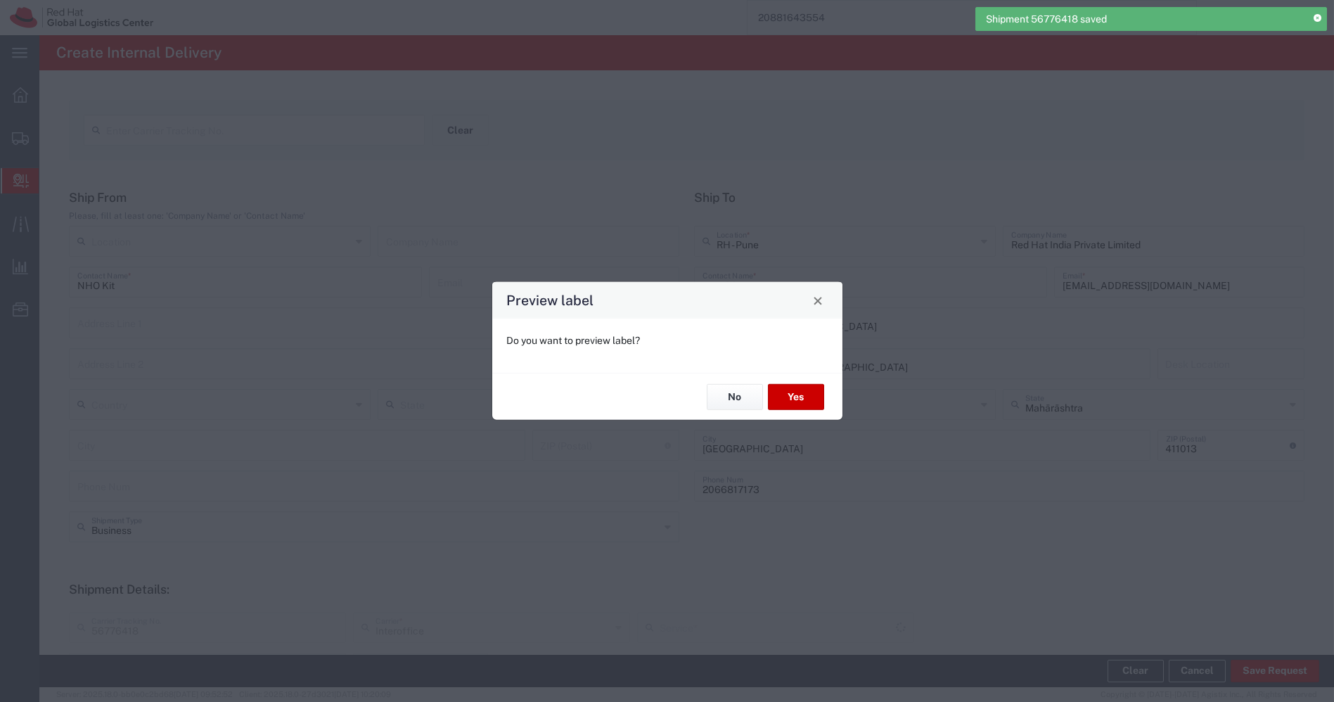
type input "PAK"
type input "IO_Ground"
click at [784, 395] on button "Yes" at bounding box center [796, 397] width 56 height 26
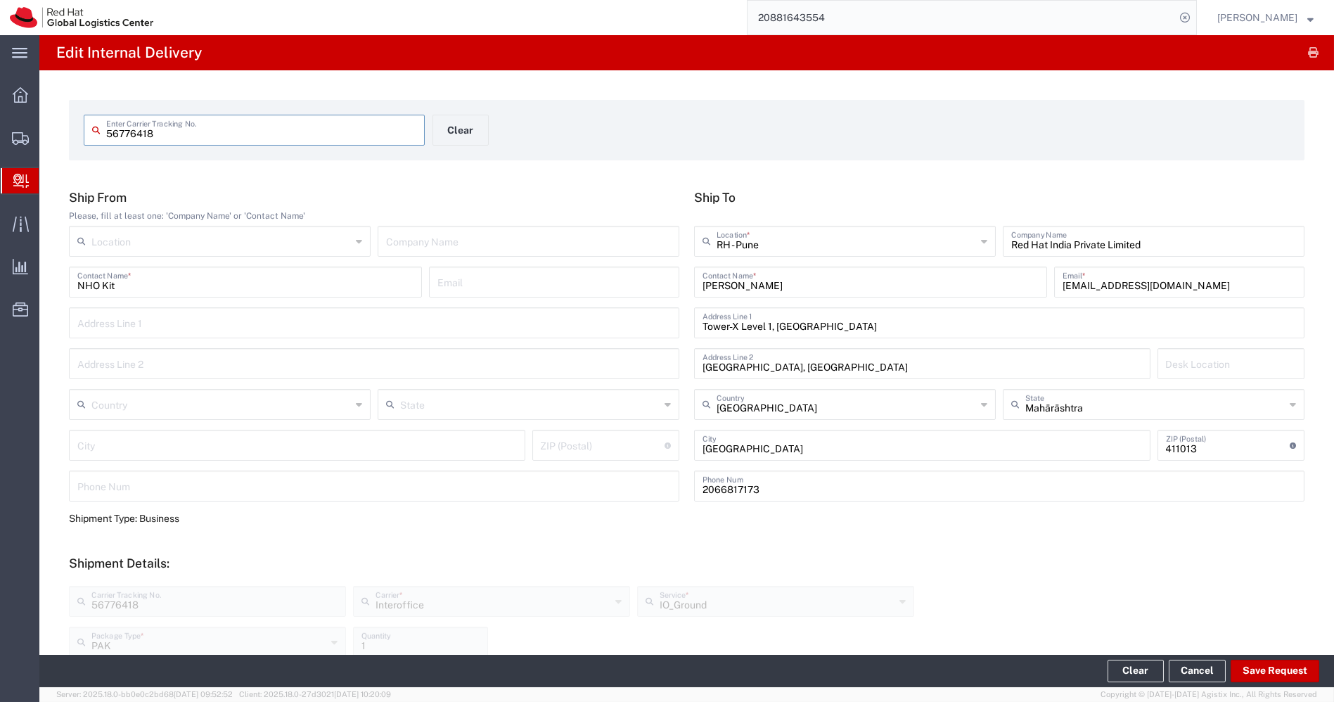
click at [192, 134] on input "56776418" at bounding box center [261, 129] width 310 height 25
paste input "5997162"
type input "55997162"
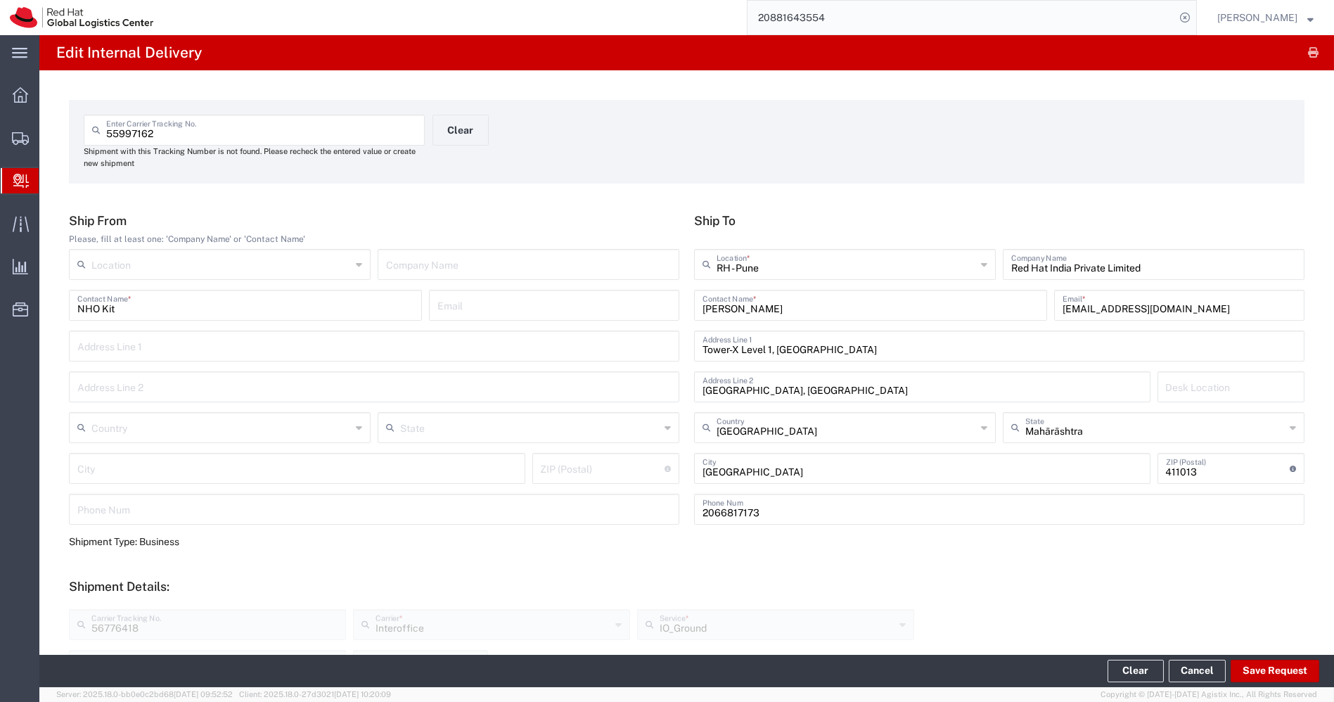
click at [0, 0] on span "Create Delivery" at bounding box center [0, 0] width 0 height 0
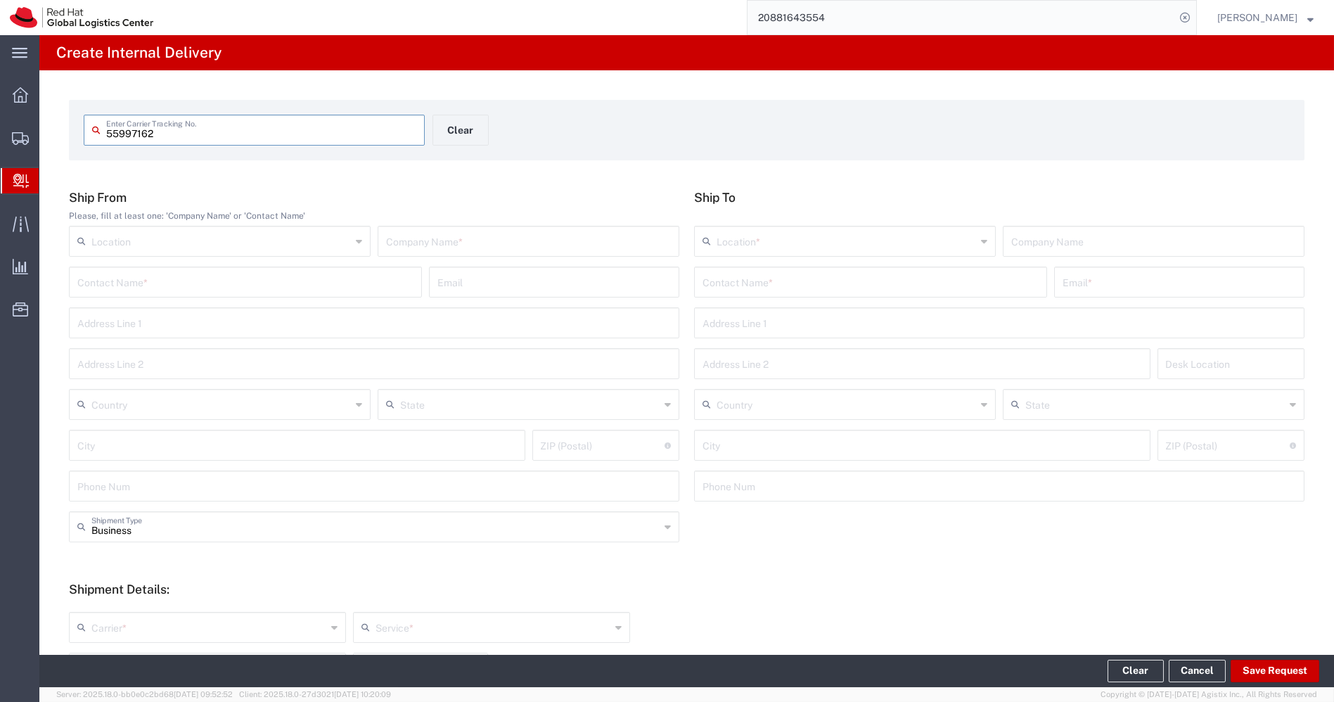
type input "55997162"
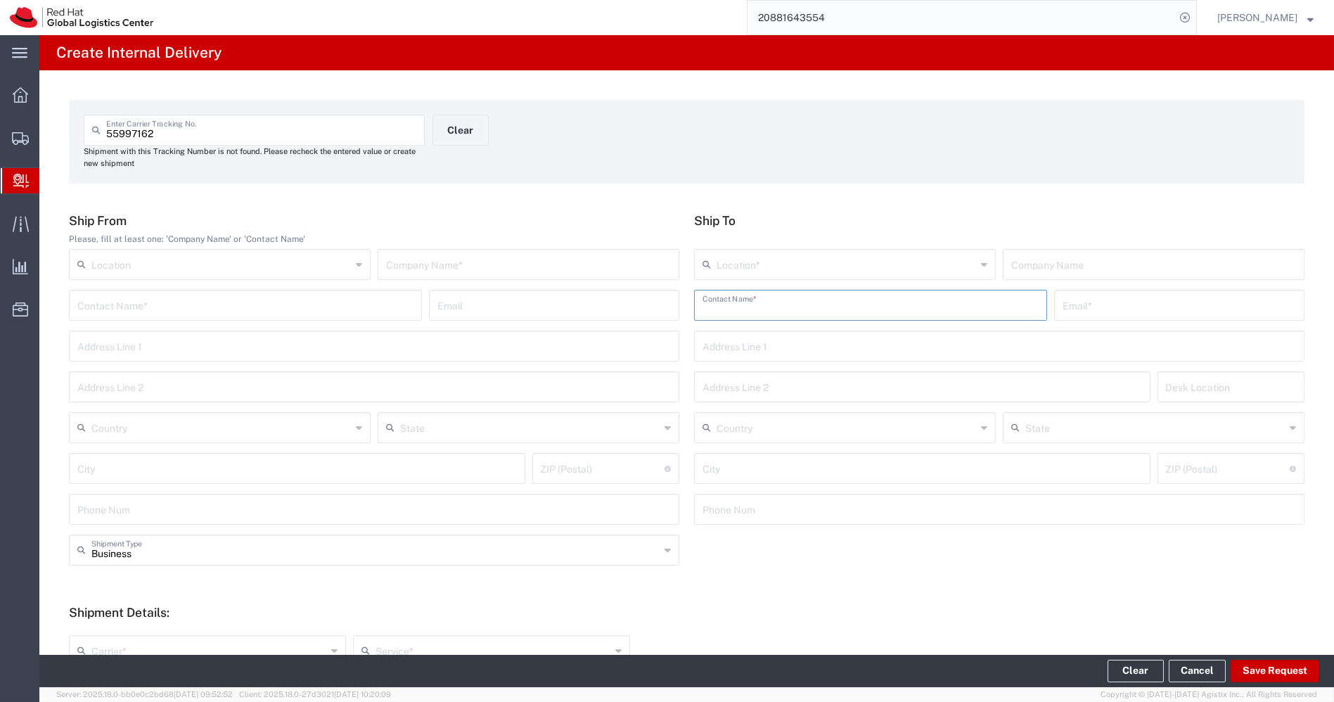
click at [806, 307] on input "text" at bounding box center [871, 304] width 336 height 25
paste input "[PERSON_NAME]"
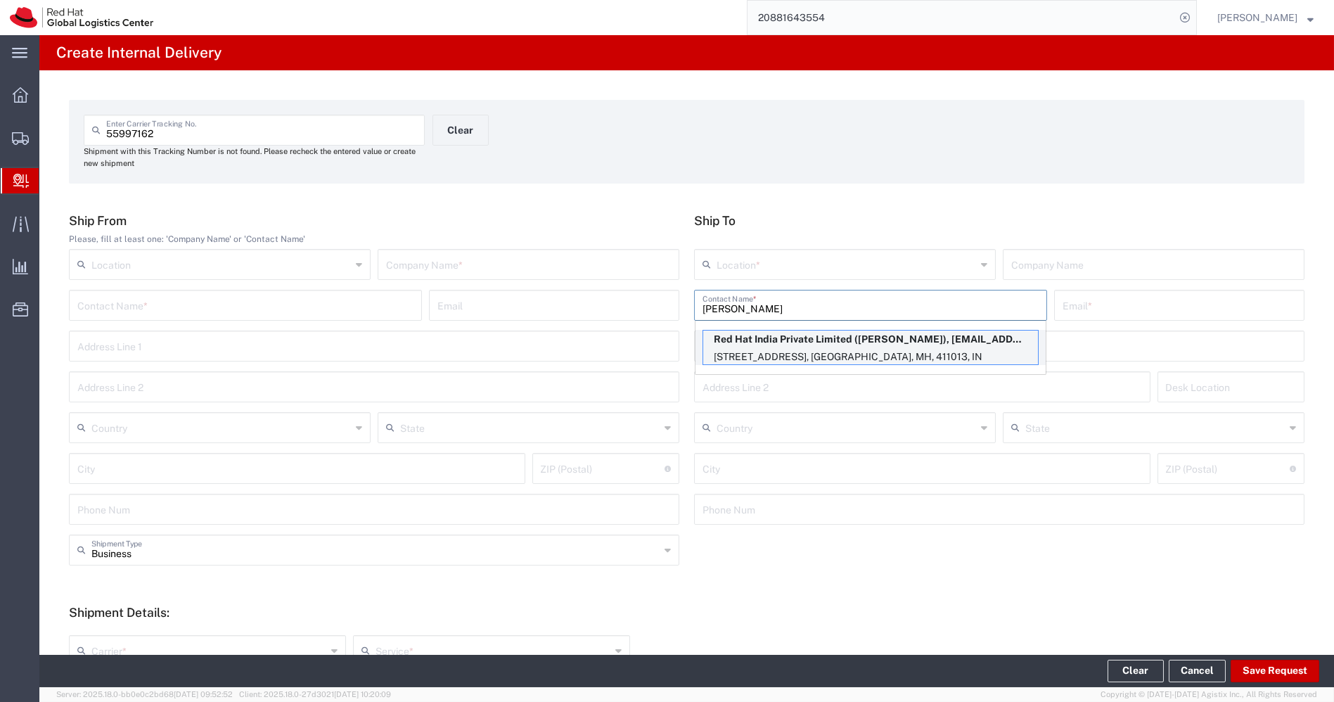
type input "[PERSON_NAME]"
click at [850, 350] on p "[STREET_ADDRESS], [GEOGRAPHIC_DATA], MH, 411013, IN" at bounding box center [870, 357] width 335 height 18
type input "RH - Pune - Tower 6"
type input "Red Hat India Private Limited"
type input "SAI VICHARAPU"
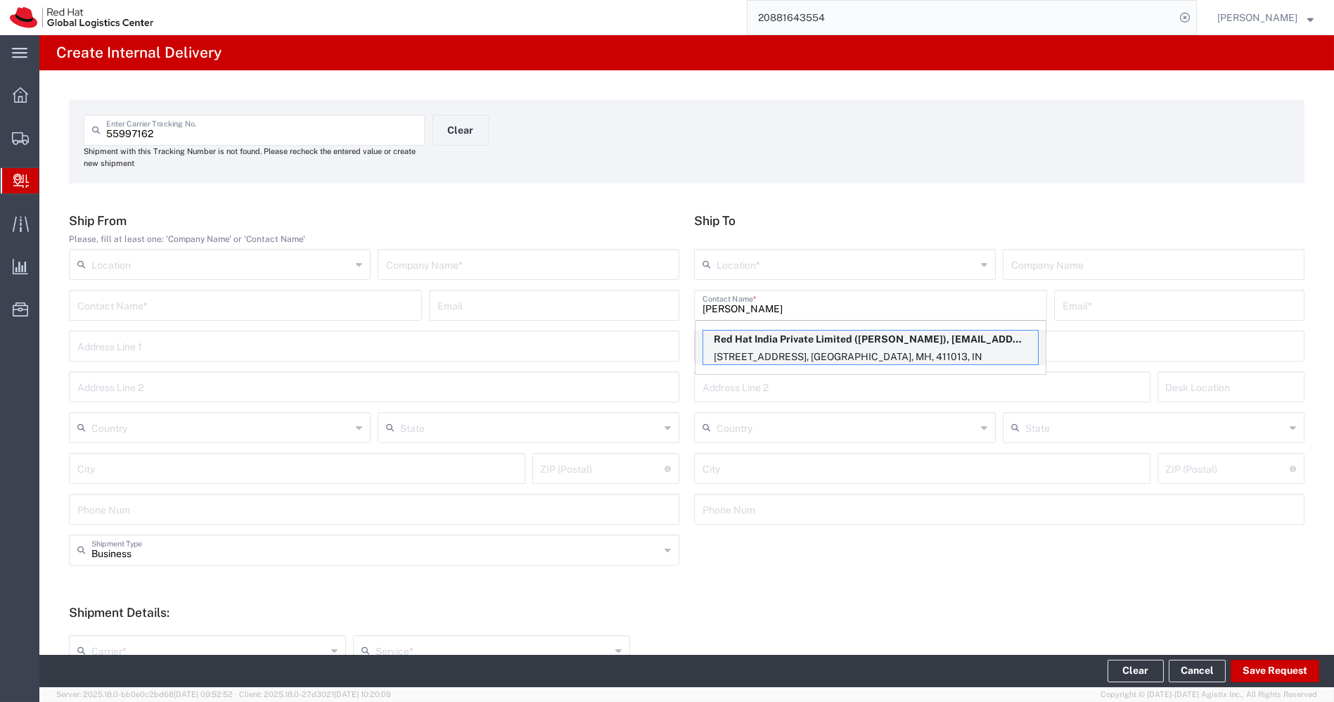
type input "[EMAIL_ADDRESS][DOMAIN_NAME]"
type input "[STREET_ADDRESS]"
type input "[GEOGRAPHIC_DATA], [GEOGRAPHIC_DATA]"
type input "FLEX"
type input "[GEOGRAPHIC_DATA]"
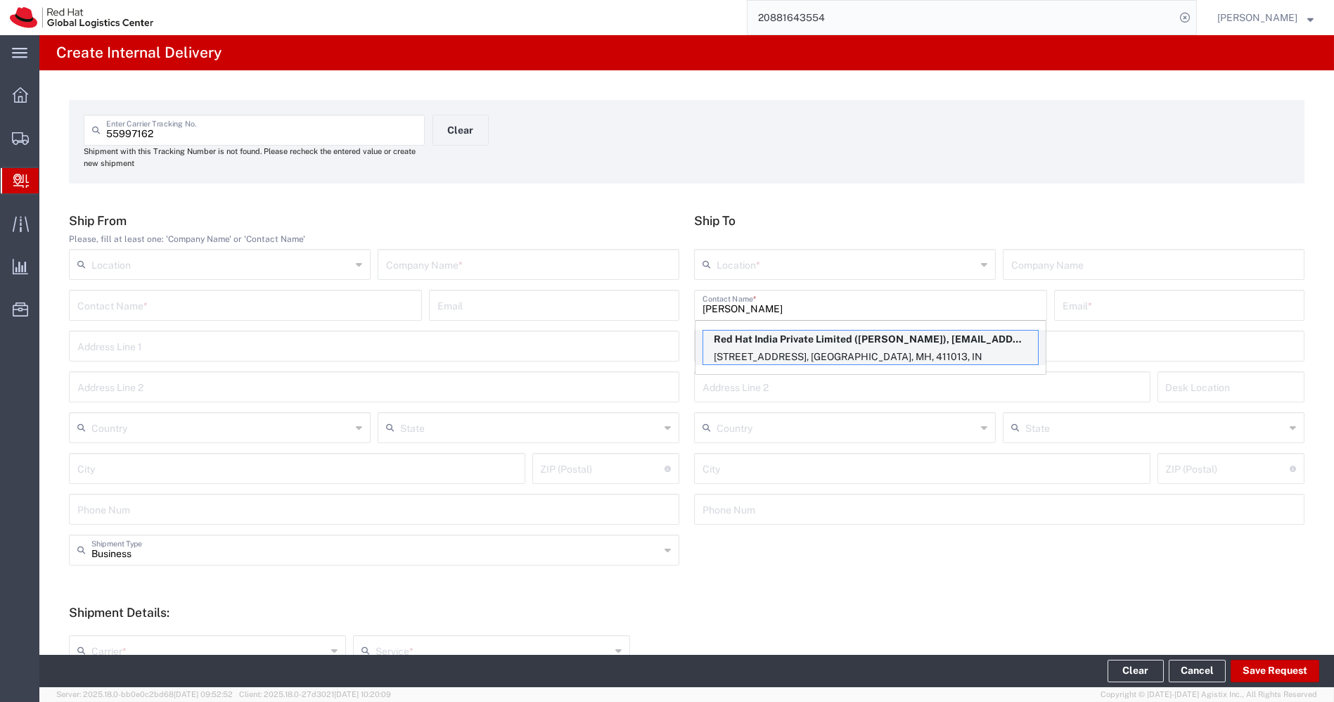
type input "[GEOGRAPHIC_DATA]"
type input "411013"
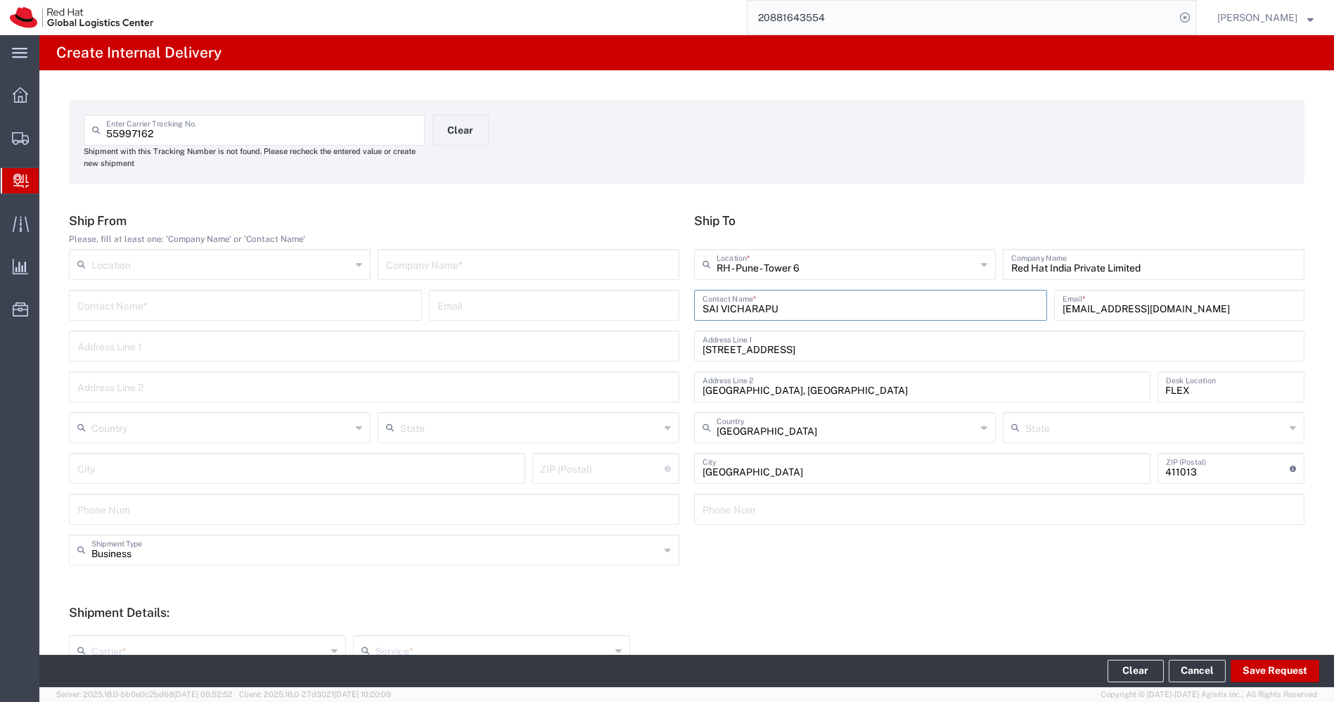
type input "Mahārāshtra"
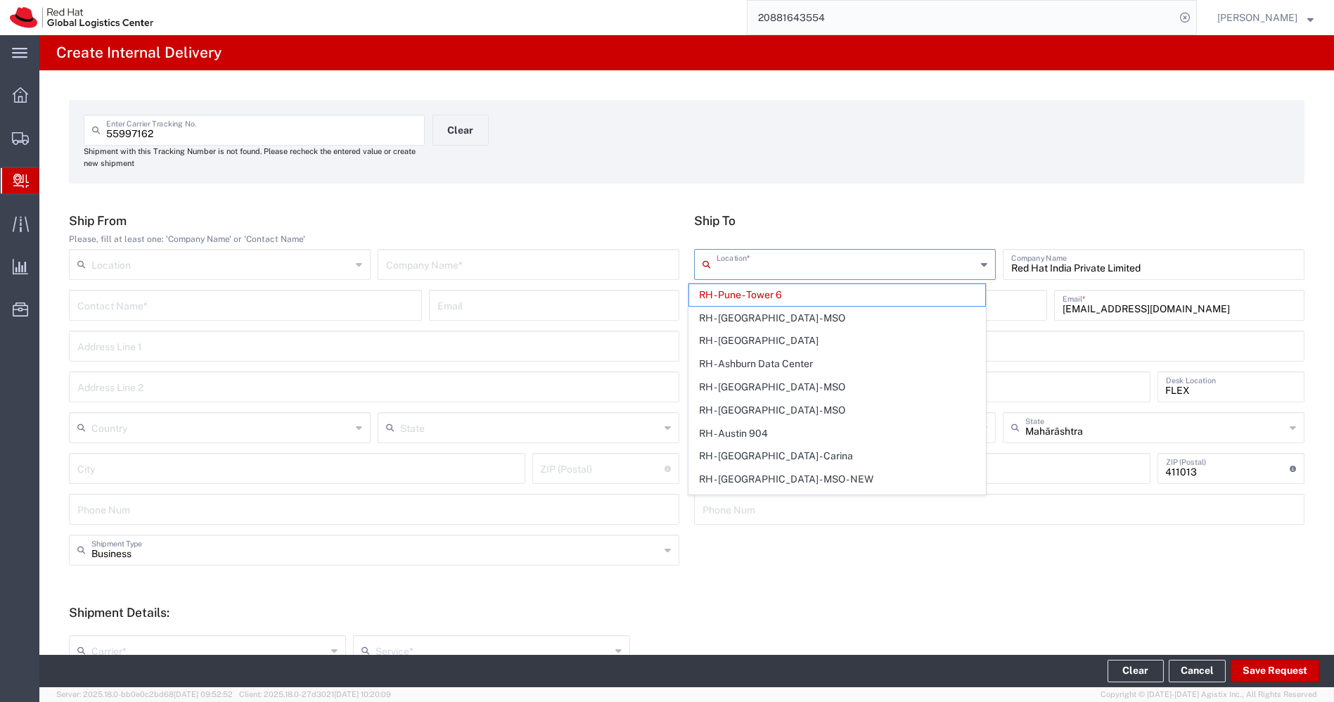
click at [907, 269] on input "text" at bounding box center [847, 263] width 260 height 25
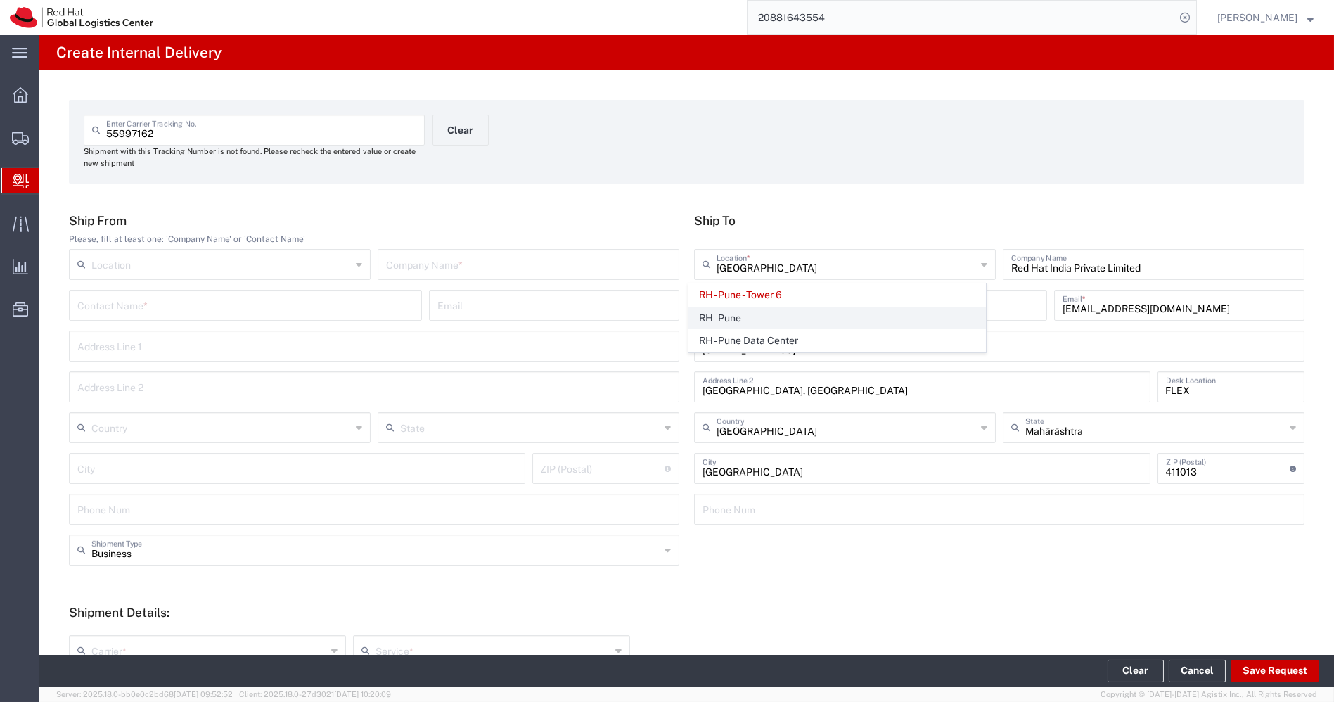
click at [795, 324] on span "RH - Pune" at bounding box center [837, 318] width 296 height 22
type input "RH - Pune"
type input "Tower-X Level 1, [GEOGRAPHIC_DATA]"
type input "2066817173"
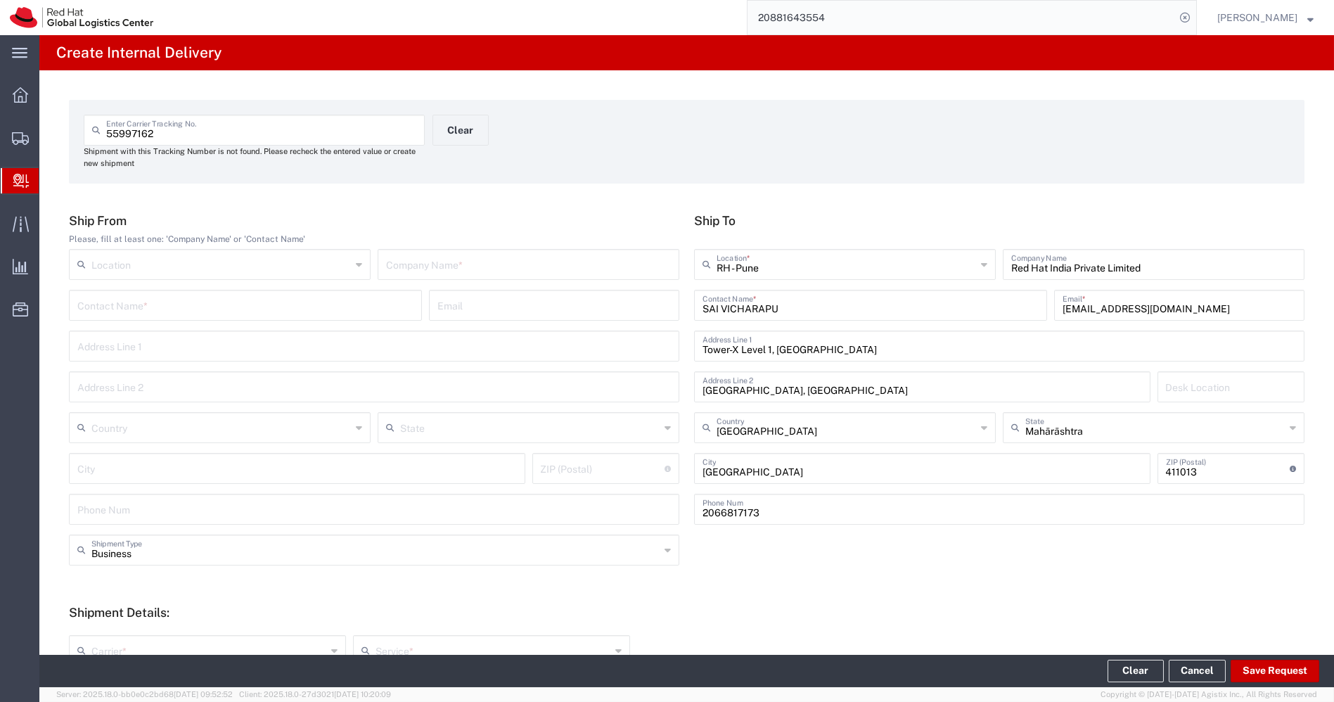
click at [305, 319] on div "Contact Name *" at bounding box center [245, 305] width 353 height 31
click at [297, 306] on input "text" at bounding box center [245, 304] width 336 height 25
paste input "APAC Logistics -NHO"
type input "APAC Logistics -NHO"
click at [222, 124] on input "55997162" at bounding box center [261, 129] width 310 height 25
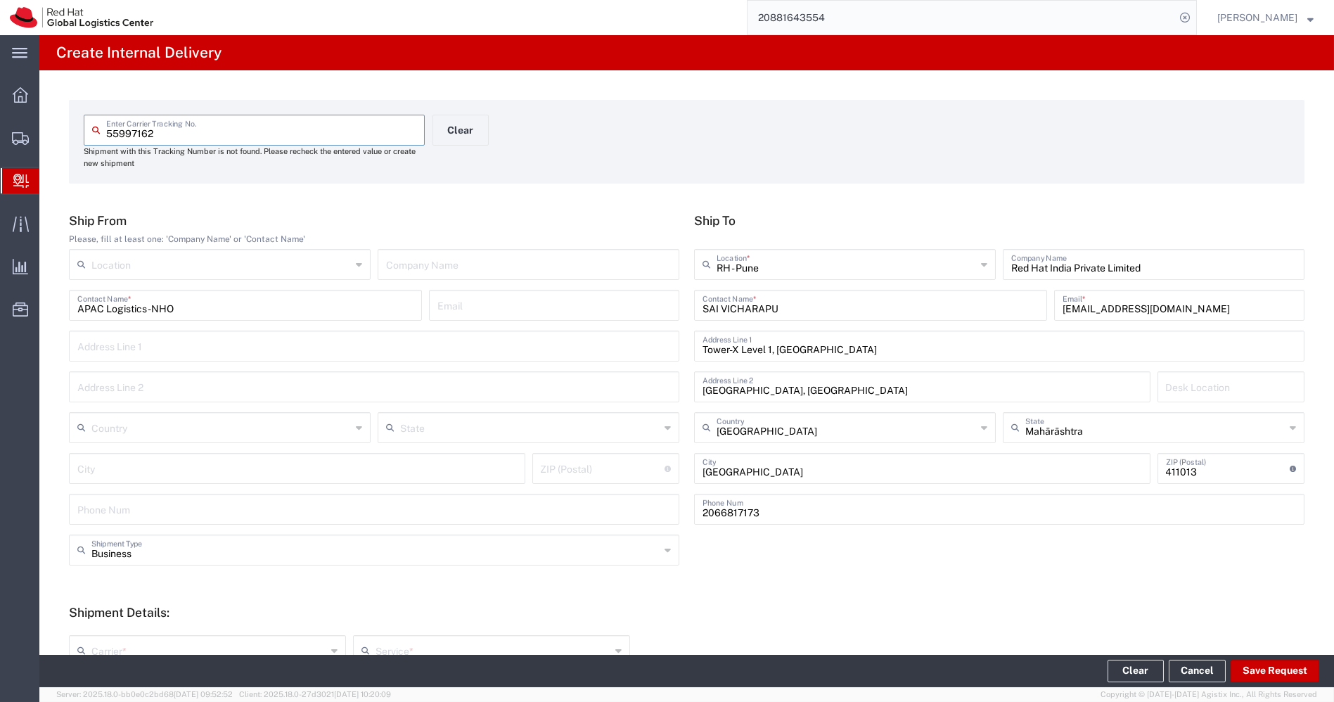
click at [222, 124] on input "55997162" at bounding box center [261, 129] width 310 height 25
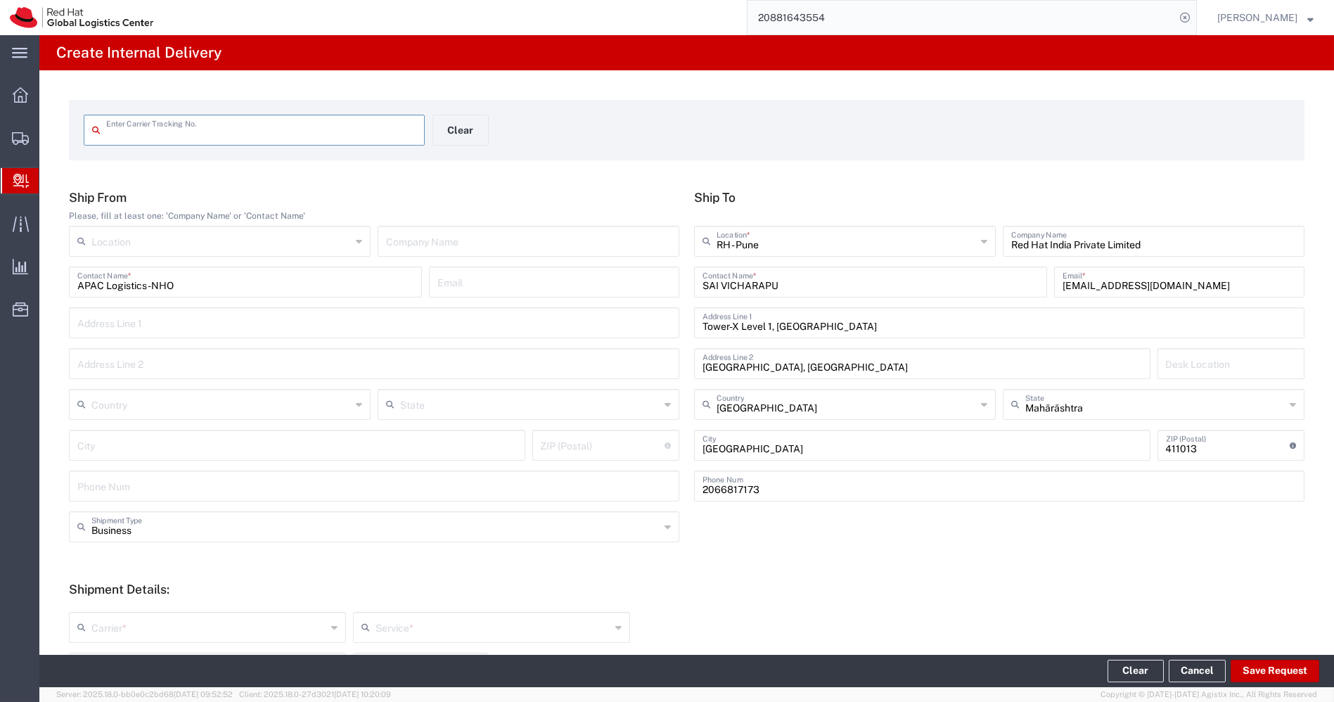
scroll to position [302, 0]
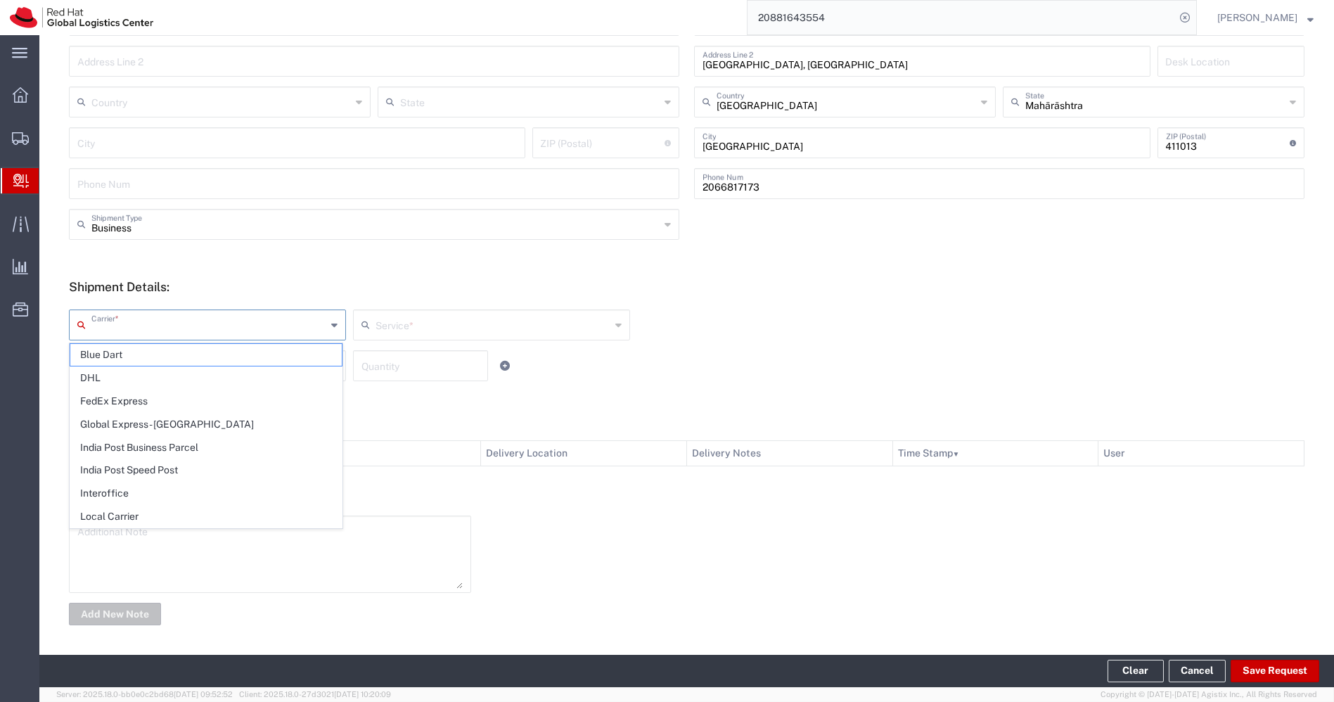
click at [296, 319] on input "text" at bounding box center [208, 324] width 235 height 25
click at [150, 491] on span "Interoffice" at bounding box center [206, 494] width 272 height 22
type input "Interoffice"
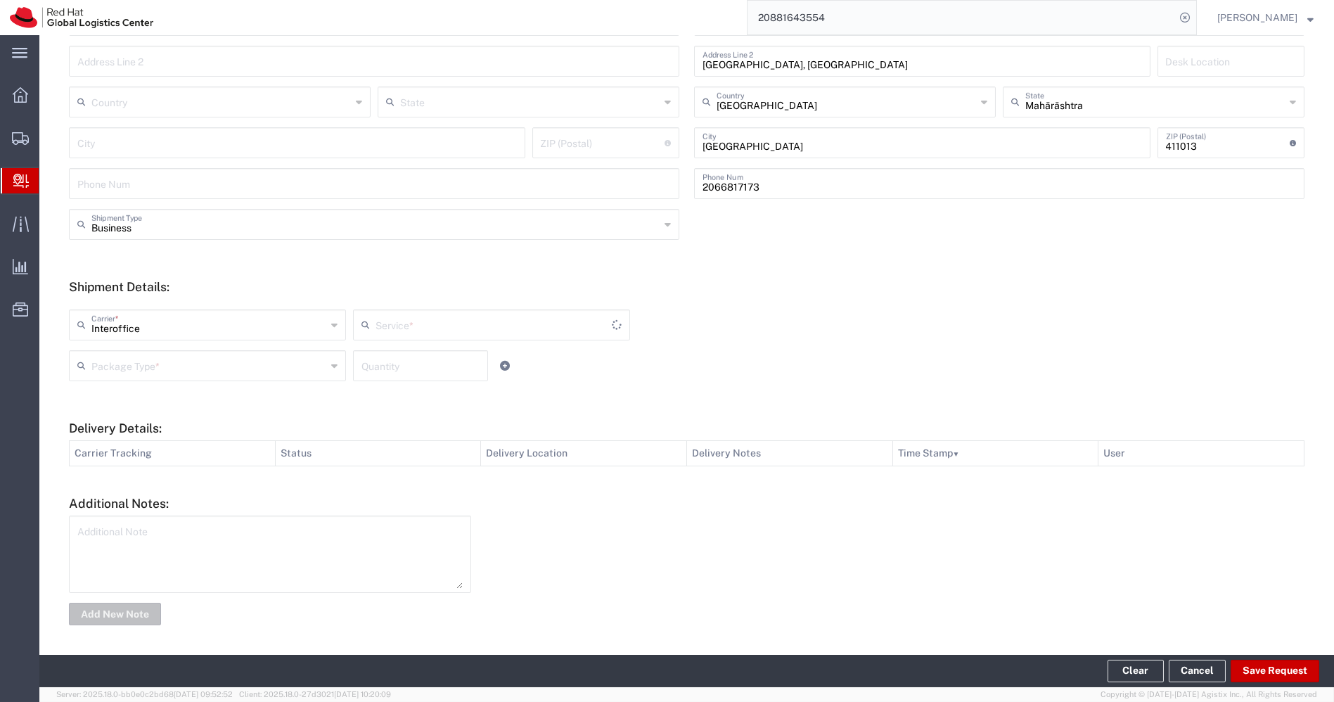
type input "IO_Ground"
click at [277, 372] on input "text" at bounding box center [208, 364] width 235 height 25
click at [172, 435] on span "PAK" at bounding box center [206, 442] width 272 height 22
type input "PAK"
click at [384, 359] on input "number" at bounding box center [421, 364] width 118 height 25
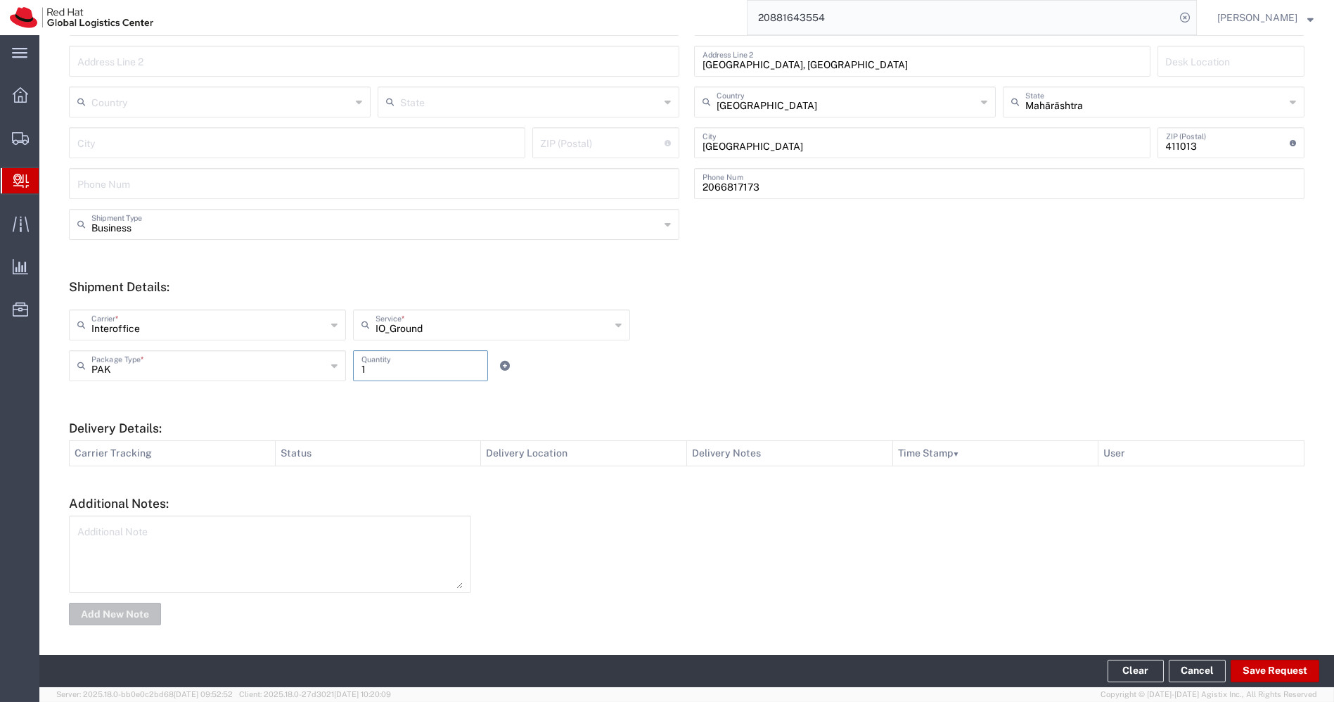
type input "1"
click at [184, 541] on textarea at bounding box center [269, 554] width 385 height 69
type textarea "NHO Kit."
click at [106, 617] on button "Add New Note" at bounding box center [115, 614] width 92 height 23
click at [1261, 670] on button "Save Request" at bounding box center [1275, 671] width 89 height 23
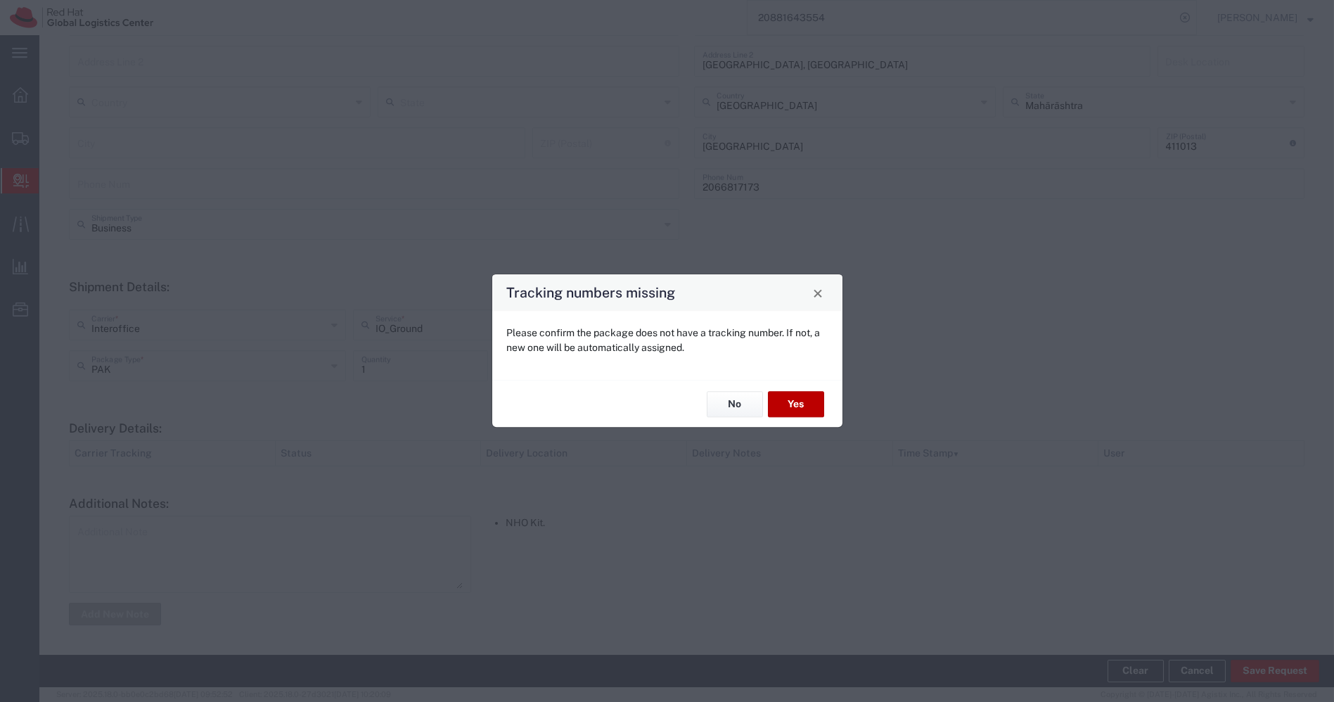
click at [798, 403] on button "Yes" at bounding box center [796, 404] width 56 height 26
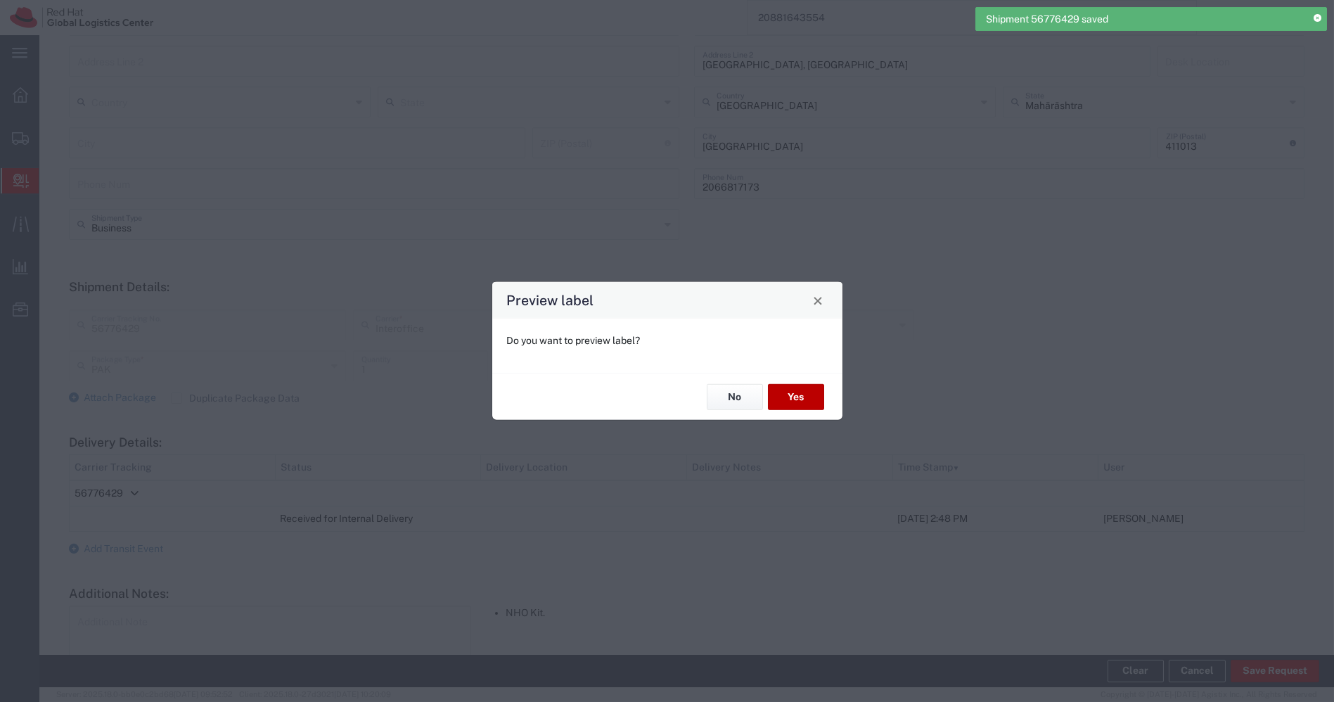
click at [798, 400] on button "Yes" at bounding box center [796, 397] width 56 height 26
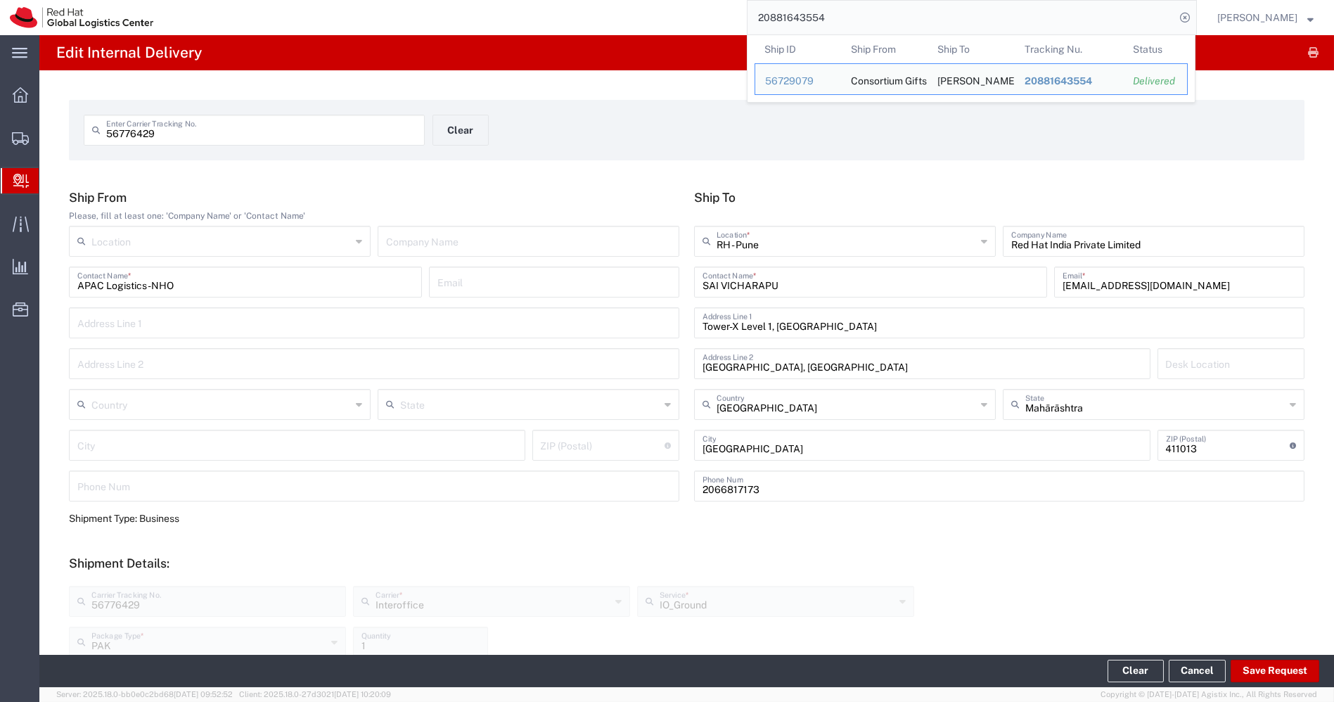
click at [857, 18] on input "20881643554" at bounding box center [962, 18] width 428 height 34
paste input "392320495802"
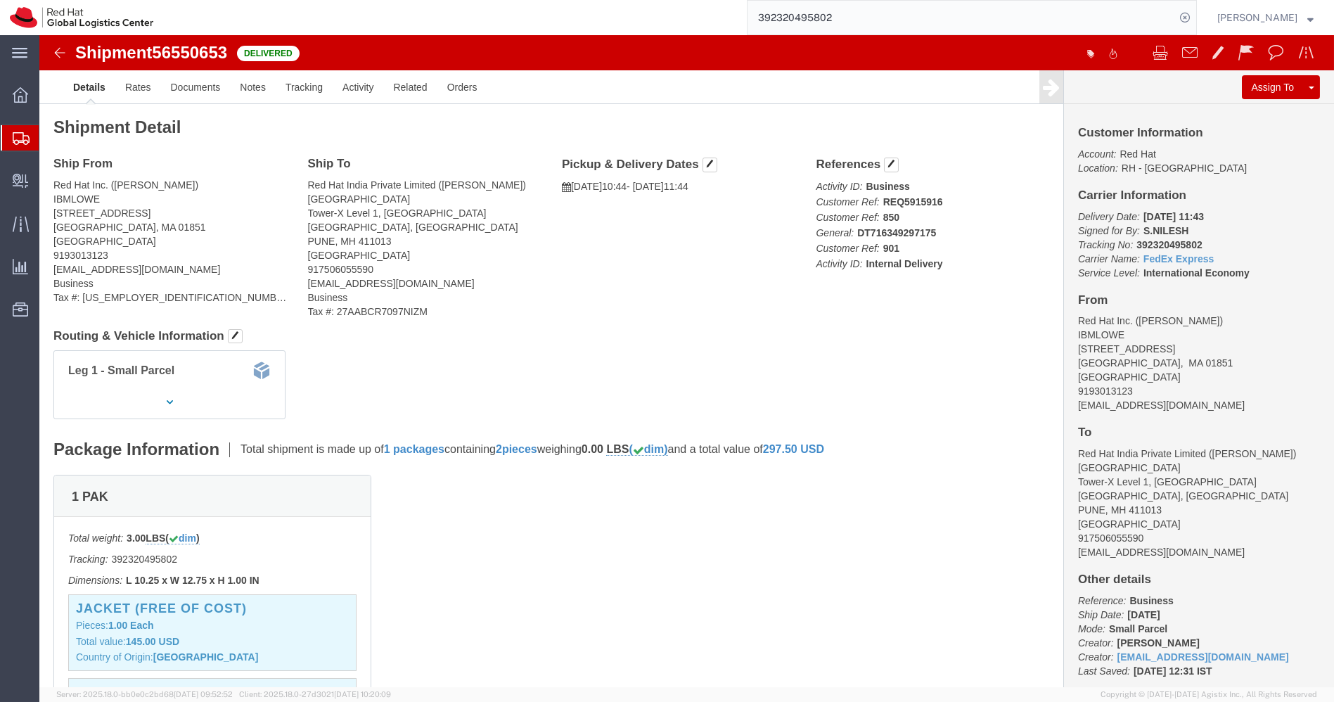
scroll to position [155, 0]
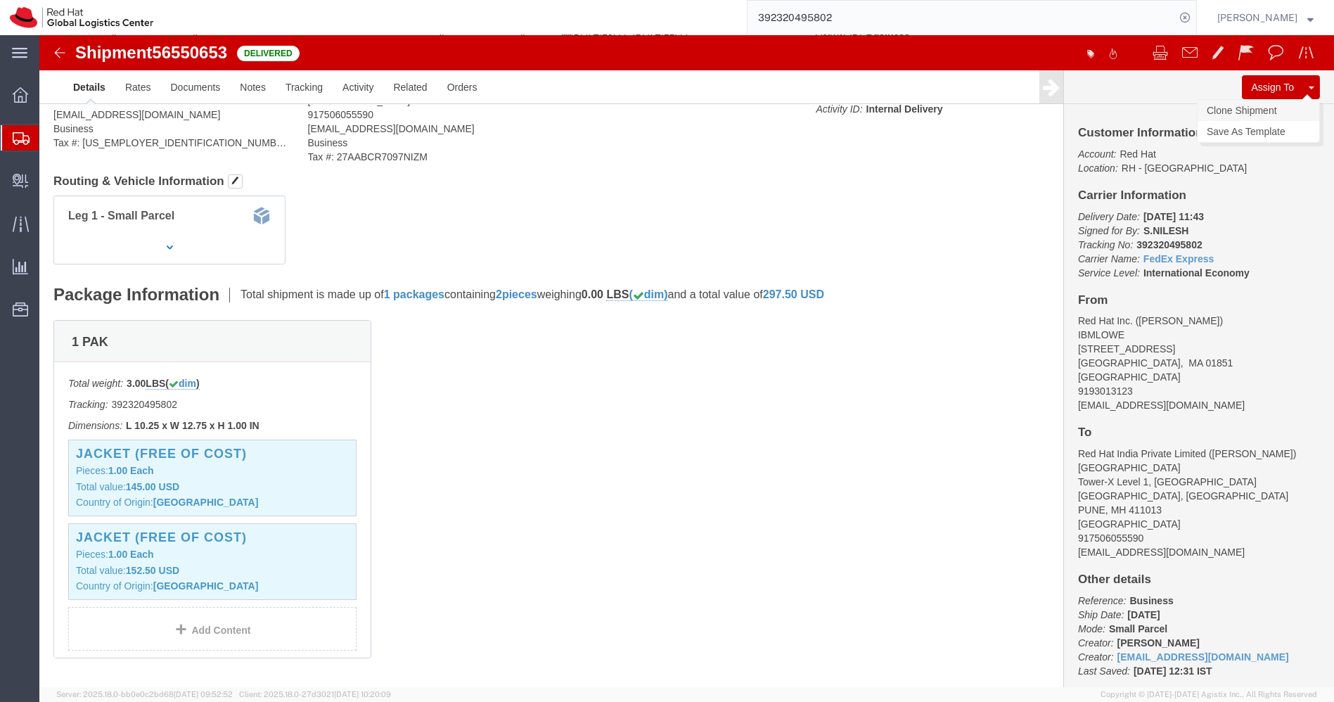
click link "Clone Shipment"
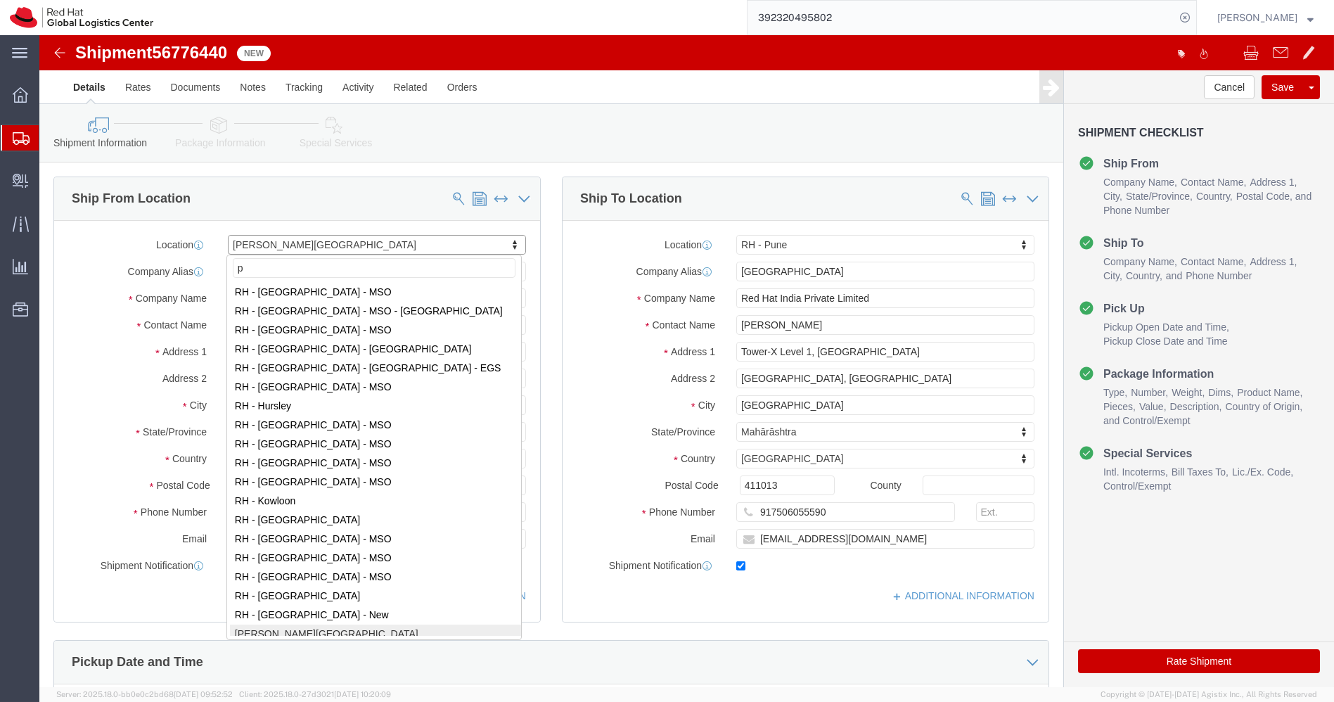
scroll to position [0, 0]
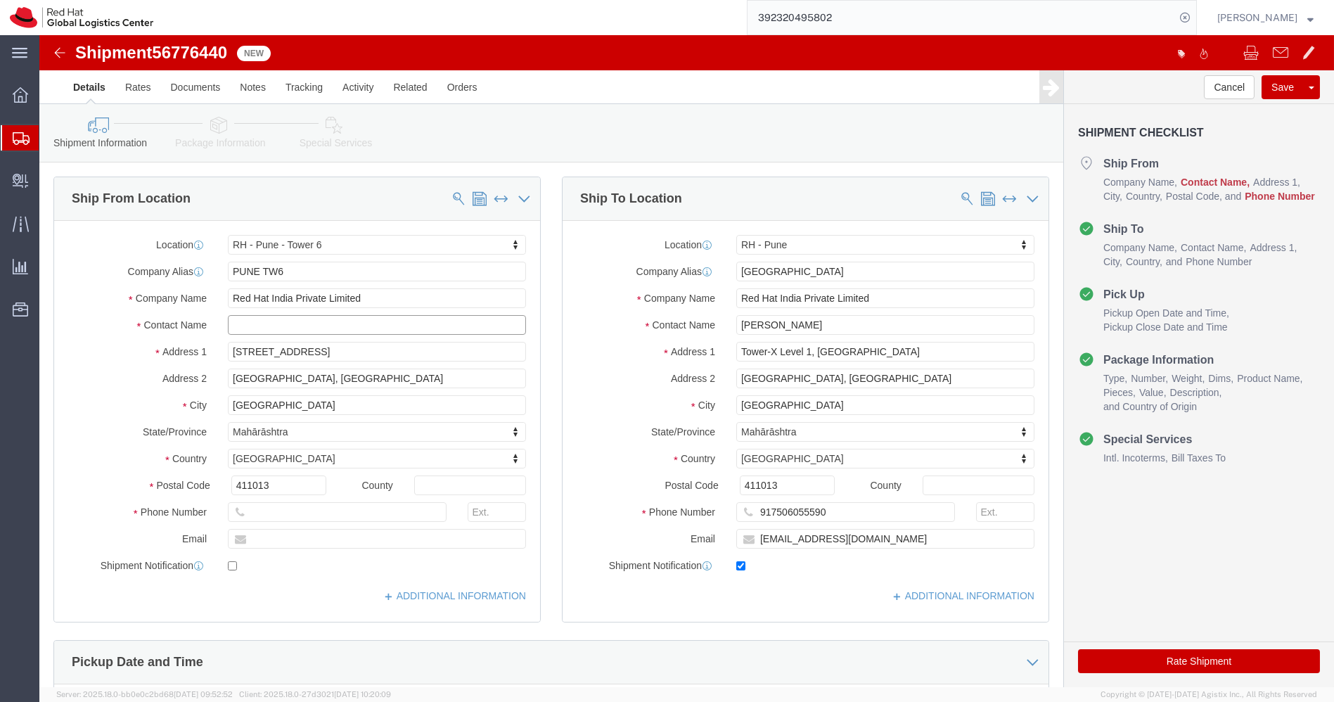
click input "text"
click input "APAC Locigistes"
click input "[PERSON_NAME]"
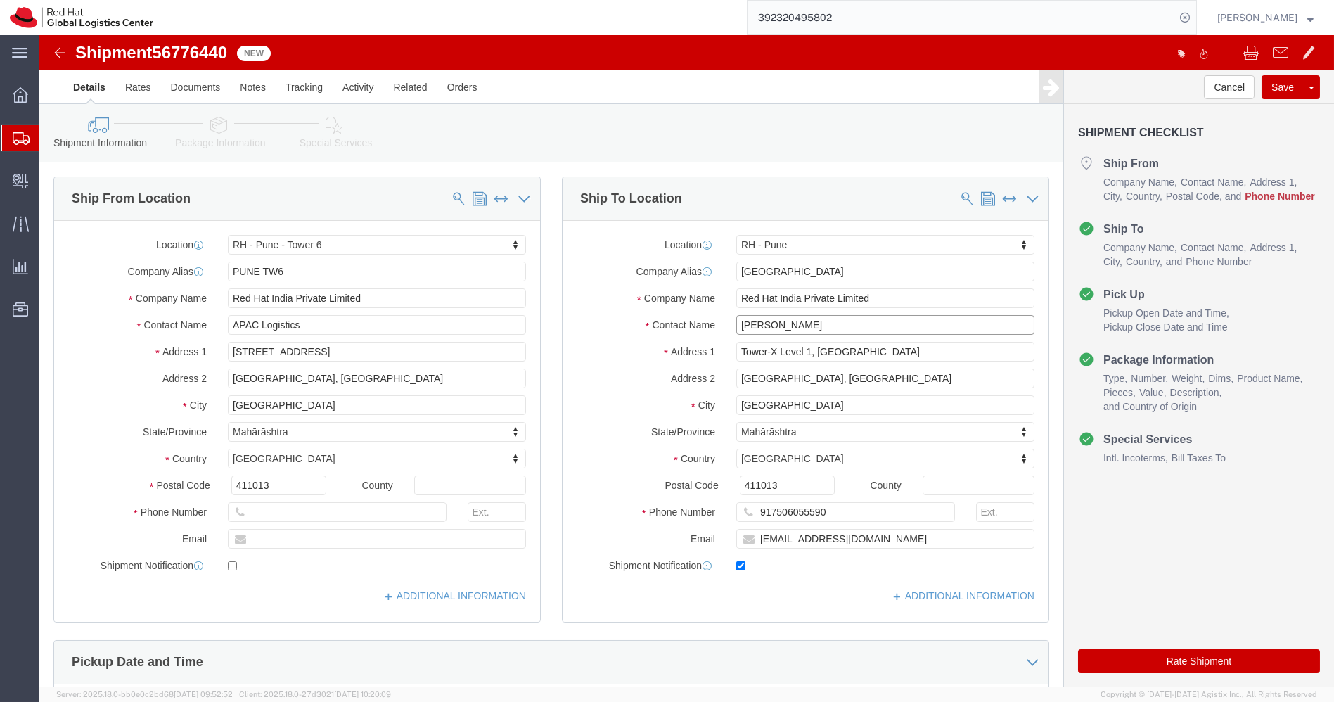
click input "[PERSON_NAME]"
click p "- Red Hat India Private Limited - ([PERSON_NAME]) [GEOGRAPHIC_DATA][STREET_ADDR…"
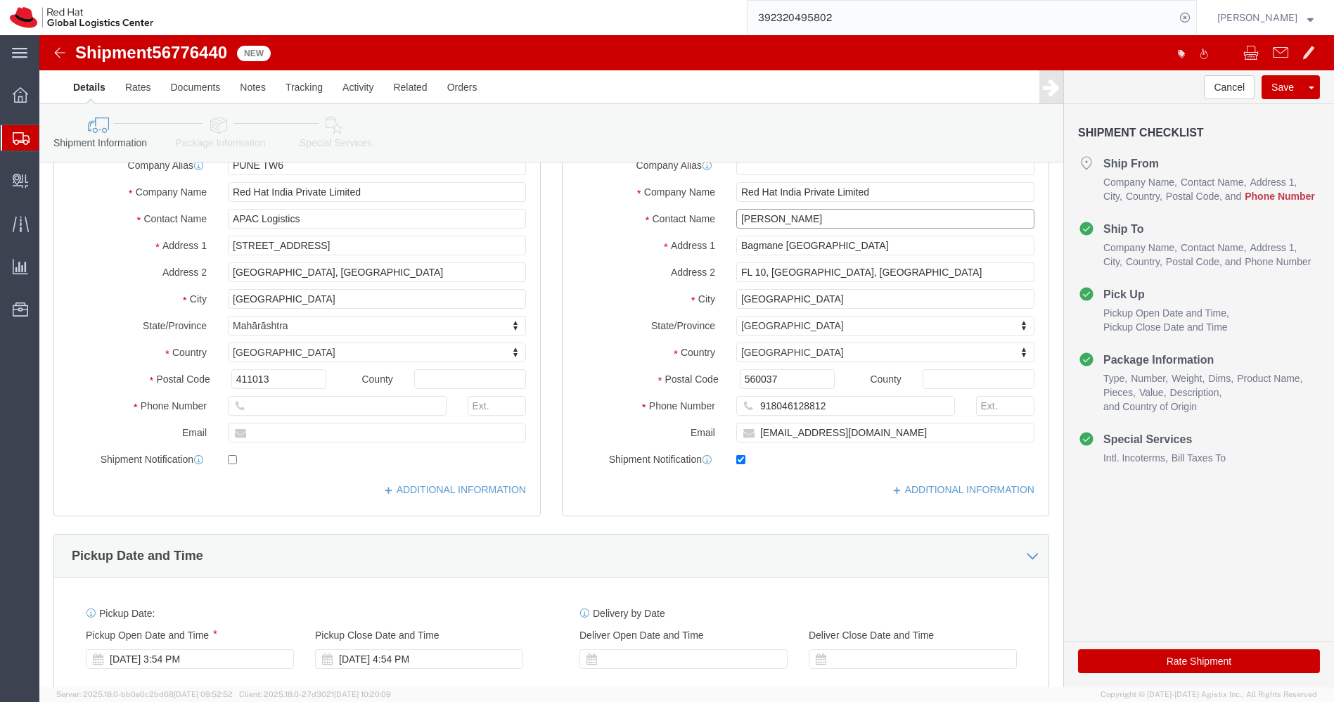
scroll to position [107, 0]
click input "text"
click input "checkbox"
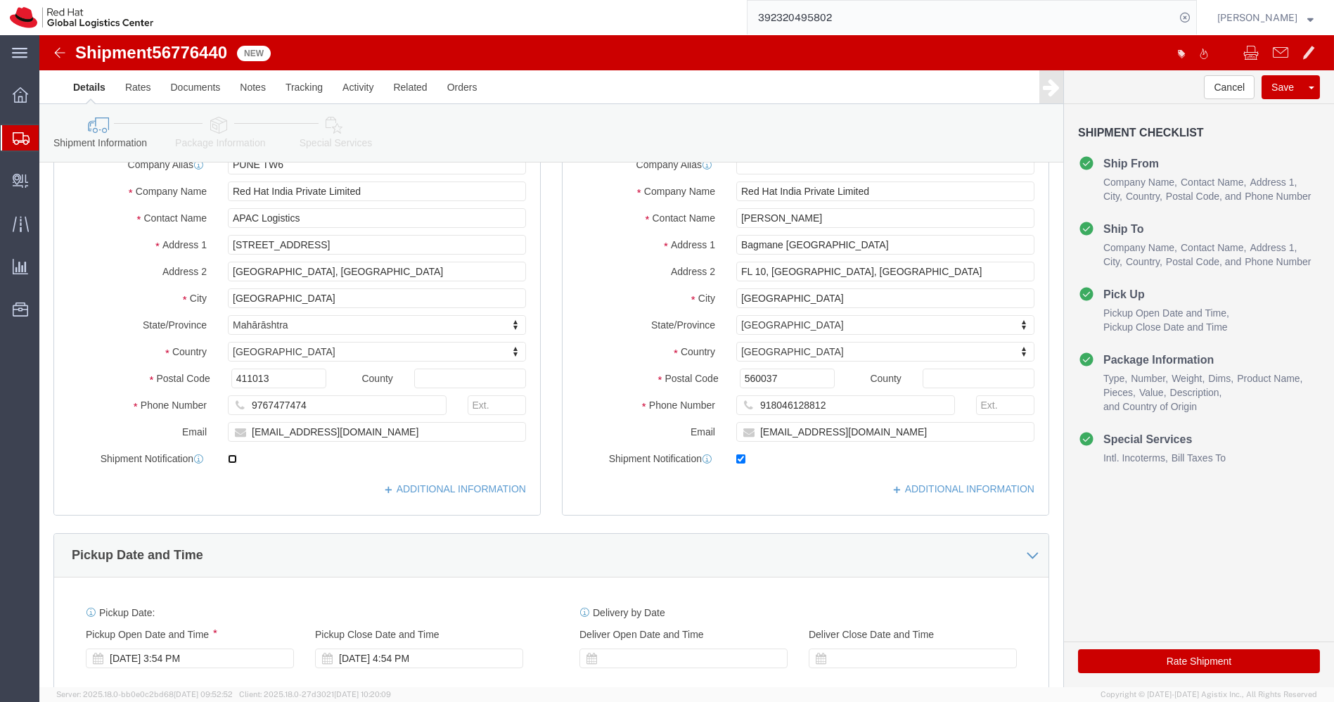
click input "checkbox"
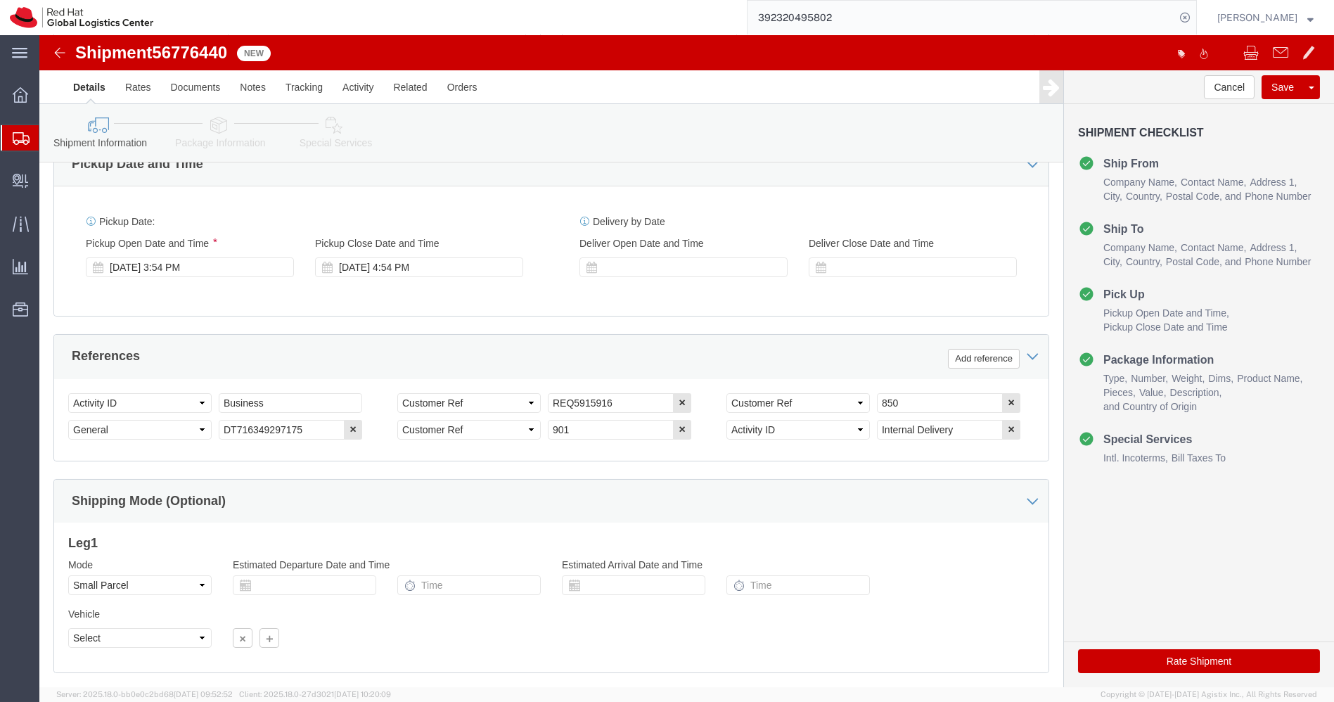
scroll to position [580, 0]
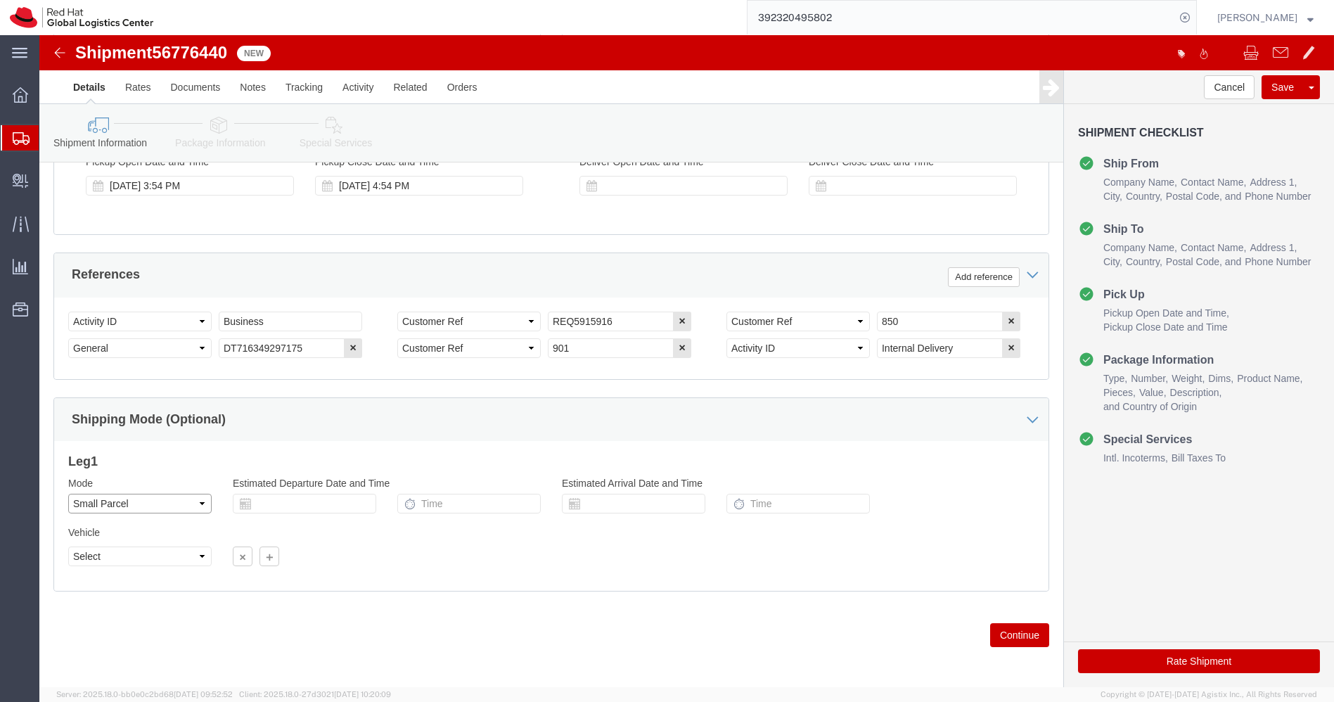
drag, startPoint x: 129, startPoint y: 461, endPoint x: 99, endPoint y: 480, distance: 35.7
click div "Mode Select Air Less than Truckload Multi-Leg Ocean Freight Rail Small Parcel T…"
click select "Select Air Less than Truckload Multi-Leg Ocean Freight Rail Small Parcel Truckl…"
click icon
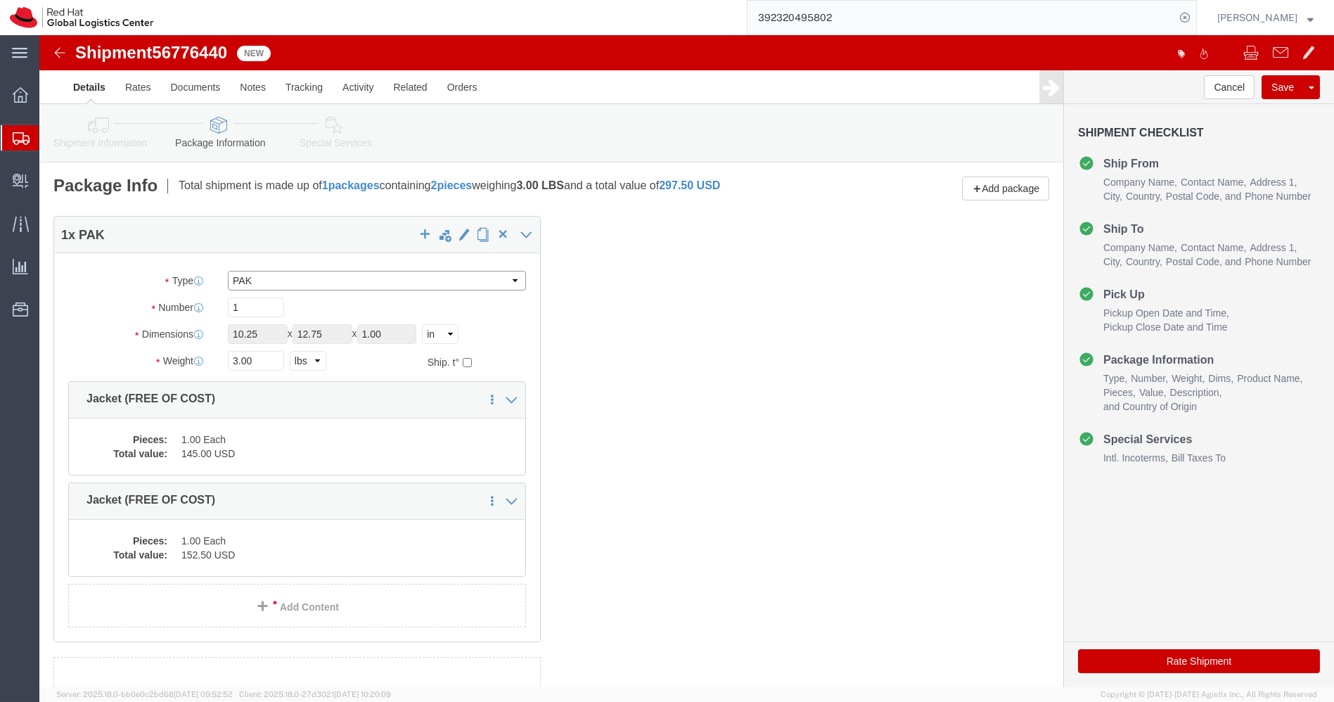
click select "Select Case(s) Crate(s) Envelope Large Box Medium Box PAK Skid(s) Small Box Sma…"
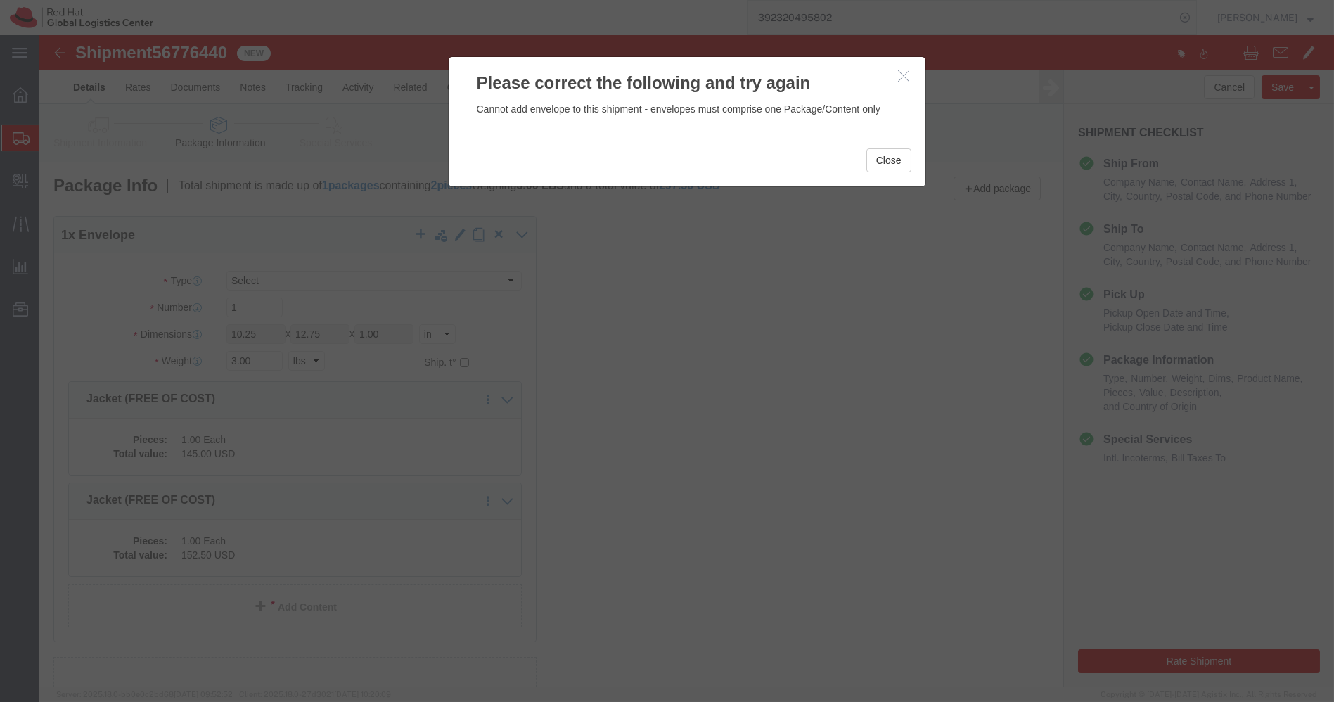
click icon "button"
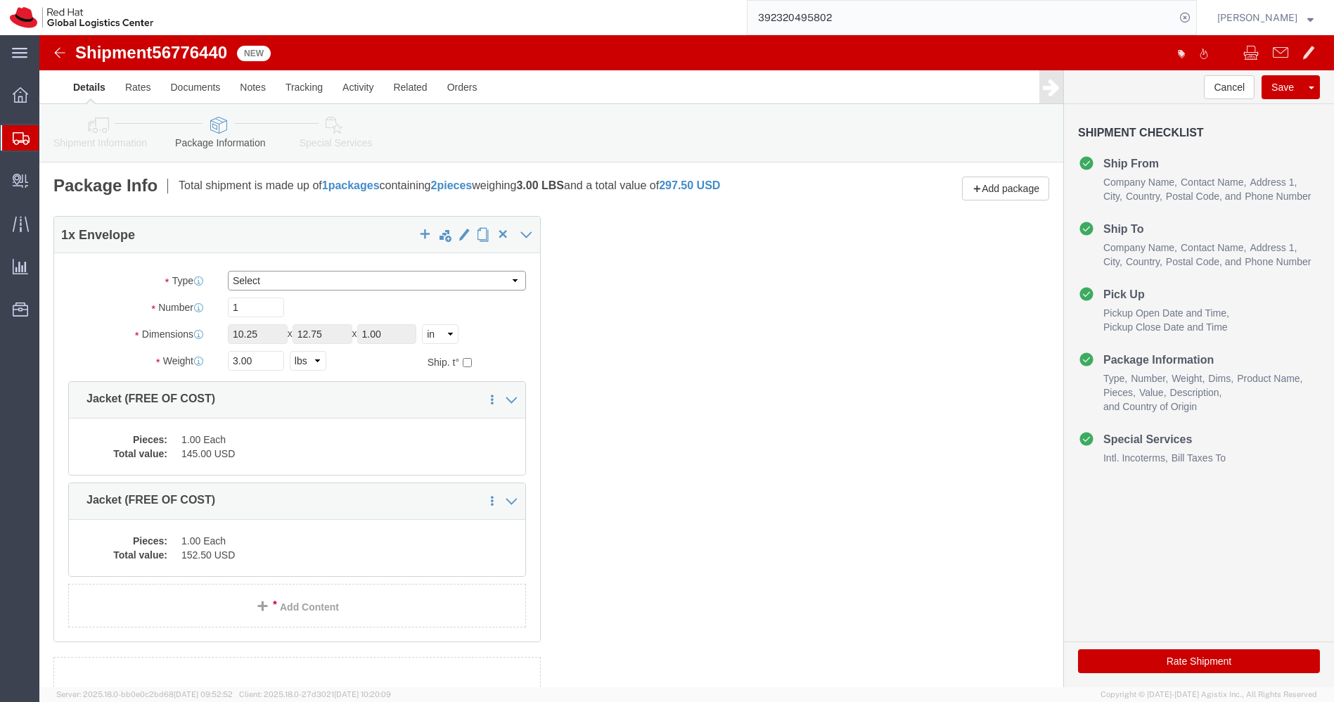
click select "Select Case(s) Crate(s) Envelope Large Box Medium Box PAK Skid(s) Small Box Sma…"
click input "10.25"
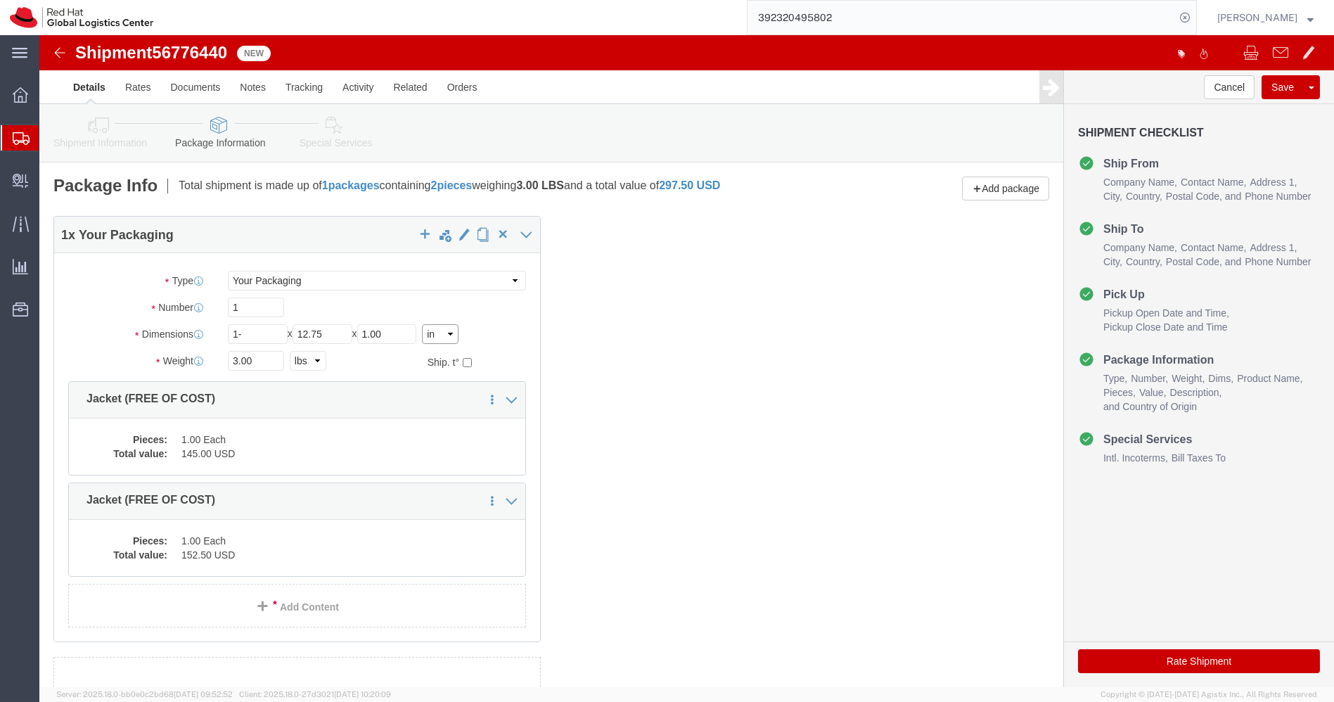
click div "Package Type Select Case(s) Crate(s) Envelope Large Box Medium Box PAK Skid(s) …"
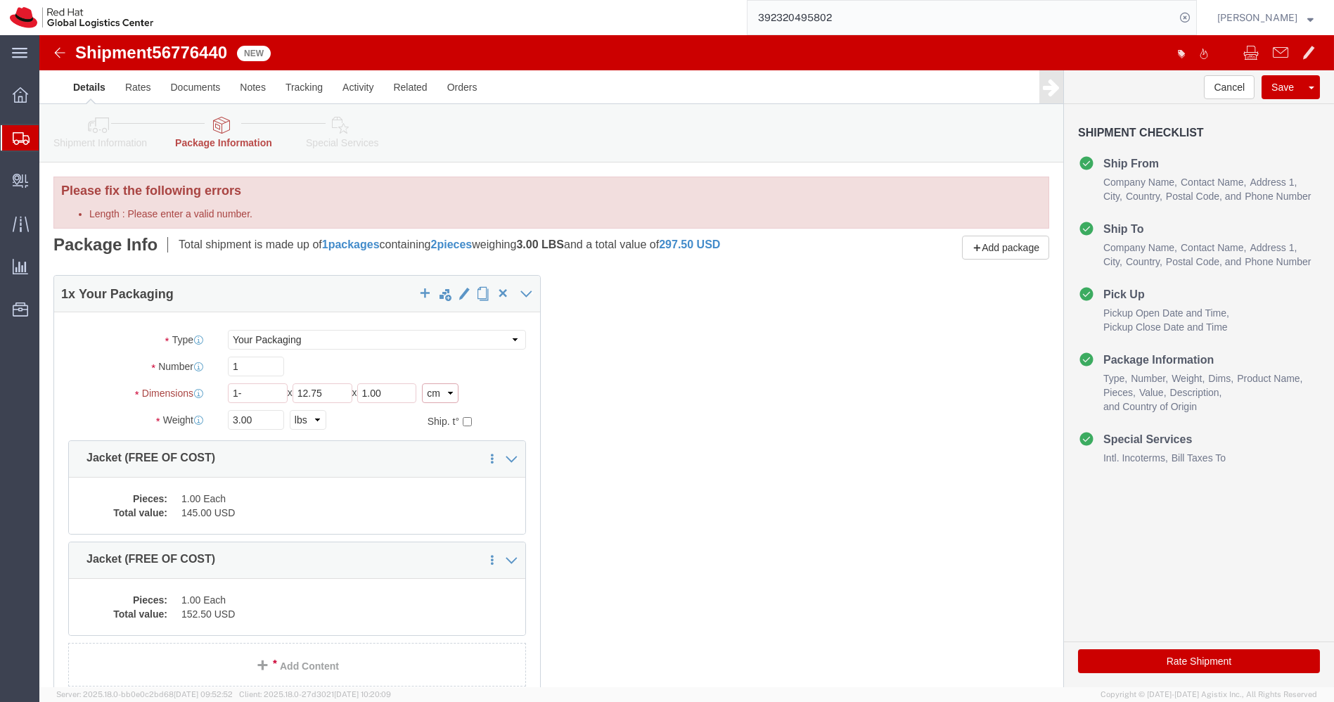
click select "Select cm ft in"
click select "Select kgs lbs"
click input "NaN"
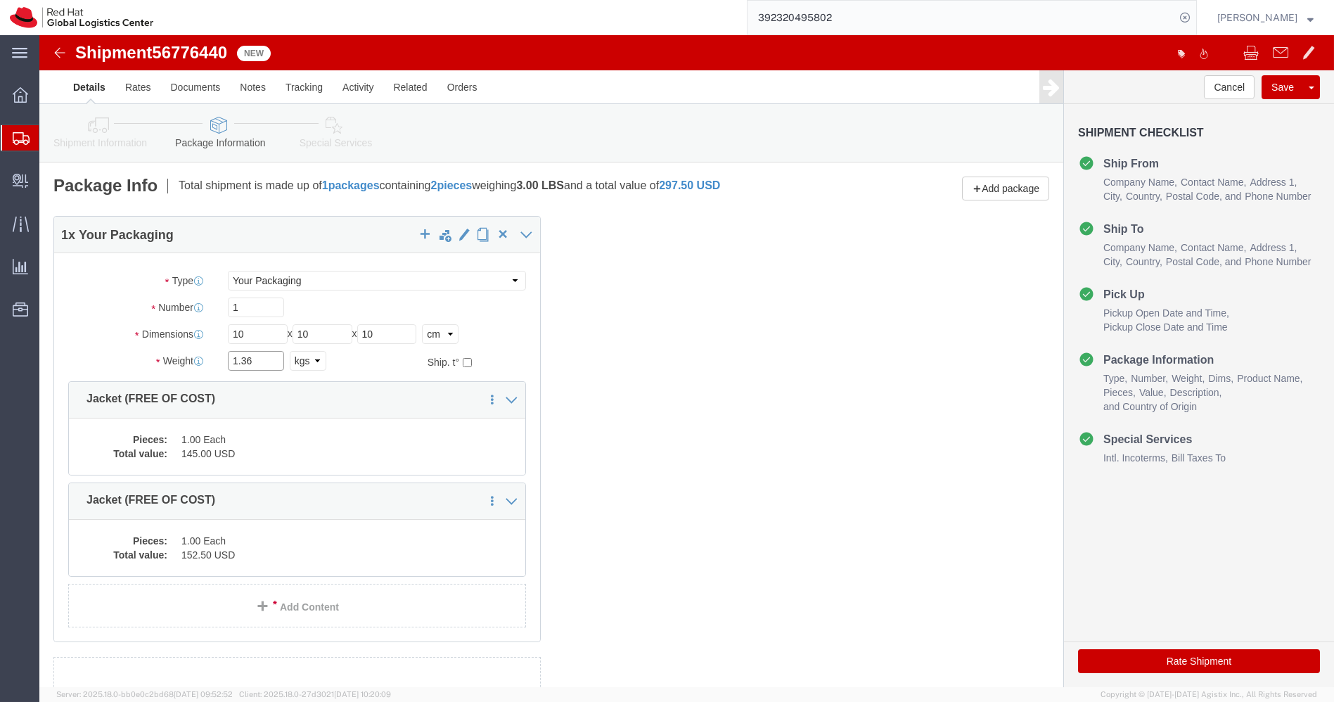
click input "1.36"
click div "Pieces: 1.00 Each Total value: 145.00 USD"
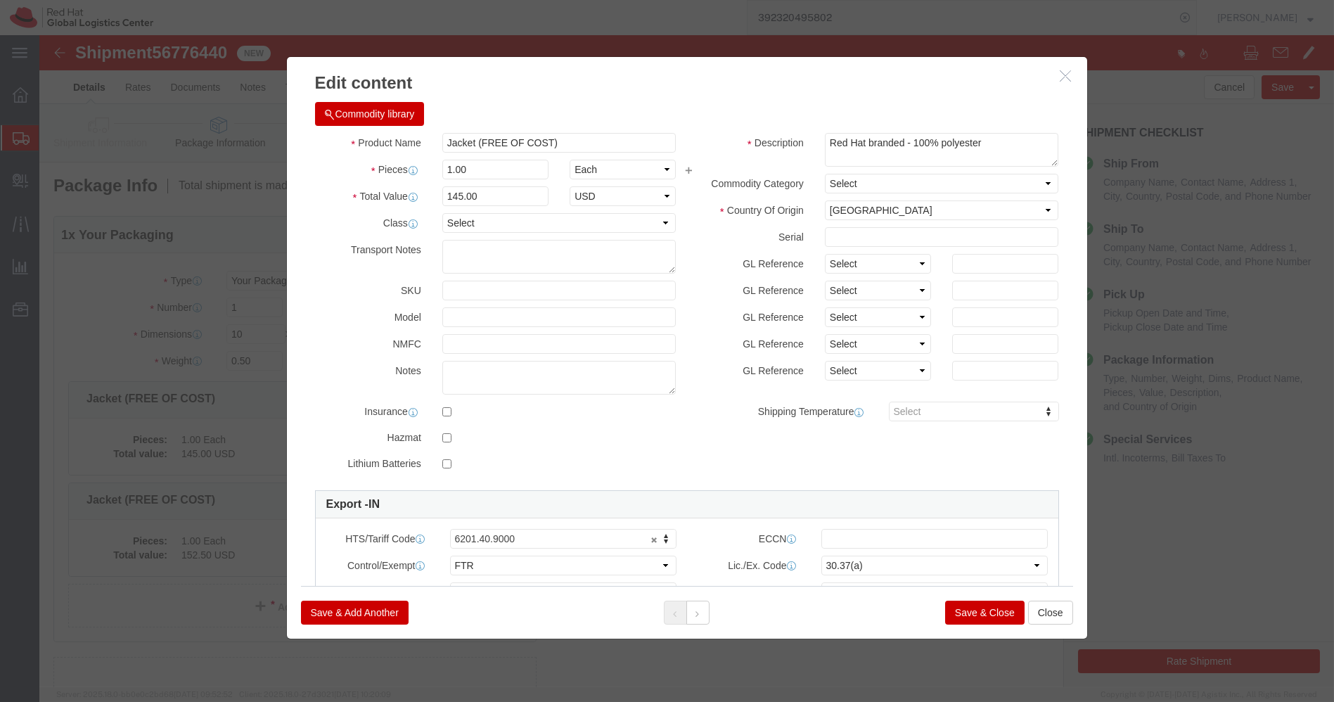
click button "button"
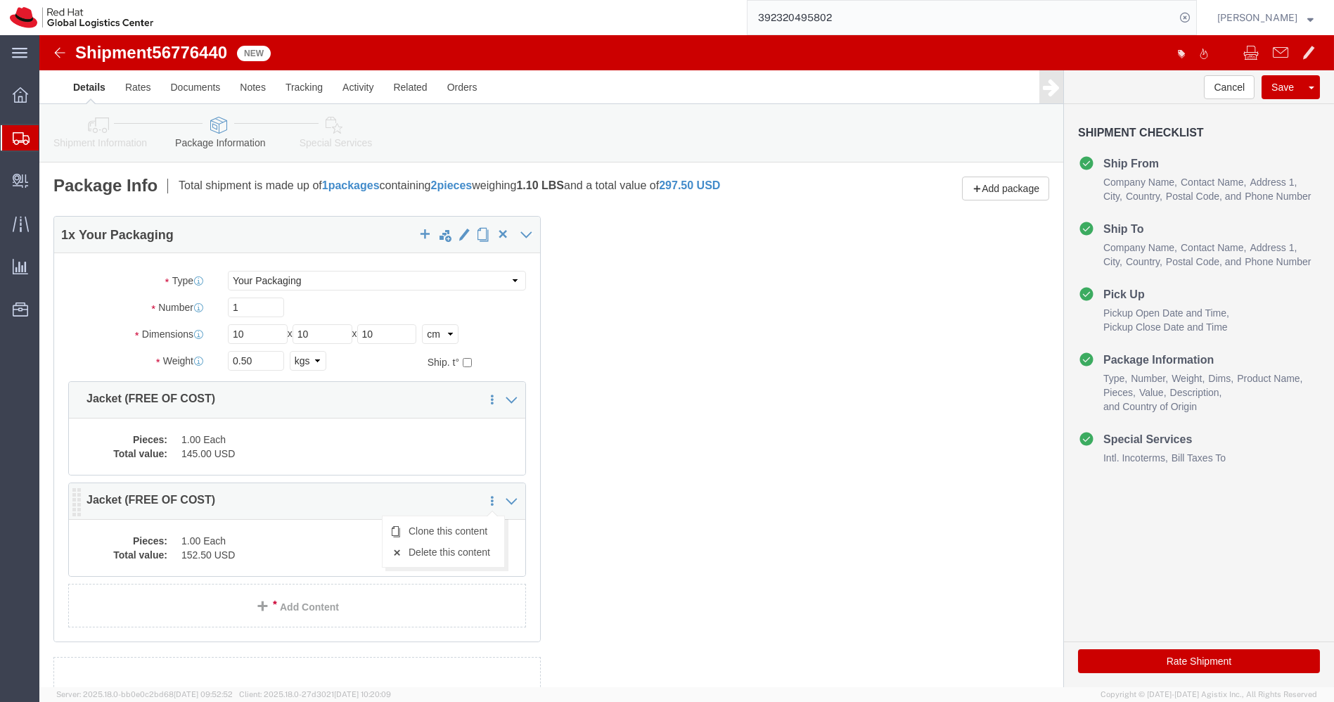
click icon
click link "Delete this content"
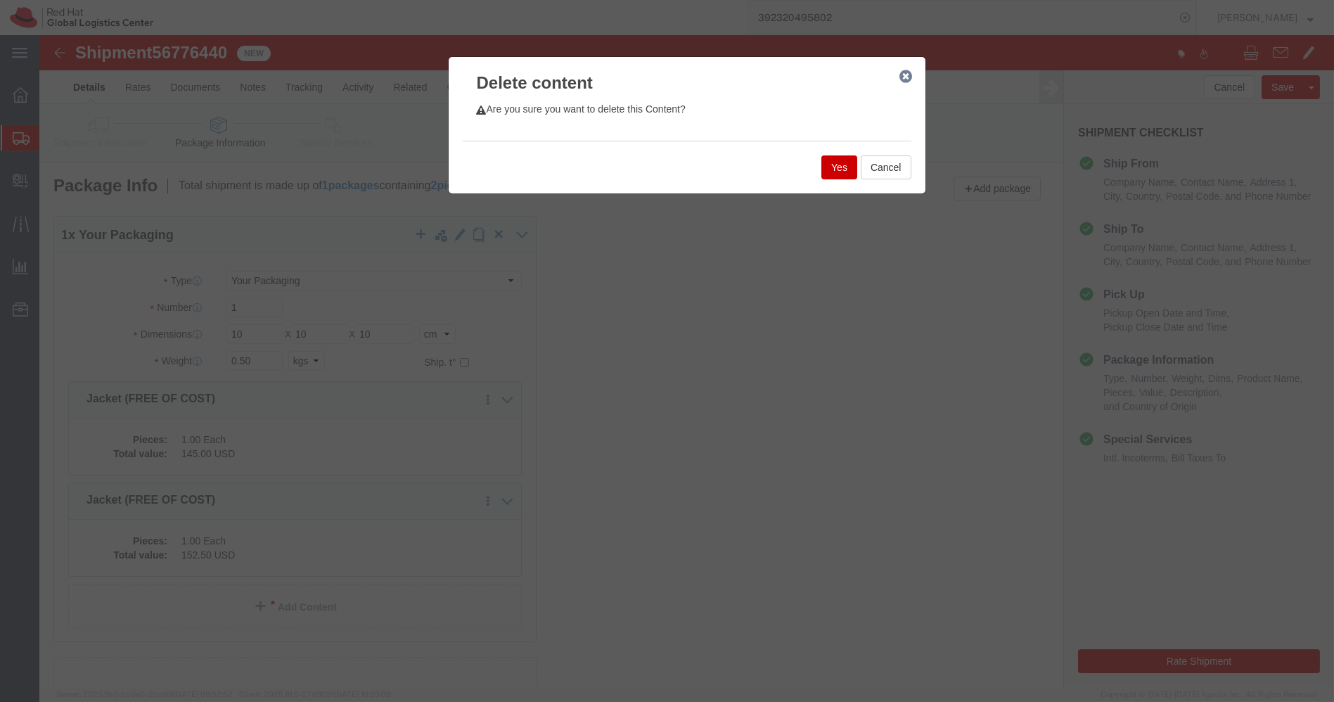
click button "Yes"
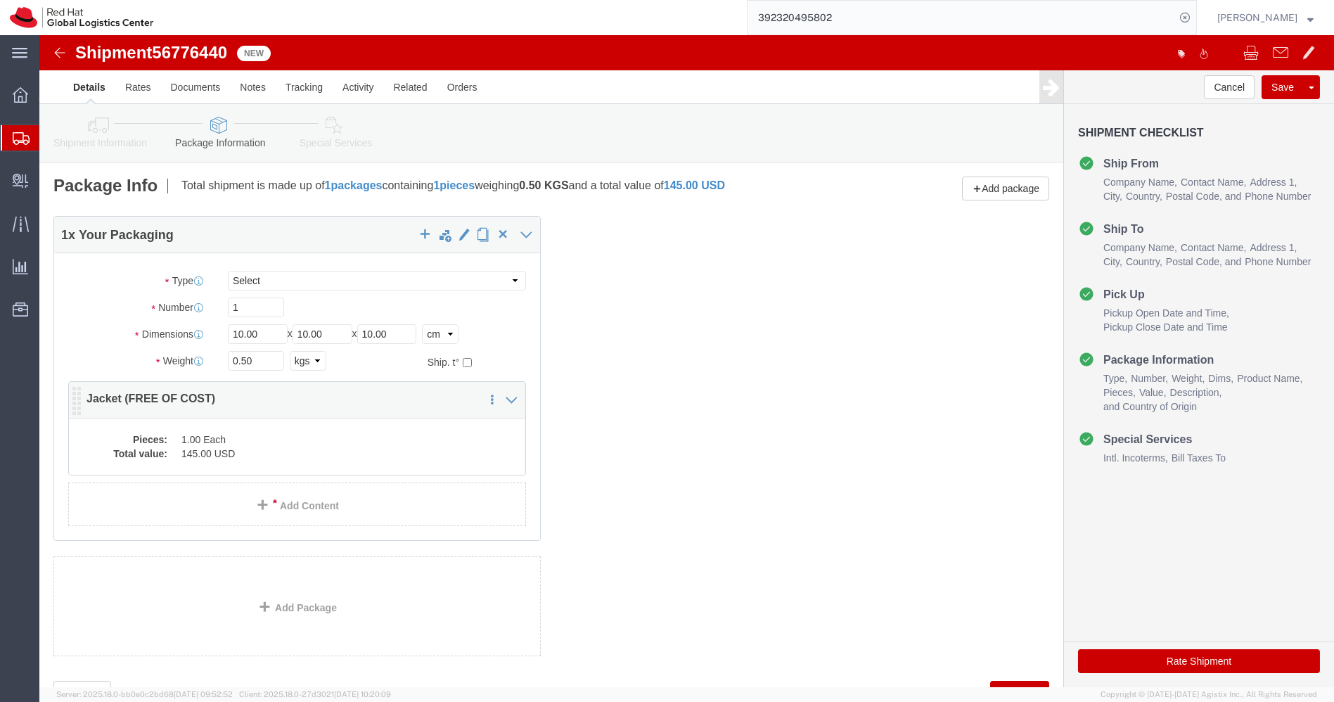
click dd "145.00 USD"
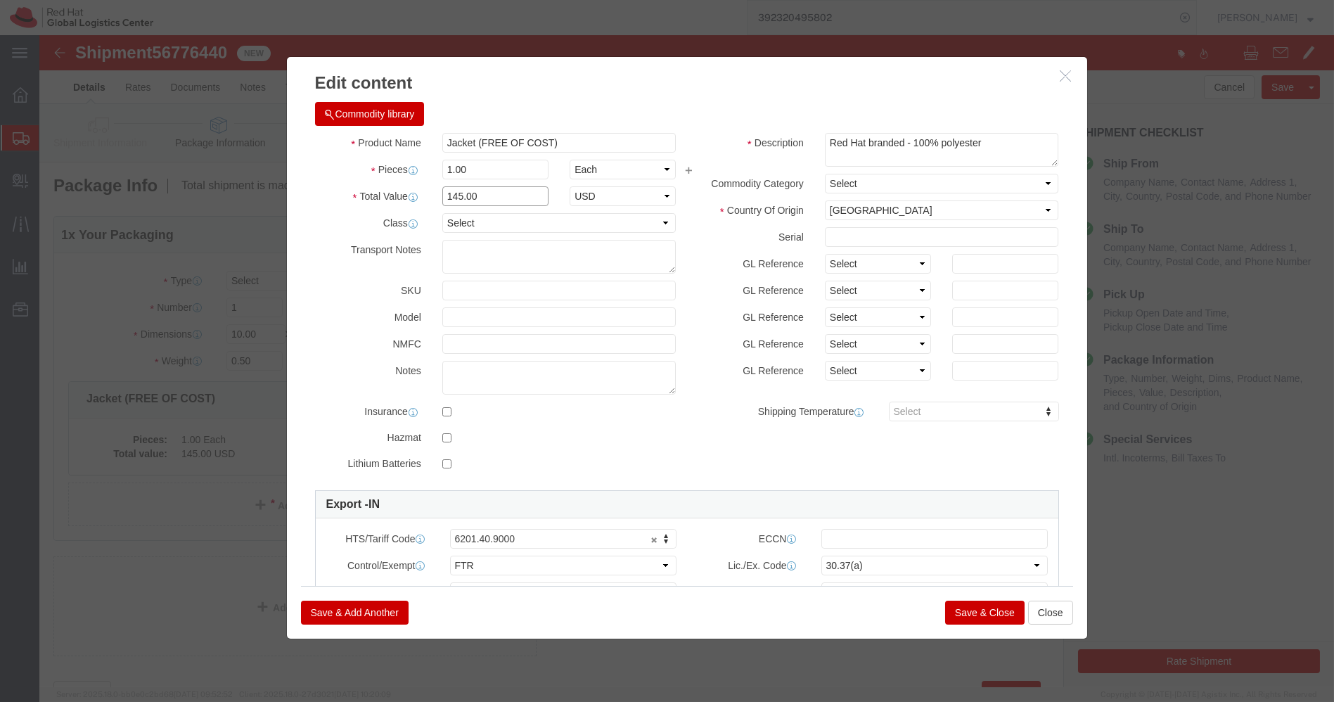
drag, startPoint x: 480, startPoint y: 158, endPoint x: 288, endPoint y: 169, distance: 193.0
click div "Total Value 145.00 Select ADP AED AFN ALL AMD AOA ARS ATS AUD AWG AZN BAM BBD B…"
paste input "2773.27"
click button "Save & Close"
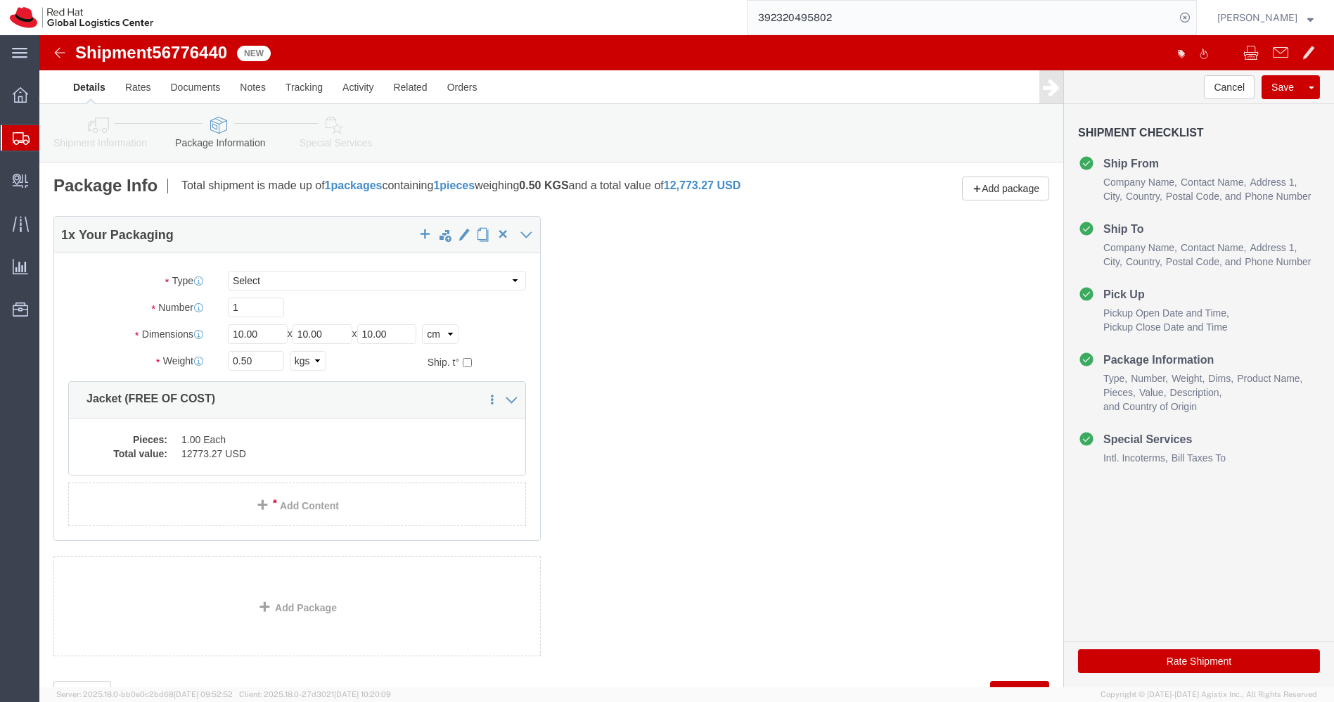
click link "Special Services"
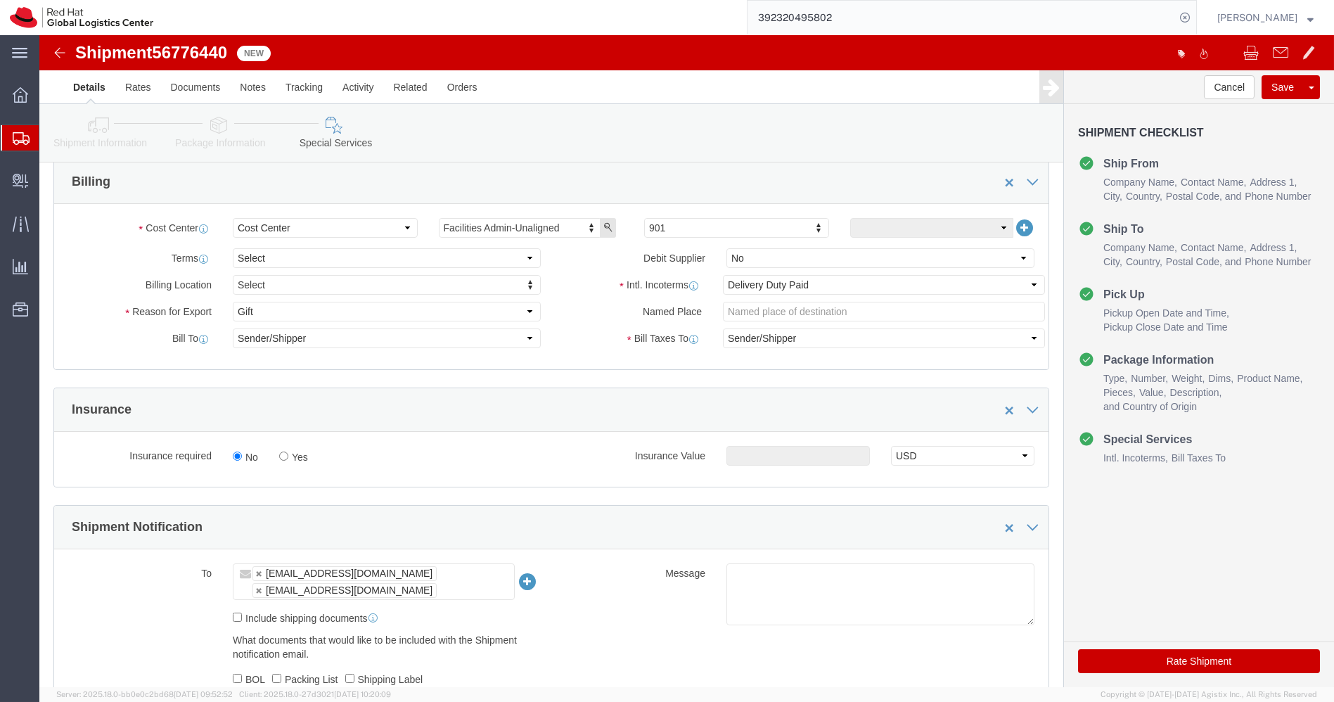
scroll to position [352, 0]
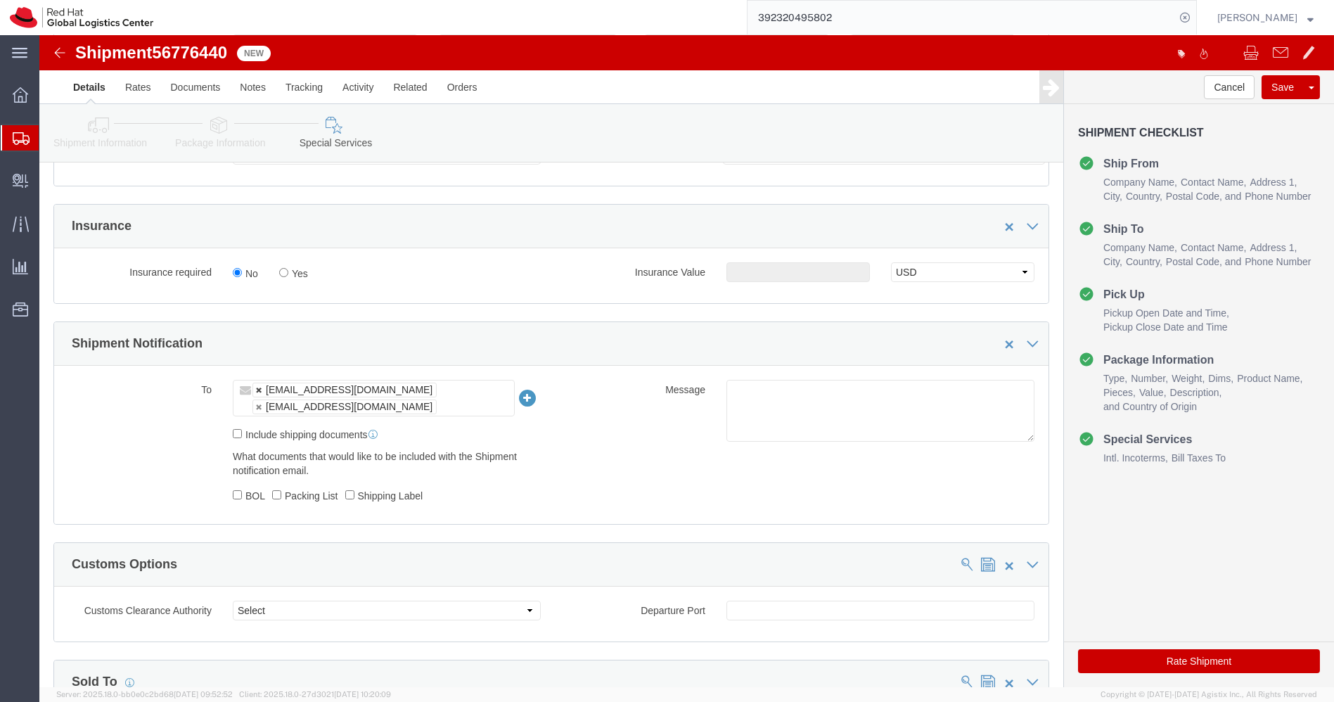
click link
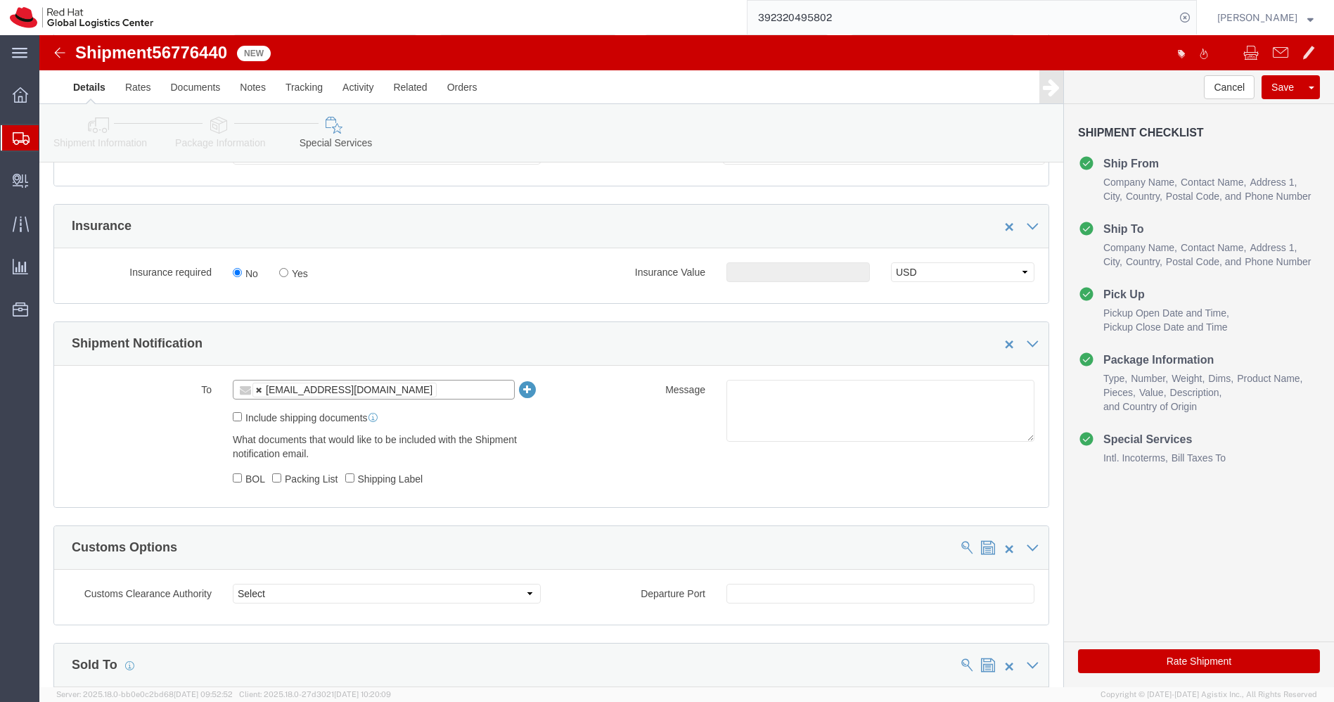
click link
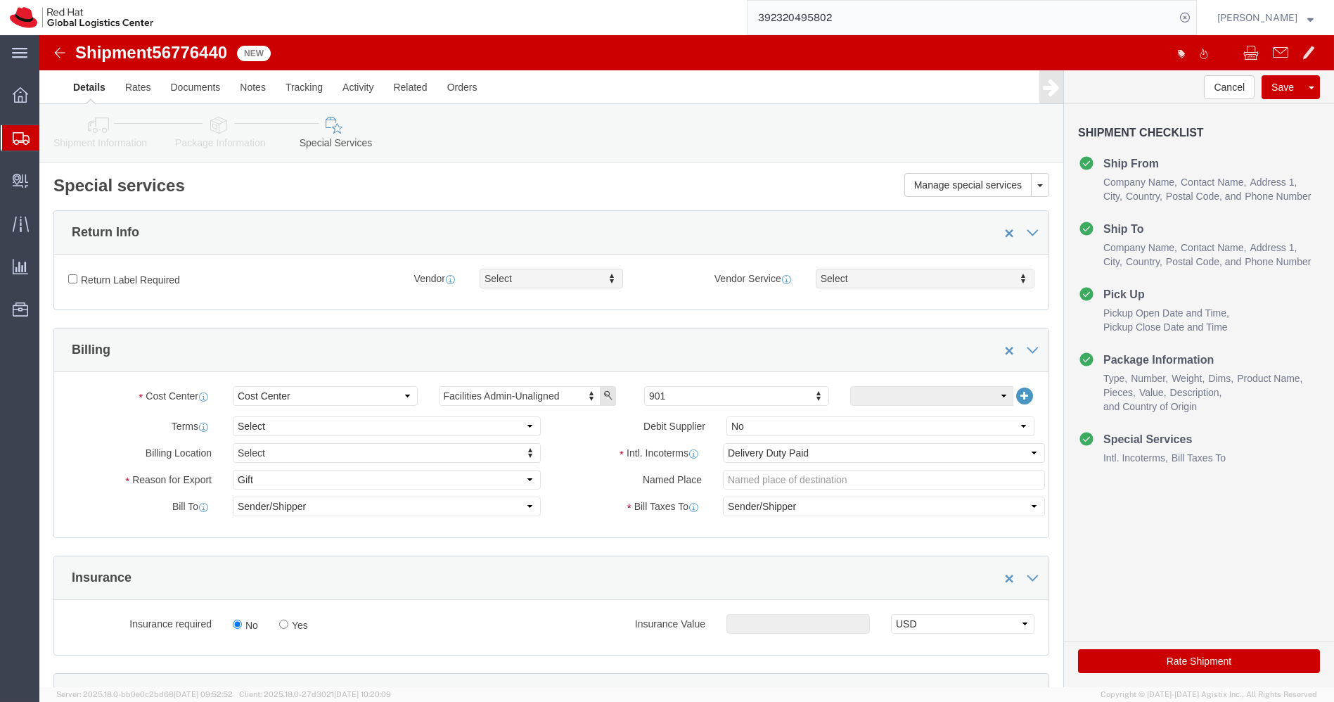
click icon
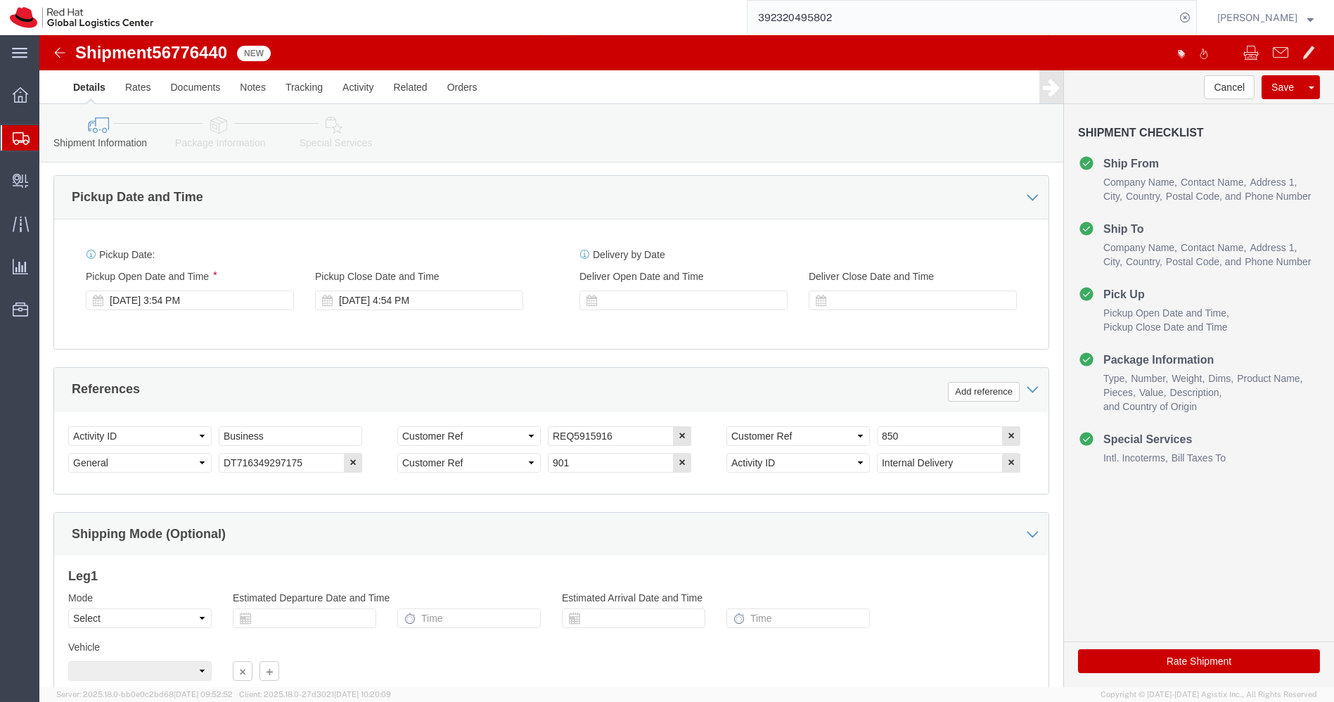
scroll to position [580, 0]
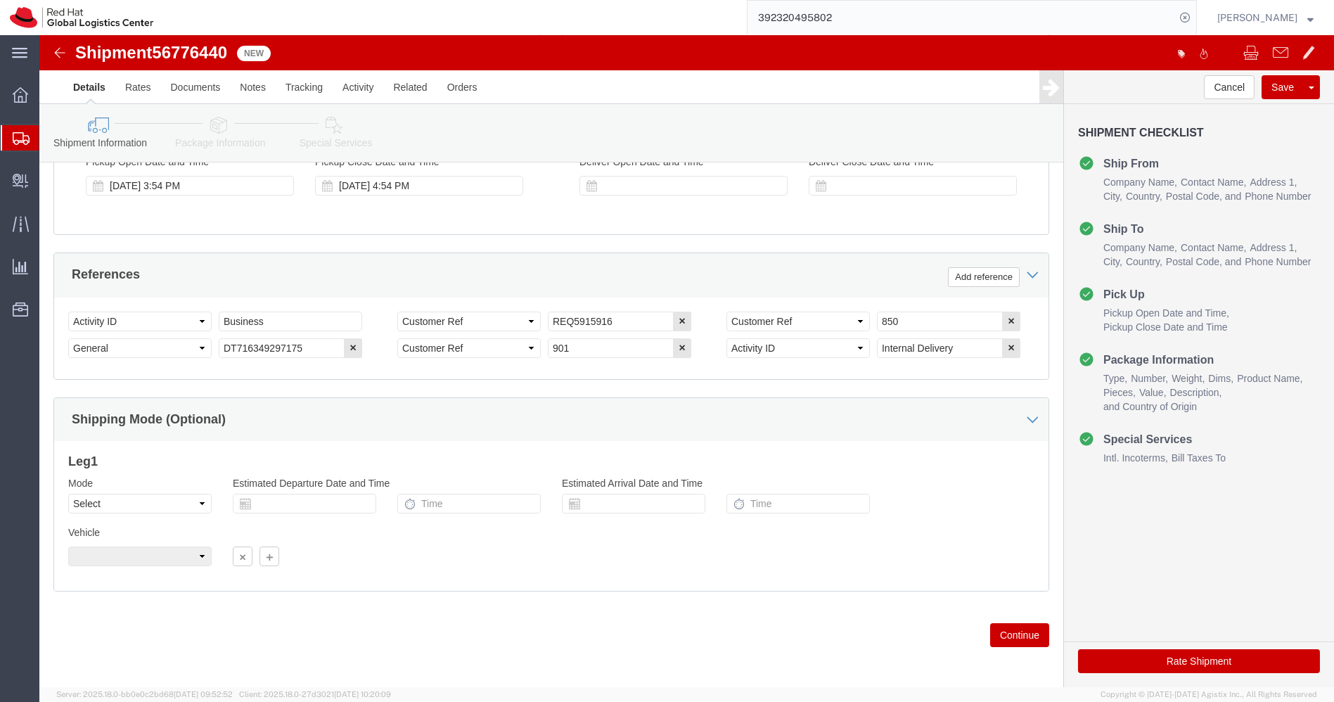
click button "Rate Shipment"
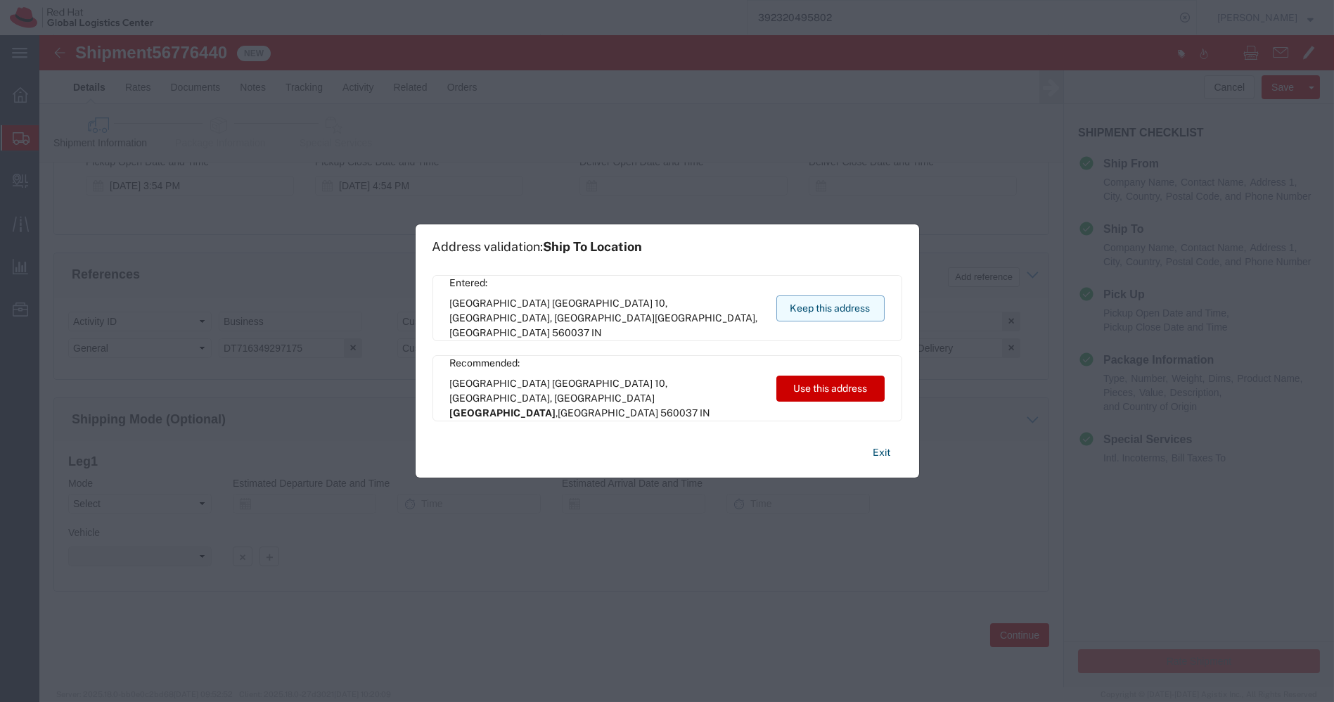
click at [841, 308] on button "Keep this address" at bounding box center [831, 308] width 108 height 26
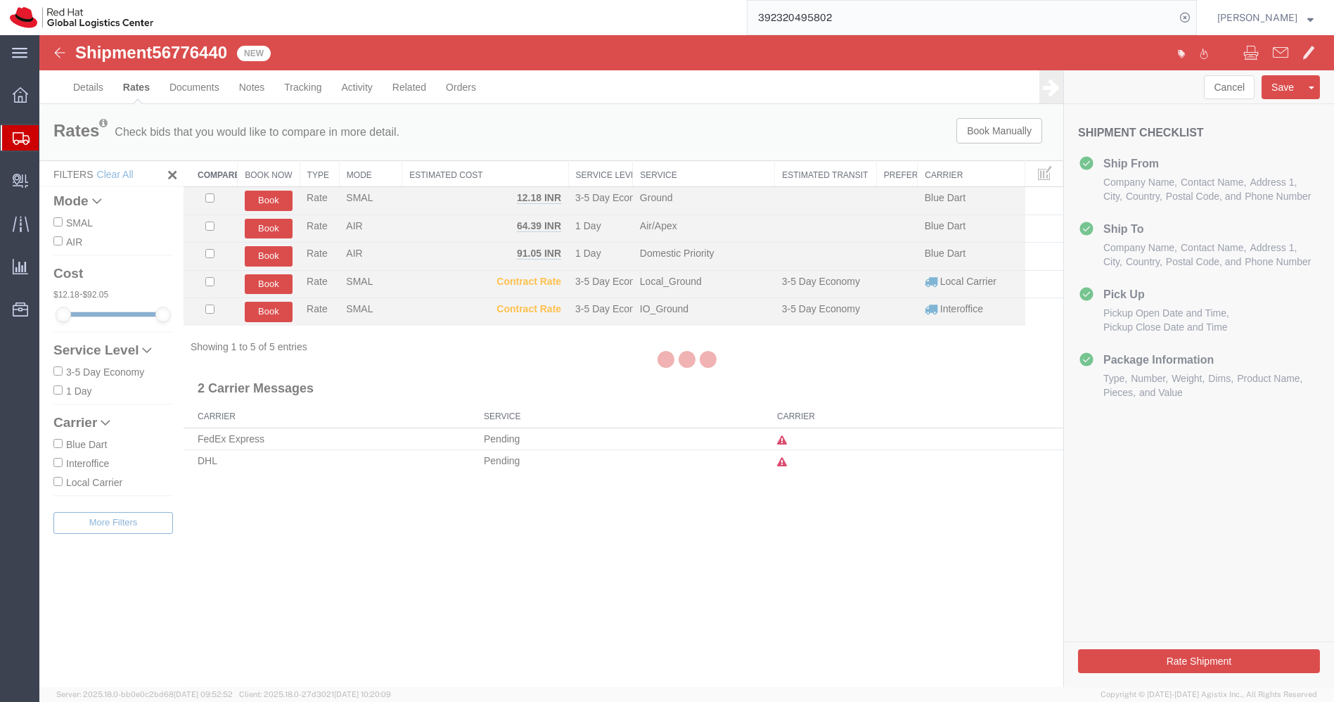
scroll to position [0, 0]
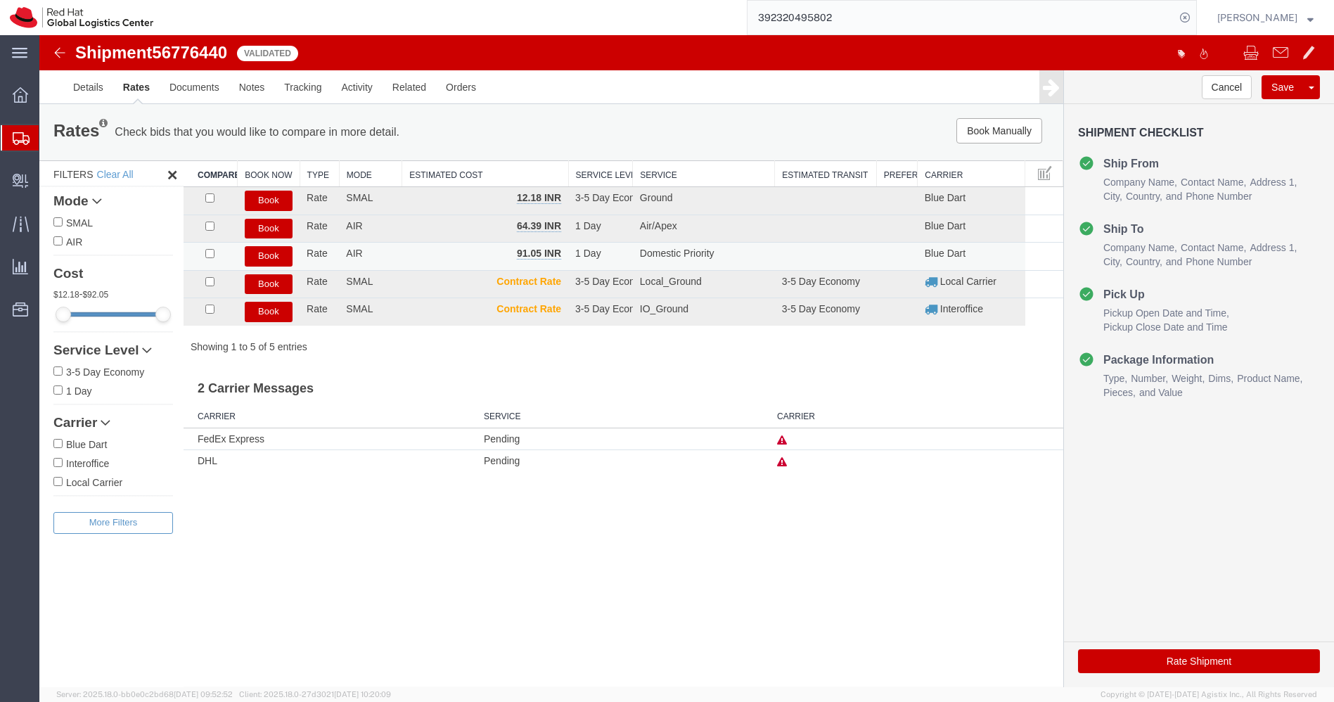
click at [272, 256] on button "Book" at bounding box center [269, 256] width 48 height 20
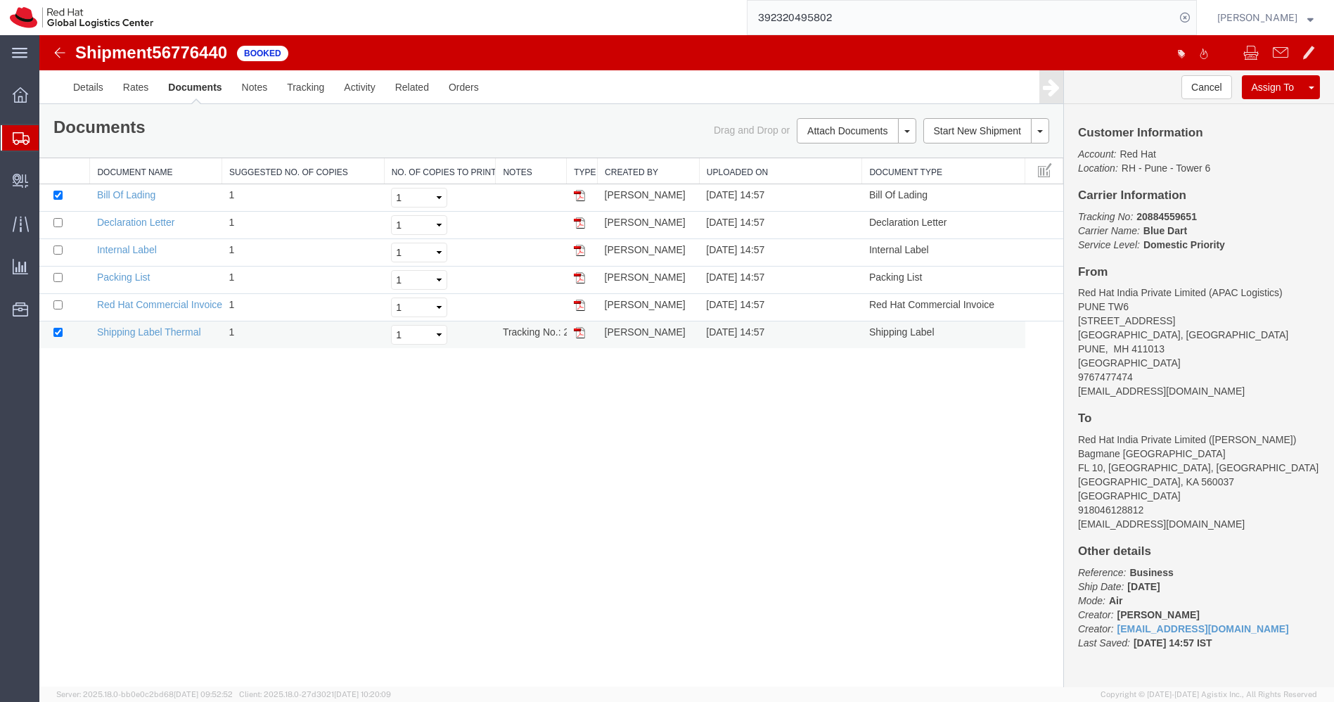
click at [578, 330] on img at bounding box center [579, 332] width 11 height 11
click at [0, 0] on span "Create Delivery" at bounding box center [0, 0] width 0 height 0
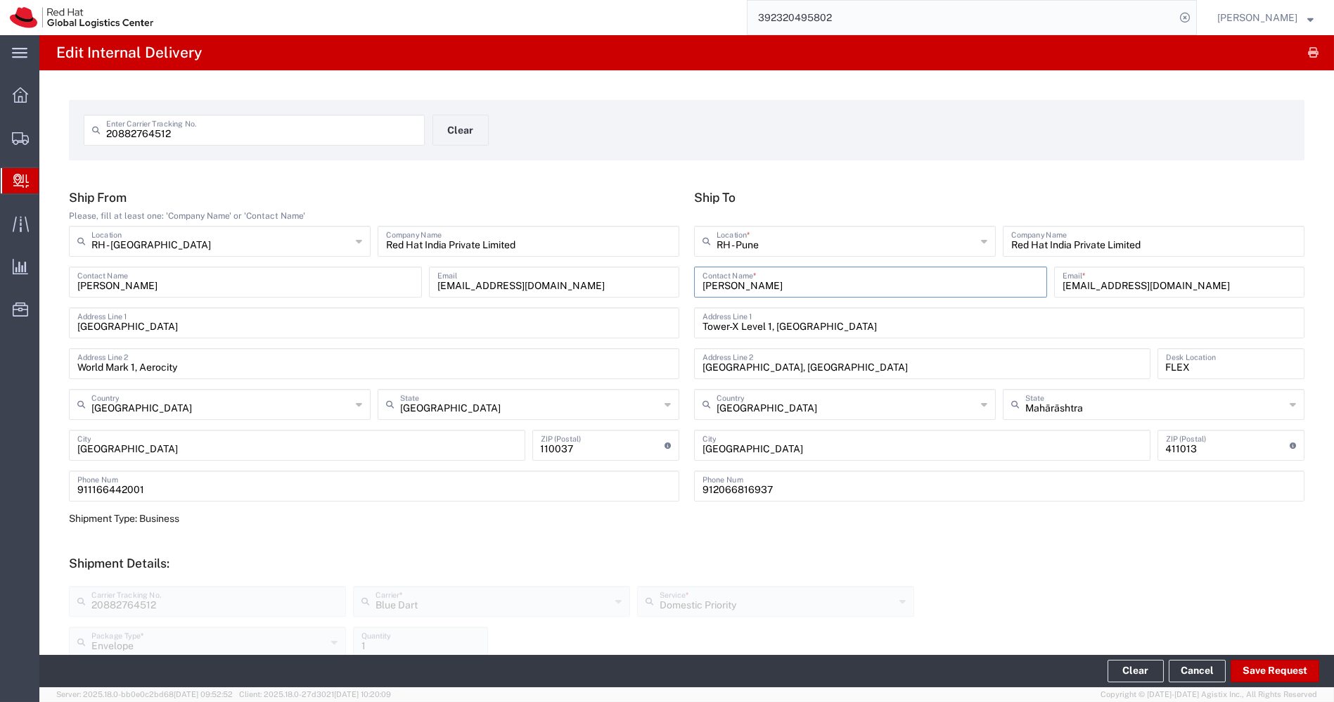
click at [850, 293] on input "[PERSON_NAME]" at bounding box center [871, 281] width 336 height 25
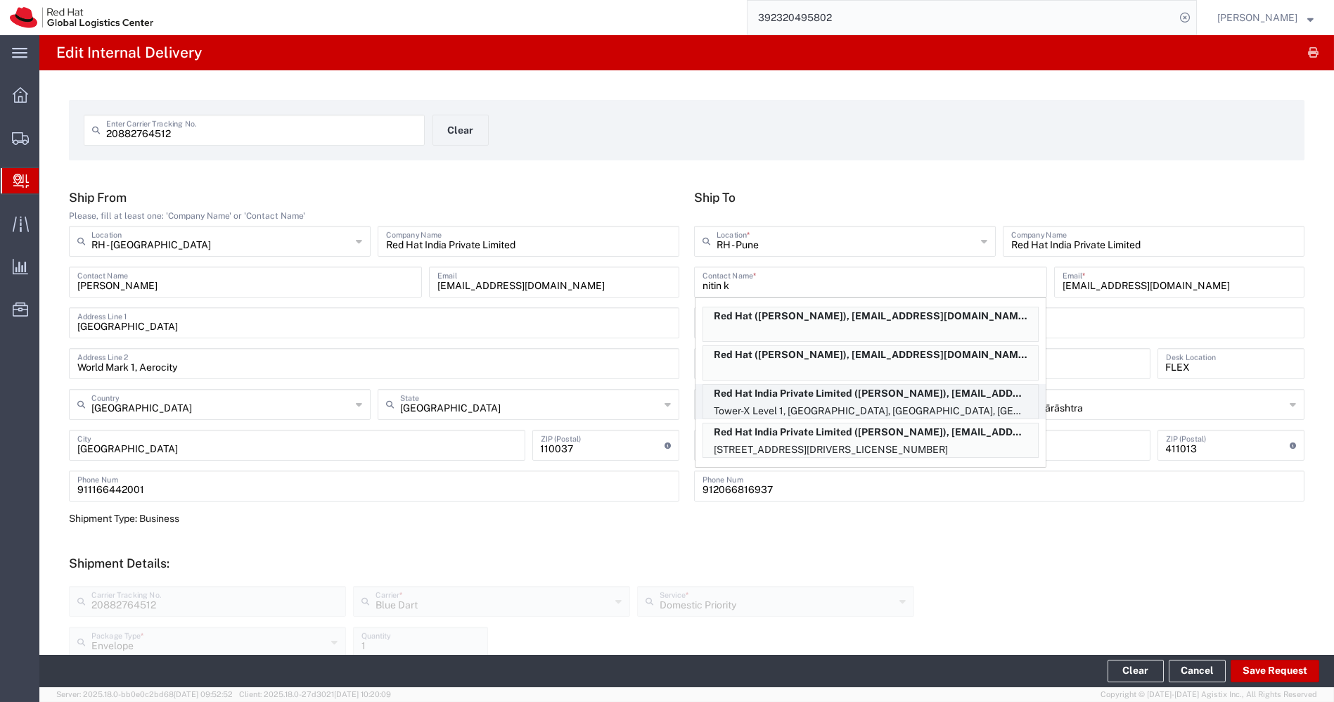
click at [869, 395] on p "Red Hat India Private Limited ([PERSON_NAME]), [EMAIL_ADDRESS][DOMAIN_NAME]" at bounding box center [870, 394] width 335 height 18
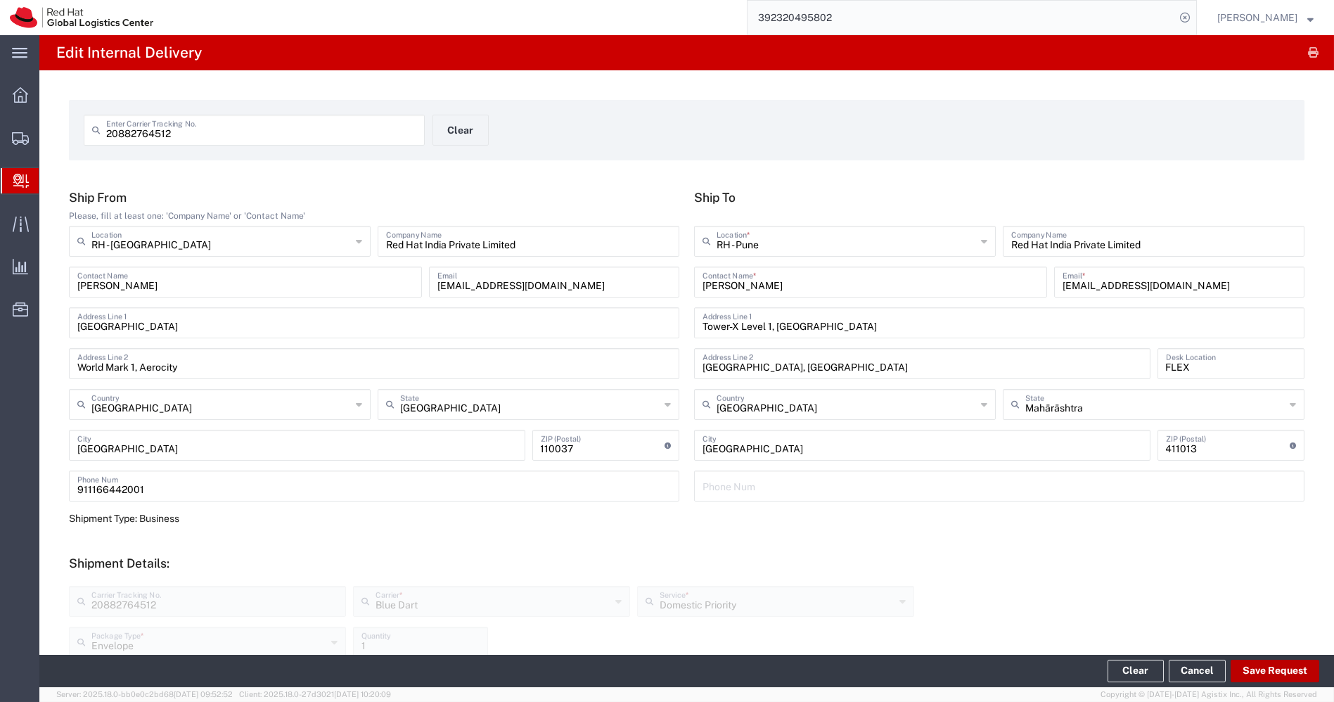
click at [1264, 670] on button "Save Request" at bounding box center [1275, 671] width 89 height 23
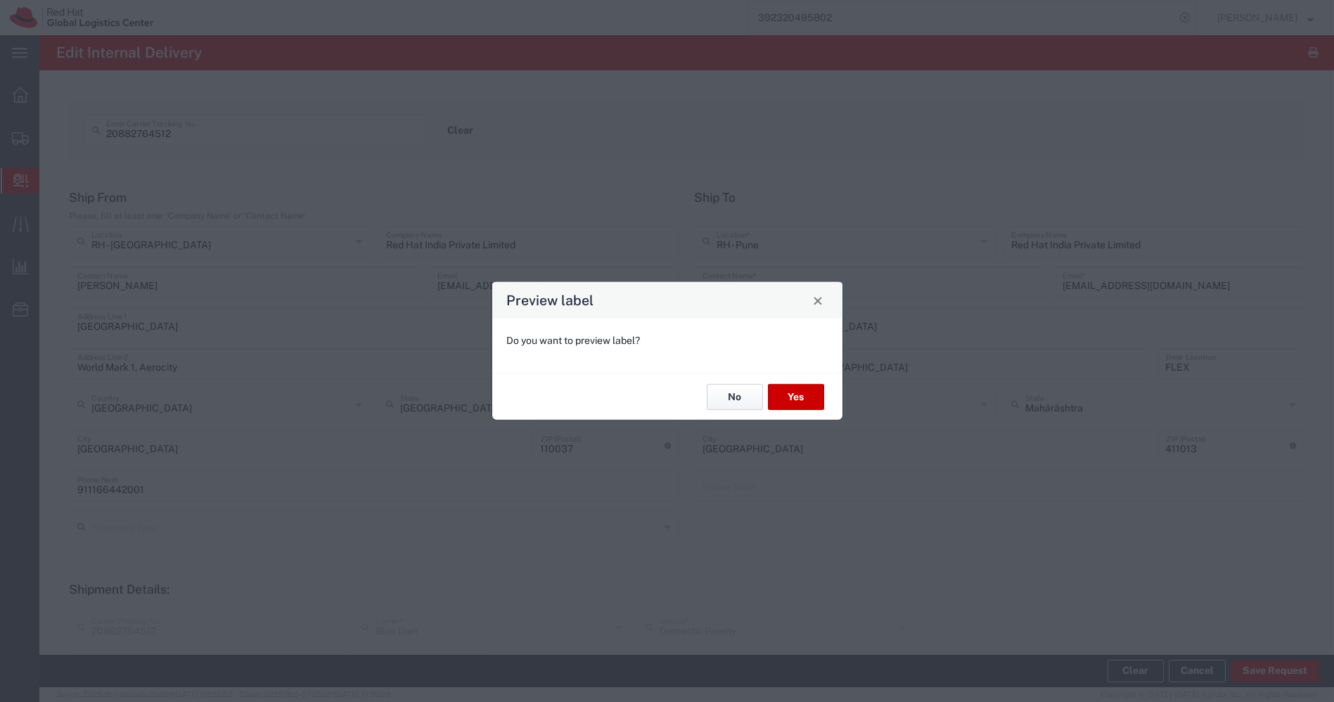
click at [732, 399] on button "No" at bounding box center [735, 397] width 56 height 26
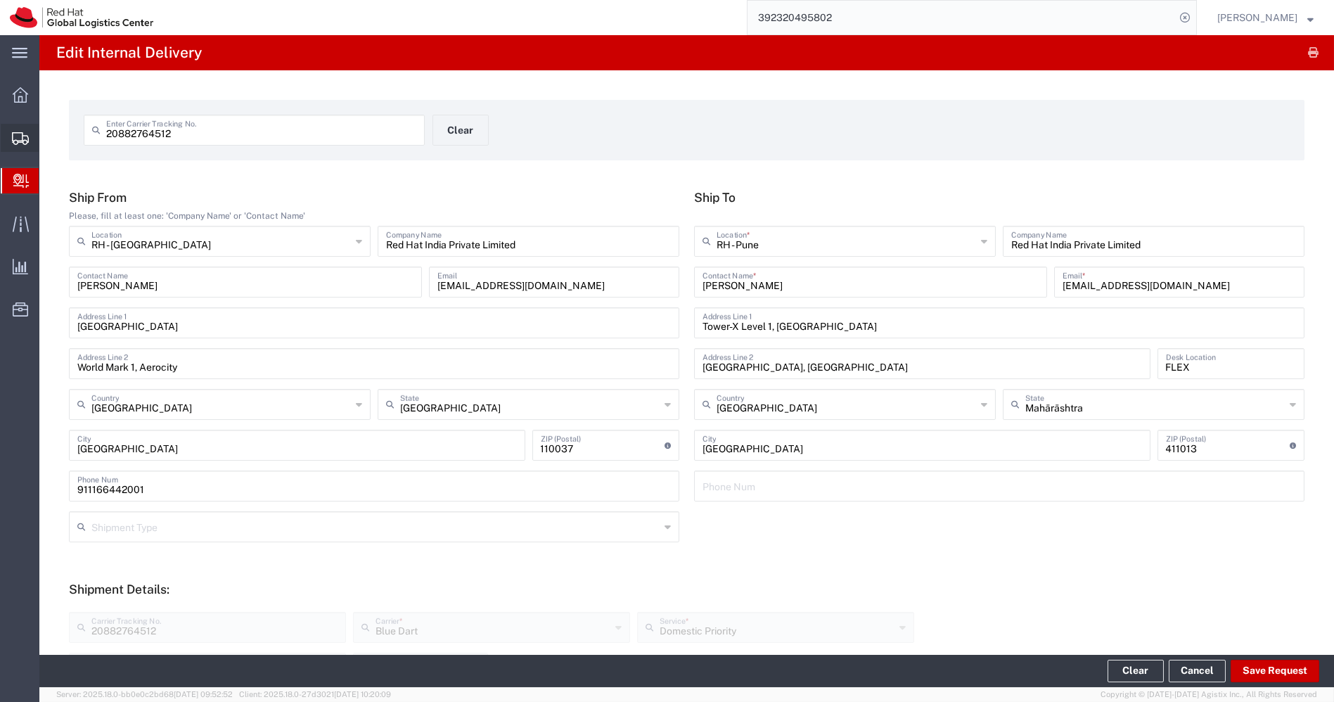
click at [49, 136] on span "Shipments" at bounding box center [44, 138] width 10 height 28
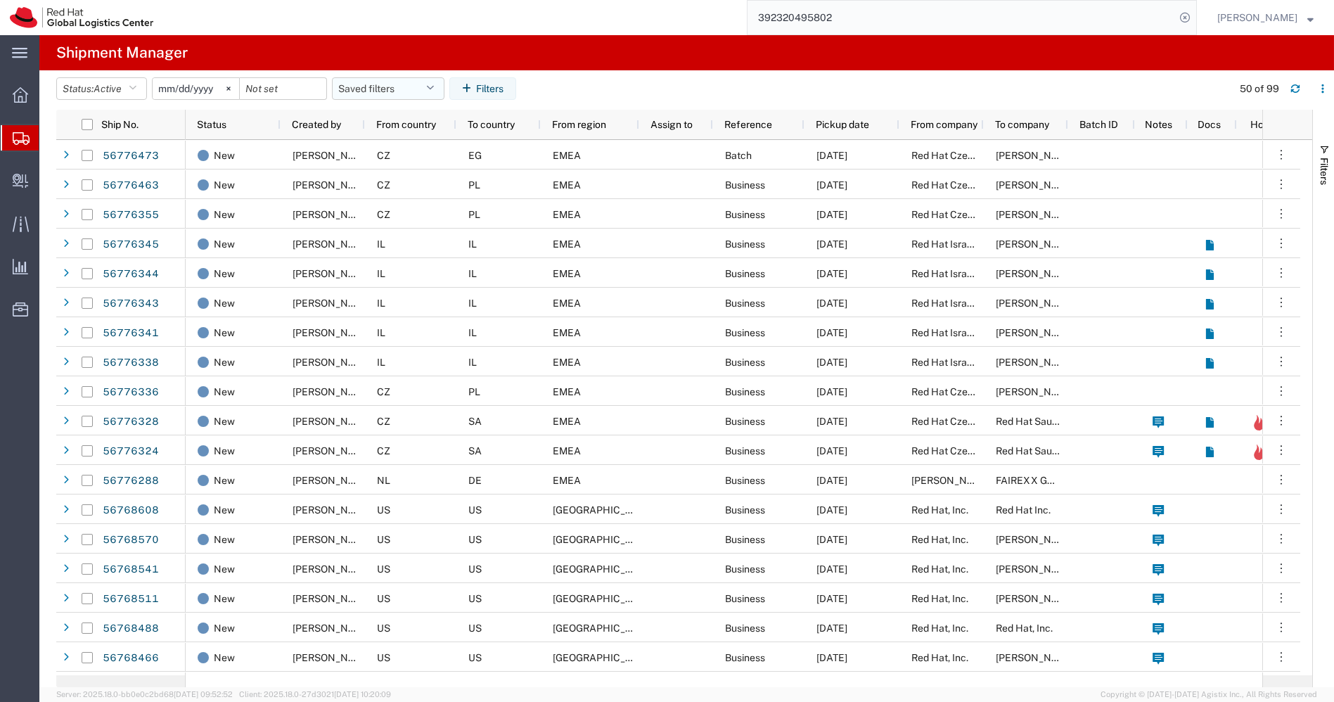
click at [445, 86] on button "Saved filters" at bounding box center [388, 88] width 113 height 23
click at [388, 146] on span "APAC" at bounding box center [426, 150] width 184 height 26
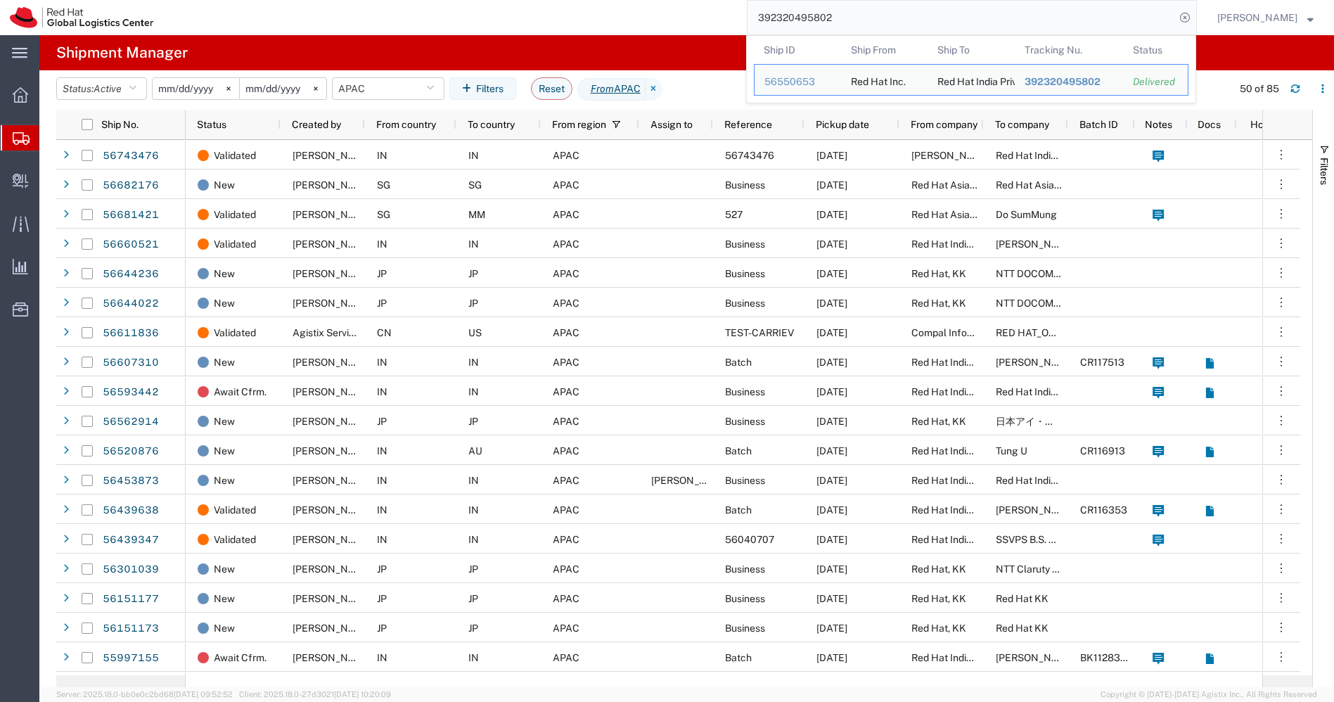
click at [866, 24] on input "392320495802" at bounding box center [962, 18] width 428 height 34
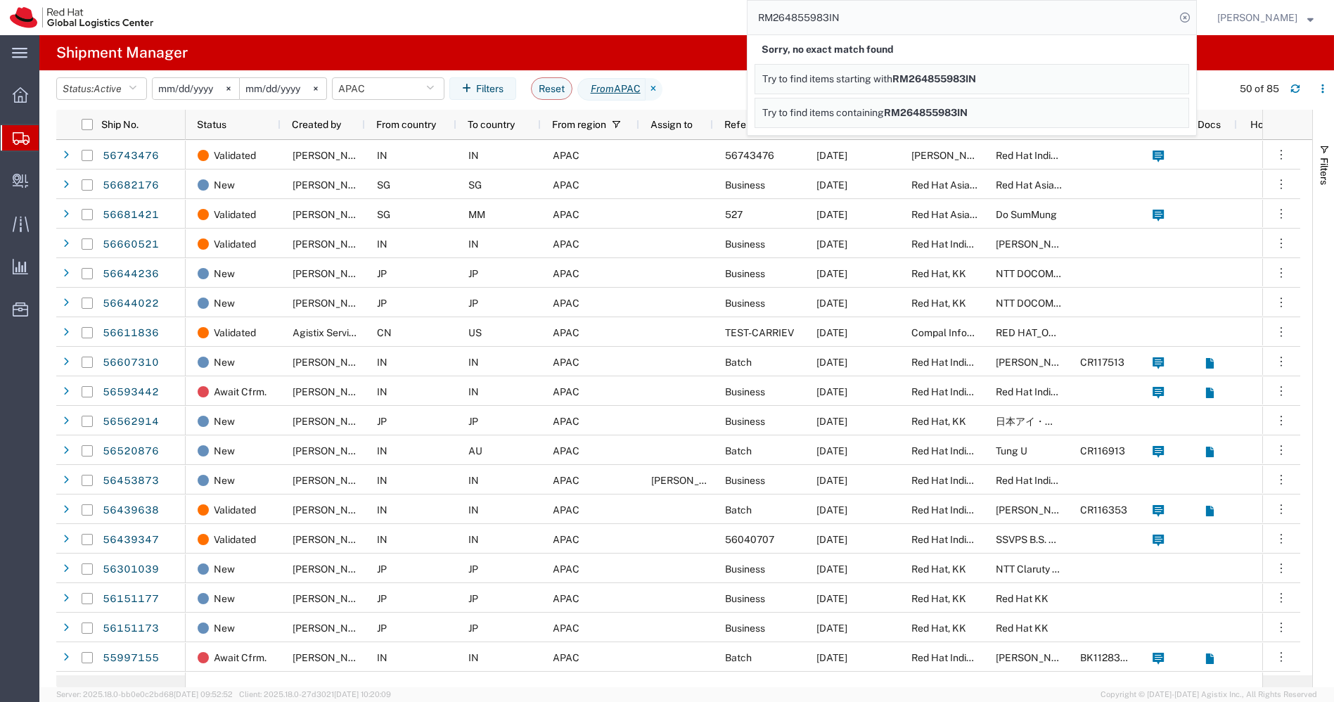
drag, startPoint x: 893, startPoint y: 19, endPoint x: 744, endPoint y: 27, distance: 149.3
click at [744, 27] on div "RM264855983IN Sorry, no exact match found Try to find items starting with RM264…" at bounding box center [680, 17] width 1034 height 35
